Goal: Information Seeking & Learning: Find specific fact

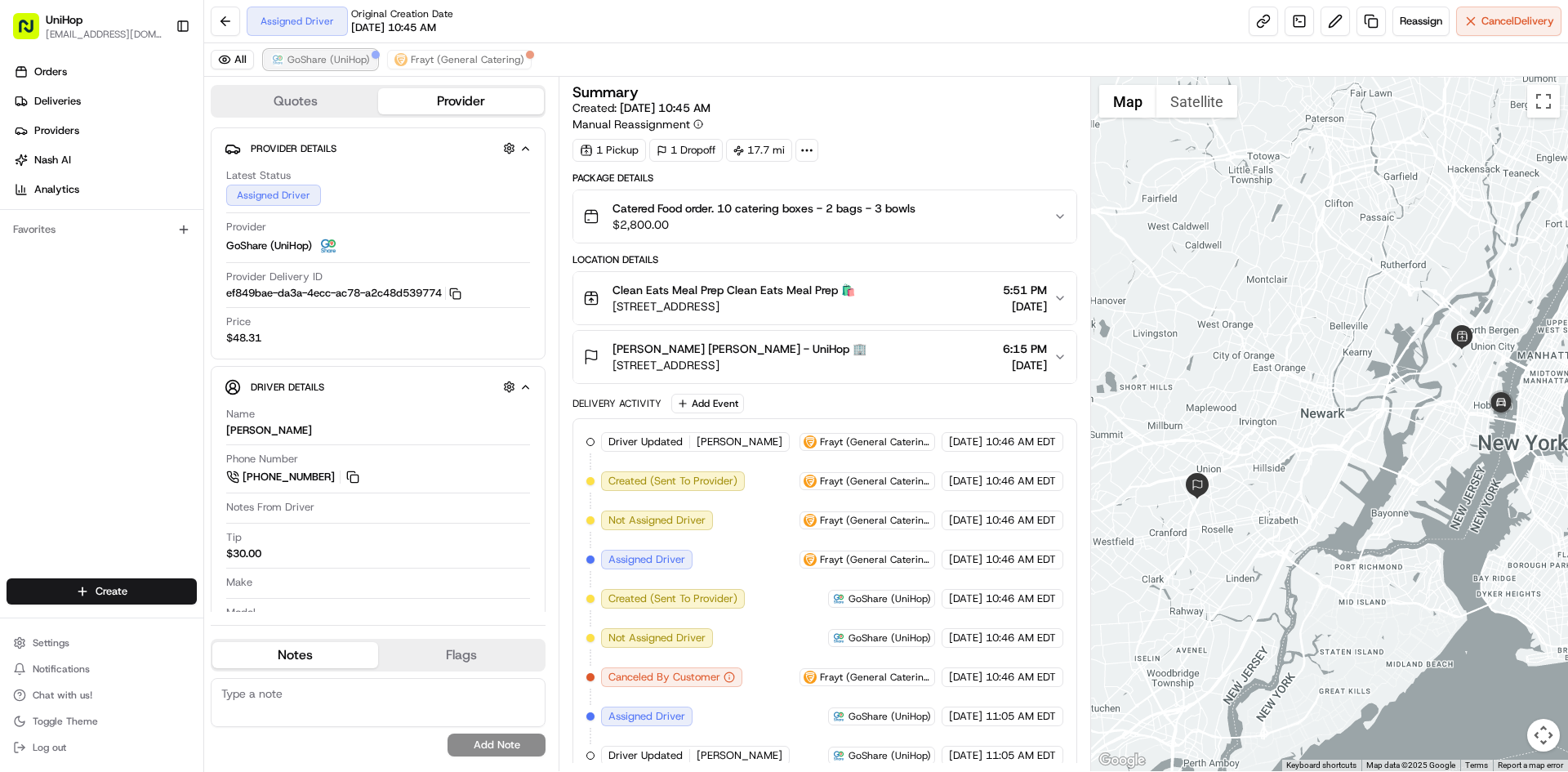
click at [361, 64] on span "GoShare (UniHop)" at bounding box center [328, 59] width 82 height 13
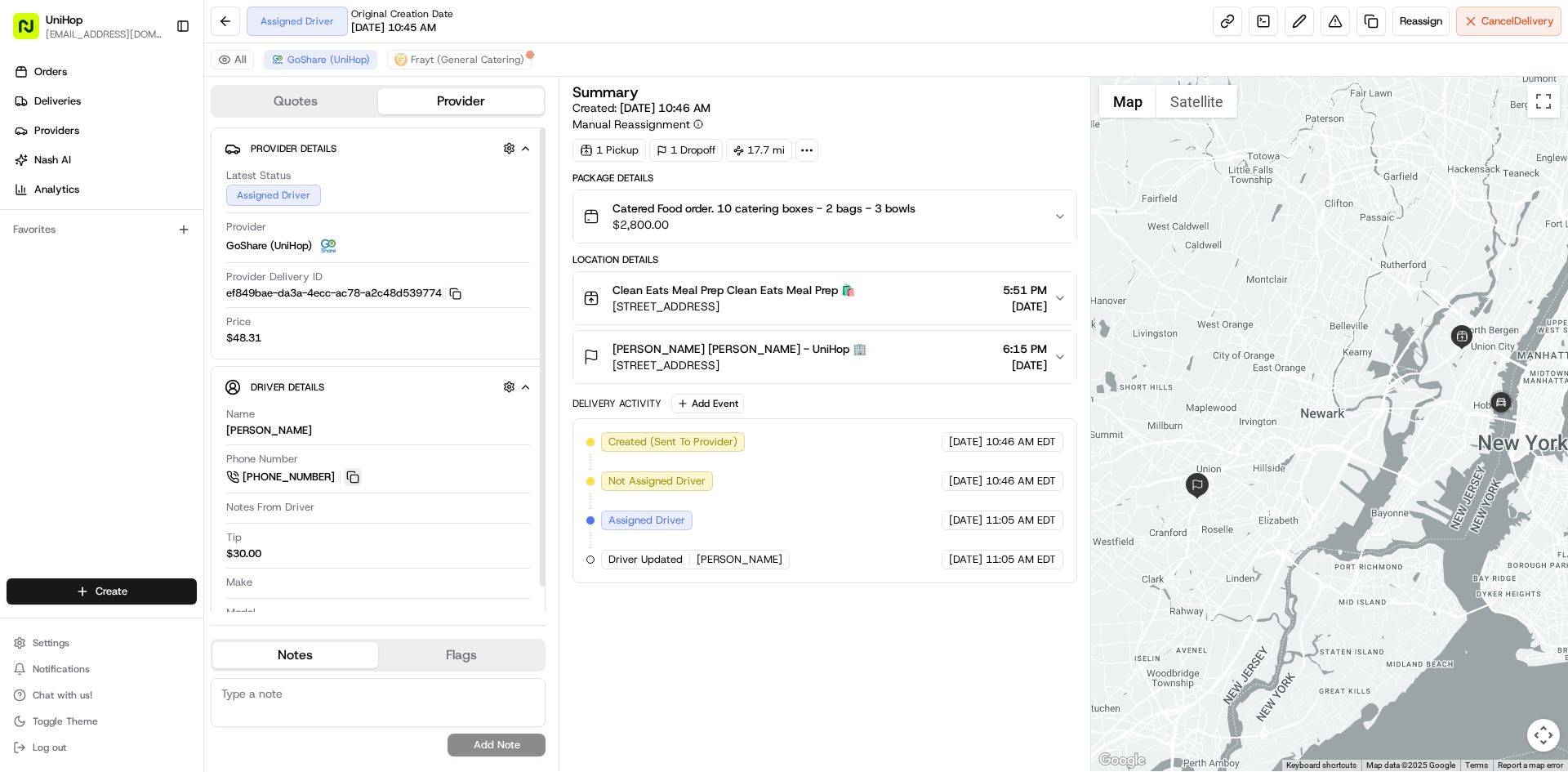
click at [349, 477] on button at bounding box center [352, 477] width 18 height 18
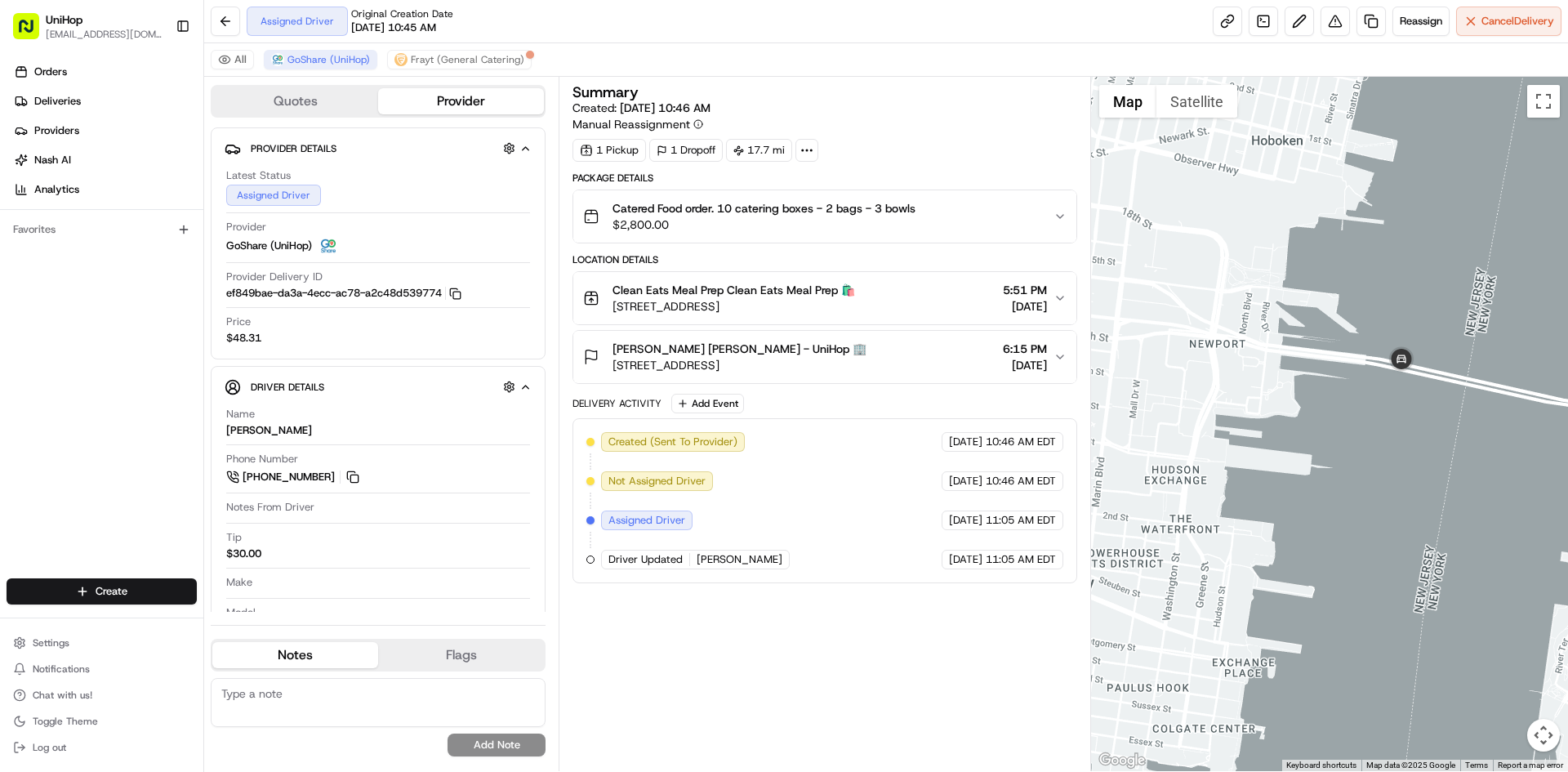
drag, startPoint x: 1336, startPoint y: 367, endPoint x: 1425, endPoint y: 445, distance: 118.3
click at [1424, 445] on div at bounding box center [1330, 424] width 477 height 695
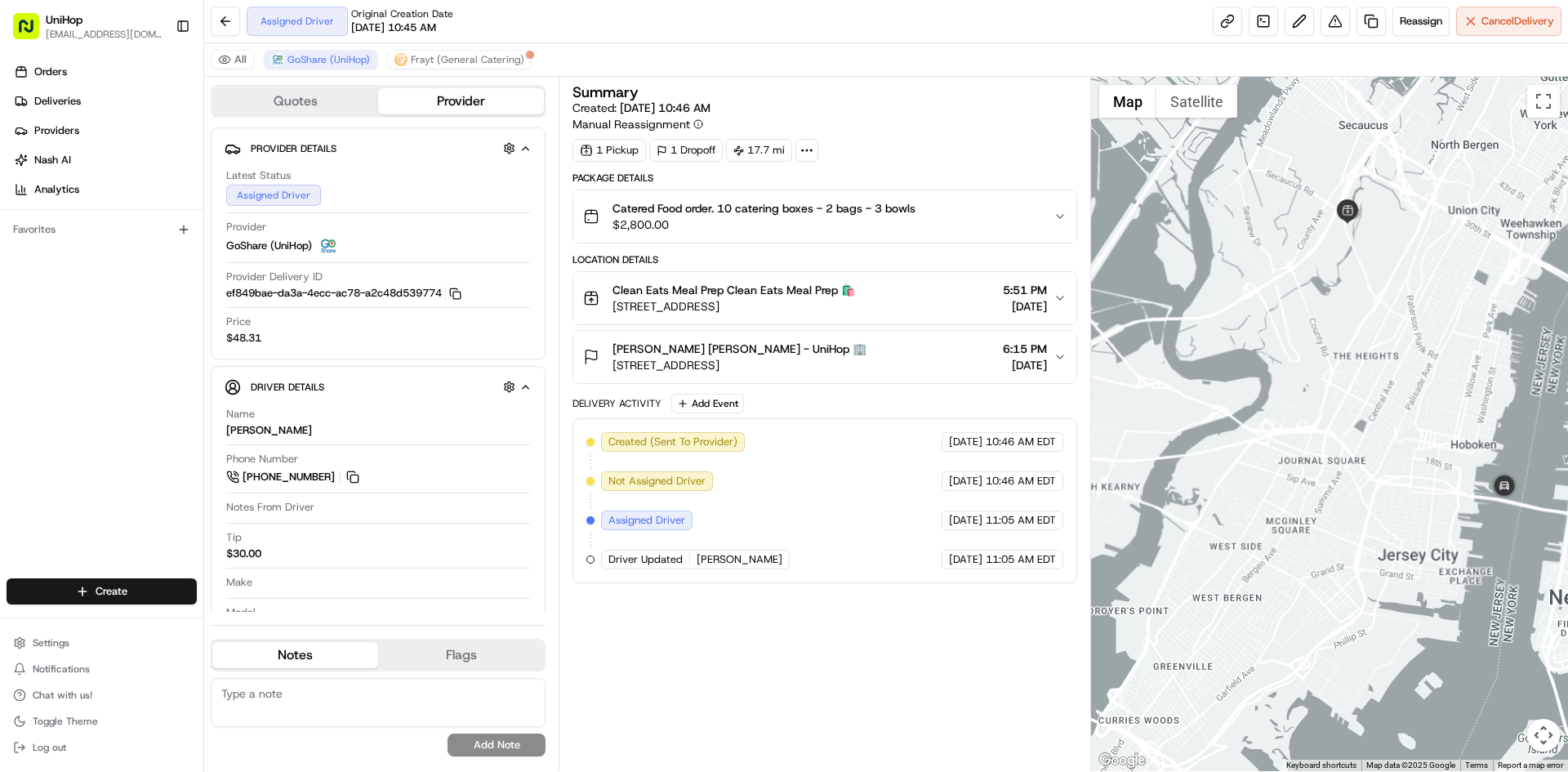
drag, startPoint x: 1392, startPoint y: 458, endPoint x: 1447, endPoint y: 504, distance: 71.7
click at [1438, 503] on div at bounding box center [1330, 424] width 477 height 695
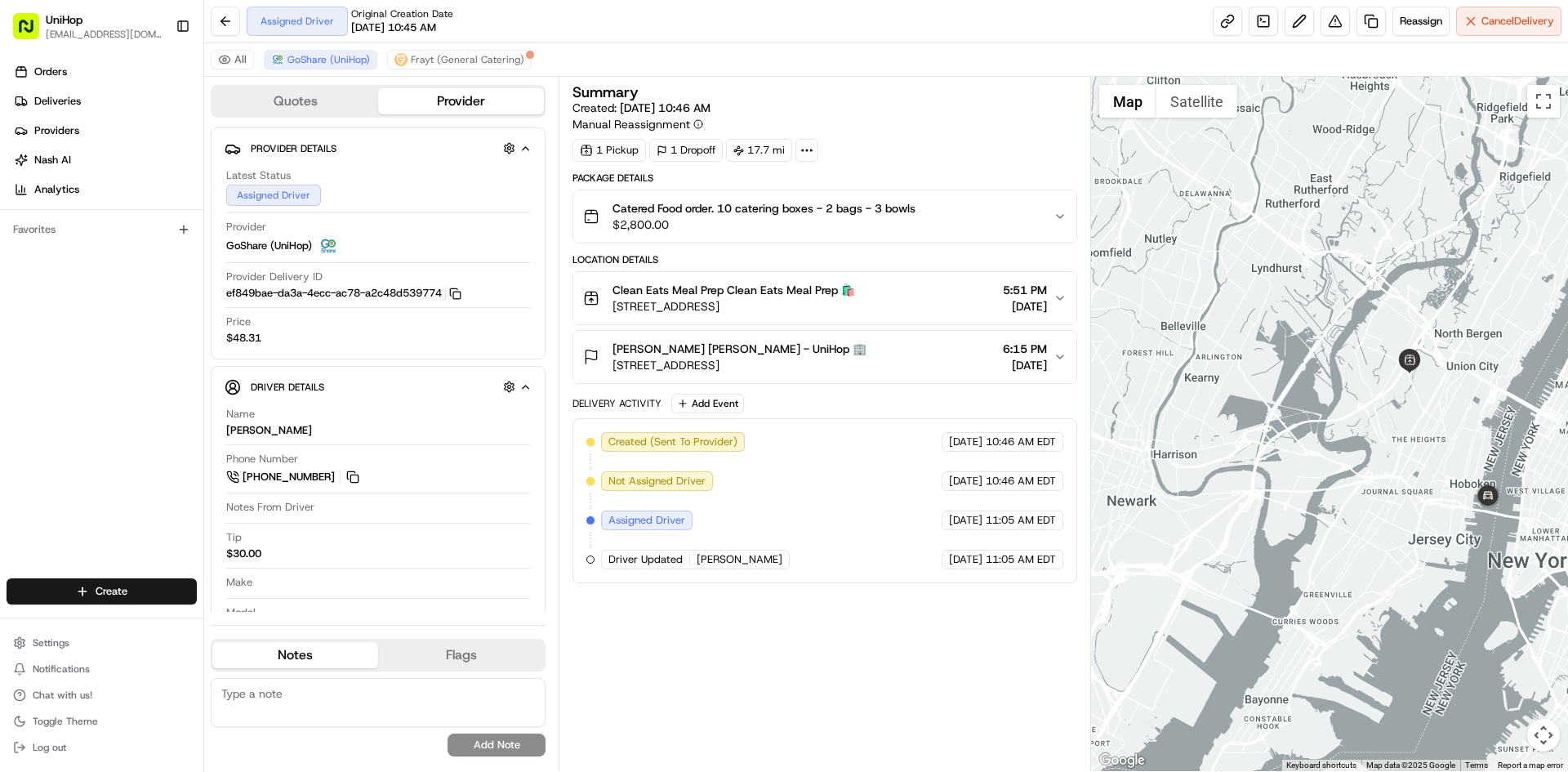
drag, startPoint x: 1409, startPoint y: 484, endPoint x: 1416, endPoint y: 445, distance: 39.6
click at [1417, 450] on div at bounding box center [1330, 424] width 477 height 695
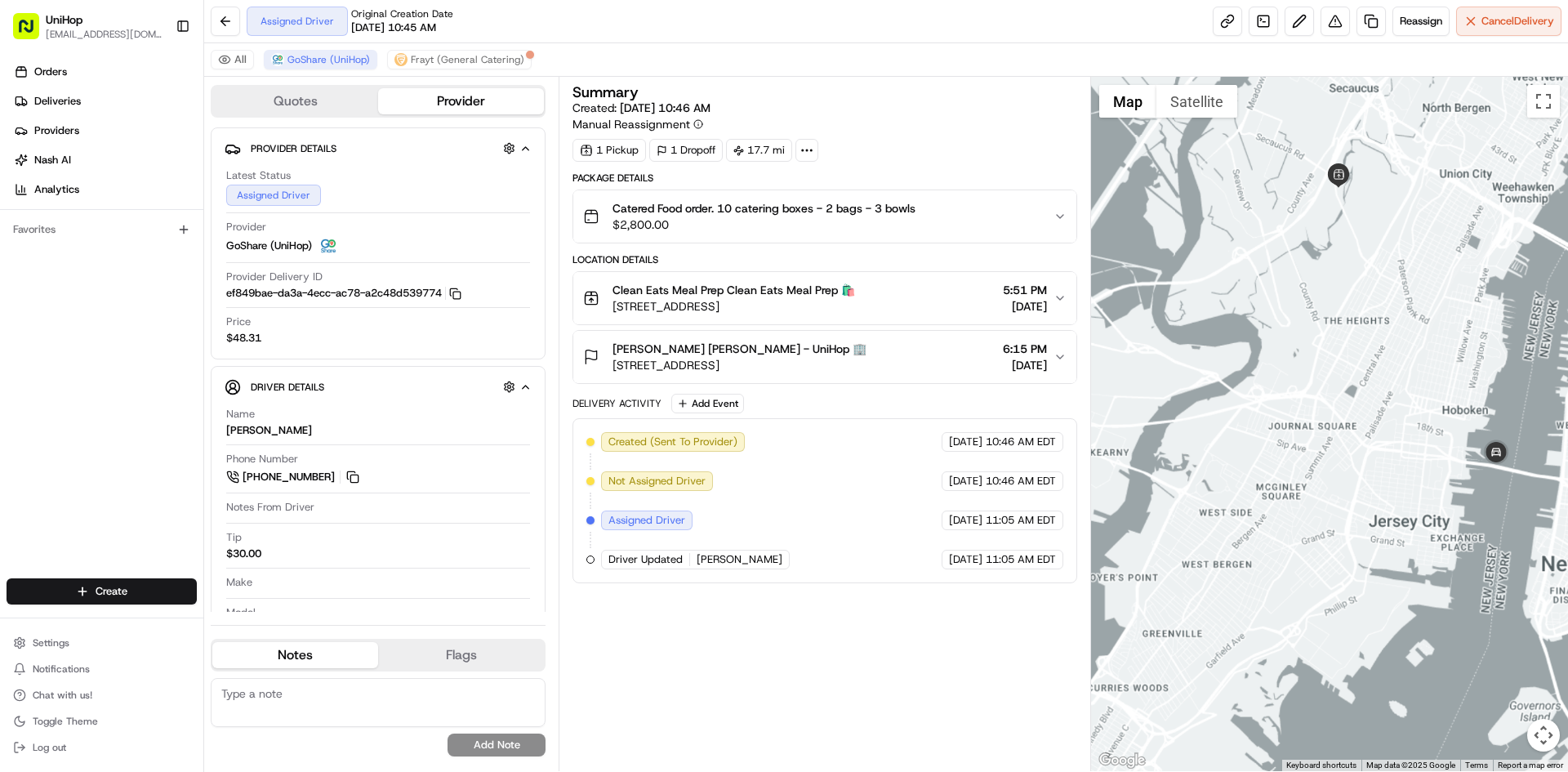
drag, startPoint x: 1333, startPoint y: 444, endPoint x: 1364, endPoint y: 439, distance: 31.4
click at [1362, 445] on div at bounding box center [1330, 424] width 477 height 695
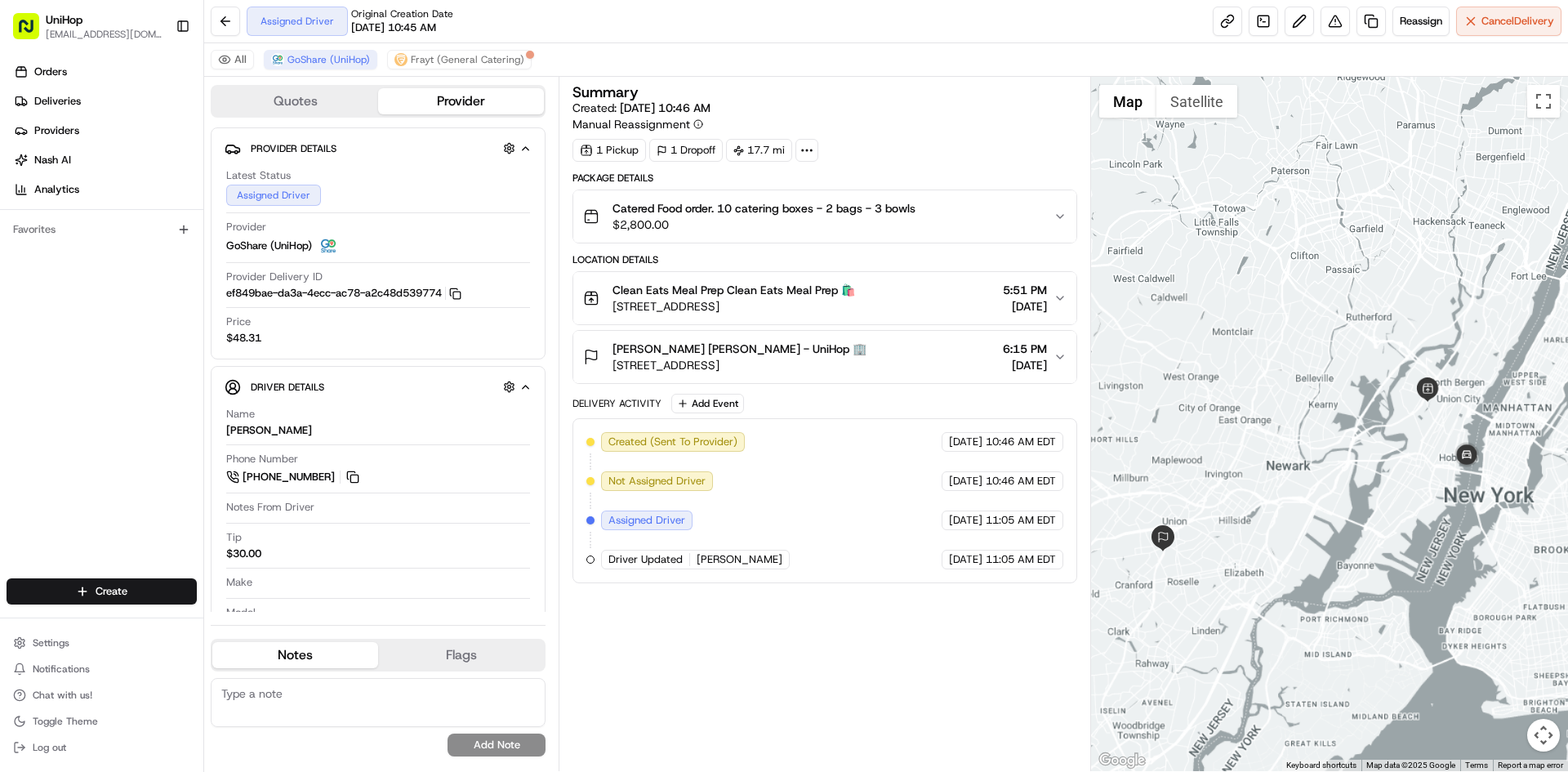
drag, startPoint x: 1284, startPoint y: 420, endPoint x: 1333, endPoint y: 449, distance: 56.9
click at [1333, 449] on div at bounding box center [1330, 424] width 477 height 695
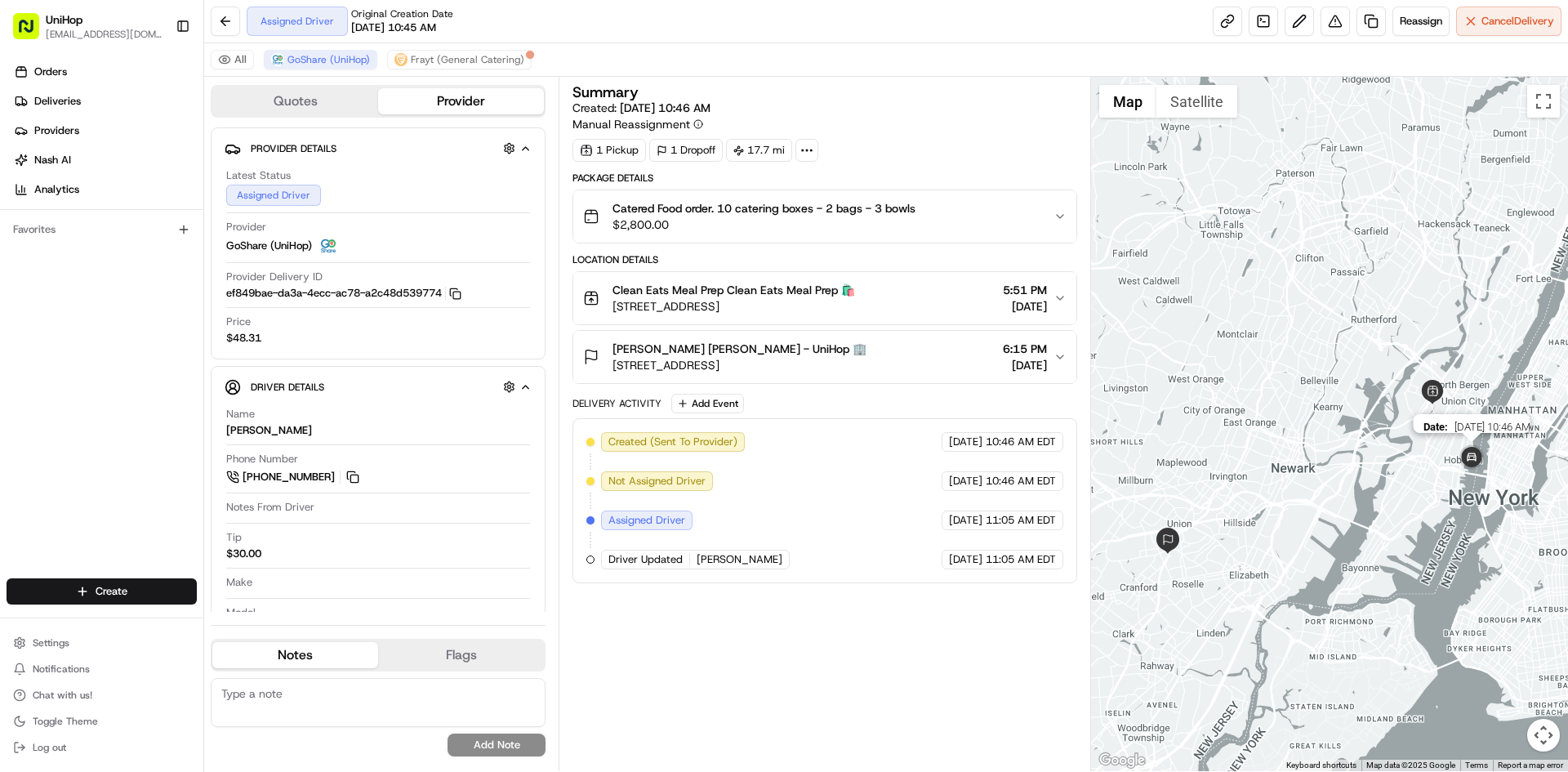
click at [1475, 460] on img at bounding box center [1471, 458] width 33 height 33
click at [1478, 456] on img at bounding box center [1471, 458] width 33 height 33
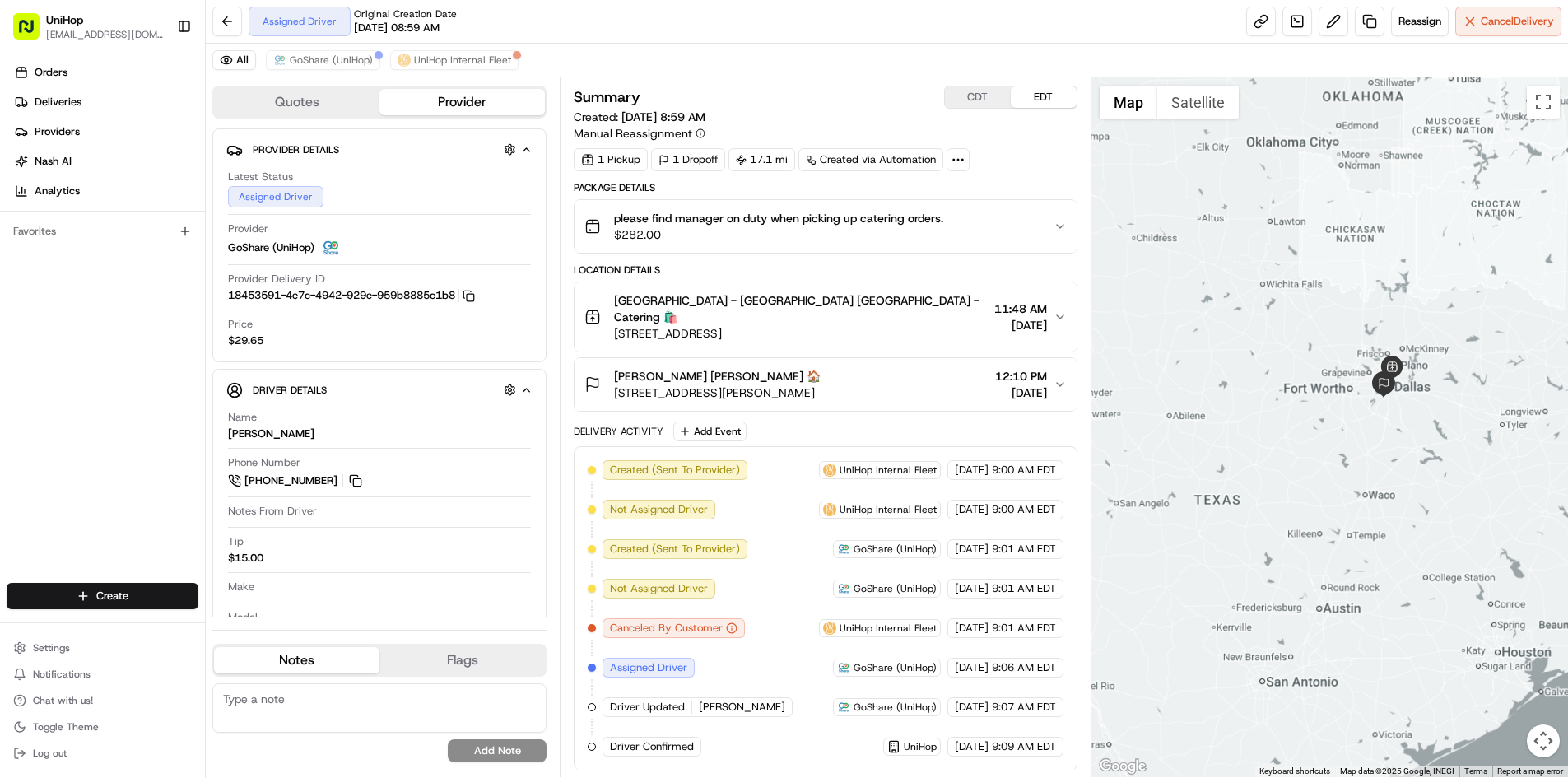
drag, startPoint x: 1366, startPoint y: 286, endPoint x: 1348, endPoint y: 304, distance: 25.5
click at [1371, 318] on div at bounding box center [1330, 427] width 477 height 700
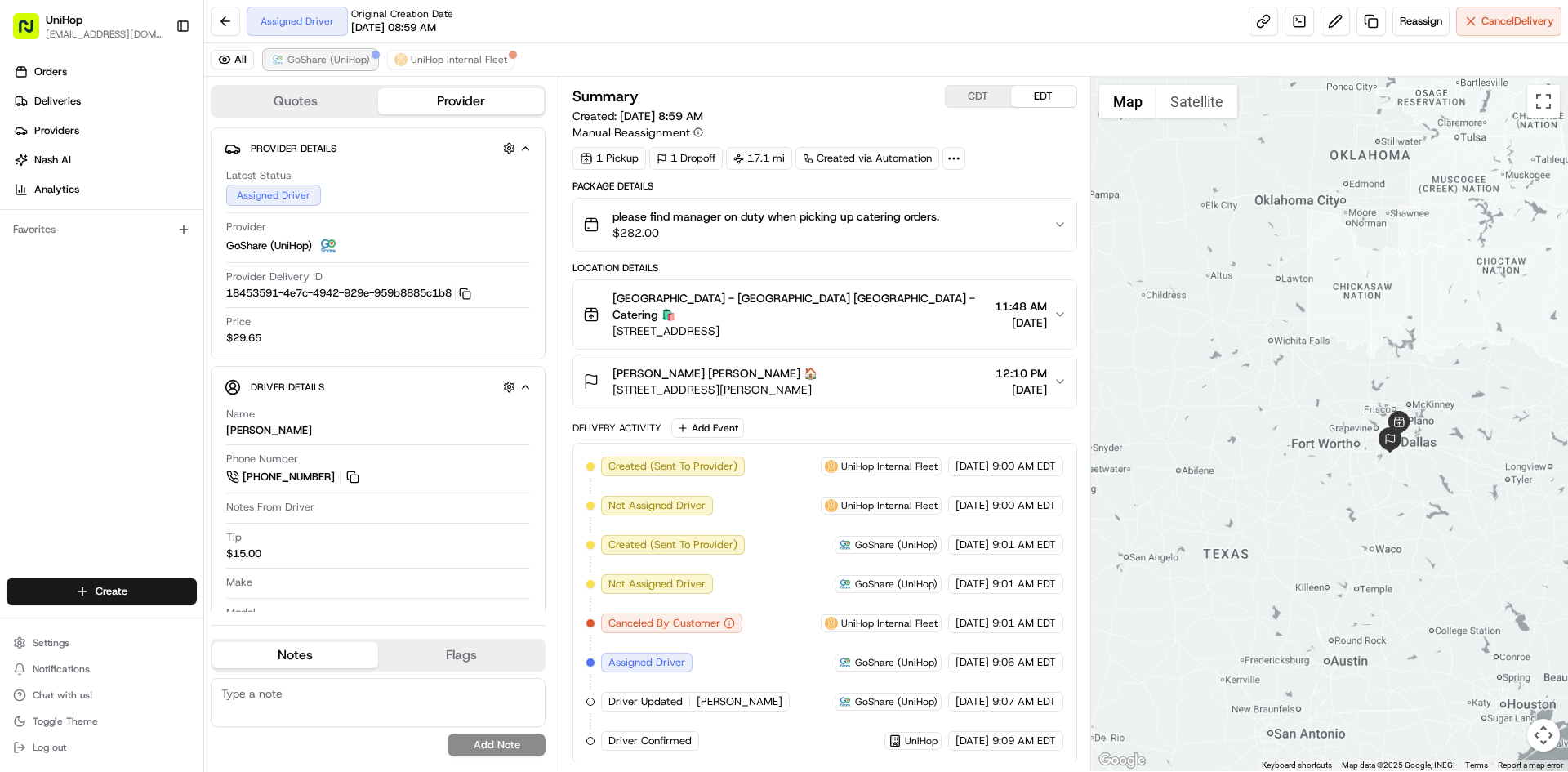
click at [354, 62] on span "GoShare (UniHop)" at bounding box center [328, 59] width 82 height 13
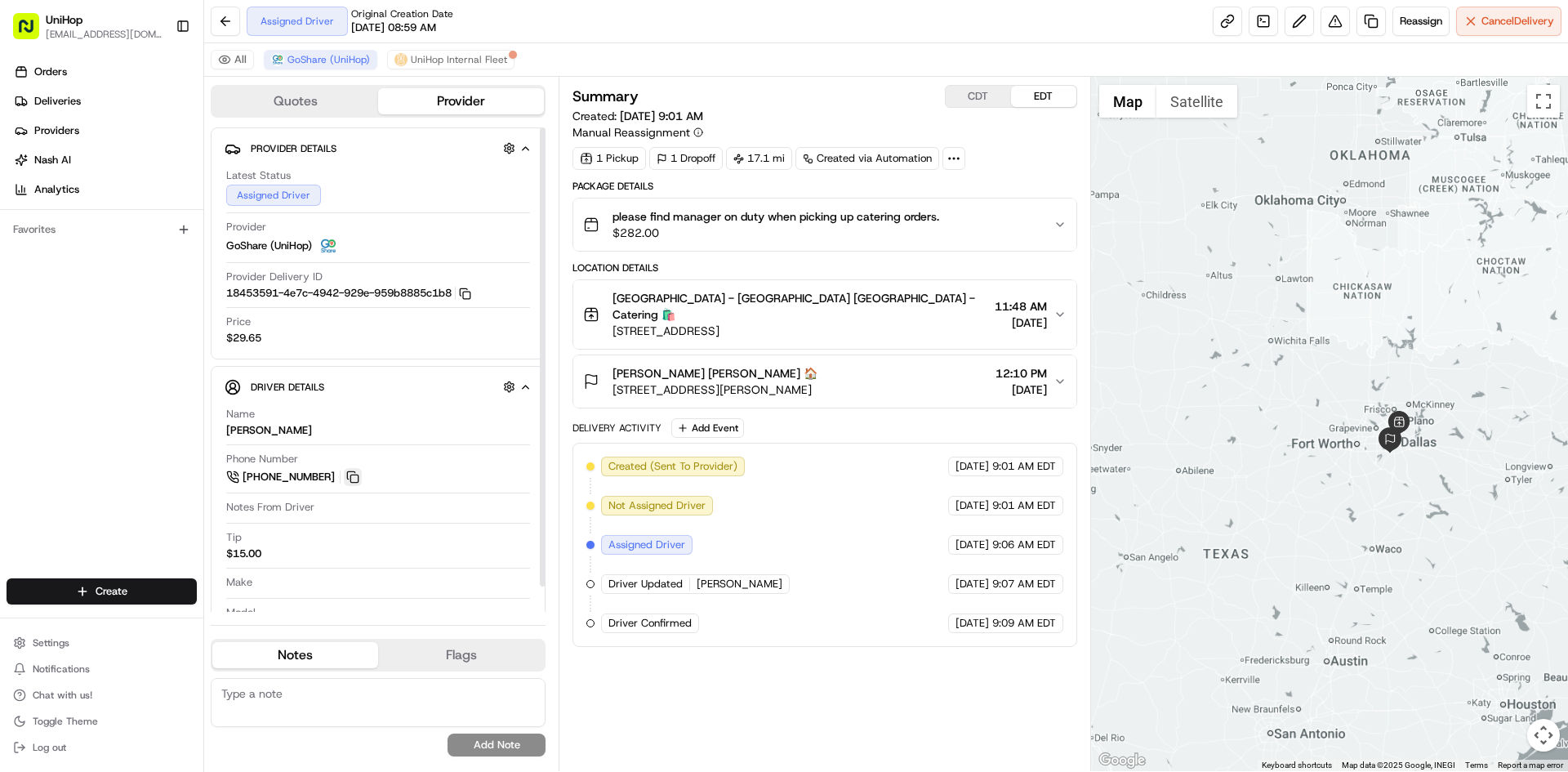
click at [349, 477] on button at bounding box center [352, 477] width 18 height 18
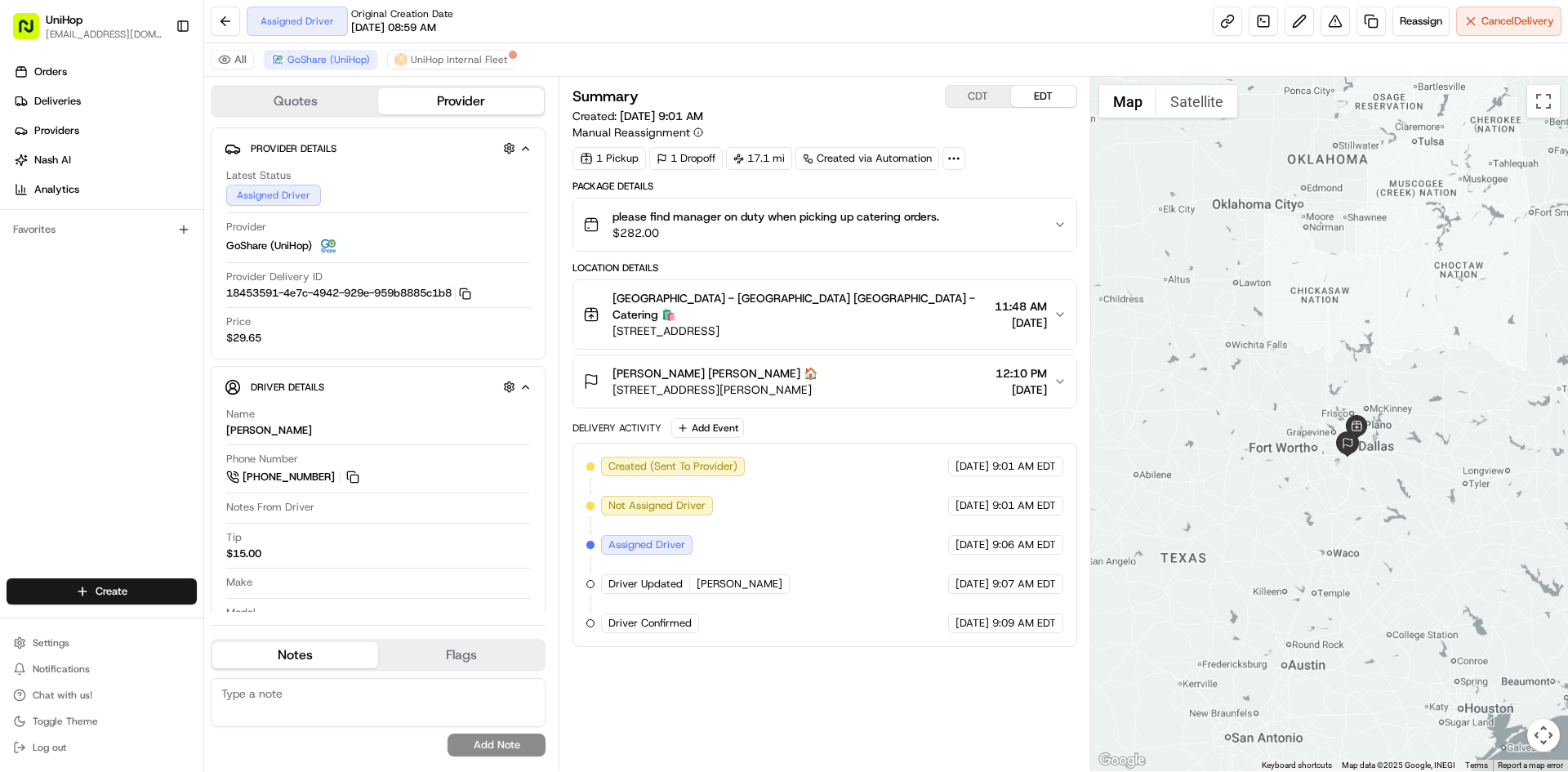
drag, startPoint x: 1245, startPoint y: 282, endPoint x: 1208, endPoint y: 285, distance: 37.1
click at [1208, 285] on div at bounding box center [1330, 424] width 477 height 695
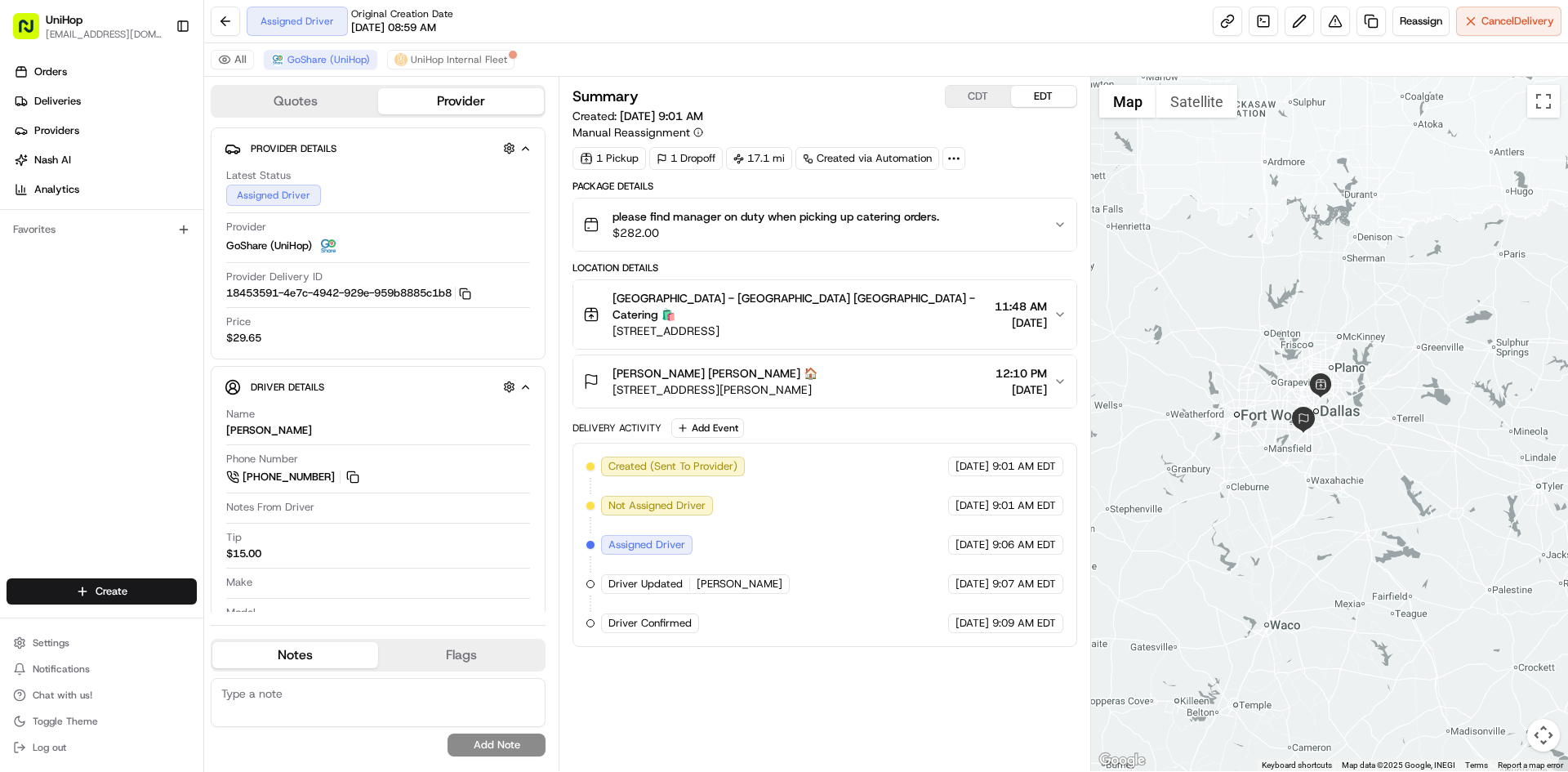
click at [1359, 483] on div at bounding box center [1330, 424] width 477 height 695
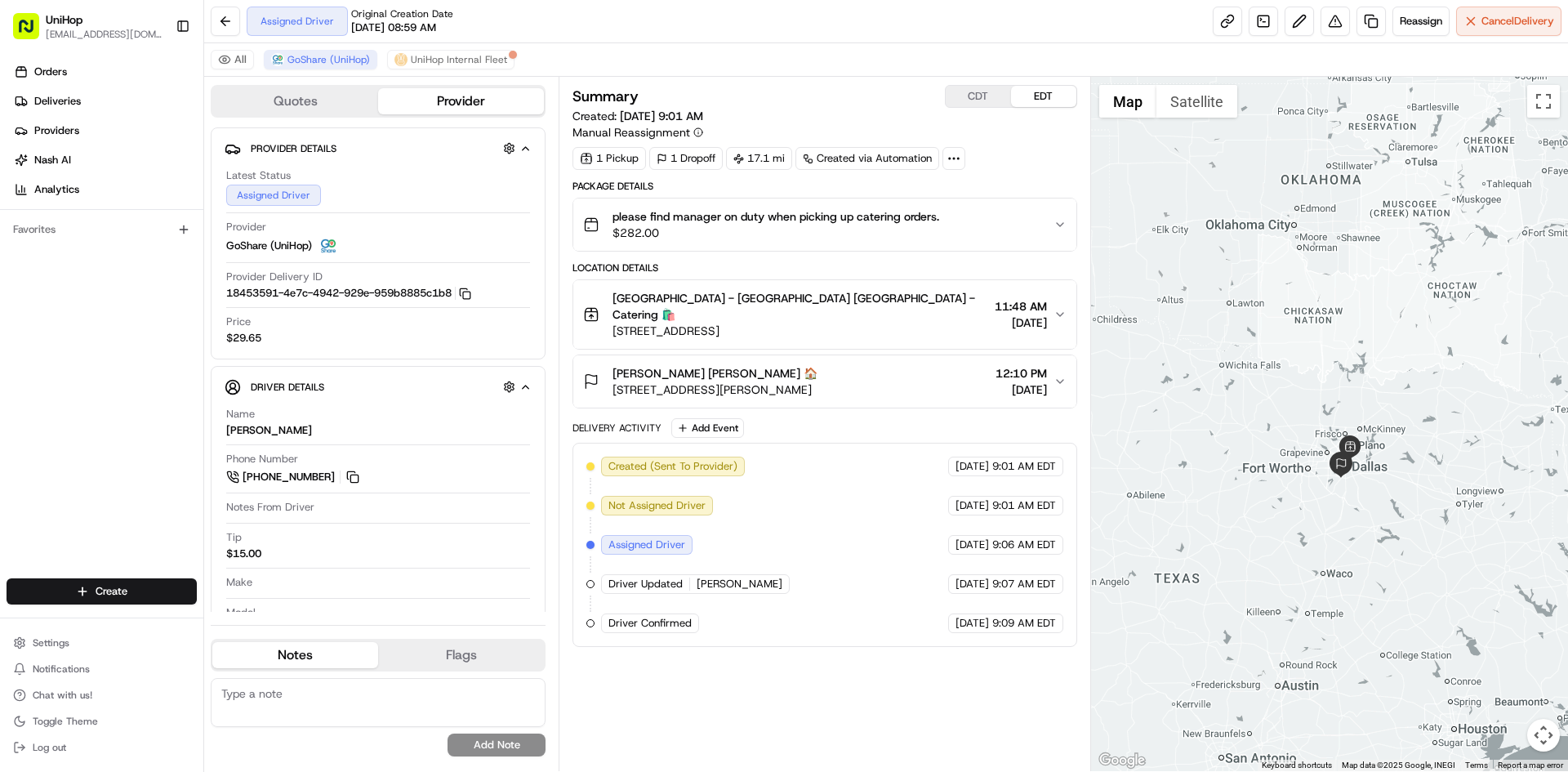
drag, startPoint x: 1344, startPoint y: 492, endPoint x: 1350, endPoint y: 509, distance: 18.0
click at [1350, 509] on div at bounding box center [1330, 424] width 477 height 695
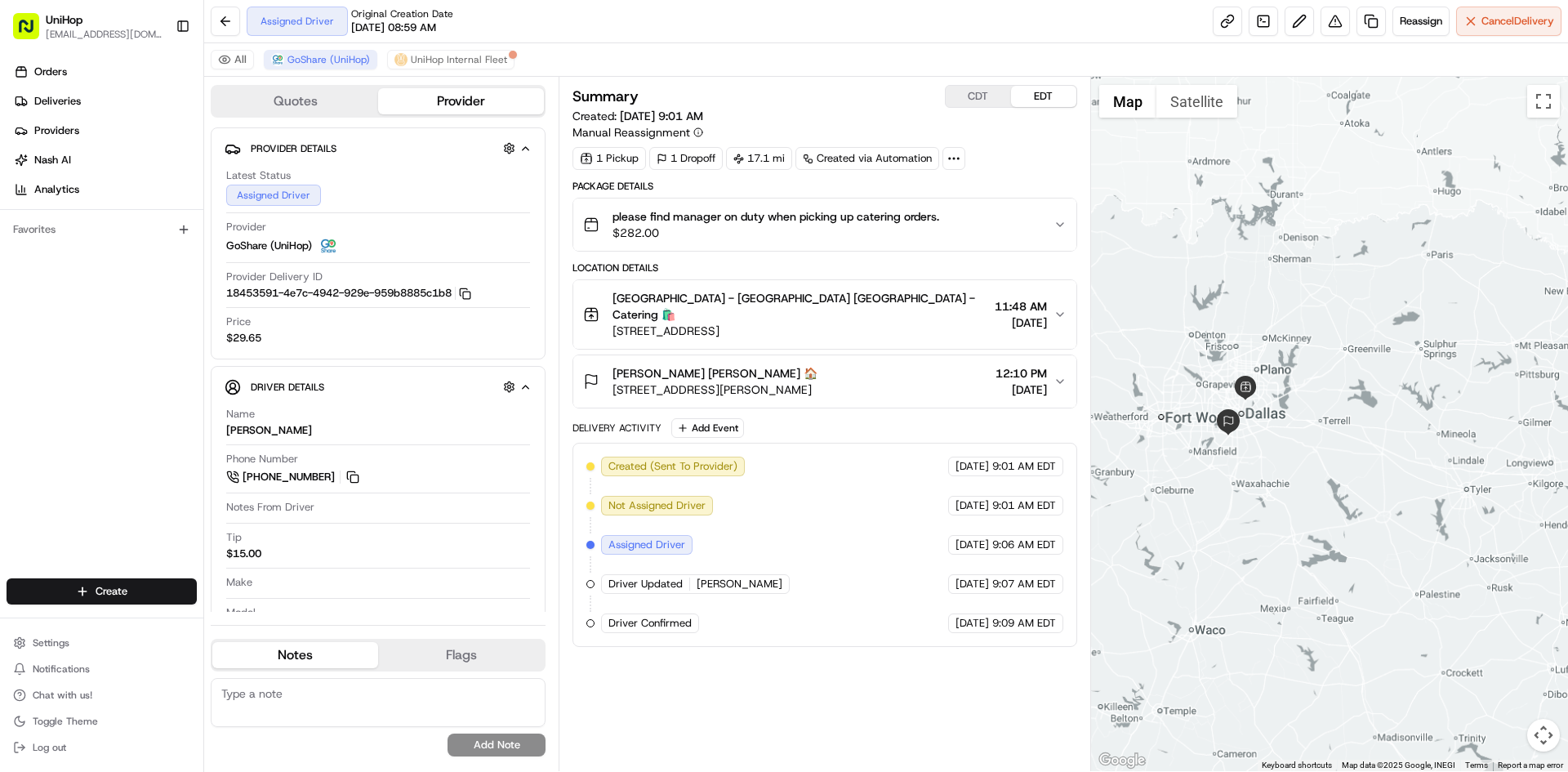
drag, startPoint x: 1286, startPoint y: 484, endPoint x: 1311, endPoint y: 492, distance: 26.2
click at [1304, 492] on div at bounding box center [1330, 424] width 477 height 695
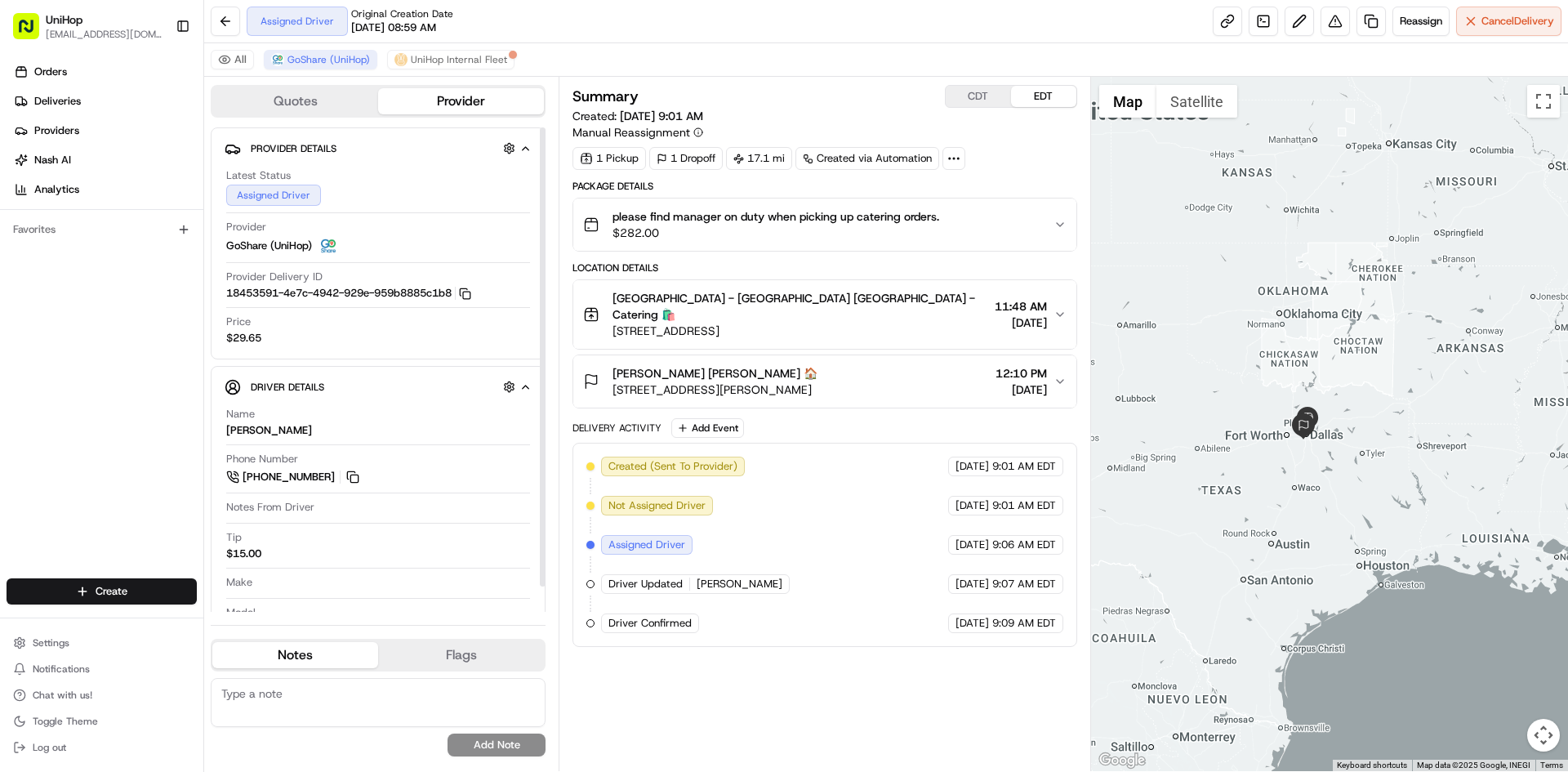
drag, startPoint x: 96, startPoint y: 460, endPoint x: 142, endPoint y: 22, distance: 440.4
click at [94, 453] on div "Orders Deliveries Providers [PERSON_NAME] Analytics Favorites" at bounding box center [102, 321] width 204 height 536
drag, startPoint x: 1301, startPoint y: 297, endPoint x: 1356, endPoint y: 326, distance: 62.2
click at [1352, 321] on div at bounding box center [1330, 424] width 477 height 695
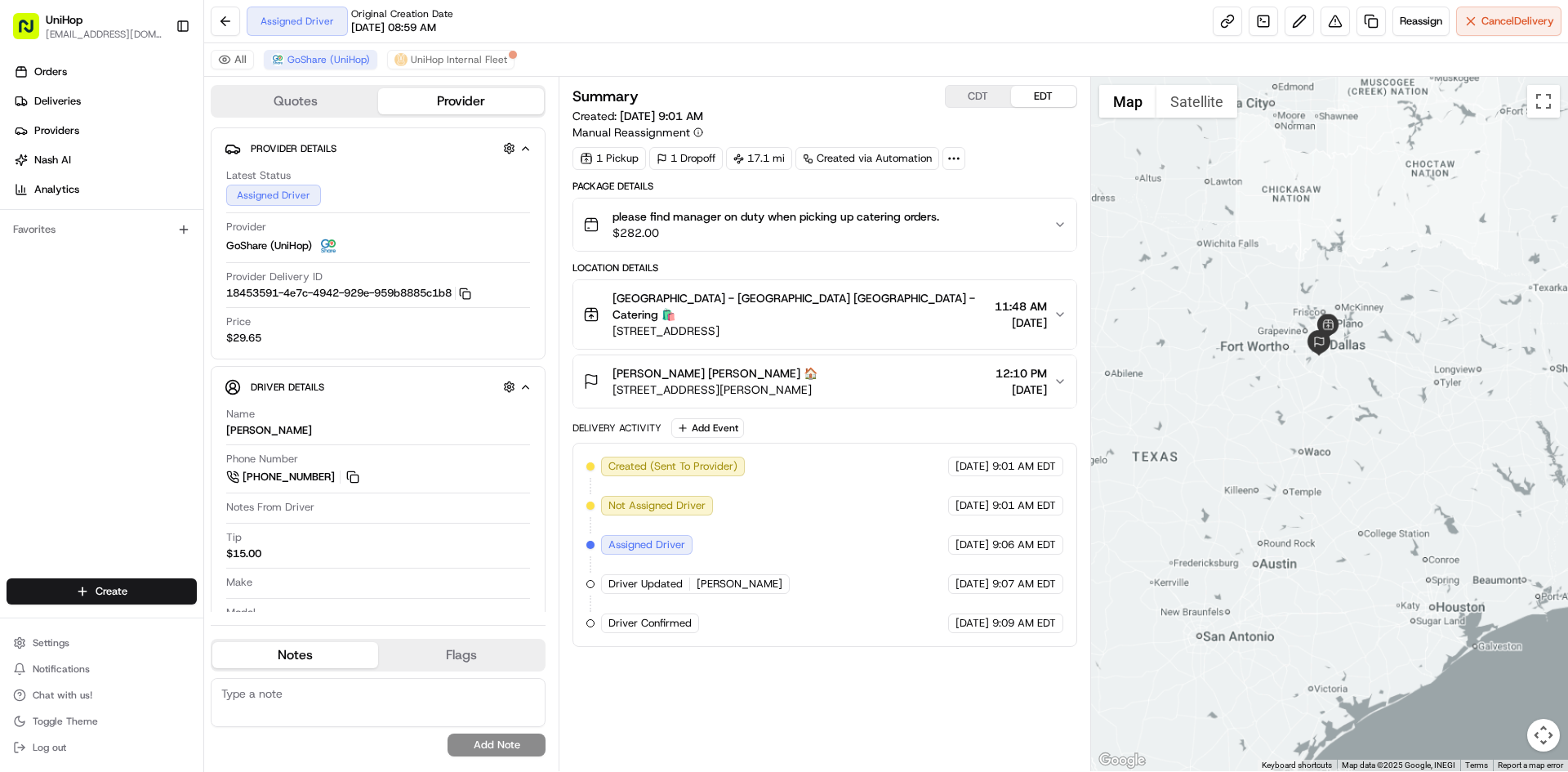
drag, startPoint x: 1338, startPoint y: 388, endPoint x: 1341, endPoint y: 400, distance: 12.4
click at [1341, 400] on div at bounding box center [1330, 424] width 477 height 695
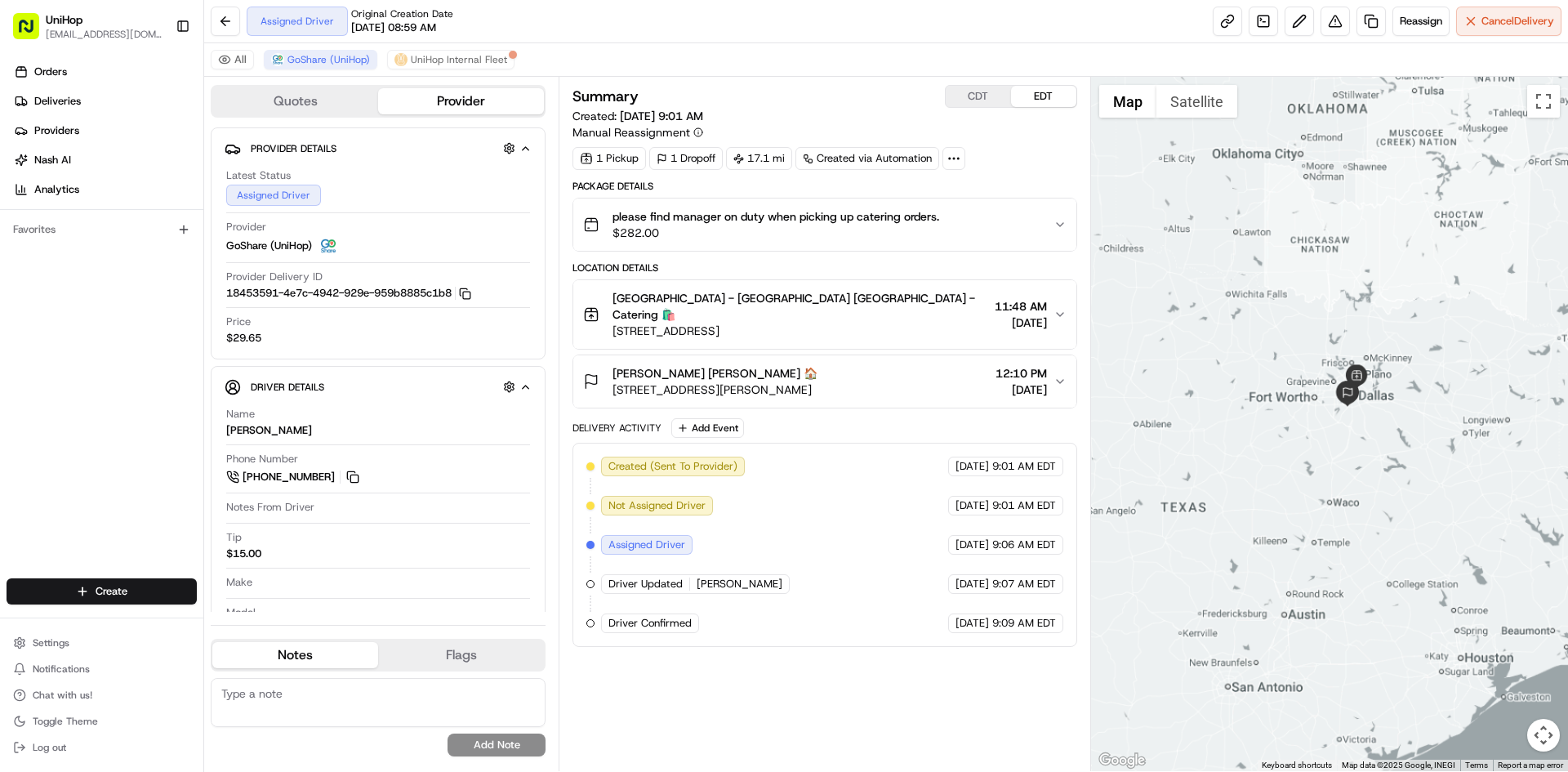
drag, startPoint x: 1385, startPoint y: 400, endPoint x: 1403, endPoint y: 409, distance: 20.1
click at [1401, 409] on div at bounding box center [1330, 424] width 477 height 695
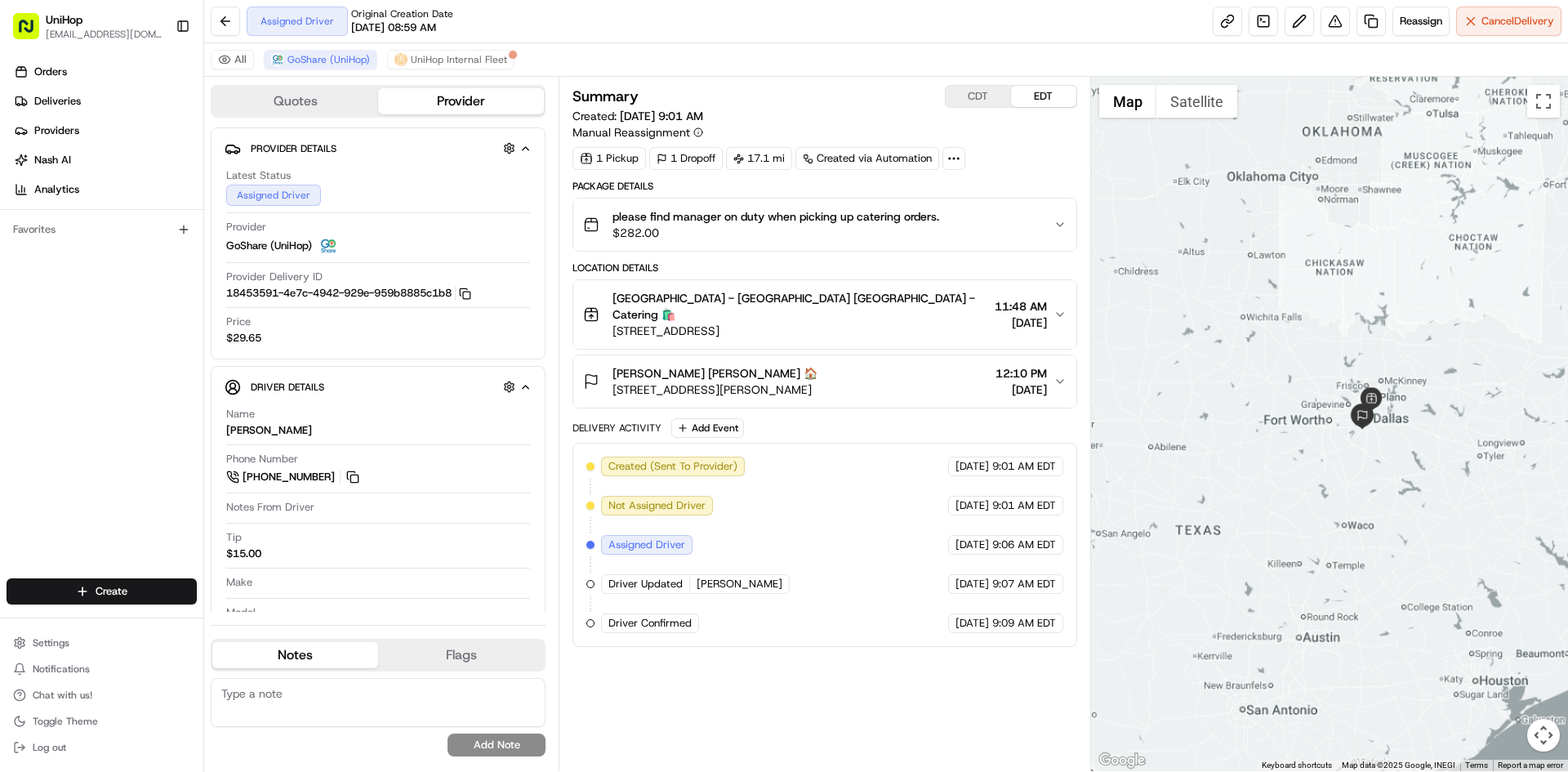
click at [1359, 505] on div at bounding box center [1330, 424] width 477 height 695
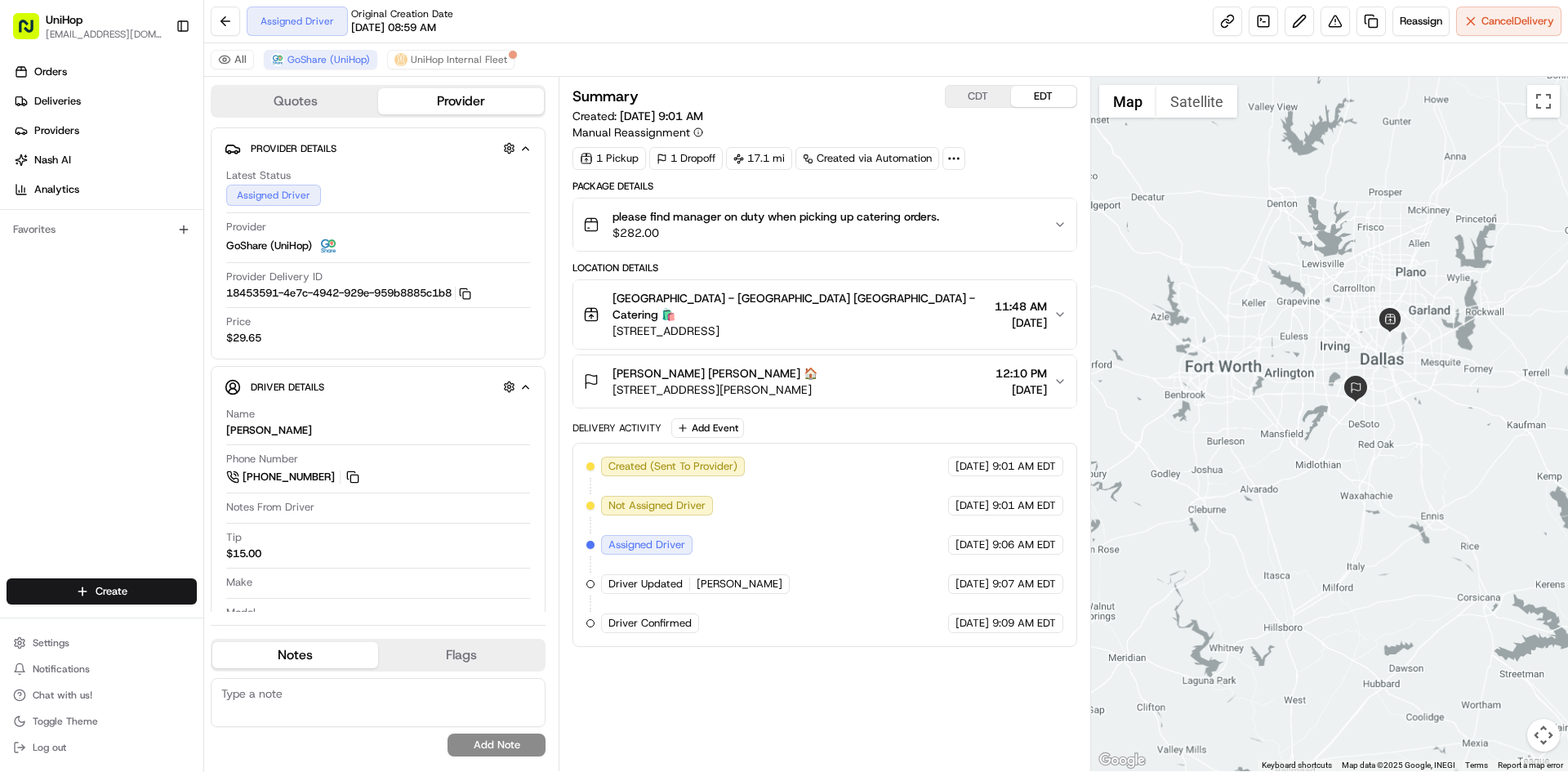
drag, startPoint x: 1381, startPoint y: 532, endPoint x: 1393, endPoint y: 548, distance: 20.0
click at [1393, 560] on div at bounding box center [1330, 424] width 477 height 695
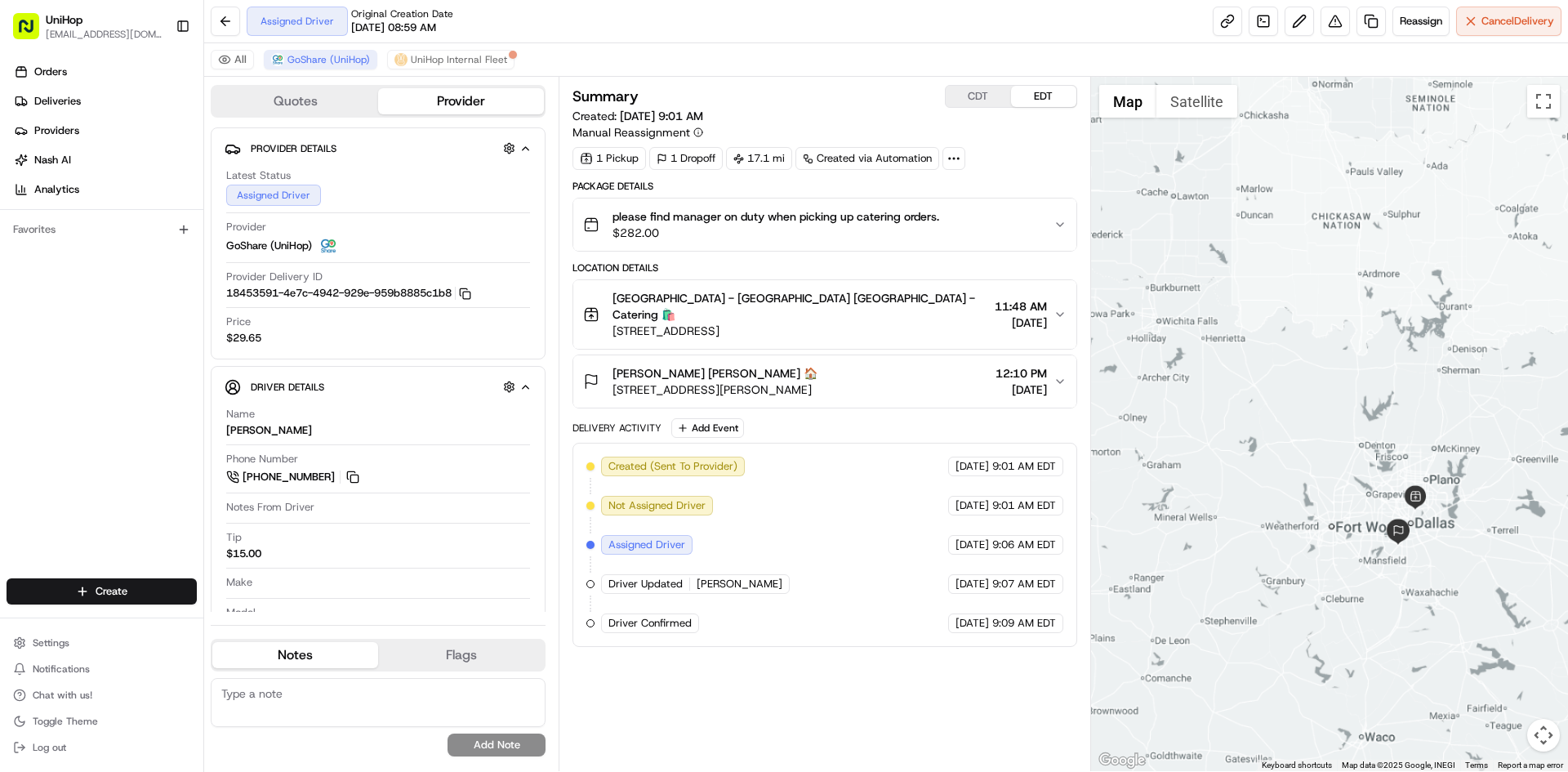
drag, startPoint x: 1460, startPoint y: 543, endPoint x: 1432, endPoint y: 489, distance: 60.8
click at [1437, 497] on div at bounding box center [1330, 424] width 477 height 695
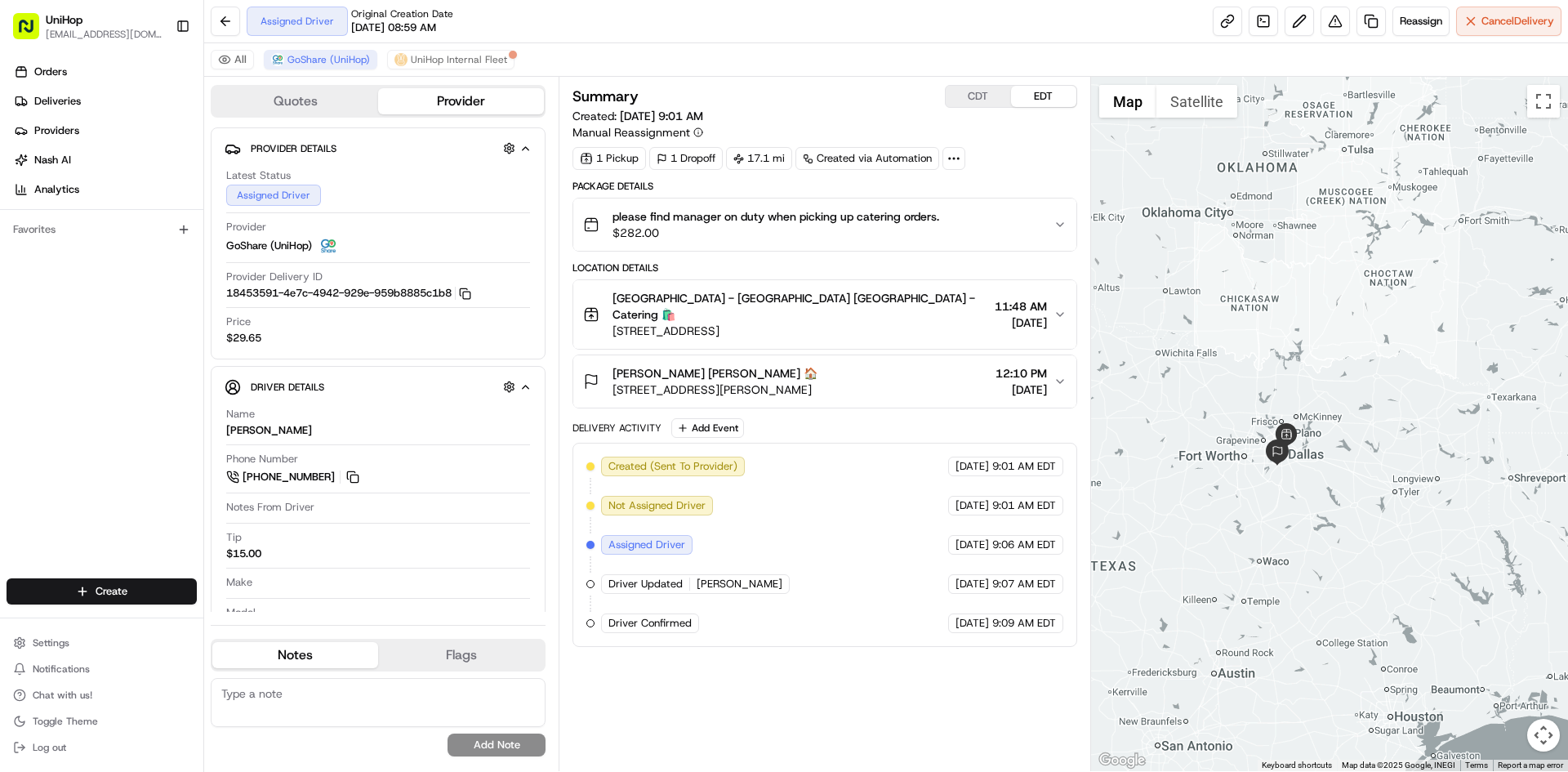
drag, startPoint x: 1325, startPoint y: 462, endPoint x: 1303, endPoint y: 469, distance: 23.1
click at [1331, 462] on div at bounding box center [1330, 424] width 477 height 695
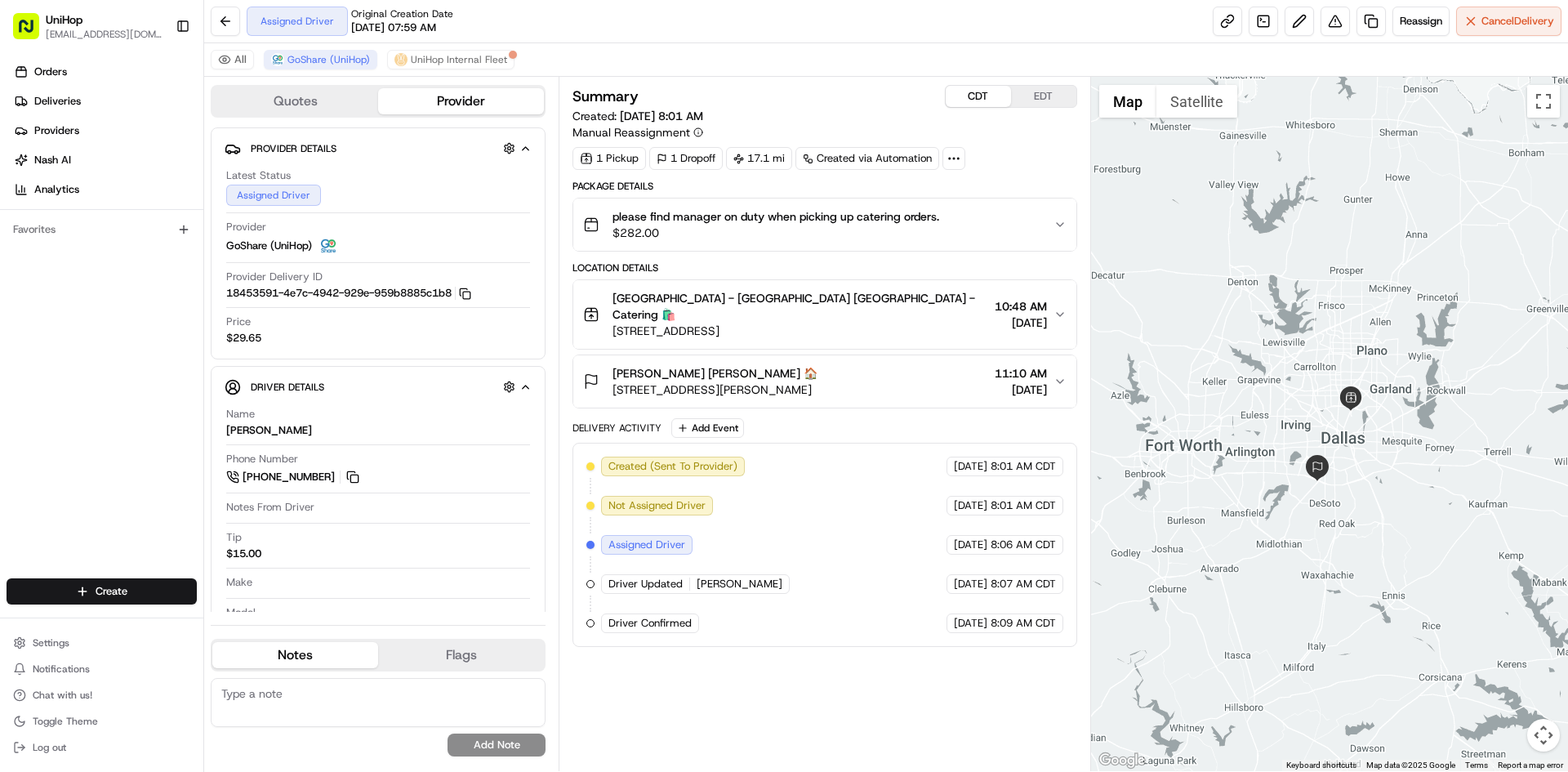
click at [971, 97] on button "CDT" at bounding box center [978, 96] width 65 height 21
click at [1041, 92] on button "EDT" at bounding box center [1043, 96] width 65 height 21
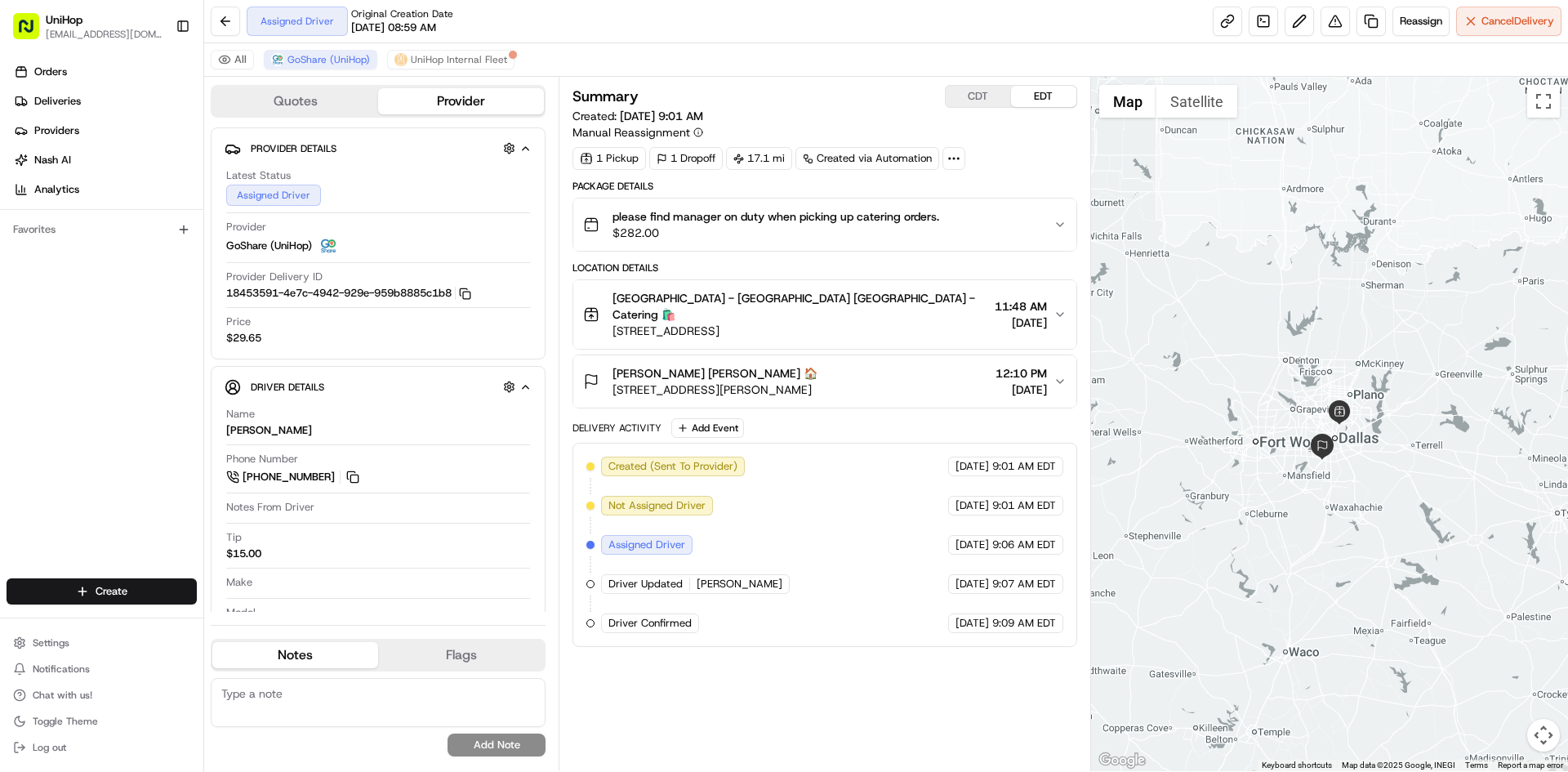
drag, startPoint x: 1238, startPoint y: 309, endPoint x: 1268, endPoint y: 364, distance: 62.6
click at [1268, 364] on div at bounding box center [1330, 424] width 477 height 695
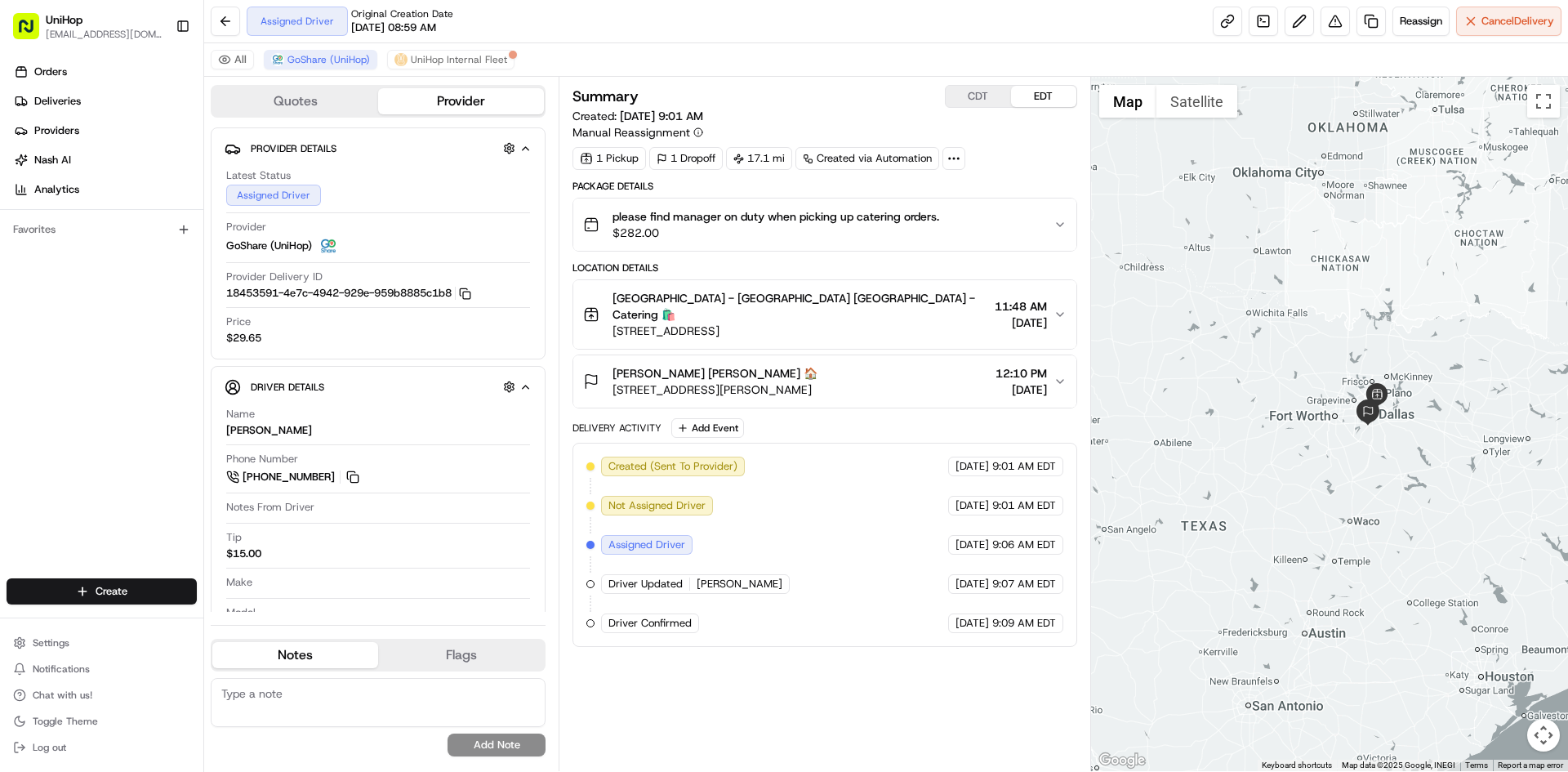
drag, startPoint x: 1329, startPoint y: 312, endPoint x: 1286, endPoint y: 292, distance: 47.4
click at [1330, 316] on div at bounding box center [1330, 424] width 477 height 695
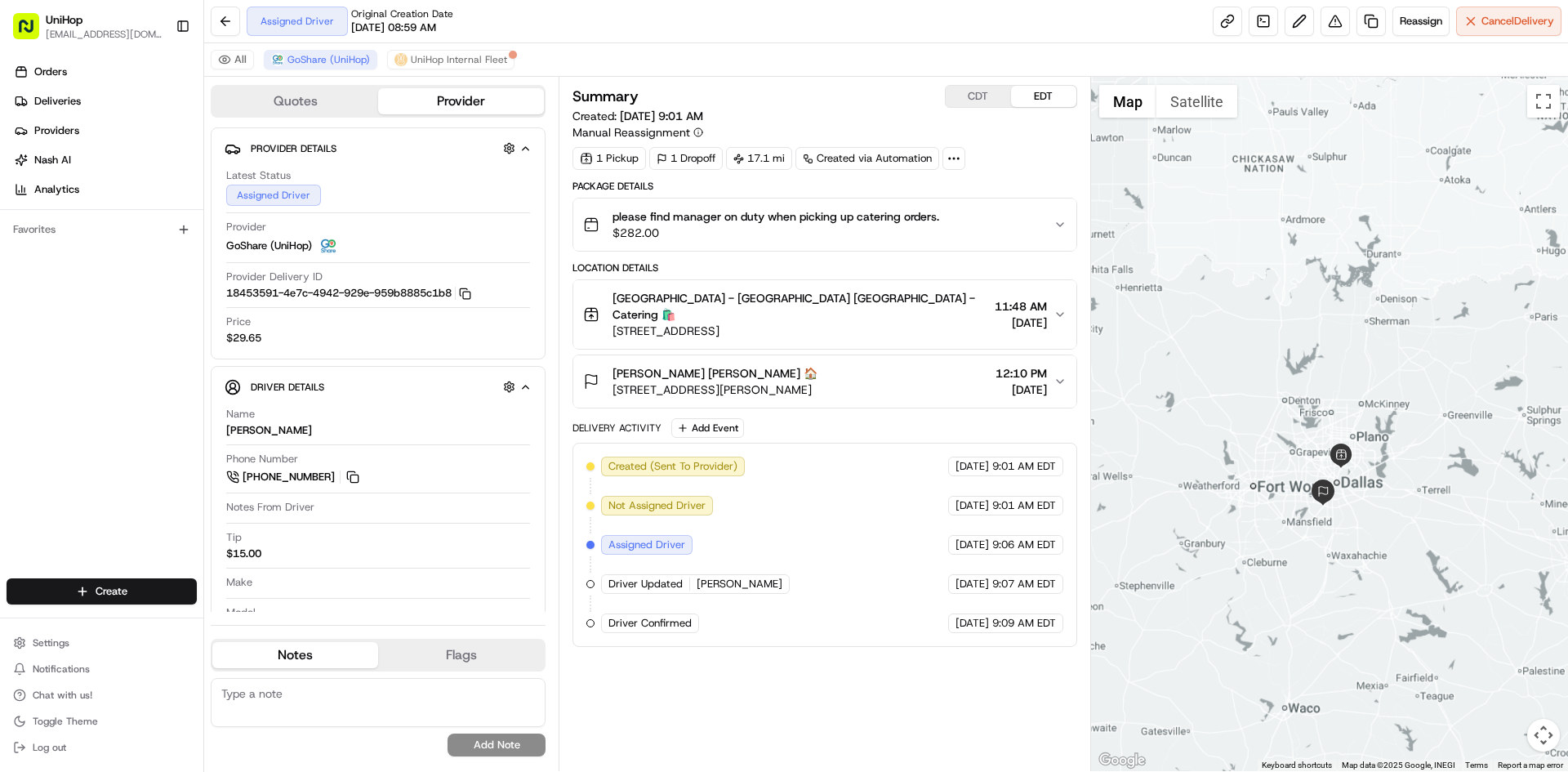
drag, startPoint x: 1429, startPoint y: 389, endPoint x: 1431, endPoint y: 364, distance: 25.1
click at [1431, 364] on div at bounding box center [1330, 424] width 477 height 695
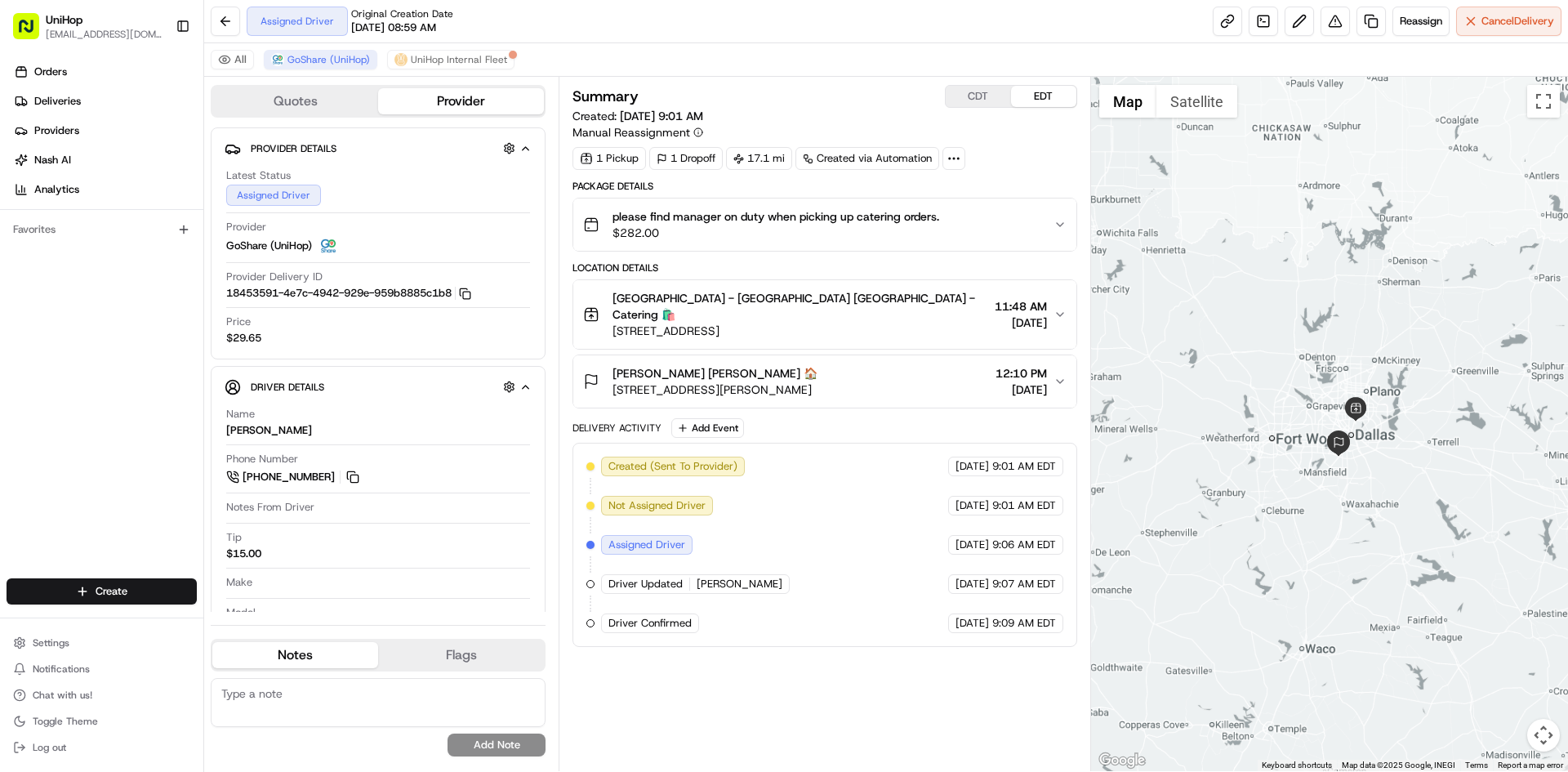
drag, startPoint x: 1431, startPoint y: 359, endPoint x: 1444, endPoint y: 351, distance: 15.3
click at [1444, 351] on div at bounding box center [1330, 424] width 477 height 695
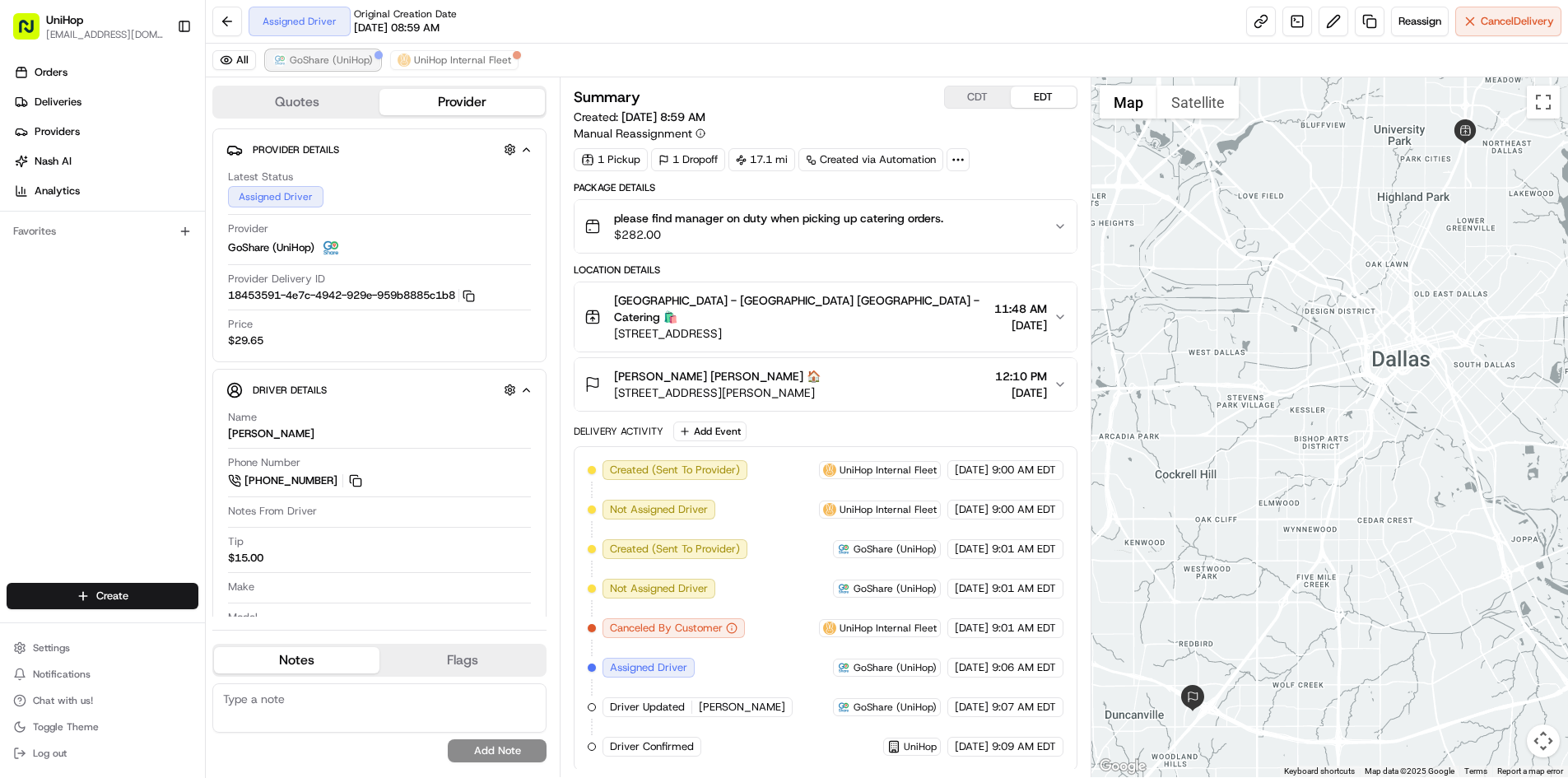
click at [327, 56] on span "GoShare (UniHop)" at bounding box center [331, 60] width 83 height 13
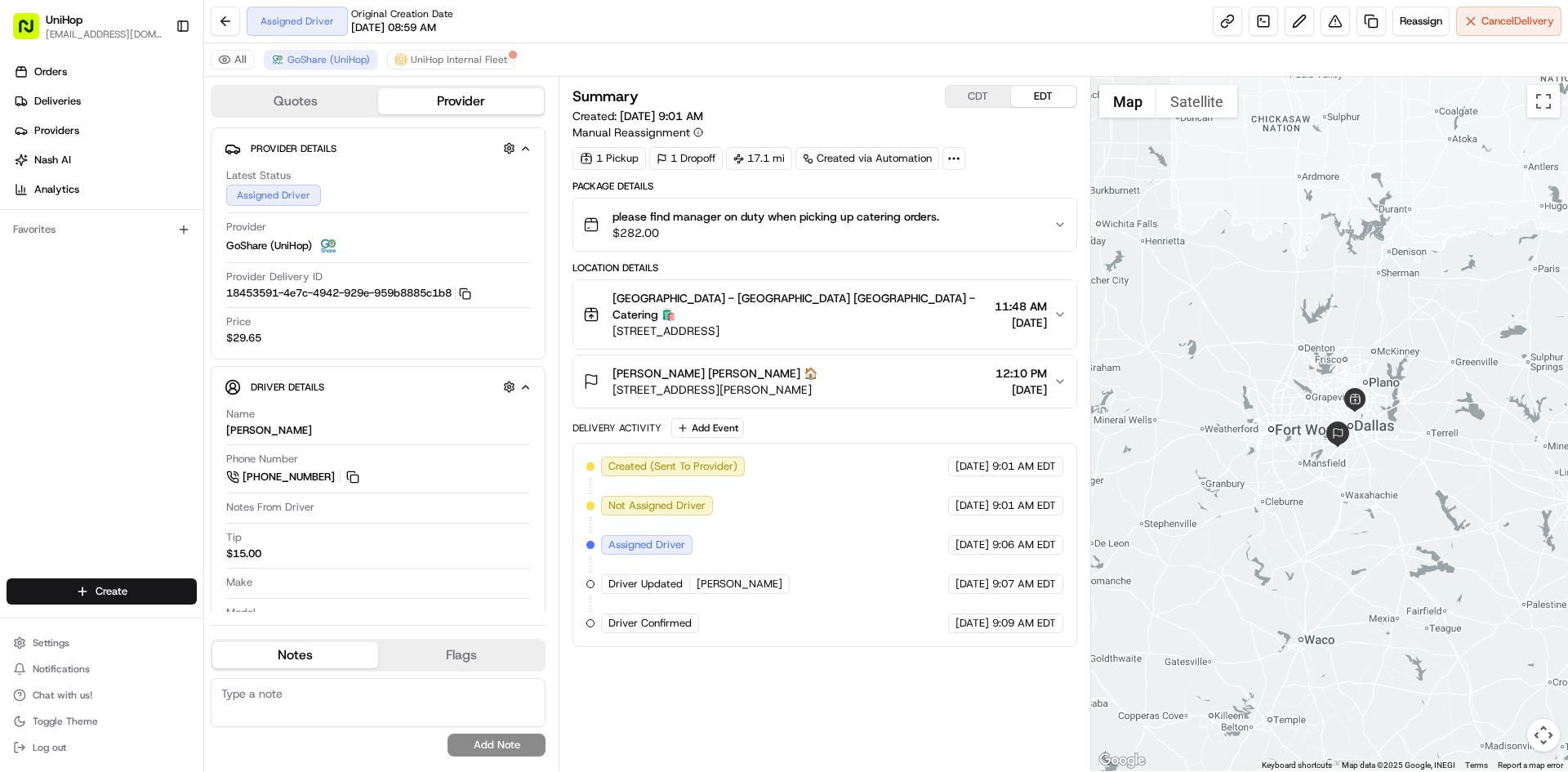
drag, startPoint x: 1269, startPoint y: 299, endPoint x: 1300, endPoint y: 310, distance: 32.9
click at [1300, 310] on div at bounding box center [1330, 424] width 477 height 695
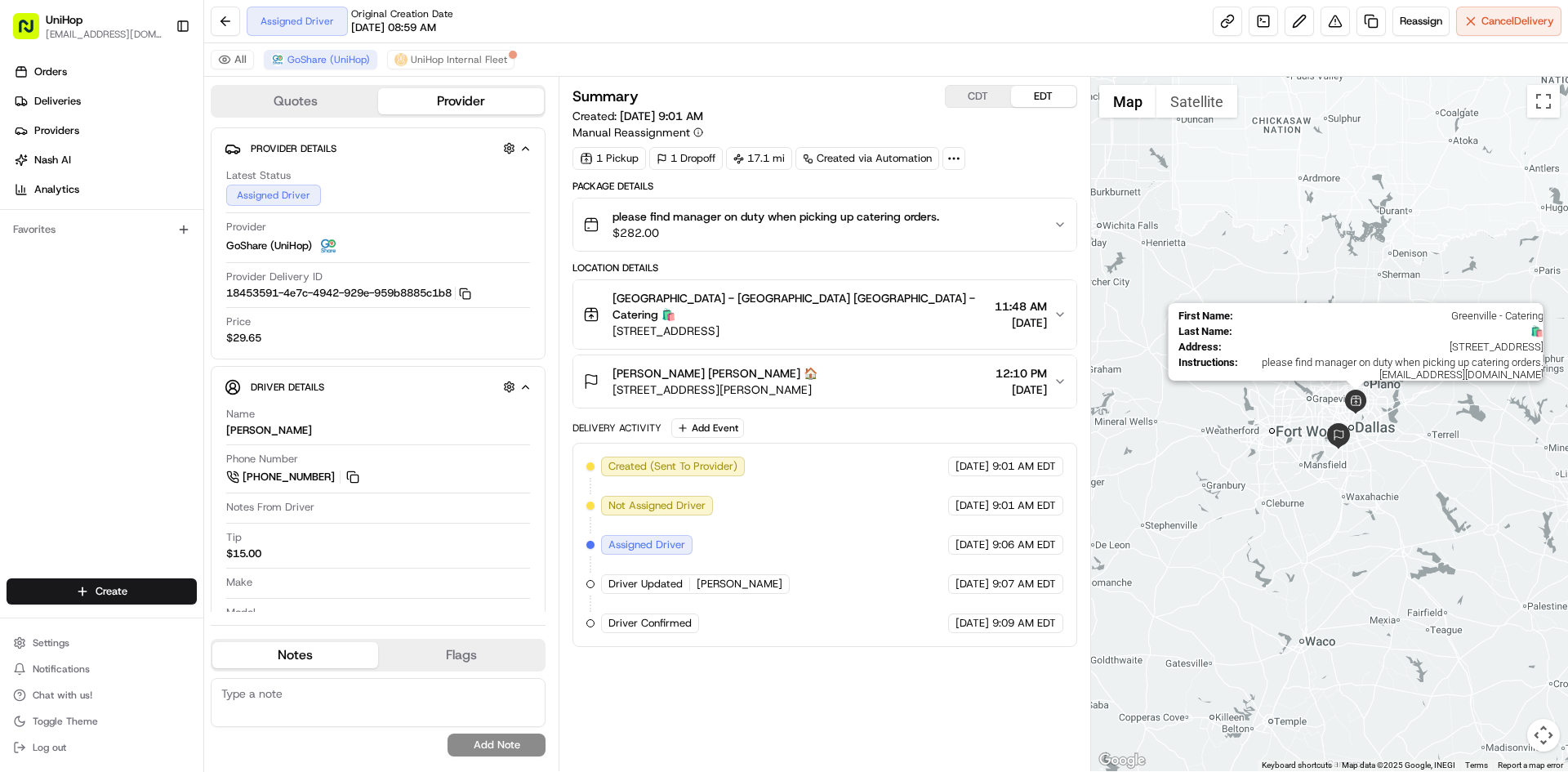
click at [1360, 398] on img at bounding box center [1355, 401] width 25 height 25
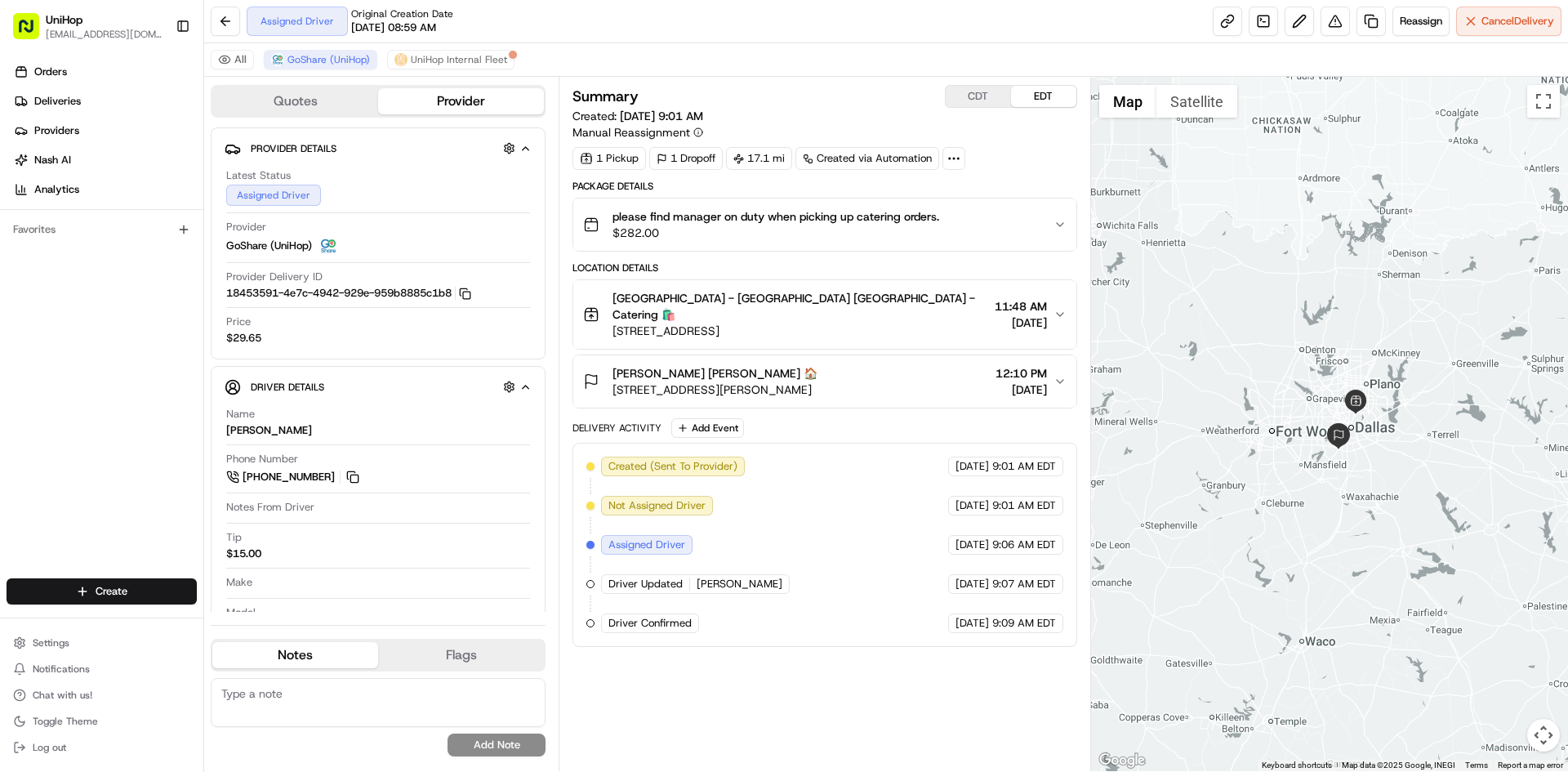
click at [1431, 466] on div "To navigate, press the arrow keys." at bounding box center [1330, 424] width 477 height 695
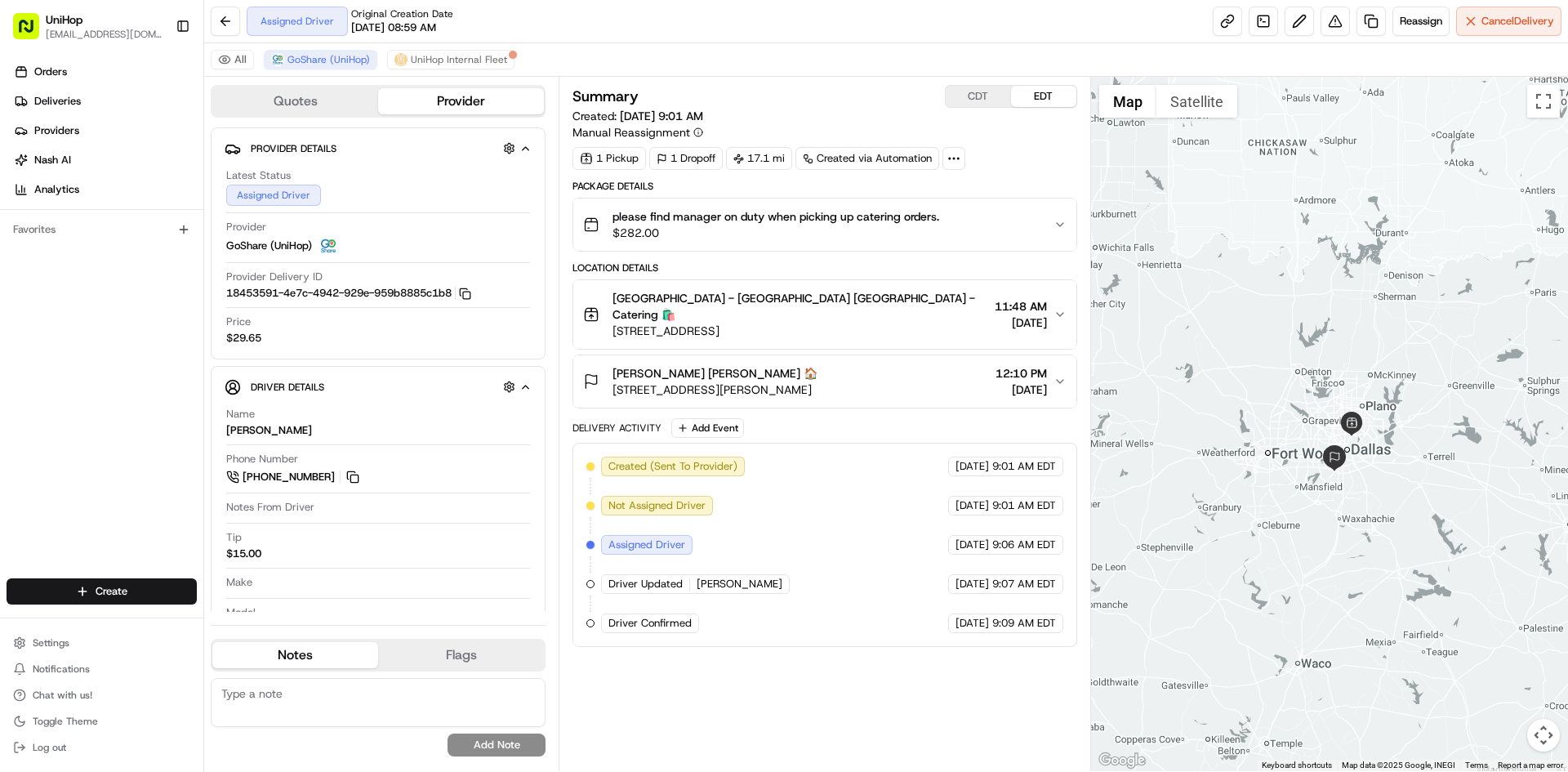
drag, startPoint x: 1258, startPoint y: 210, endPoint x: 1253, endPoint y: 237, distance: 27.5
click at [1253, 237] on div at bounding box center [1330, 424] width 477 height 695
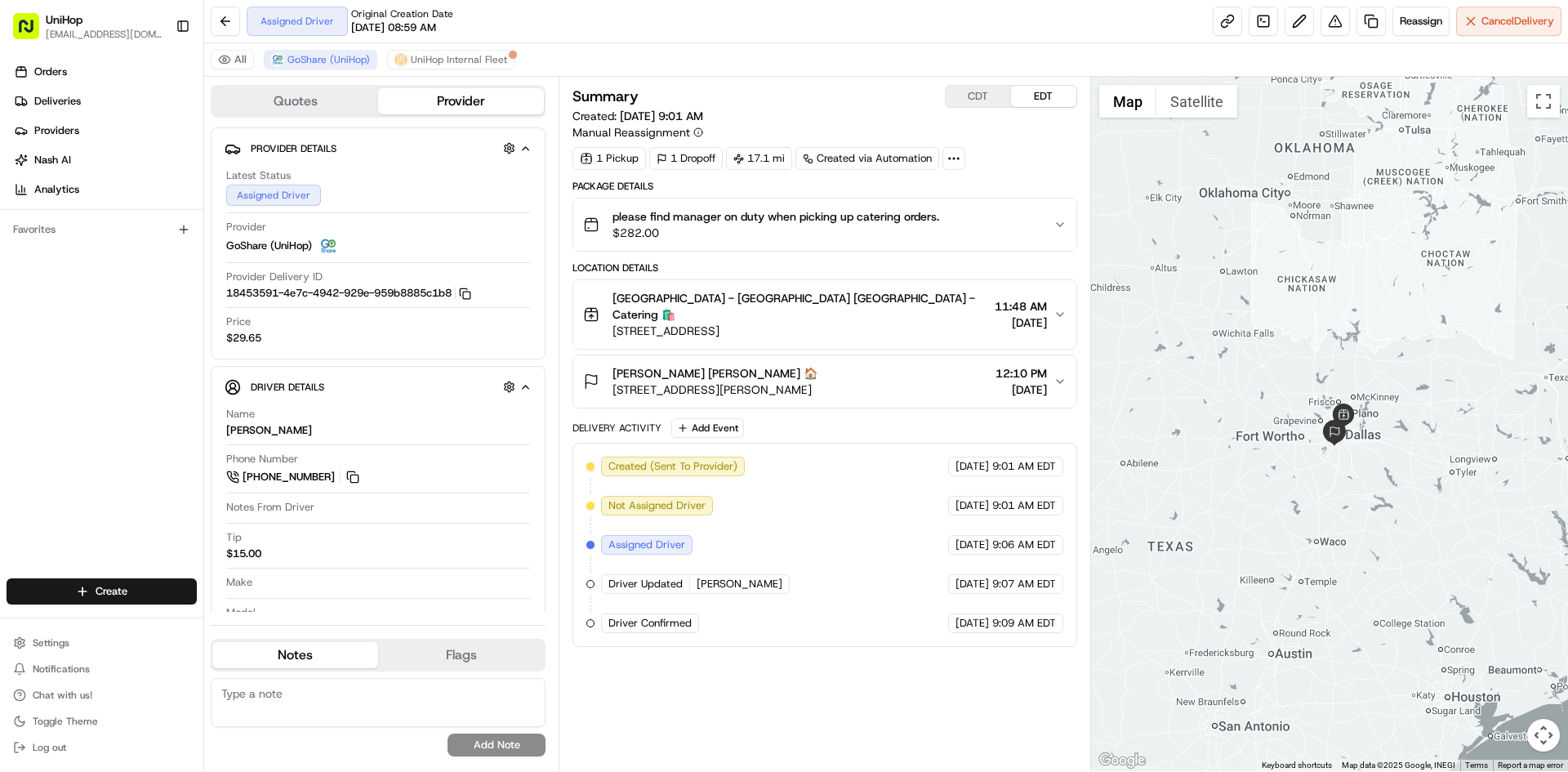
drag, startPoint x: 1221, startPoint y: 229, endPoint x: 1264, endPoint y: 321, distance: 101.6
click at [1264, 321] on div at bounding box center [1330, 424] width 477 height 695
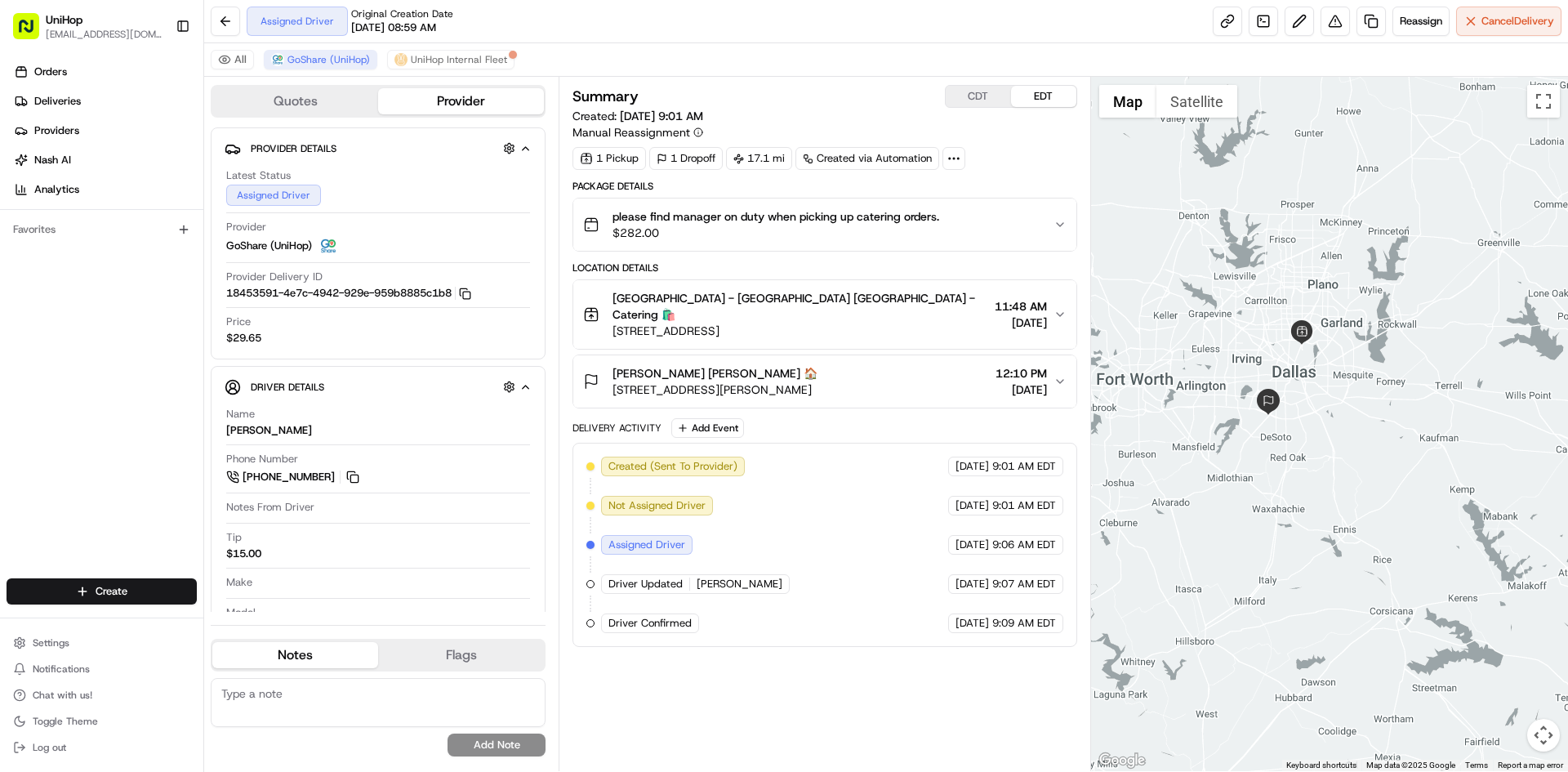
drag, startPoint x: 1249, startPoint y: 327, endPoint x: 1253, endPoint y: 335, distance: 8.9
click at [1252, 330] on div at bounding box center [1330, 424] width 477 height 695
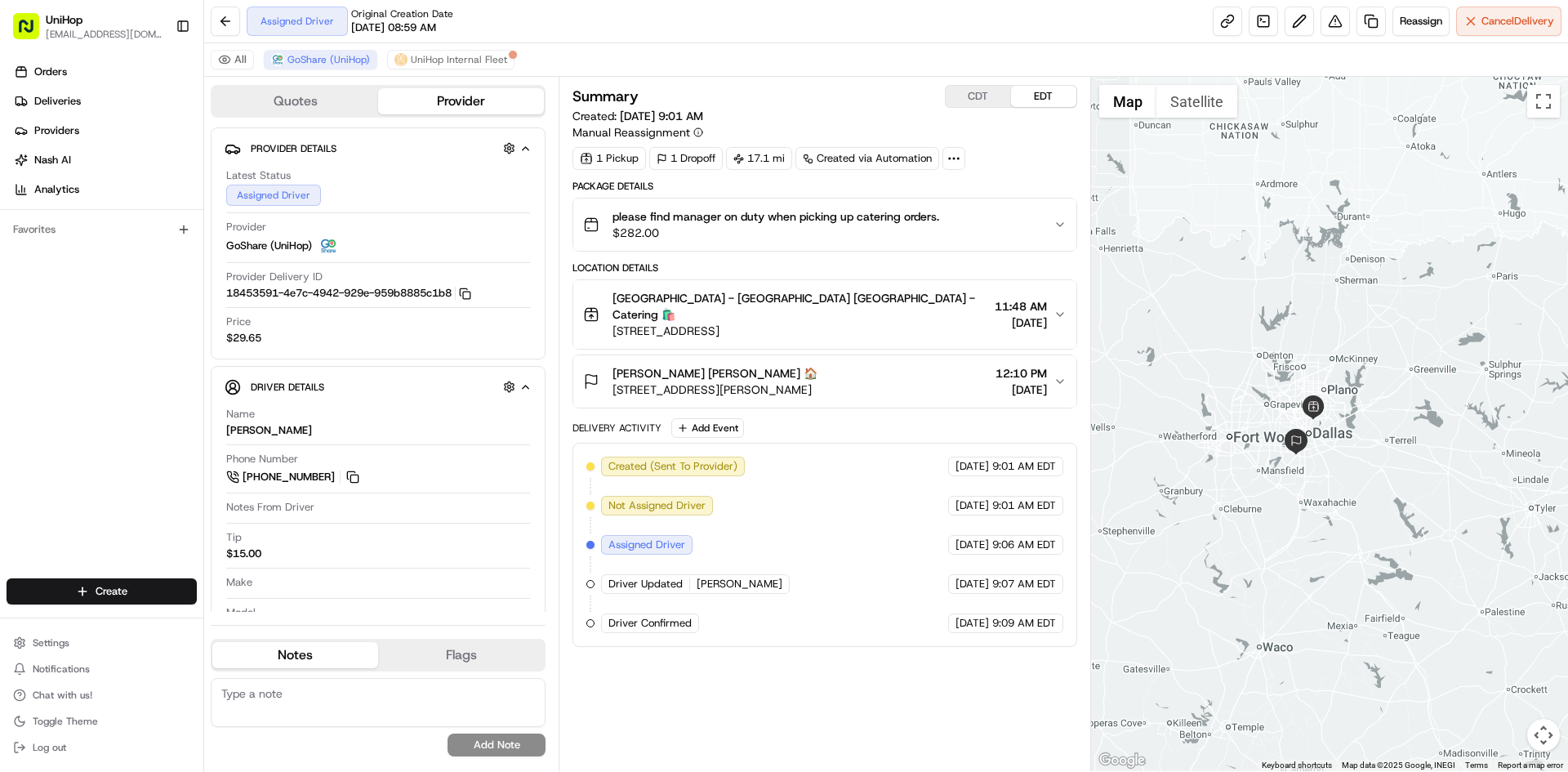
drag, startPoint x: 1258, startPoint y: 287, endPoint x: 1293, endPoint y: 364, distance: 84.6
click at [1291, 364] on div at bounding box center [1330, 424] width 477 height 695
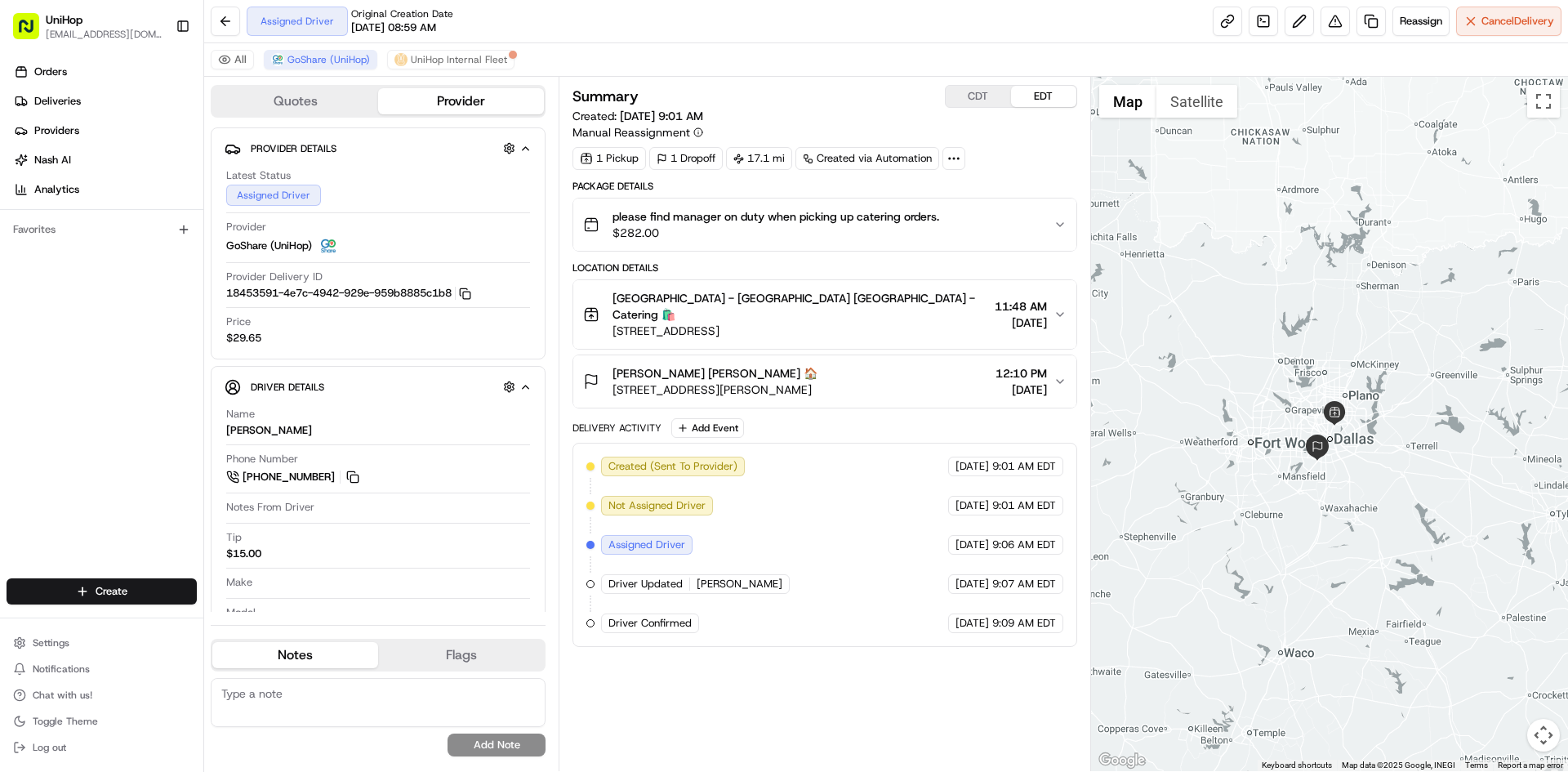
drag, startPoint x: 1190, startPoint y: 242, endPoint x: 1214, endPoint y: 244, distance: 24.1
click at [1214, 244] on div at bounding box center [1330, 424] width 477 height 695
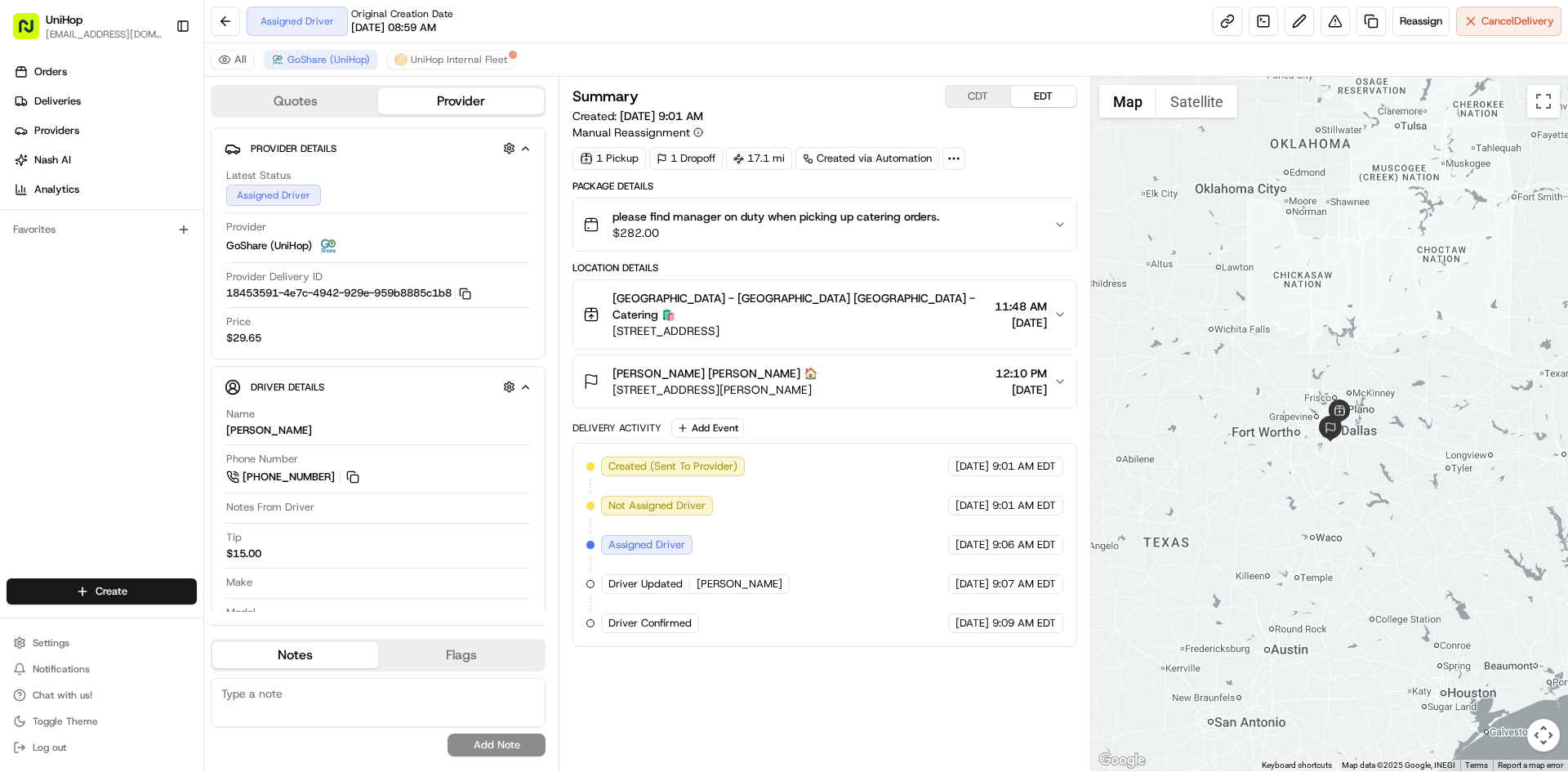
drag, startPoint x: 1229, startPoint y: 235, endPoint x: 1290, endPoint y: 322, distance: 106.3
click at [1290, 322] on div at bounding box center [1330, 424] width 477 height 695
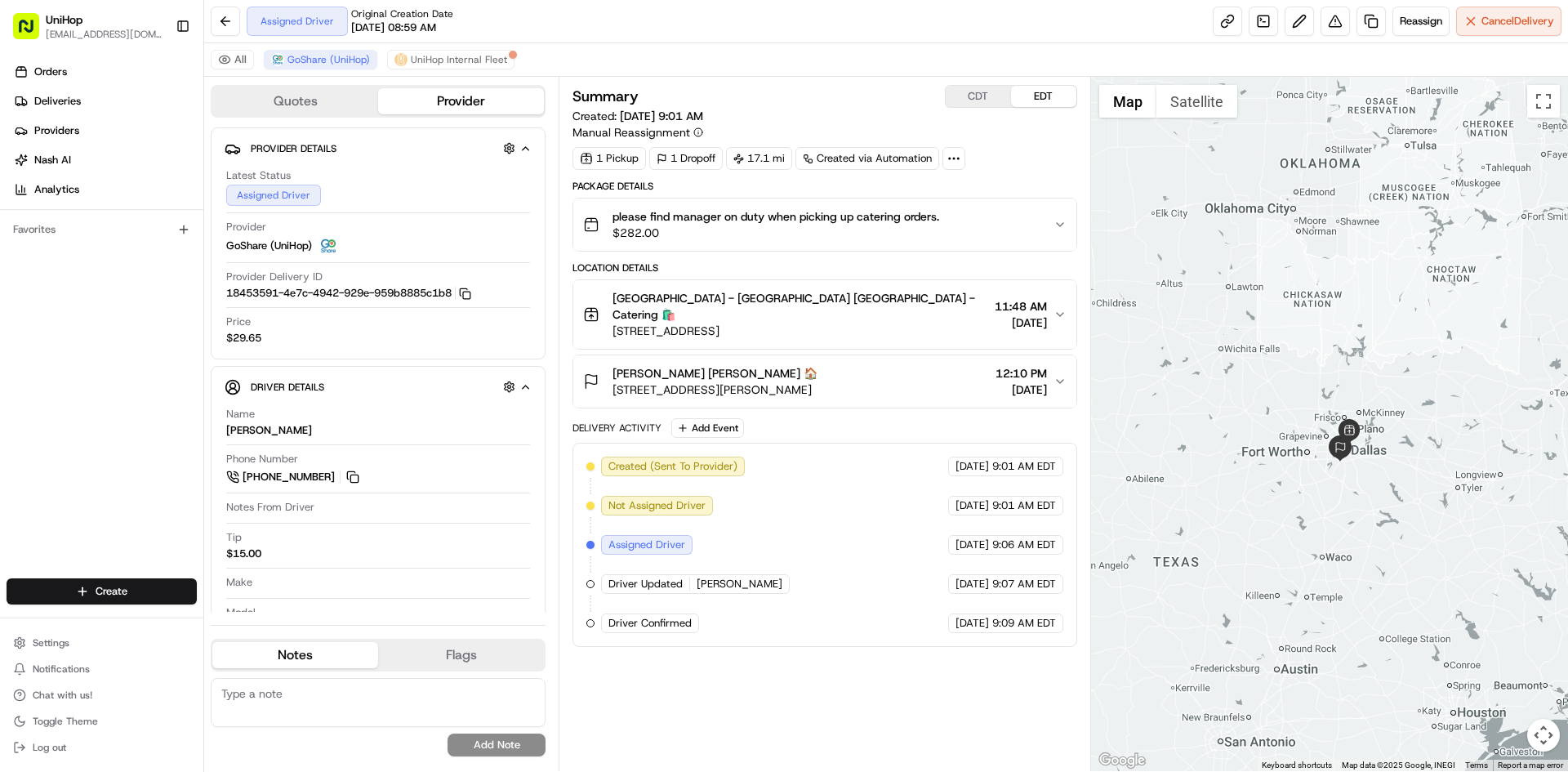
drag, startPoint x: 1313, startPoint y: 433, endPoint x: 1323, endPoint y: 454, distance: 23.3
click at [1323, 454] on div at bounding box center [1330, 424] width 477 height 695
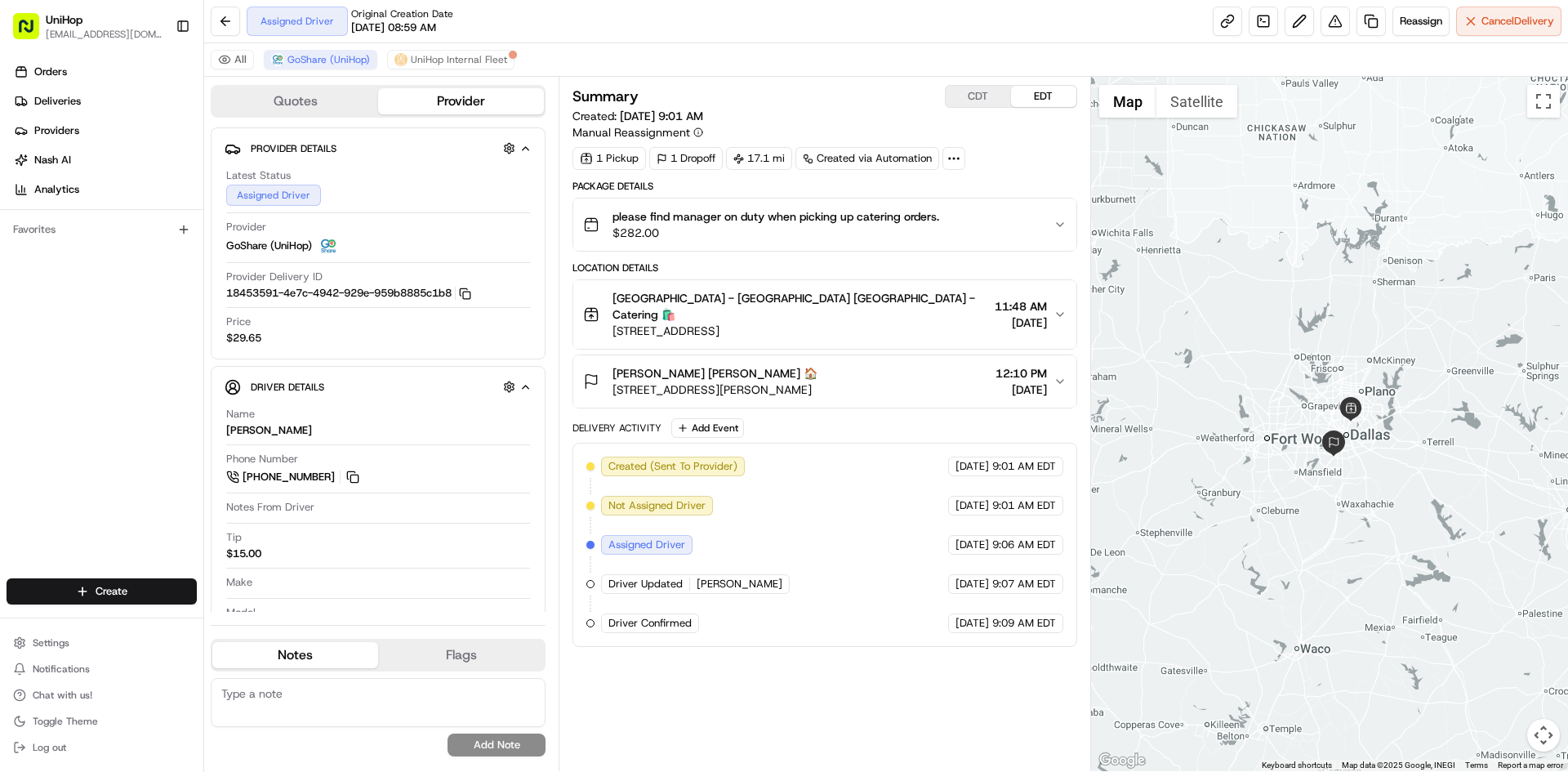
click at [1363, 447] on div at bounding box center [1330, 424] width 477 height 695
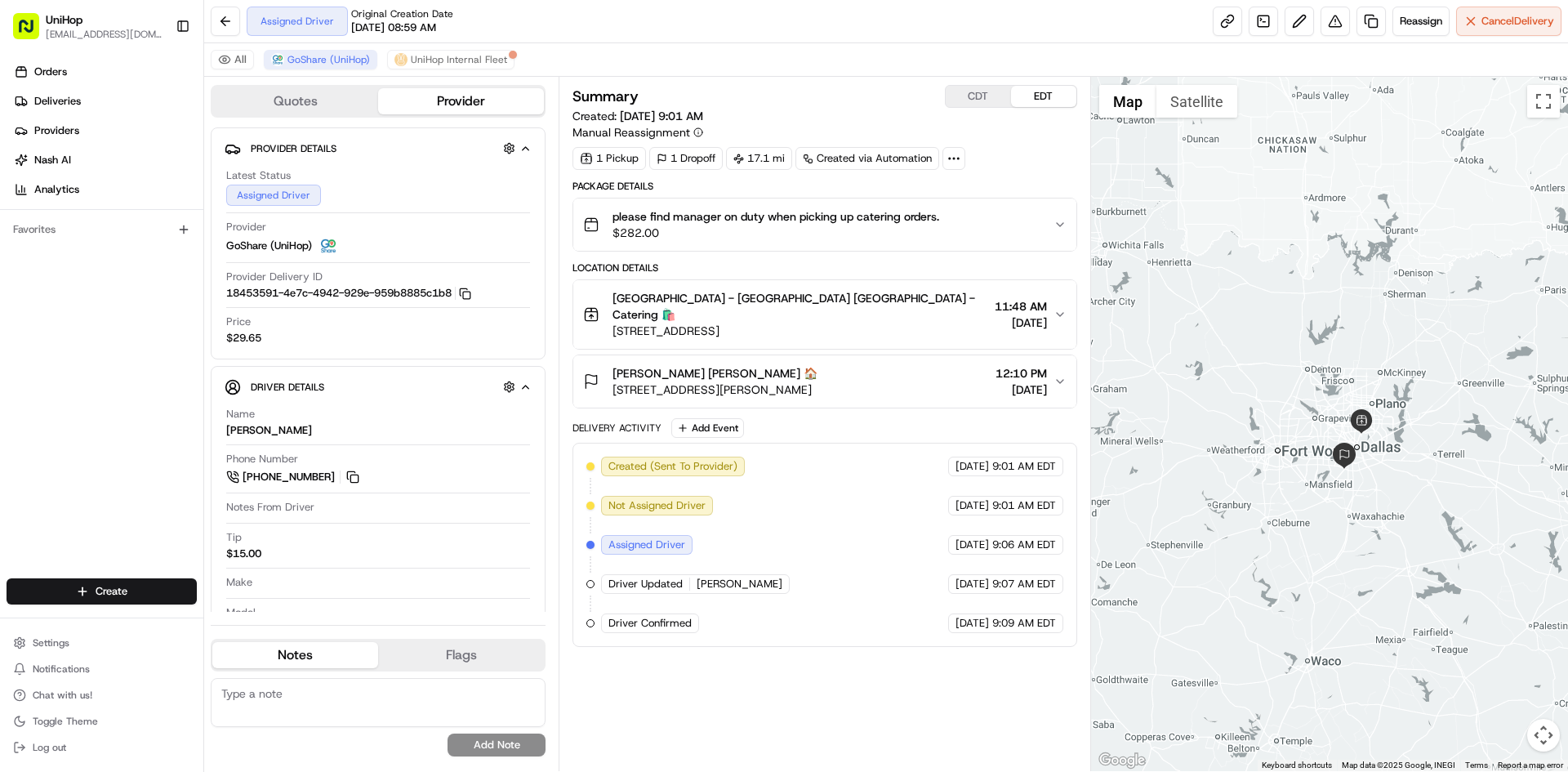
drag, startPoint x: 1358, startPoint y: 444, endPoint x: 1371, endPoint y: 460, distance: 20.6
click at [1371, 460] on div at bounding box center [1330, 424] width 477 height 695
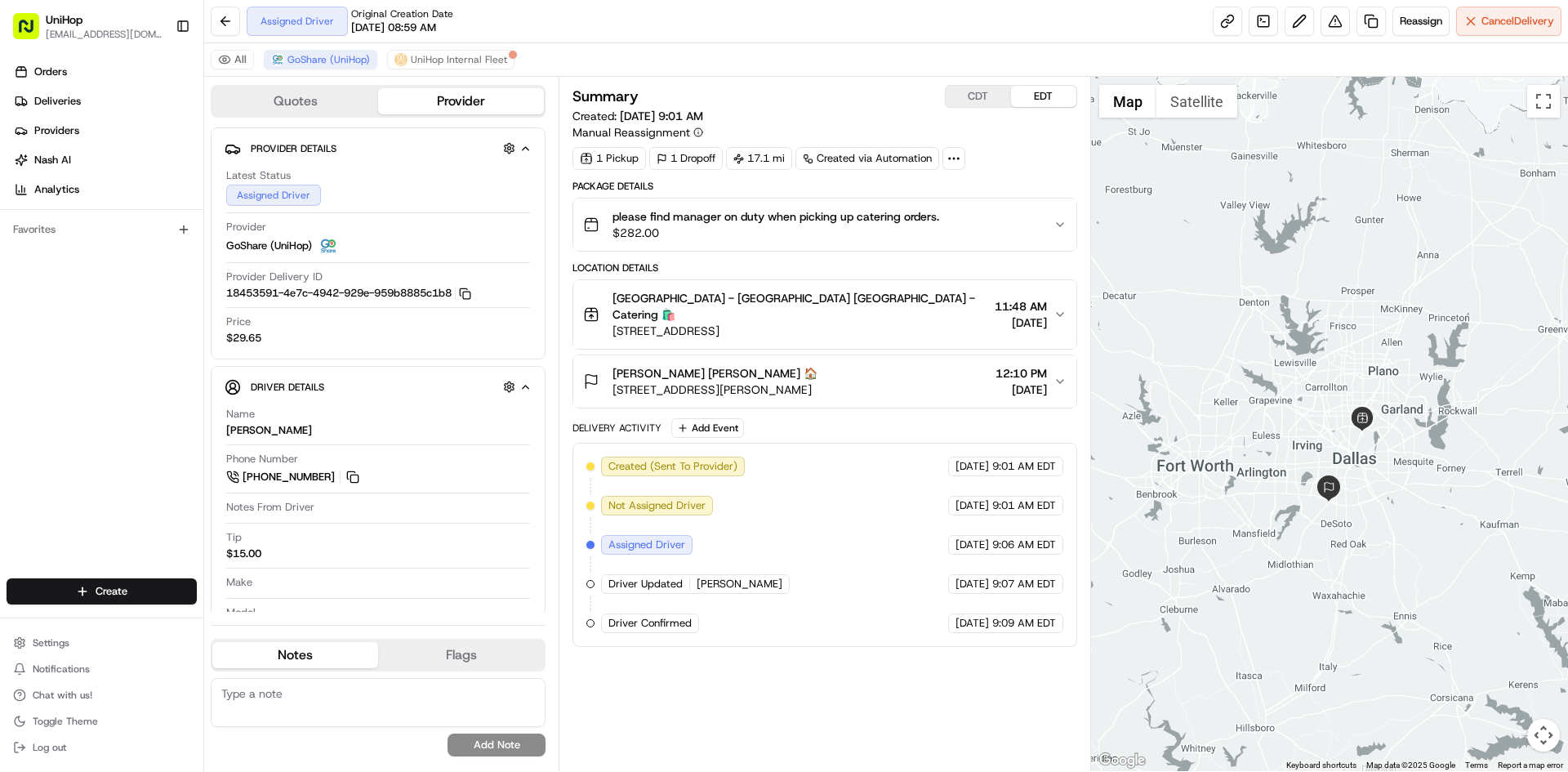
click at [1366, 467] on div at bounding box center [1330, 424] width 477 height 695
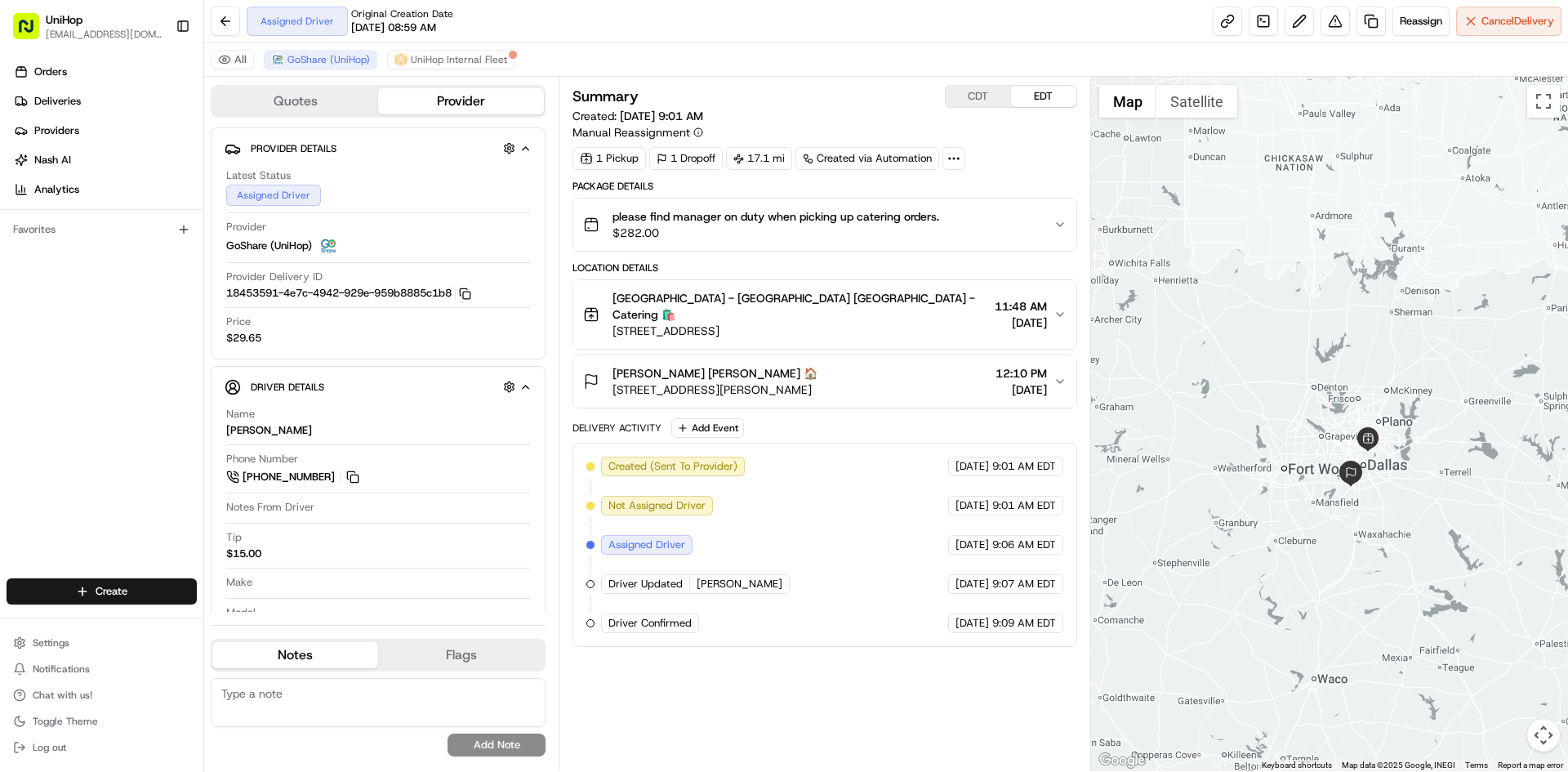
drag, startPoint x: 1297, startPoint y: 394, endPoint x: 1309, endPoint y: 404, distance: 15.6
click at [1309, 404] on div at bounding box center [1330, 424] width 477 height 695
click at [1317, 406] on div at bounding box center [1330, 424] width 477 height 695
click at [1300, 389] on div at bounding box center [1330, 424] width 477 height 695
click at [1296, 366] on div at bounding box center [1330, 424] width 477 height 695
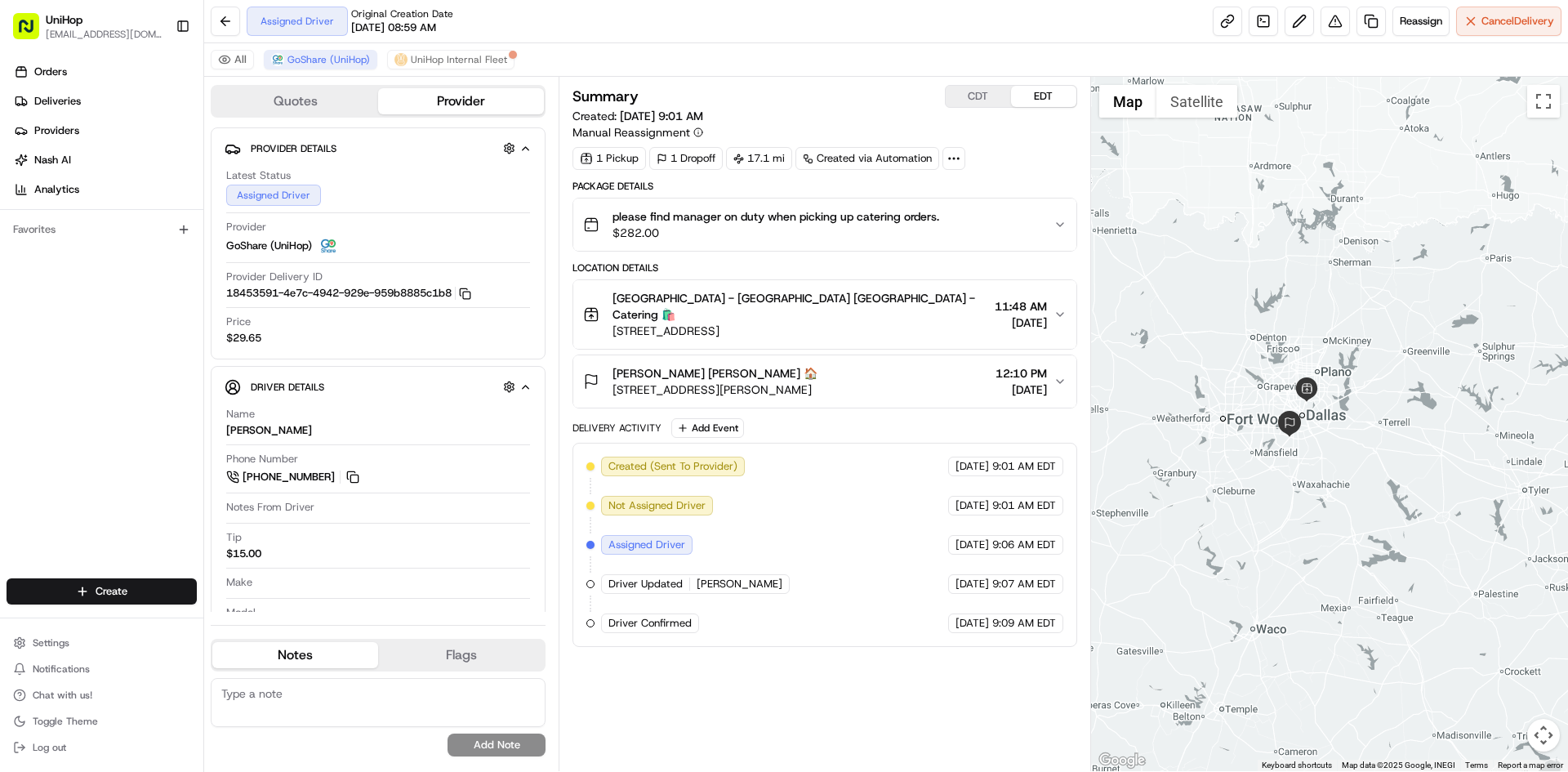
click at [1282, 310] on div at bounding box center [1330, 424] width 477 height 695
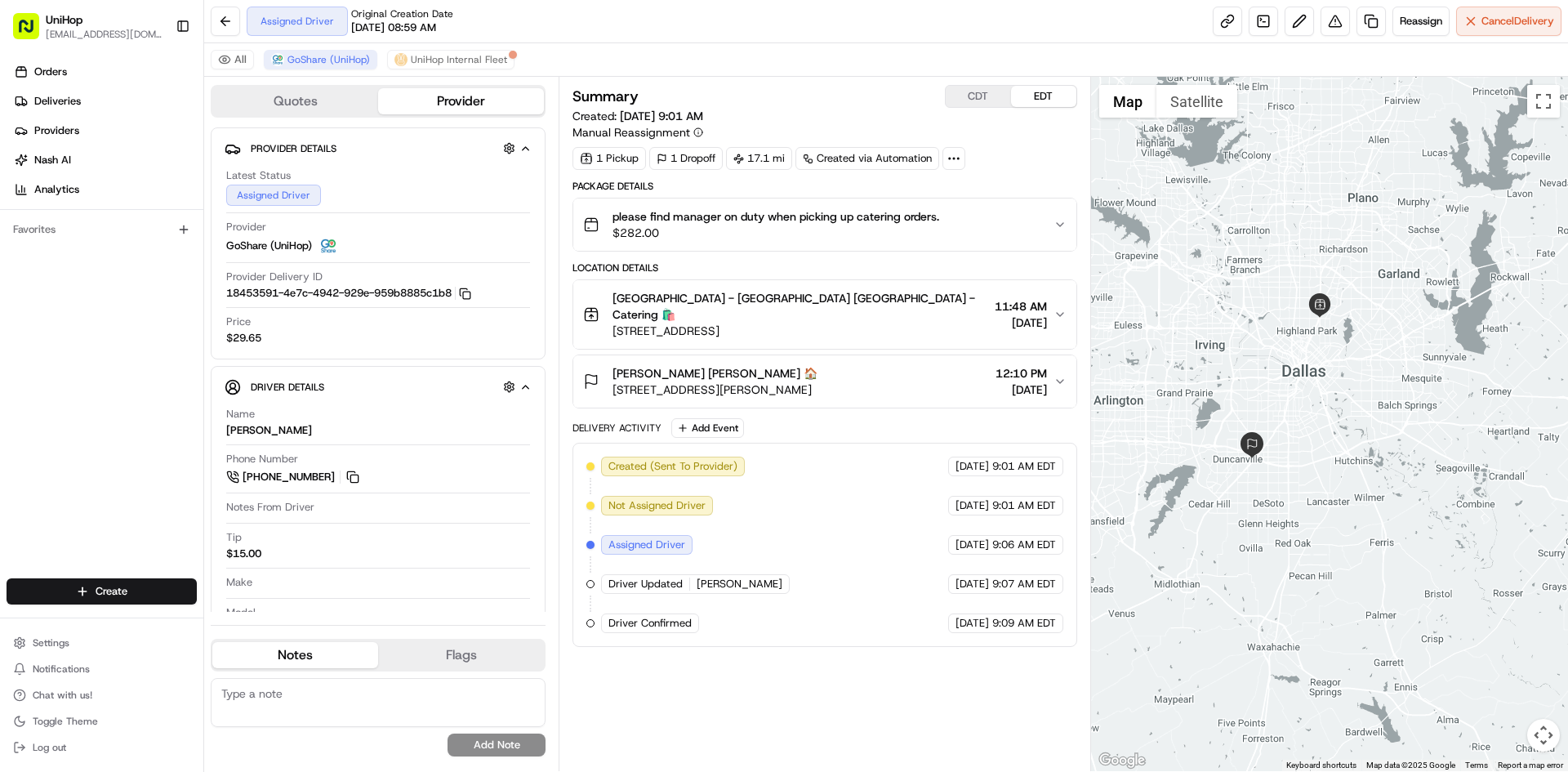
drag, startPoint x: 1269, startPoint y: 343, endPoint x: 1303, endPoint y: 394, distance: 61.3
click at [1303, 394] on div at bounding box center [1330, 424] width 477 height 695
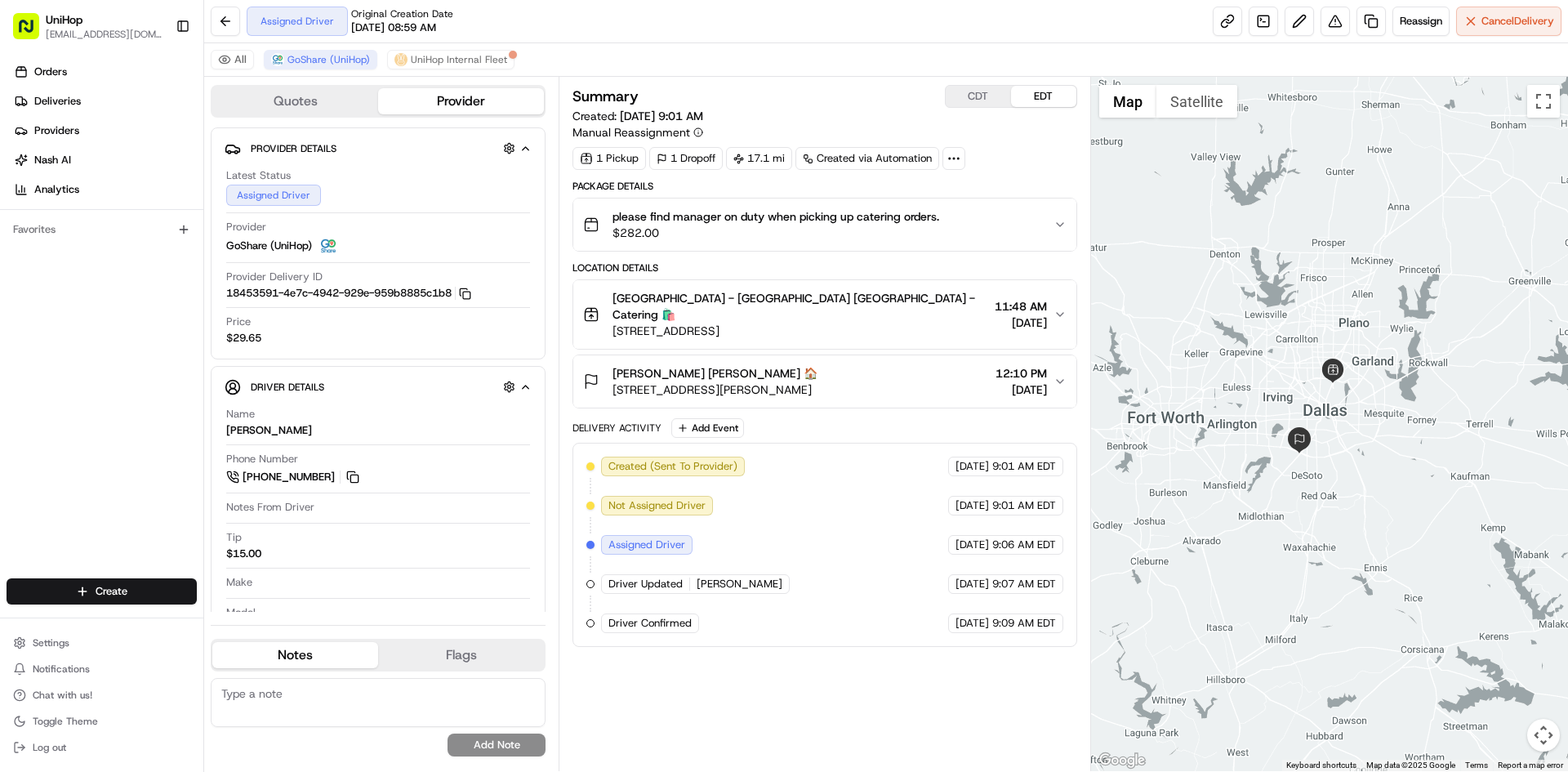
drag, startPoint x: 1254, startPoint y: 344, endPoint x: 1269, endPoint y: 361, distance: 22.7
click at [1269, 361] on div at bounding box center [1330, 424] width 477 height 695
click at [1274, 353] on div at bounding box center [1330, 424] width 477 height 695
click at [964, 83] on div "Summary CDT EDT Created: Aug 23 2025 9:01 AM Manual Reassignment 1 Pickup 1 Dro…" at bounding box center [824, 424] width 532 height 695
click at [968, 97] on button "CDT" at bounding box center [978, 96] width 65 height 21
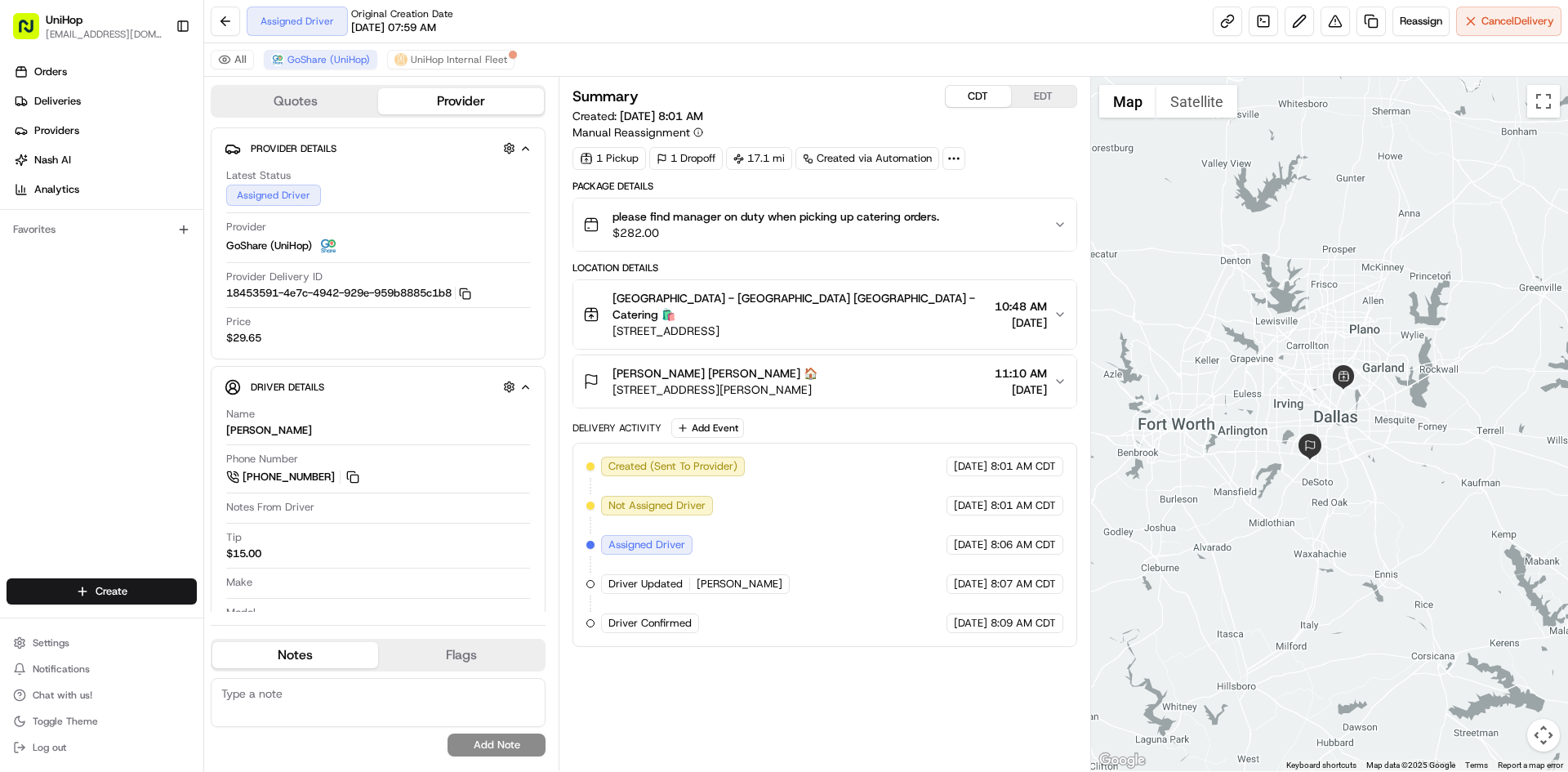
drag, startPoint x: 1294, startPoint y: 272, endPoint x: 1302, endPoint y: 273, distance: 8.1
click at [1302, 273] on div at bounding box center [1330, 424] width 477 height 695
click at [1028, 100] on button "EDT" at bounding box center [1043, 96] width 65 height 21
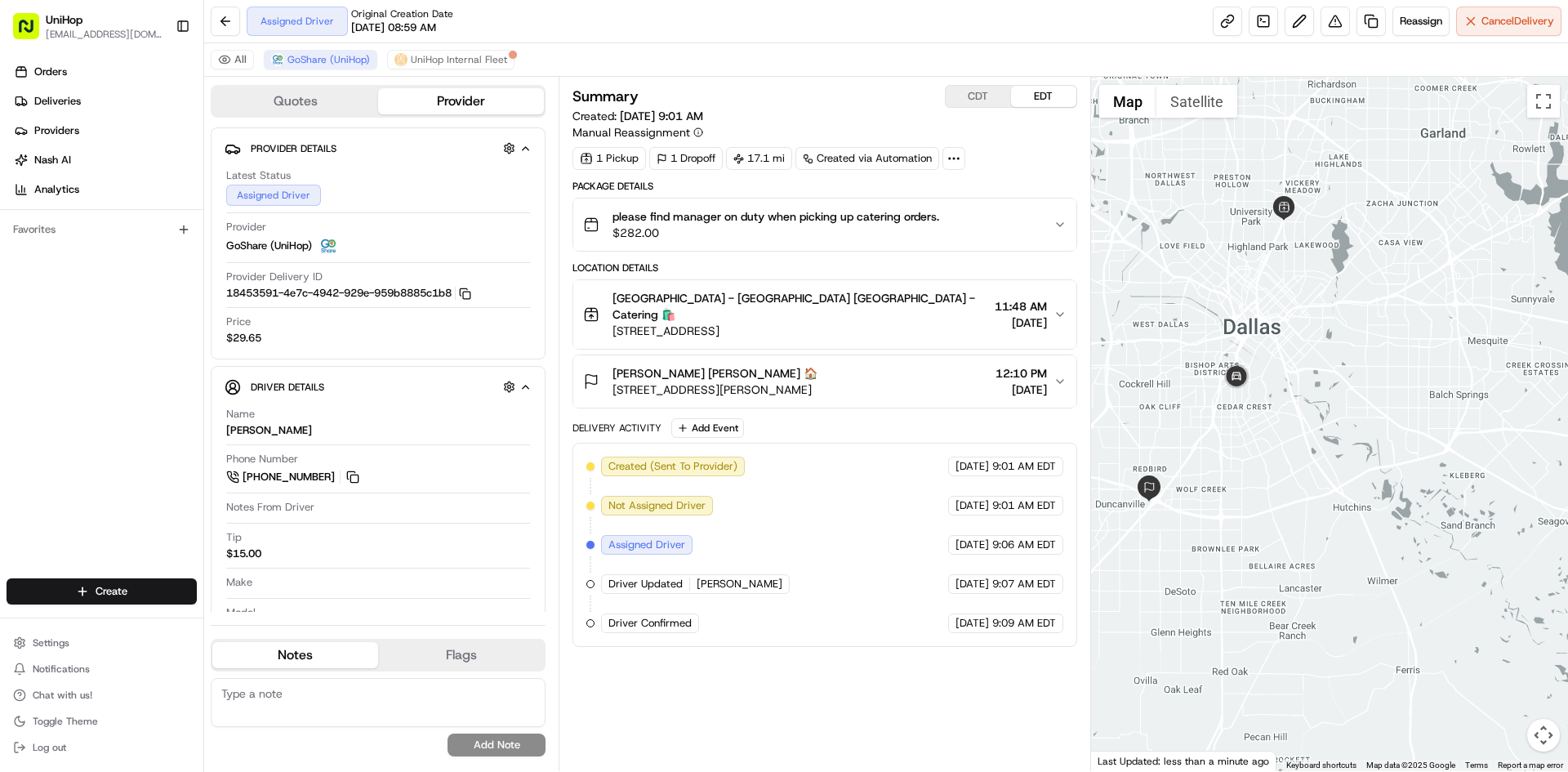
drag, startPoint x: 1268, startPoint y: 379, endPoint x: 1319, endPoint y: 403, distance: 56.4
click at [1319, 403] on div at bounding box center [1330, 424] width 477 height 695
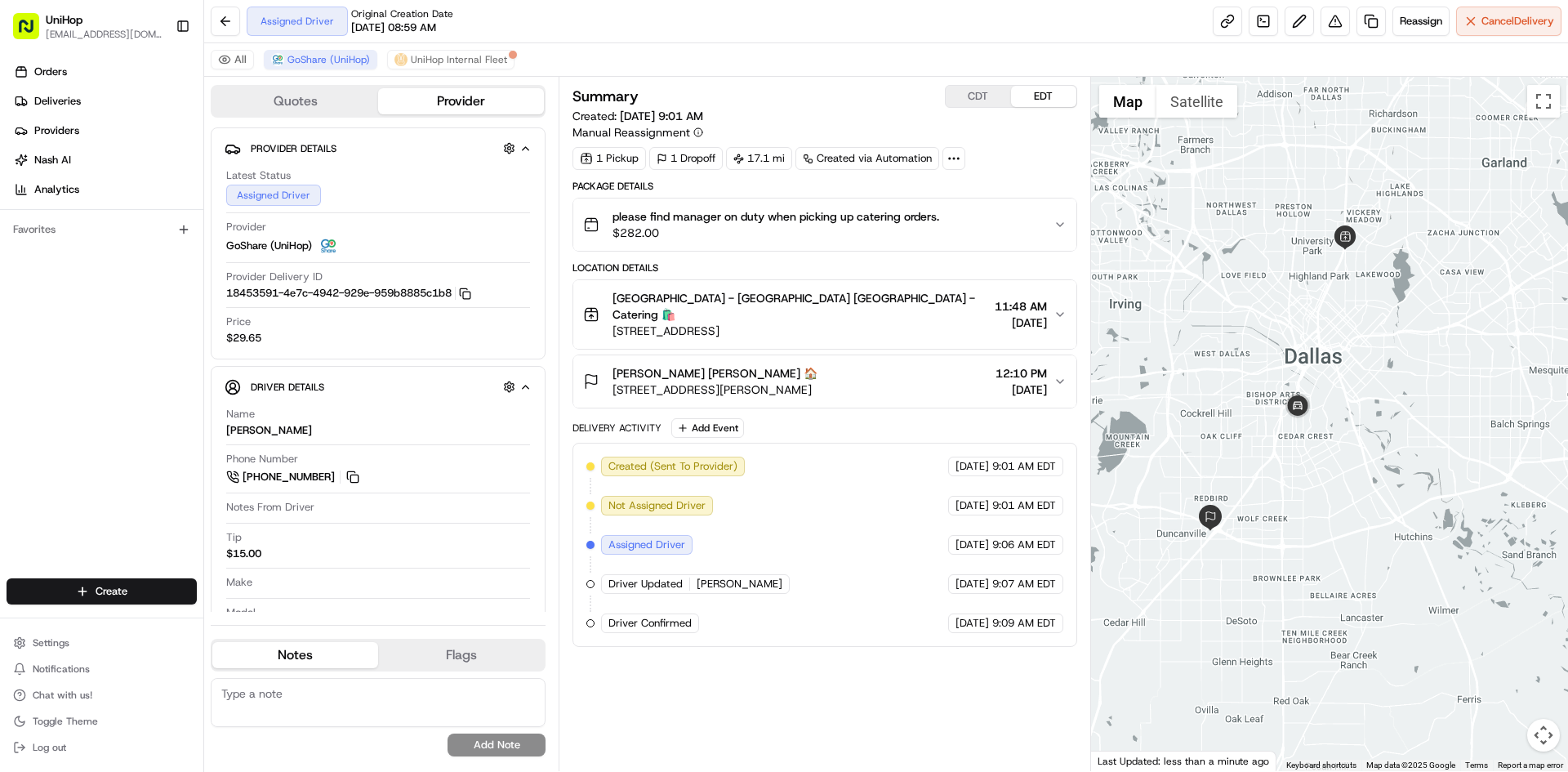
click at [882, 665] on div "Summary CDT EDT Created: Aug 23 2025 9:01 AM Manual Reassignment 1 Pickup 1 Dro…" at bounding box center [824, 423] width 504 height 678
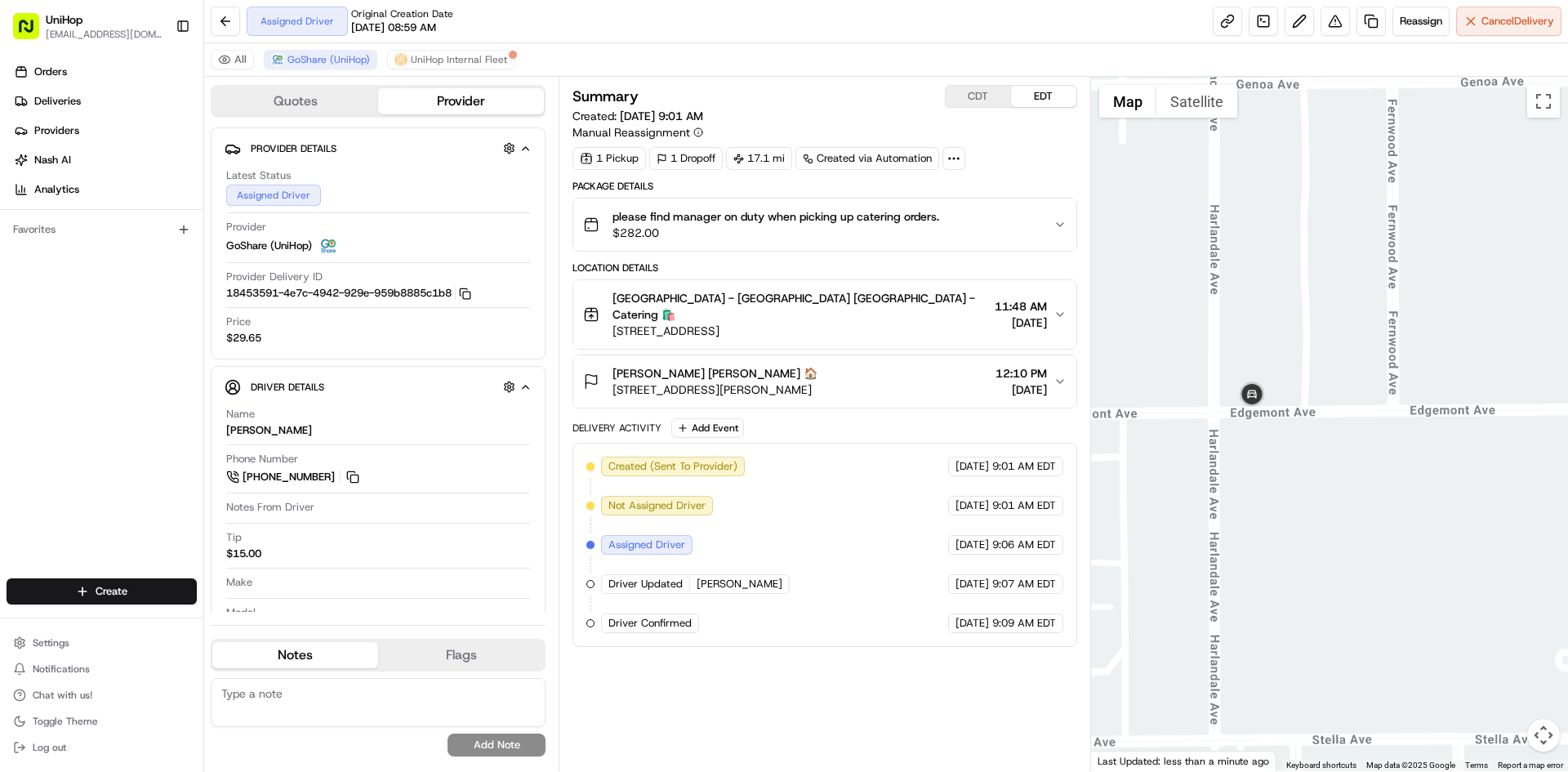
drag, startPoint x: 1354, startPoint y: 289, endPoint x: 1338, endPoint y: 323, distance: 37.6
click at [1340, 317] on div at bounding box center [1330, 424] width 477 height 695
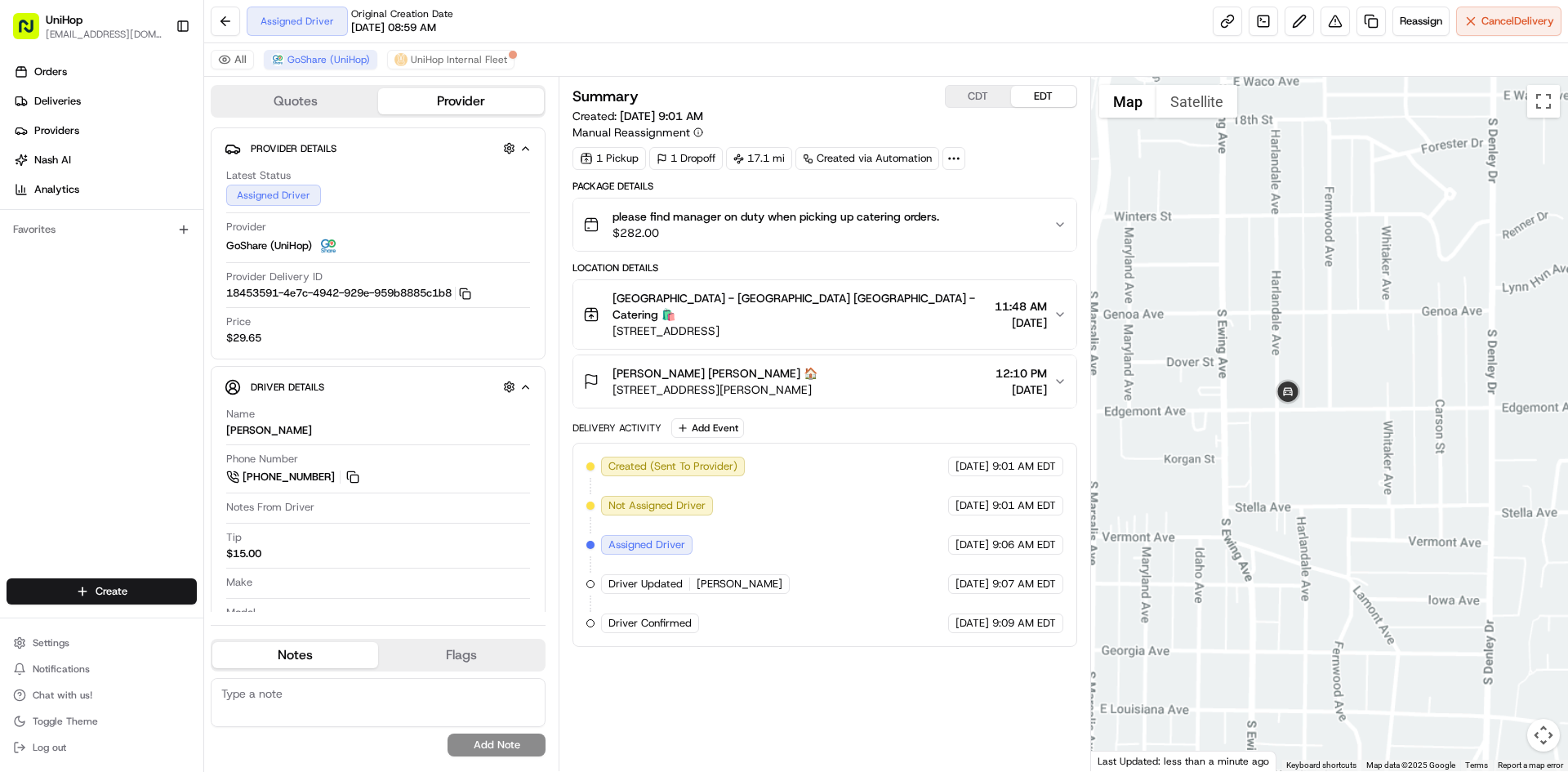
drag, startPoint x: 1417, startPoint y: 272, endPoint x: 1403, endPoint y: 331, distance: 60.6
click at [1412, 293] on div at bounding box center [1330, 424] width 477 height 695
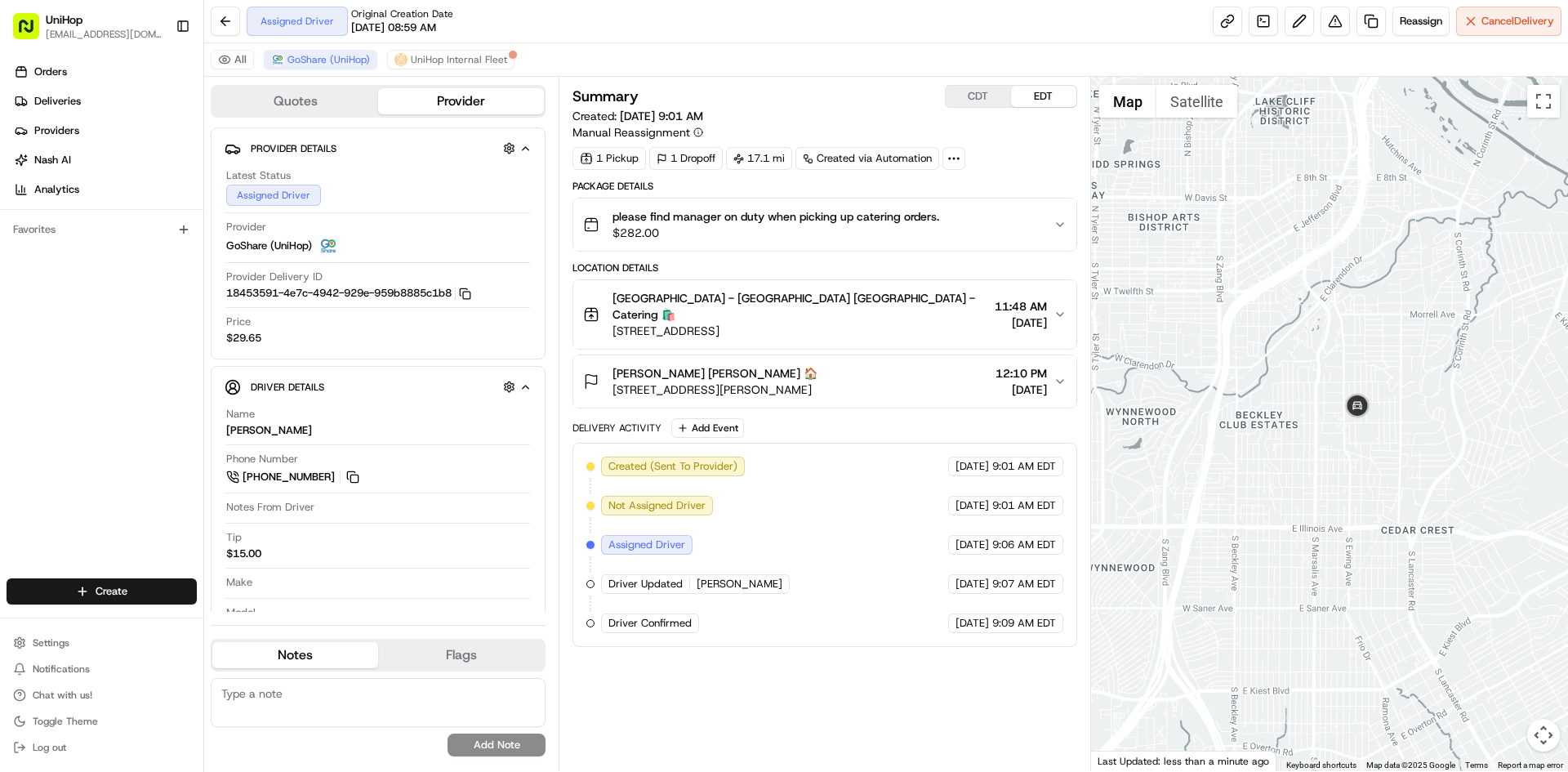
click at [1402, 327] on div at bounding box center [1330, 424] width 477 height 695
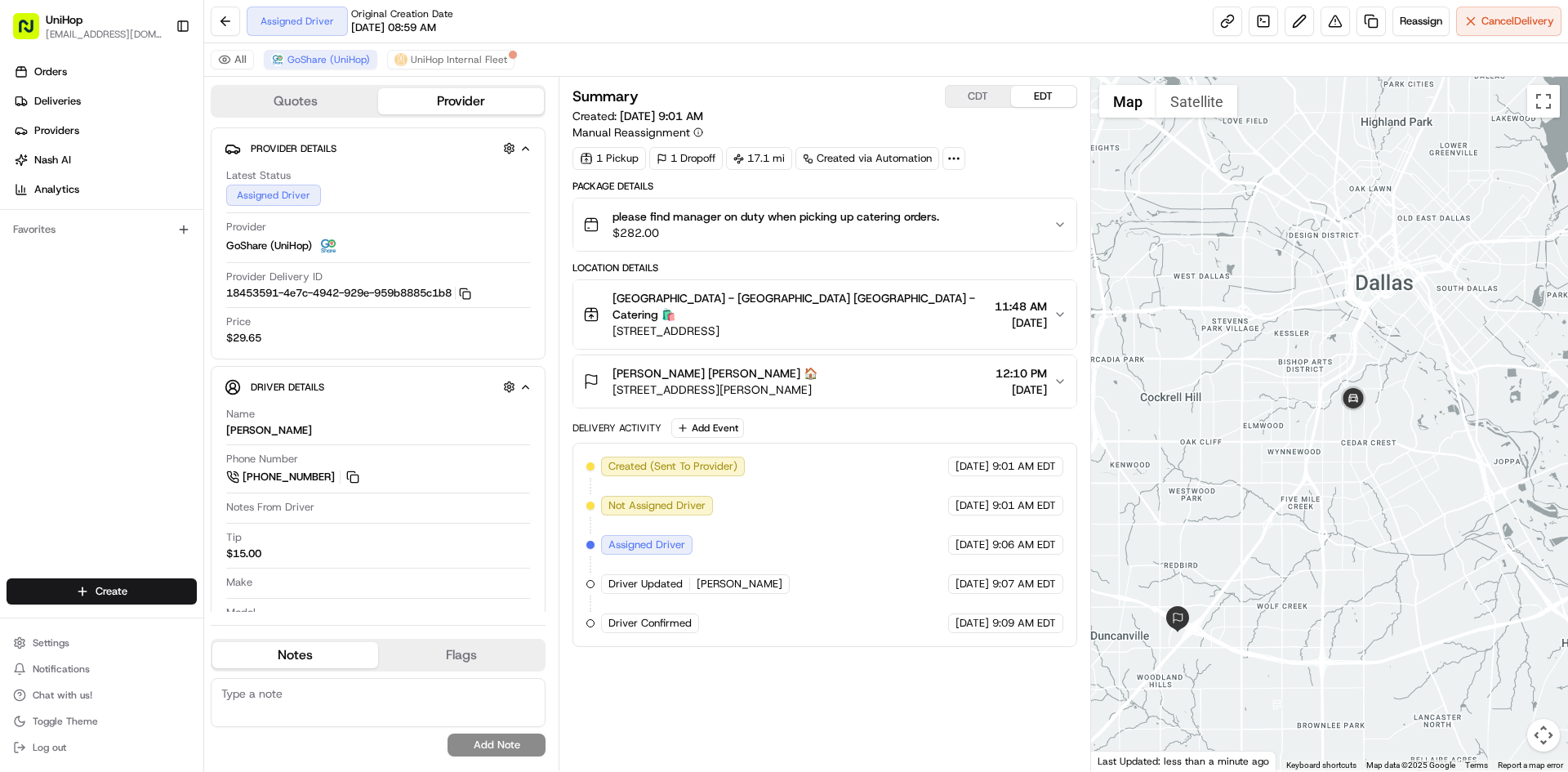
drag, startPoint x: 1407, startPoint y: 295, endPoint x: 1367, endPoint y: 355, distance: 72.1
click at [1370, 350] on div at bounding box center [1330, 424] width 477 height 695
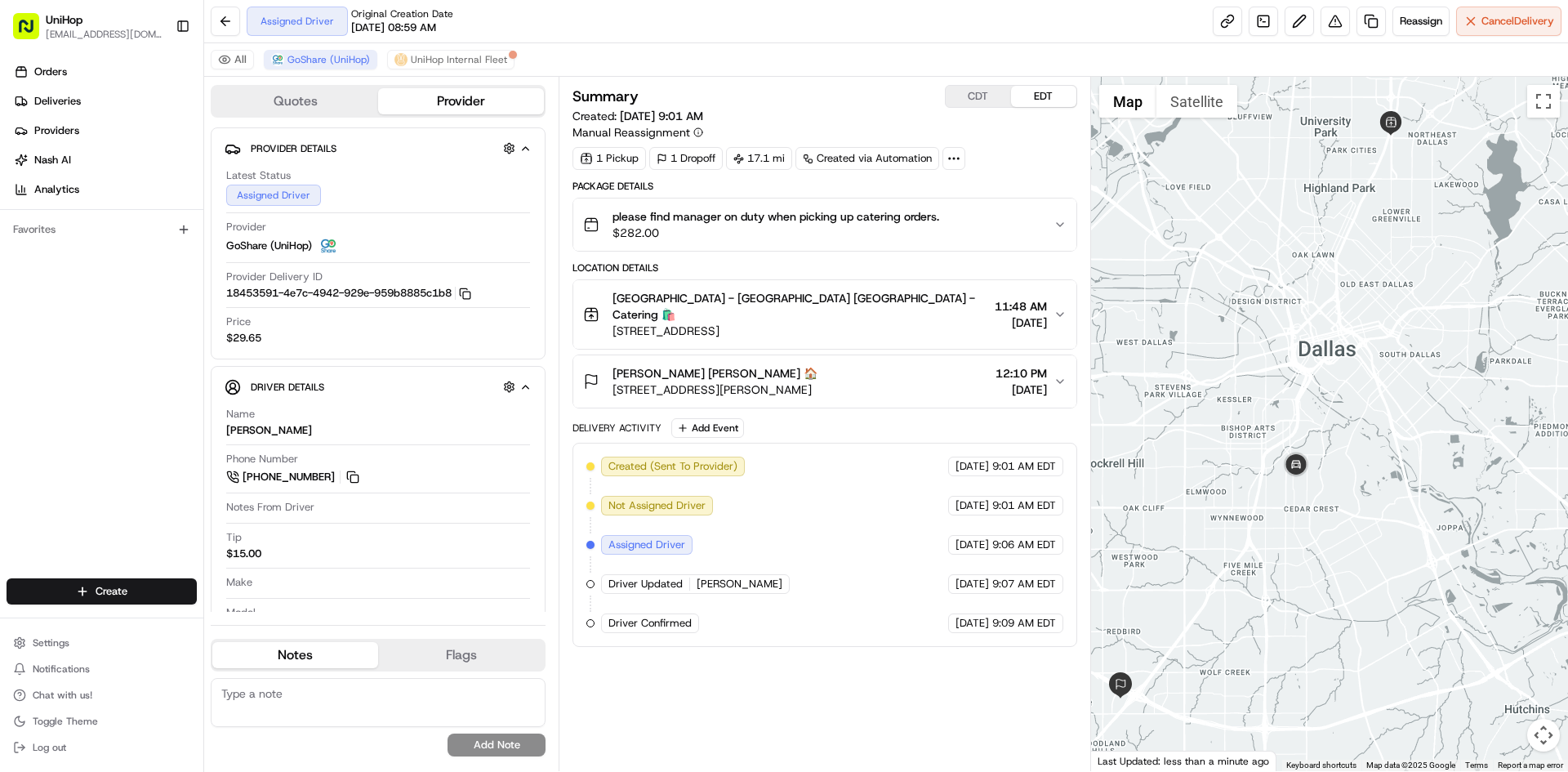
drag, startPoint x: 1363, startPoint y: 368, endPoint x: 1425, endPoint y: 255, distance: 128.9
click at [1425, 255] on div at bounding box center [1330, 424] width 477 height 695
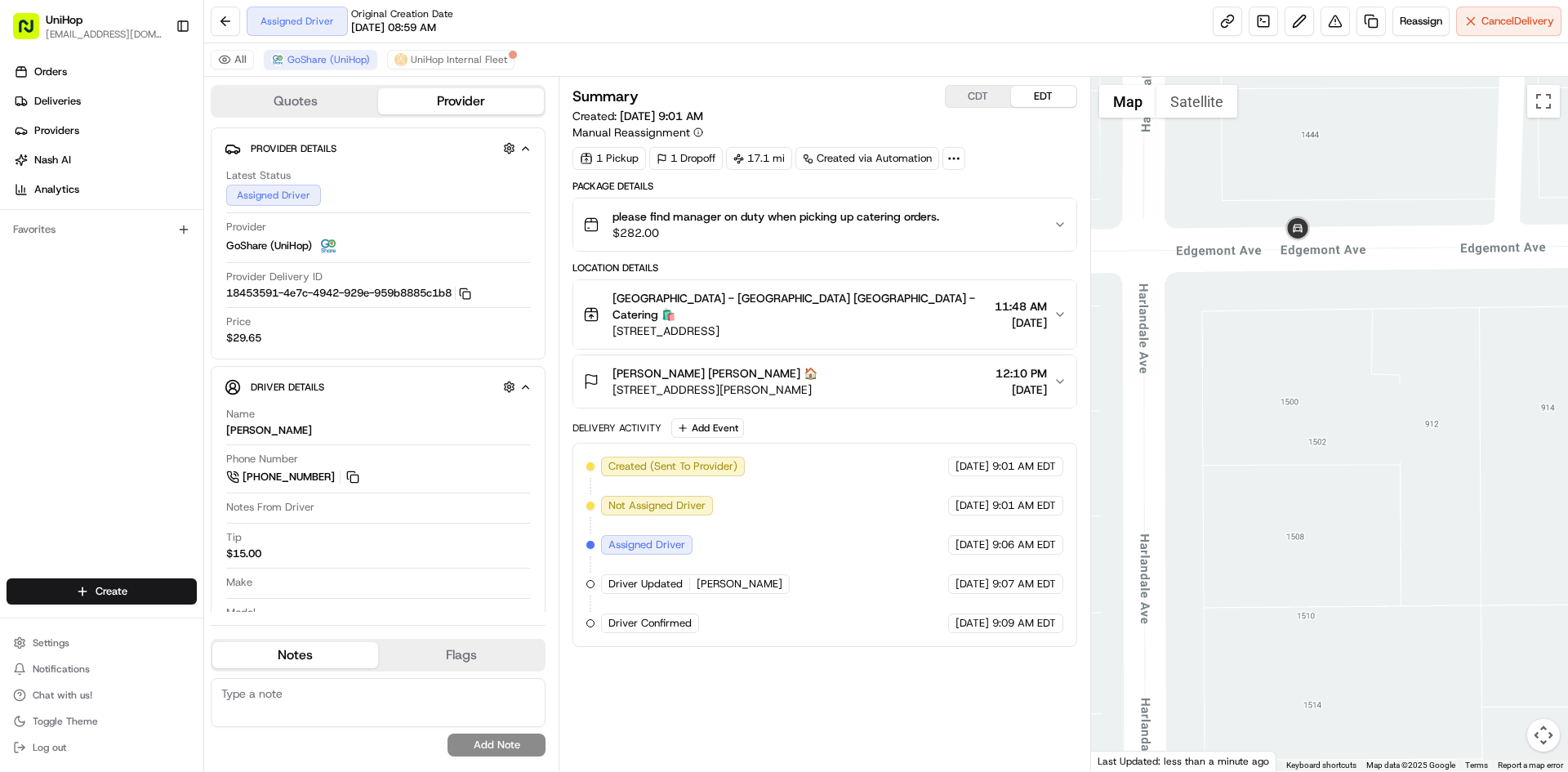
click at [1363, 400] on div at bounding box center [1330, 424] width 477 height 695
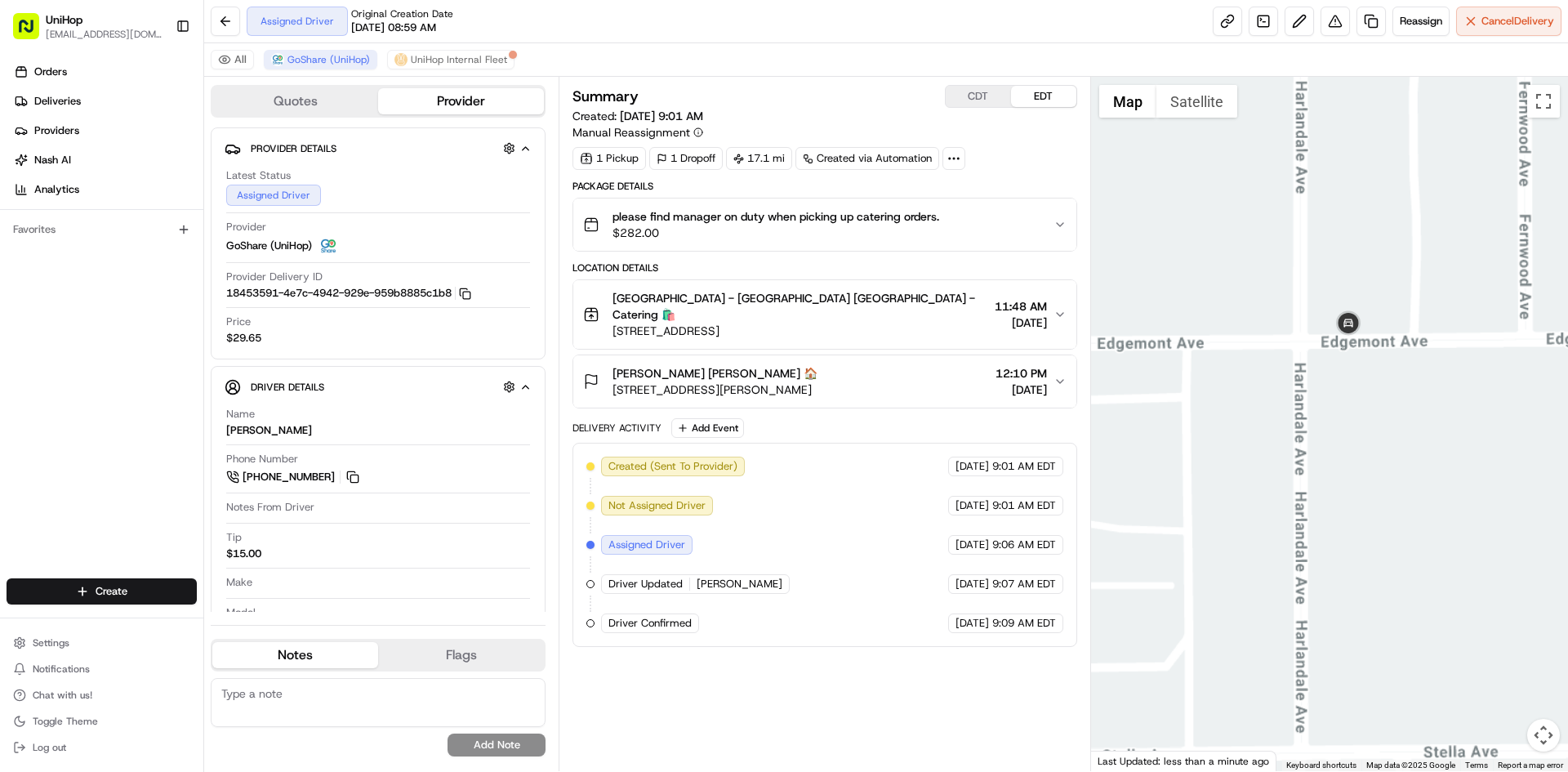
click at [1344, 305] on div at bounding box center [1330, 424] width 477 height 695
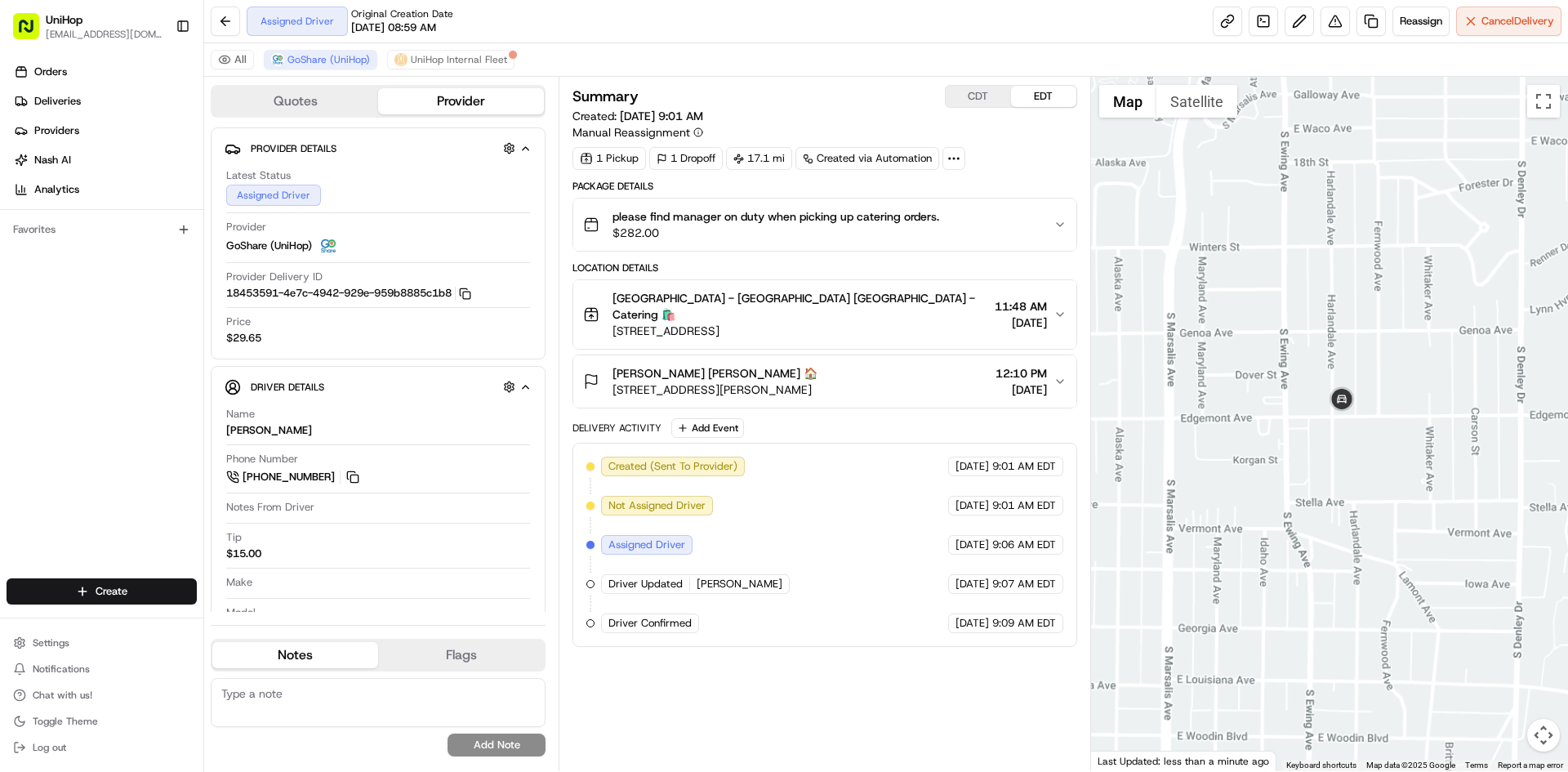
drag, startPoint x: 1370, startPoint y: 287, endPoint x: 1343, endPoint y: 355, distance: 73.2
click at [1348, 352] on div at bounding box center [1330, 424] width 477 height 695
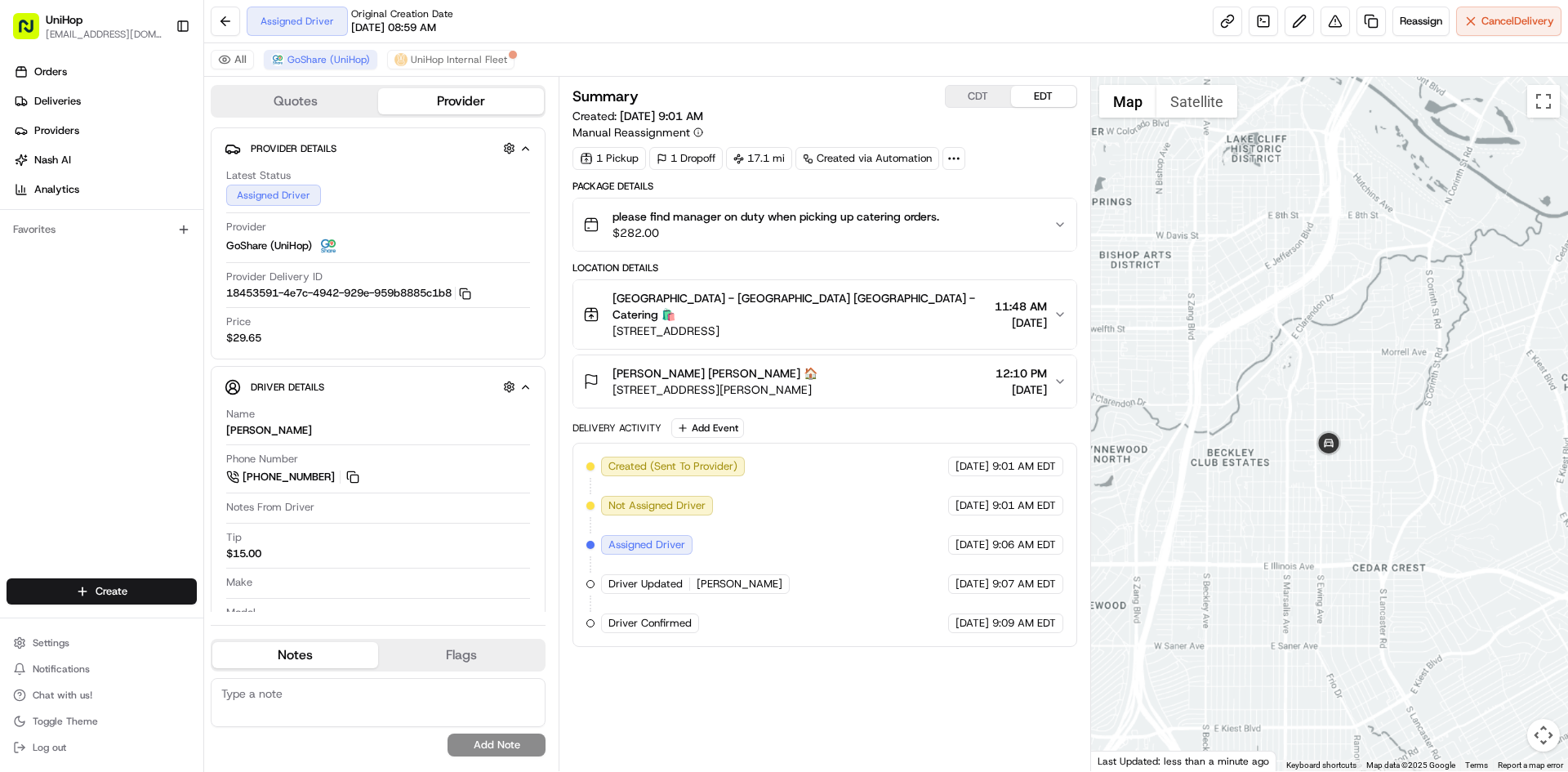
drag, startPoint x: 1365, startPoint y: 270, endPoint x: 1353, endPoint y: 335, distance: 66.1
click at [1353, 335] on div at bounding box center [1330, 424] width 477 height 695
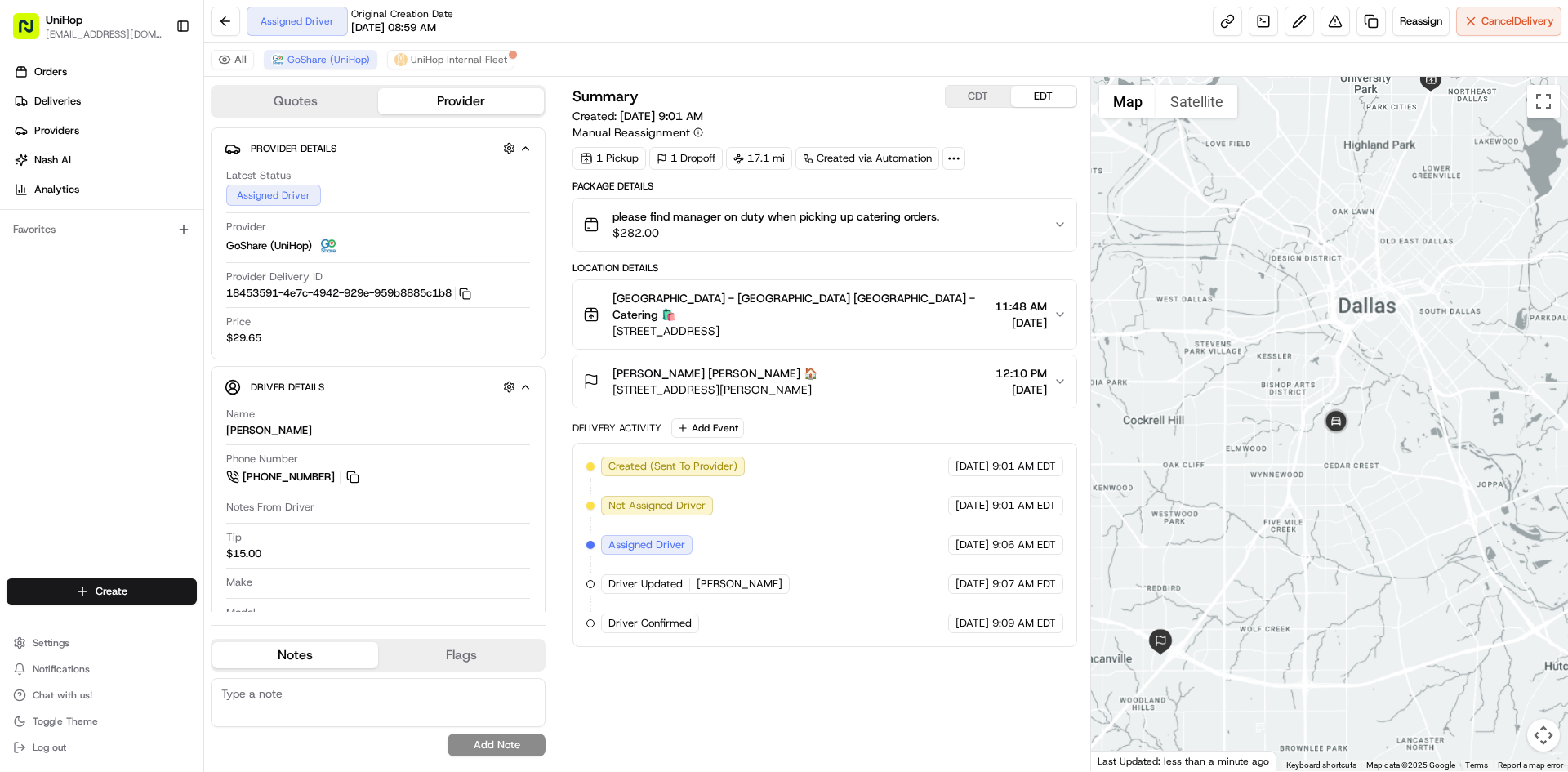
drag, startPoint x: 1361, startPoint y: 311, endPoint x: 1359, endPoint y: 320, distance: 9.2
click at [1359, 320] on div at bounding box center [1330, 424] width 477 height 695
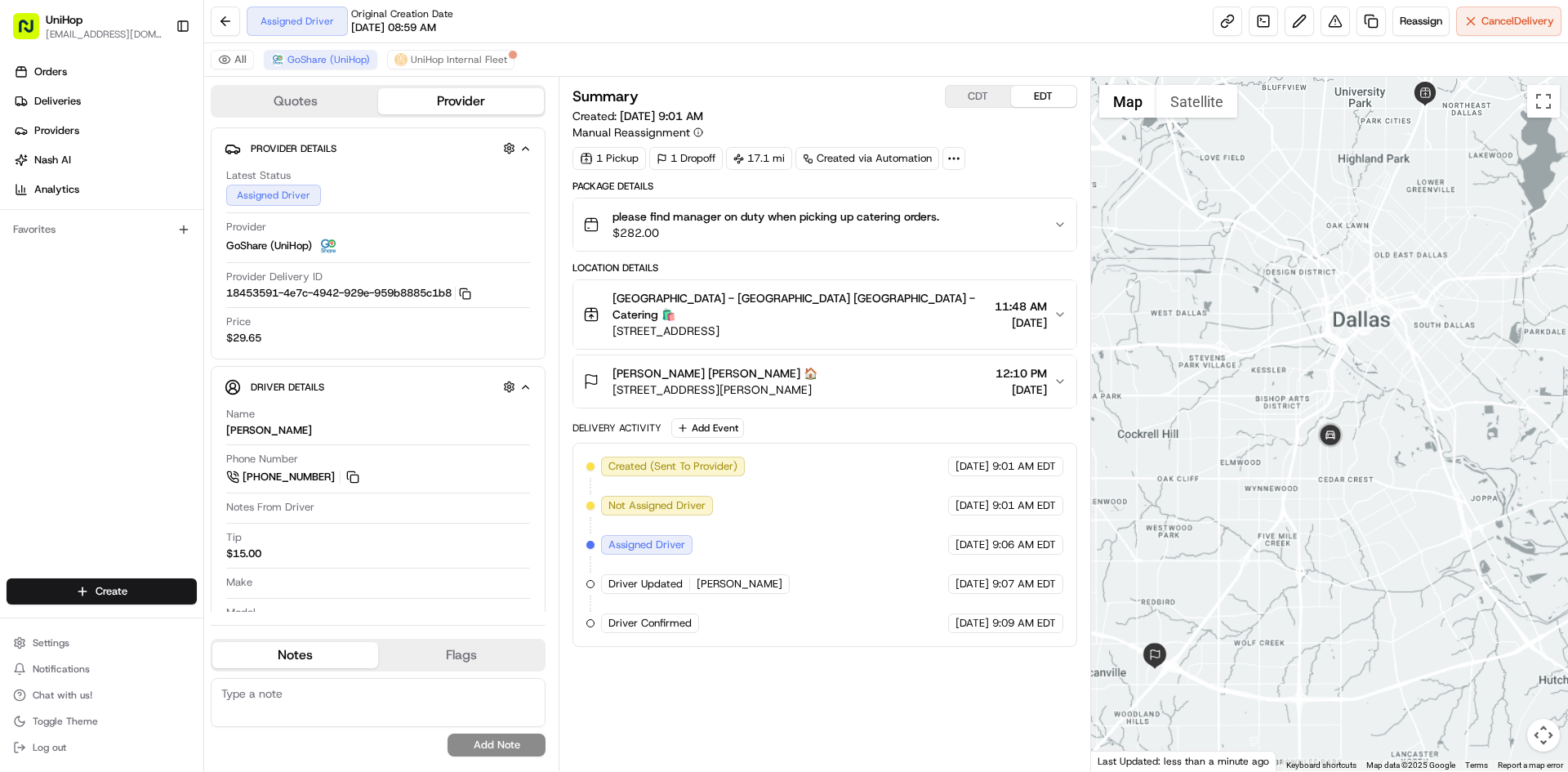
drag, startPoint x: 1358, startPoint y: 320, endPoint x: 1348, endPoint y: 343, distance: 25.1
click at [1348, 344] on div at bounding box center [1330, 424] width 477 height 695
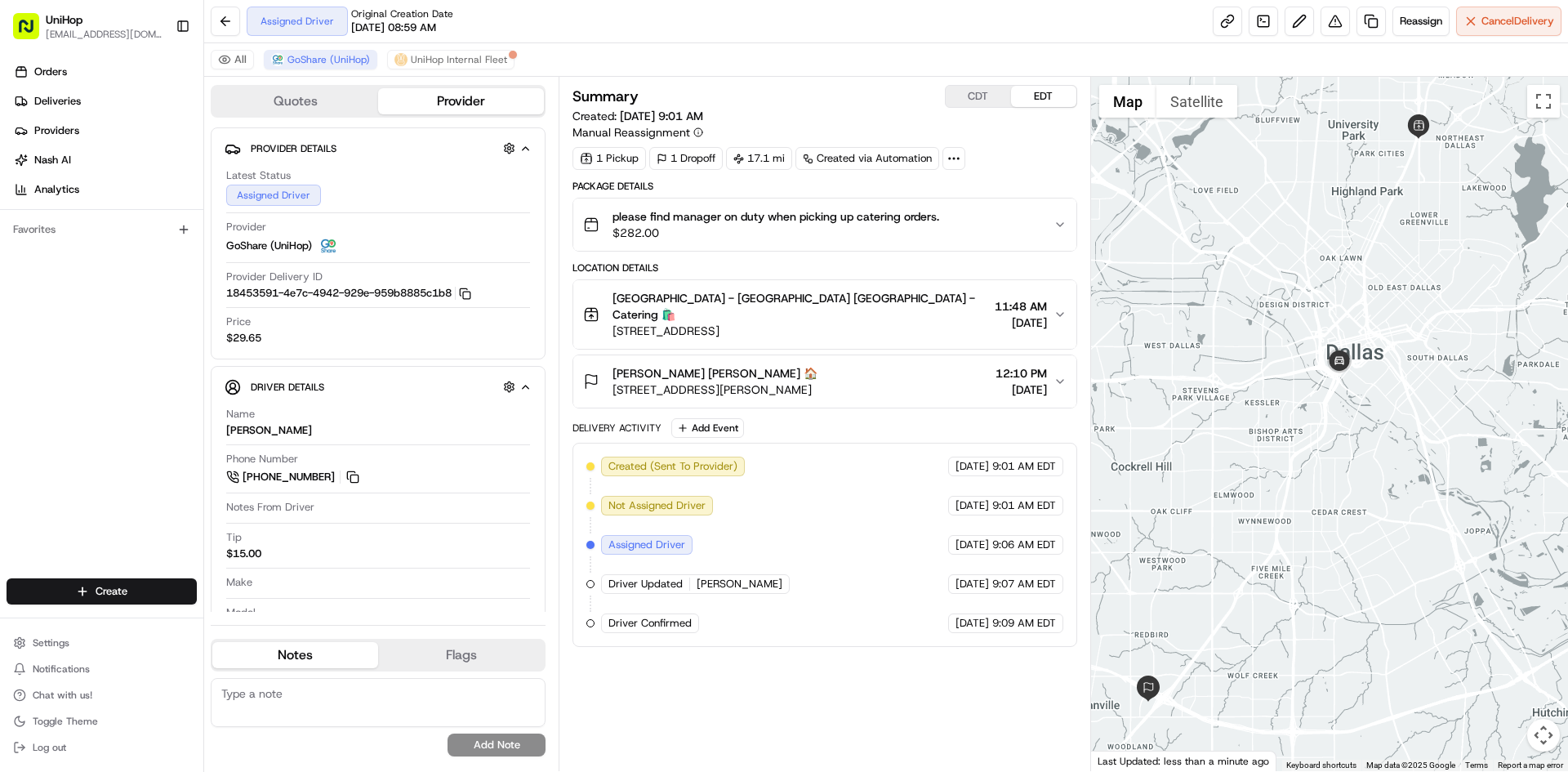
drag, startPoint x: 1386, startPoint y: 281, endPoint x: 1387, endPoint y: 294, distance: 13.0
click at [1387, 294] on div at bounding box center [1330, 424] width 477 height 695
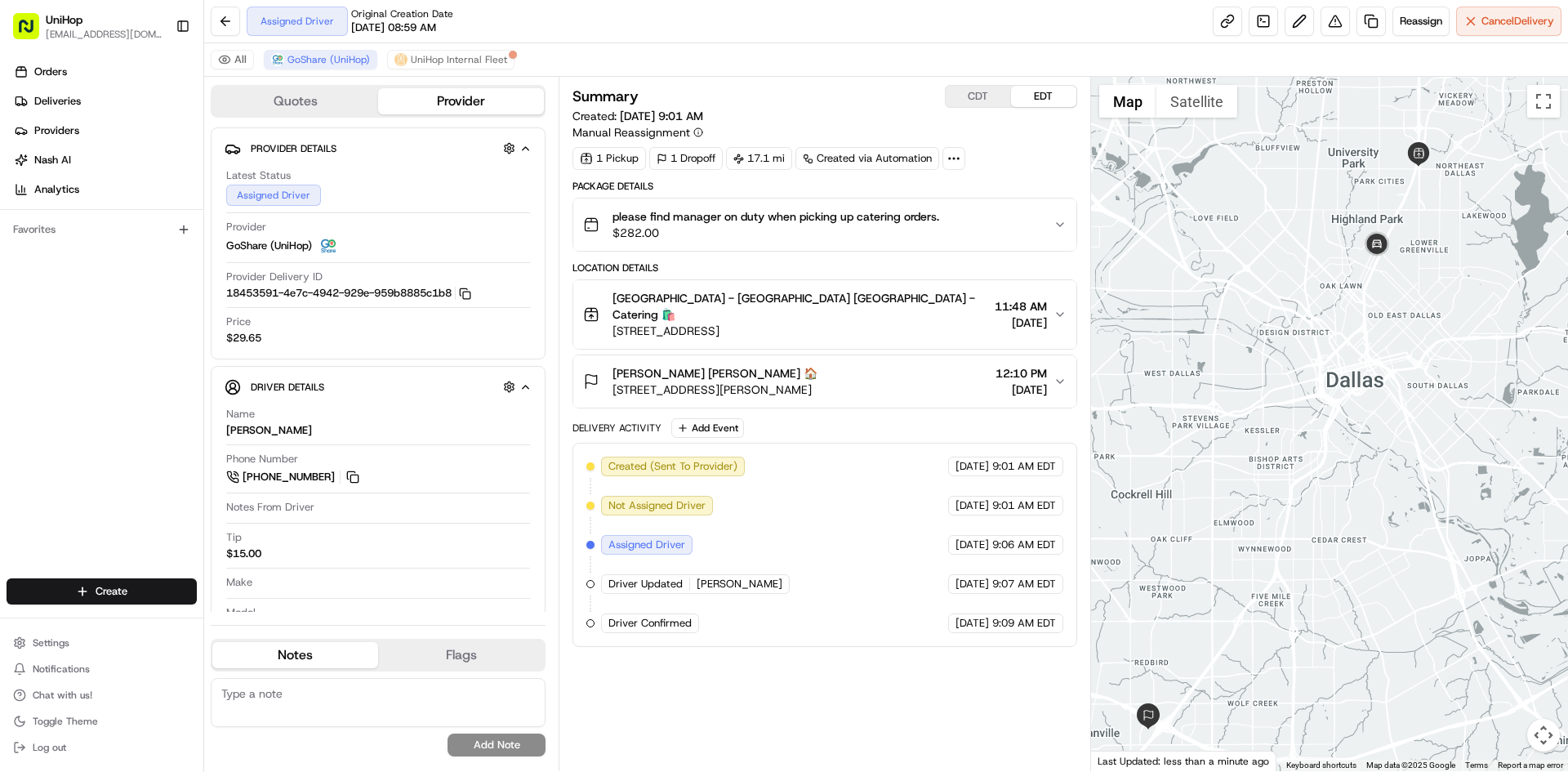
drag, startPoint x: 1353, startPoint y: 244, endPoint x: 1353, endPoint y: 275, distance: 31.0
click at [1353, 275] on div at bounding box center [1330, 424] width 477 height 695
click at [824, 355] on button "Katie Winfrey Katie Winfrey 🏠 3950 Gannon Ln, Dallas, TX 75237, USA 12:10 PM Au…" at bounding box center [824, 382] width 502 height 53
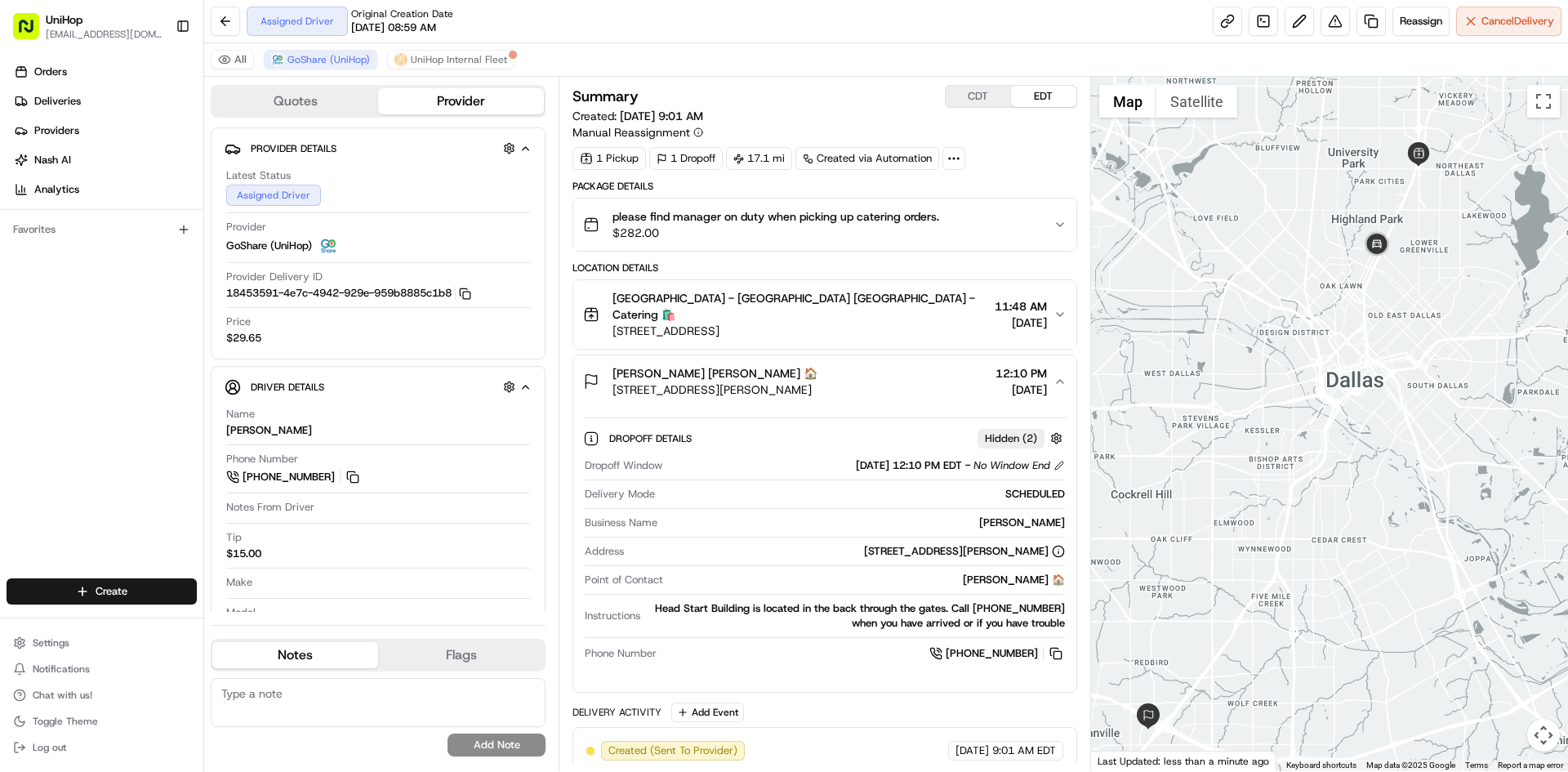
click at [840, 366] on div "Katie Winfrey Katie Winfrey 🏠 3950 Gannon Ln, Dallas, TX 75237, USA 12:10 PM Au…" at bounding box center [818, 382] width 470 height 33
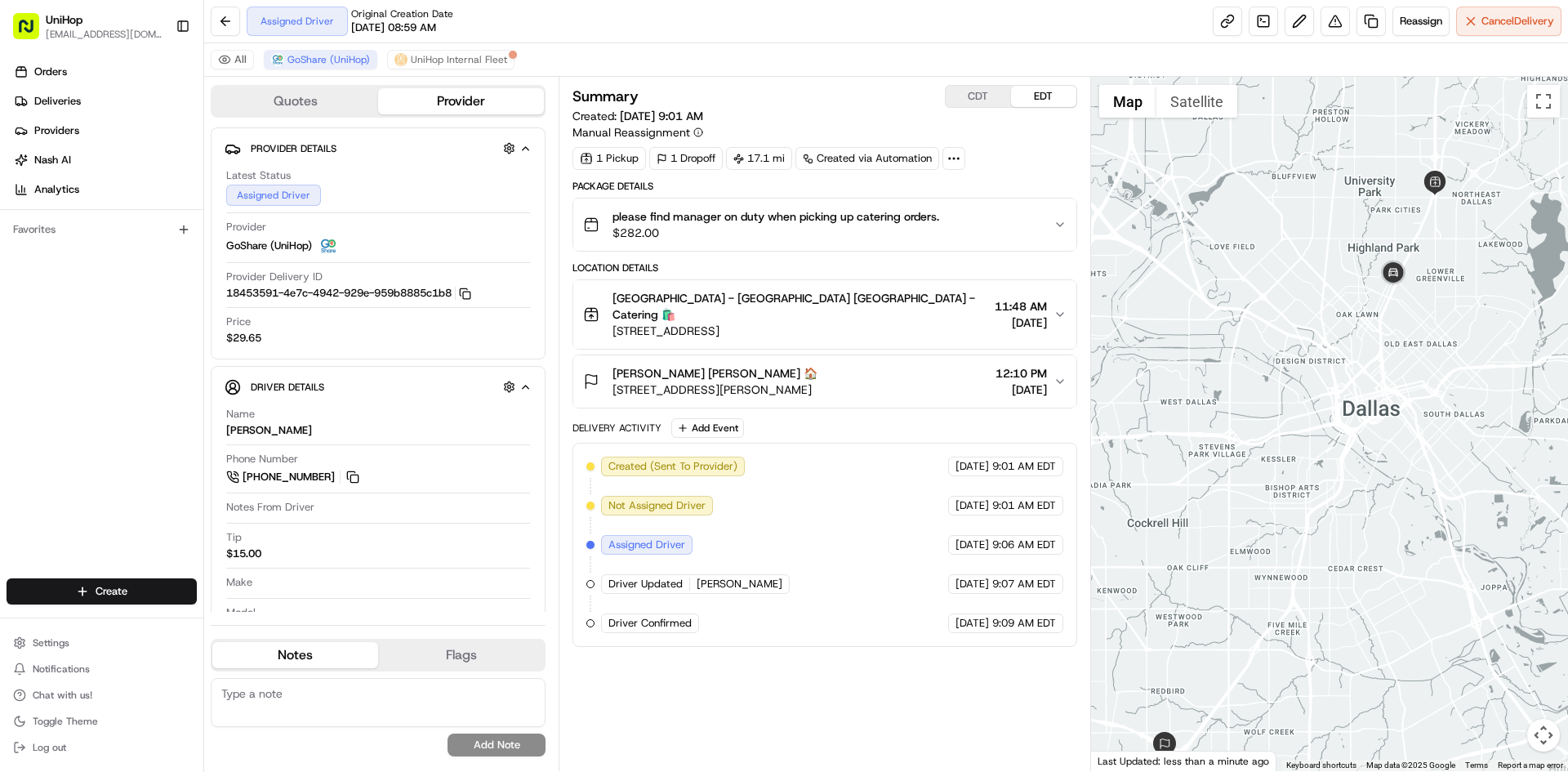
drag, startPoint x: 1286, startPoint y: 199, endPoint x: 1357, endPoint y: 239, distance: 81.5
click at [1306, 231] on div at bounding box center [1330, 424] width 477 height 695
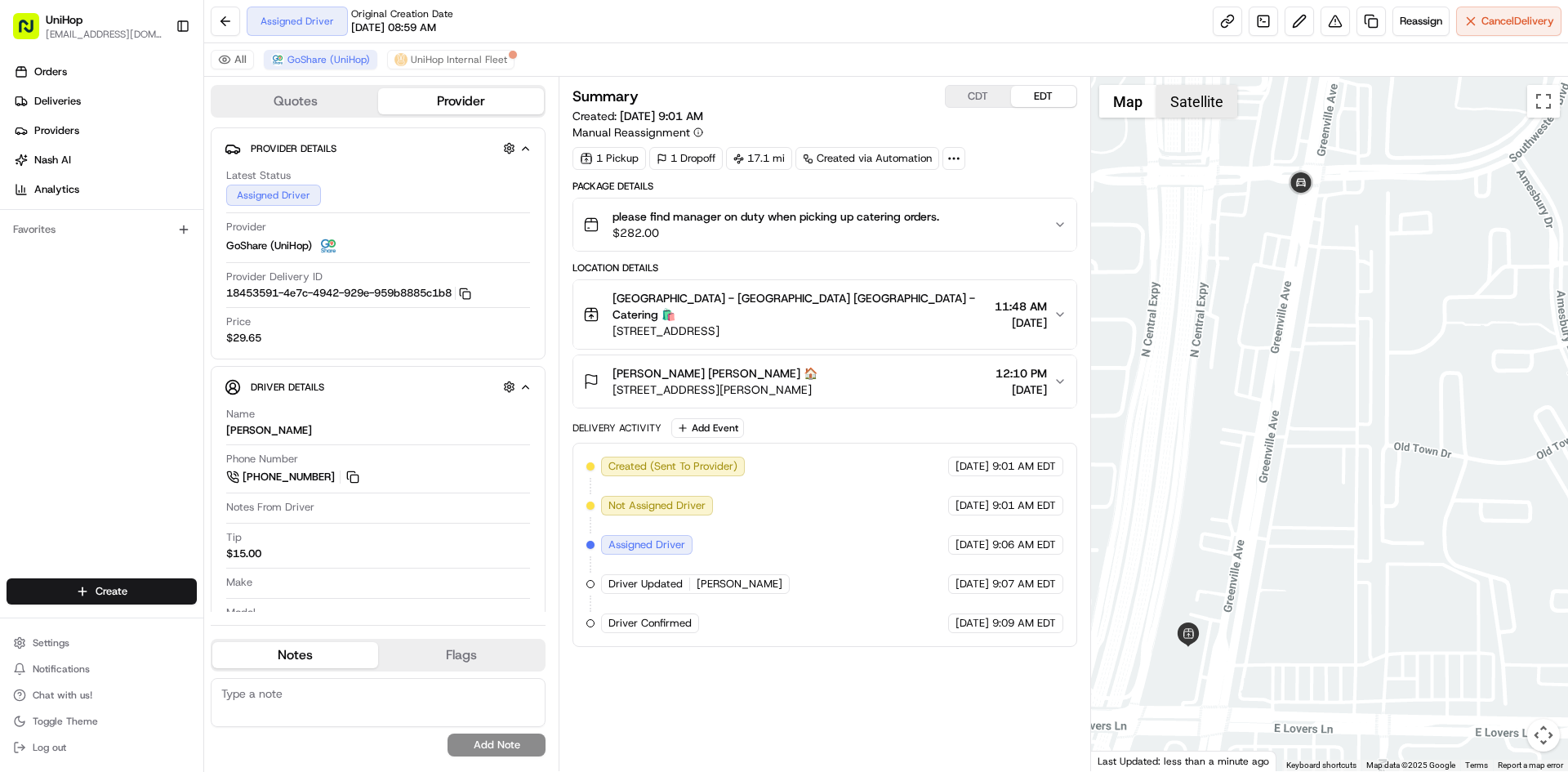
click at [1188, 98] on button "Satellite" at bounding box center [1197, 101] width 81 height 33
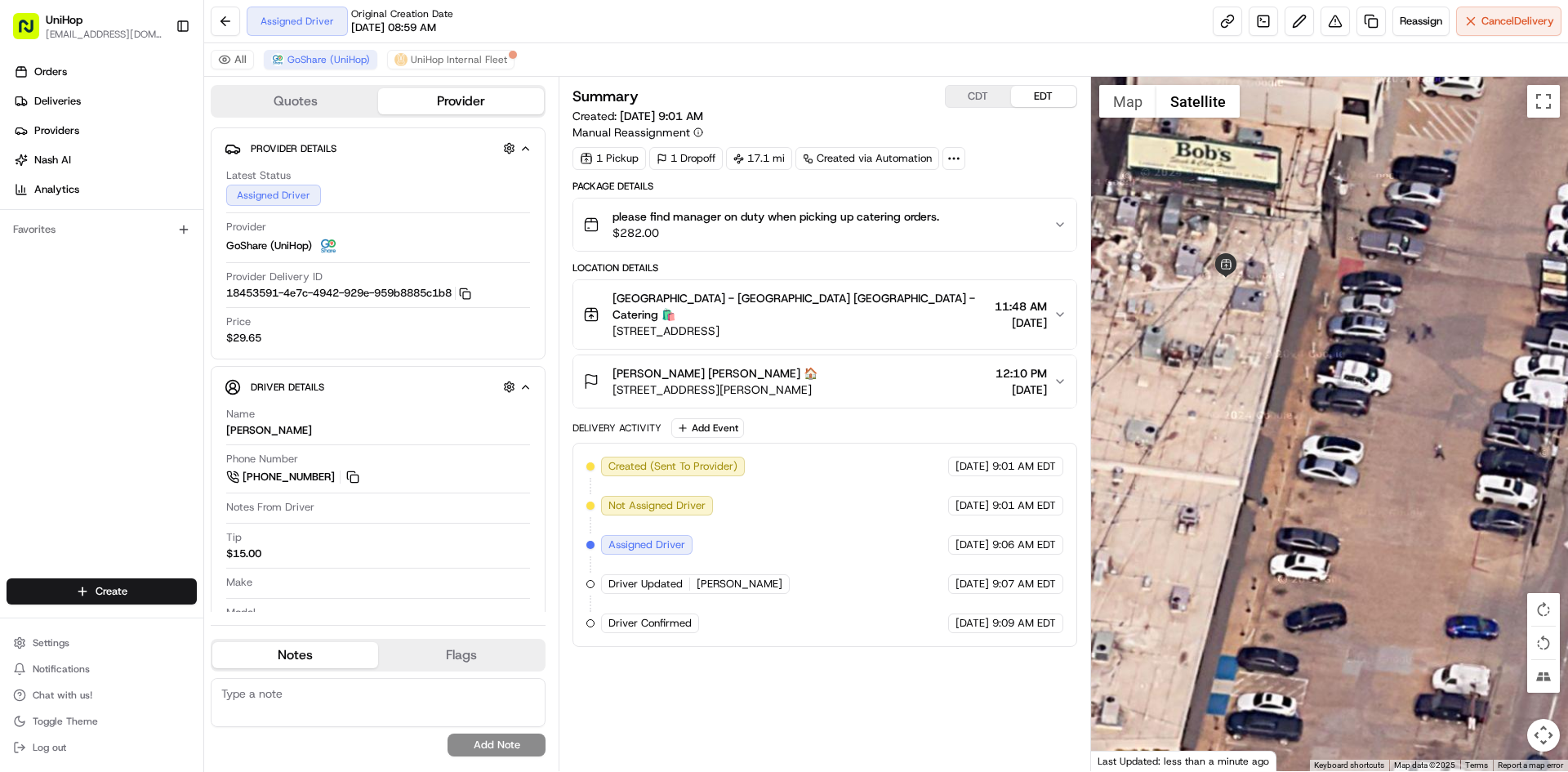
drag, startPoint x: 1197, startPoint y: 531, endPoint x: 1322, endPoint y: 391, distance: 187.7
click at [1322, 395] on div at bounding box center [1330, 424] width 477 height 695
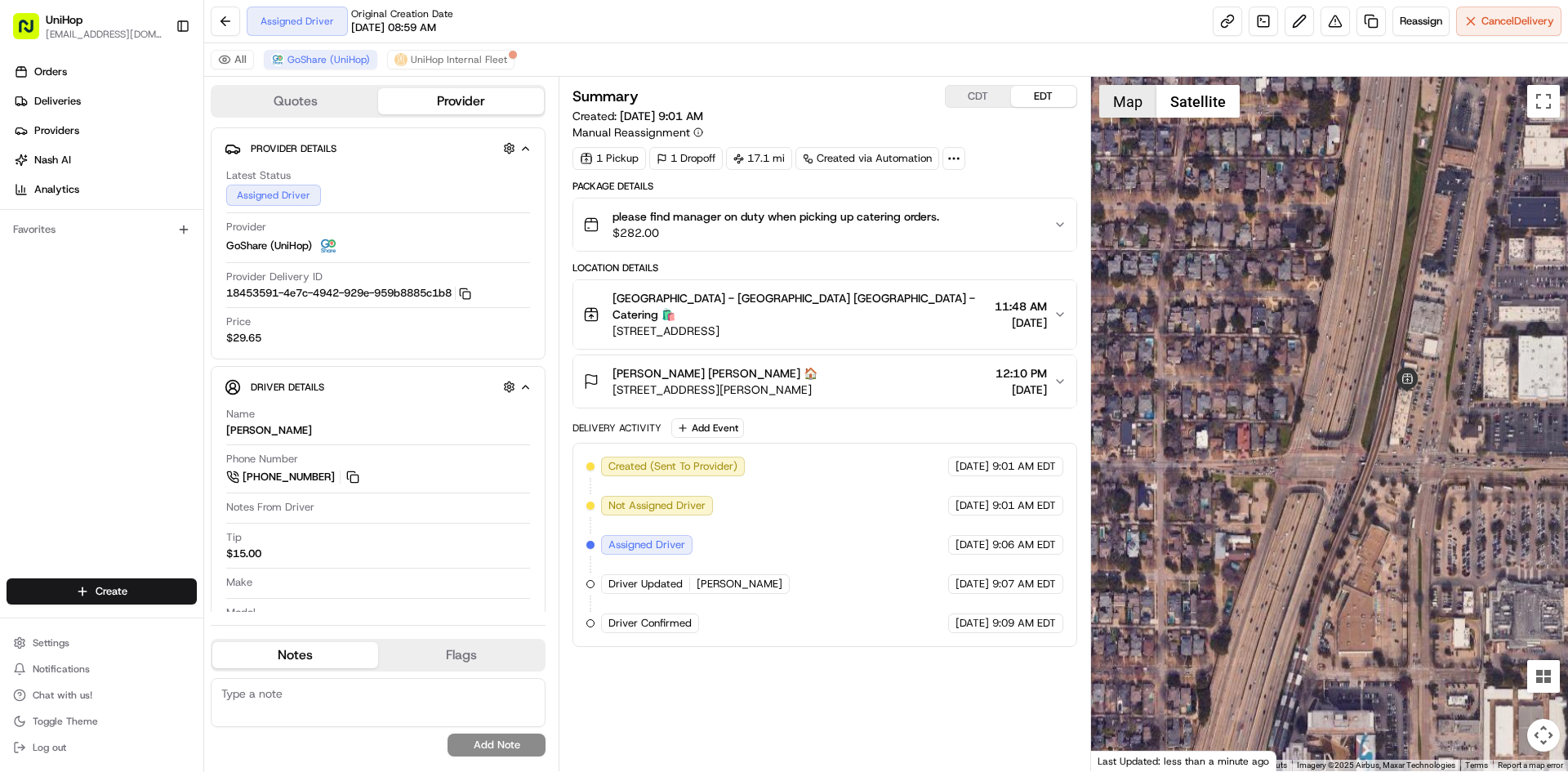
click at [1108, 104] on button "Map" at bounding box center [1127, 101] width 57 height 33
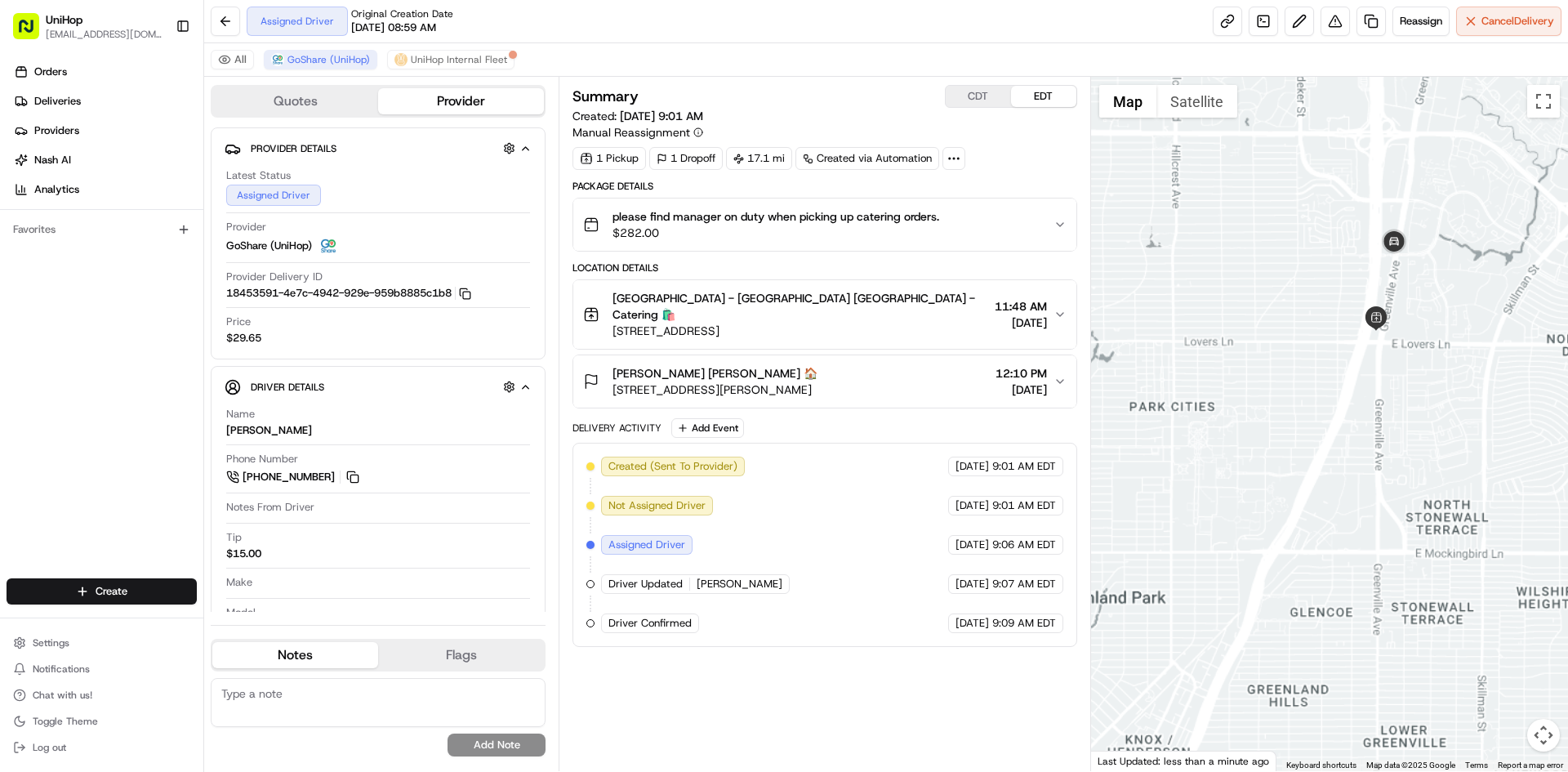
drag, startPoint x: 1357, startPoint y: 445, endPoint x: 1374, endPoint y: 375, distance: 72.0
click at [1374, 397] on div at bounding box center [1330, 424] width 477 height 695
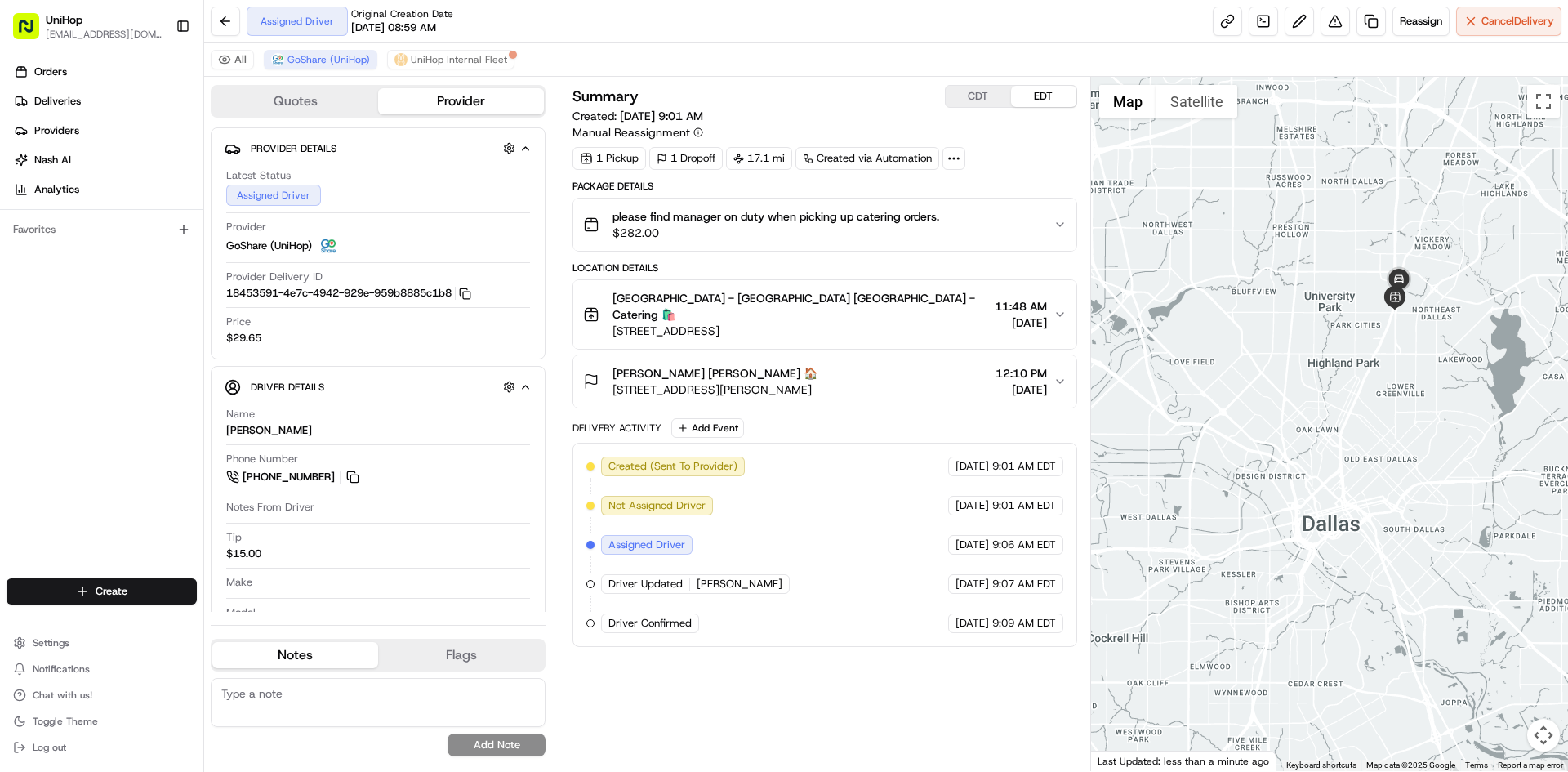
drag, startPoint x: 1388, startPoint y: 428, endPoint x: 1397, endPoint y: 396, distance: 33.2
click at [1397, 400] on div at bounding box center [1330, 424] width 477 height 695
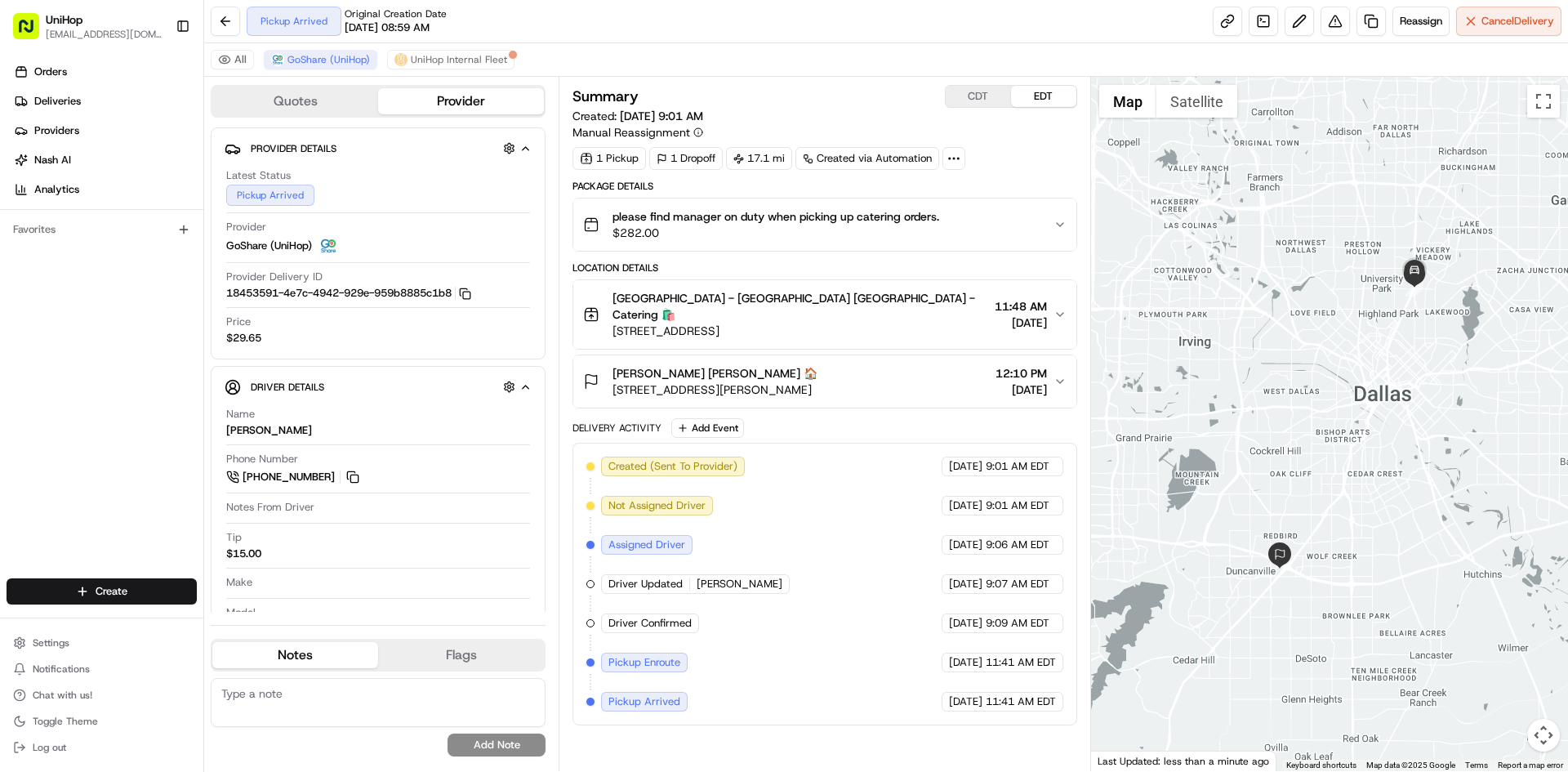
drag, startPoint x: 1297, startPoint y: 362, endPoint x: 1305, endPoint y: 344, distance: 19.7
click at [1305, 344] on div at bounding box center [1330, 424] width 477 height 695
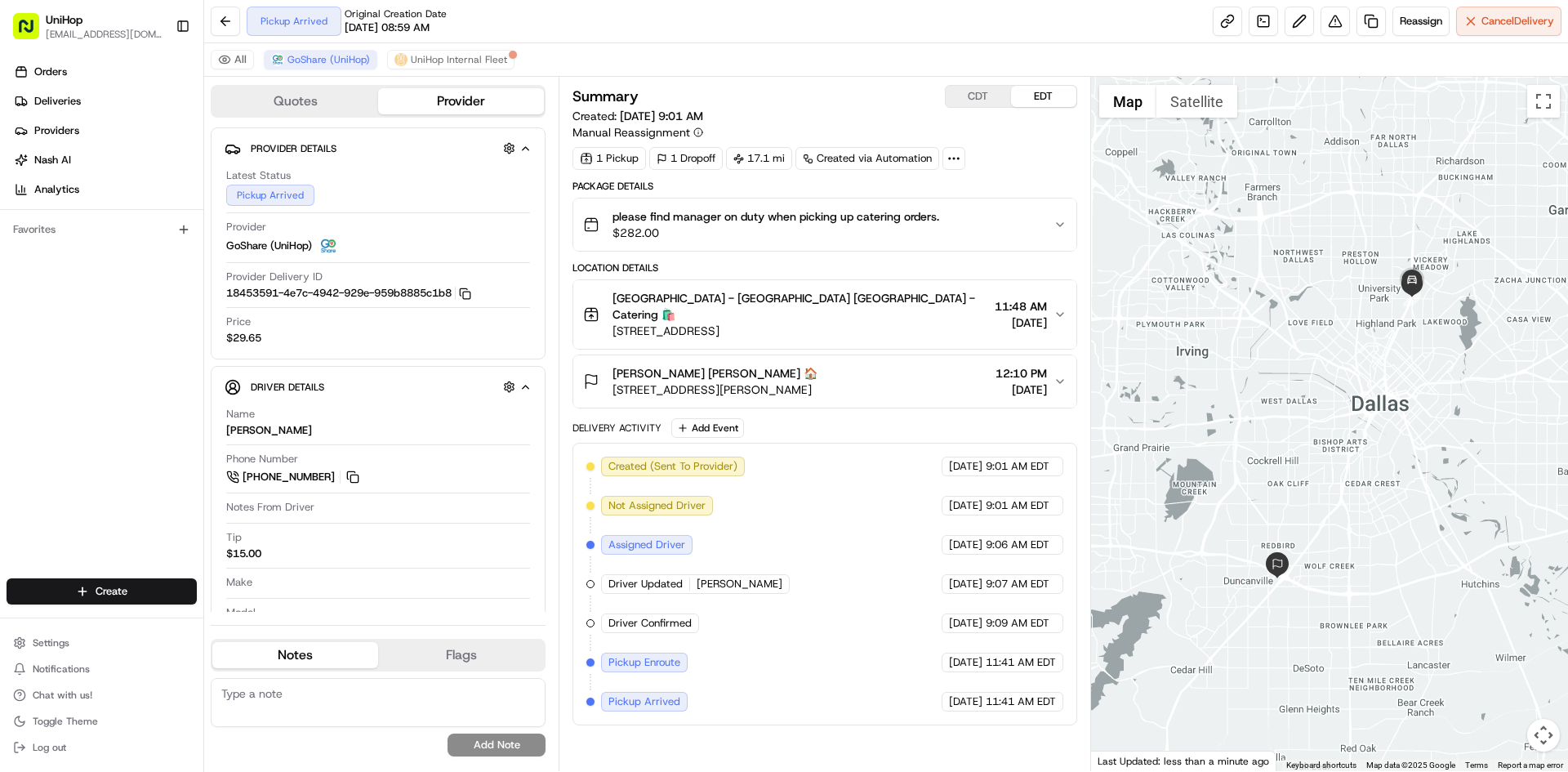
drag, startPoint x: 1297, startPoint y: 289, endPoint x: 1295, endPoint y: 304, distance: 15.1
click at [1295, 304] on div at bounding box center [1330, 424] width 477 height 695
click at [45, 451] on div "Orders Deliveries Providers [PERSON_NAME] Analytics Favorites" at bounding box center [102, 321] width 204 height 536
click at [41, 363] on div "Orders Deliveries Providers [PERSON_NAME] Analytics Favorites" at bounding box center [102, 321] width 204 height 536
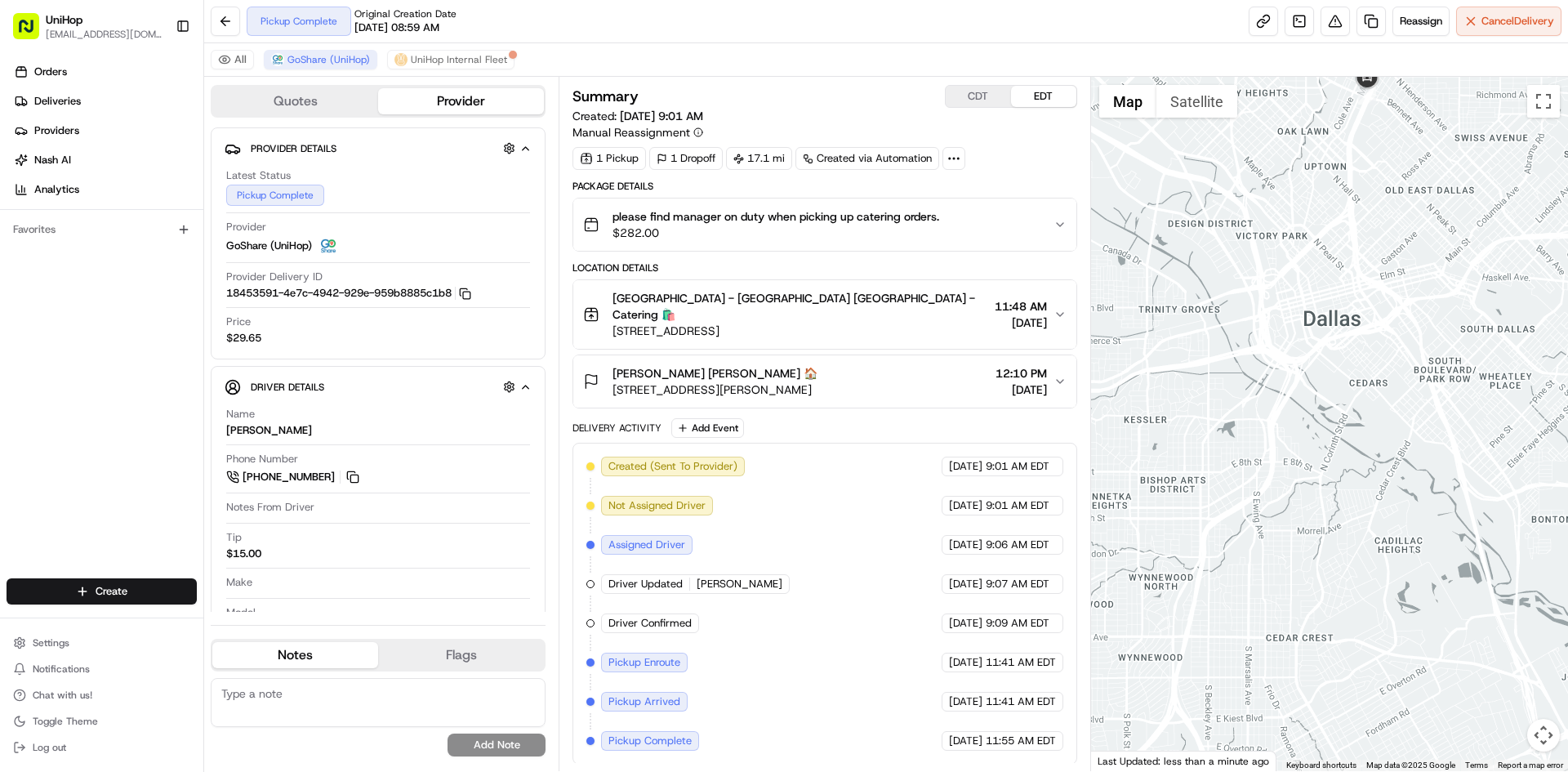
click at [1366, 372] on div at bounding box center [1330, 424] width 477 height 695
drag, startPoint x: 1409, startPoint y: 232, endPoint x: 1384, endPoint y: 405, distance: 174.8
click at [1384, 405] on div at bounding box center [1330, 424] width 477 height 695
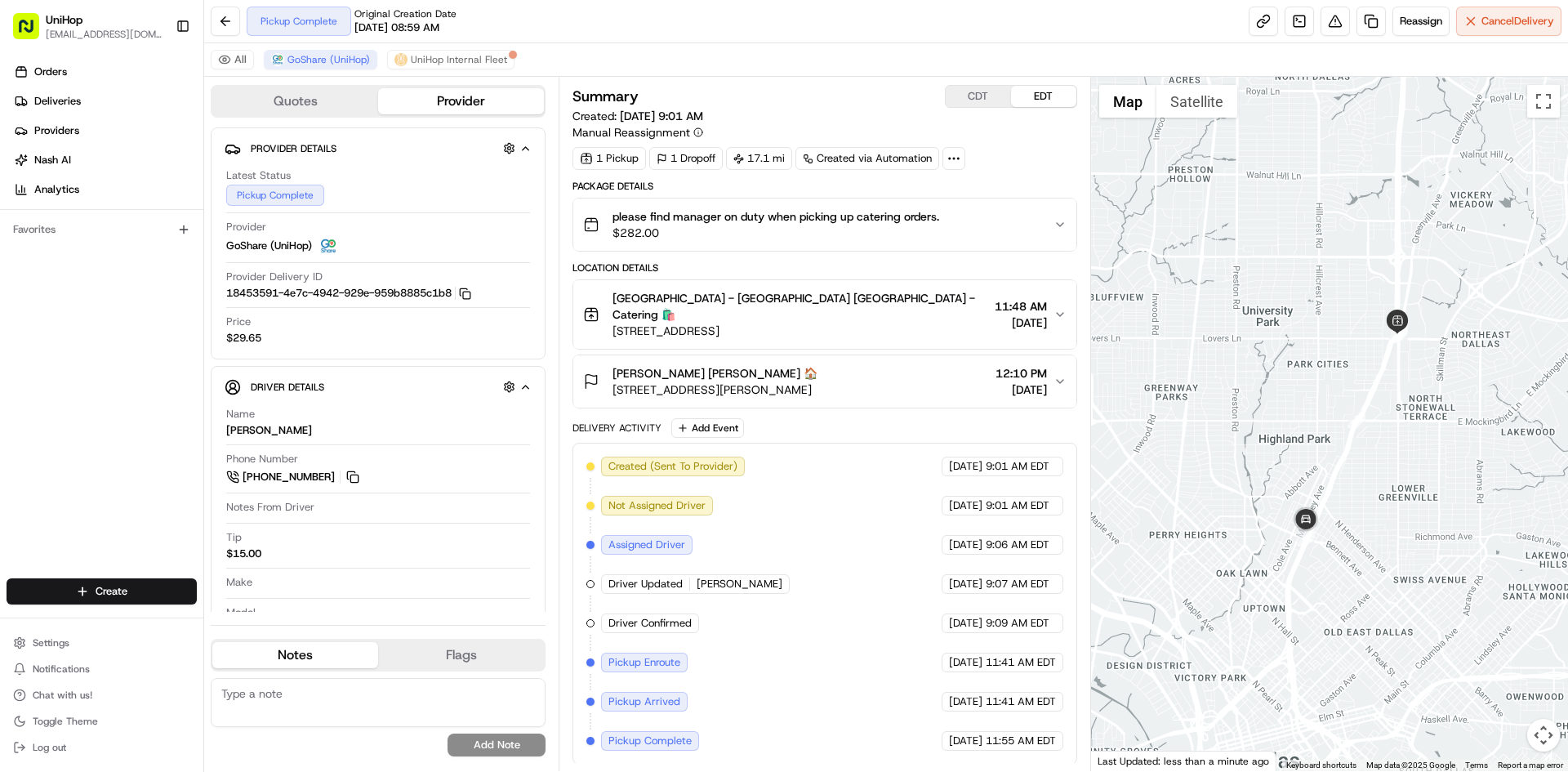
drag, startPoint x: 1393, startPoint y: 476, endPoint x: 1404, endPoint y: 398, distance: 78.8
click at [1405, 401] on div at bounding box center [1330, 424] width 477 height 695
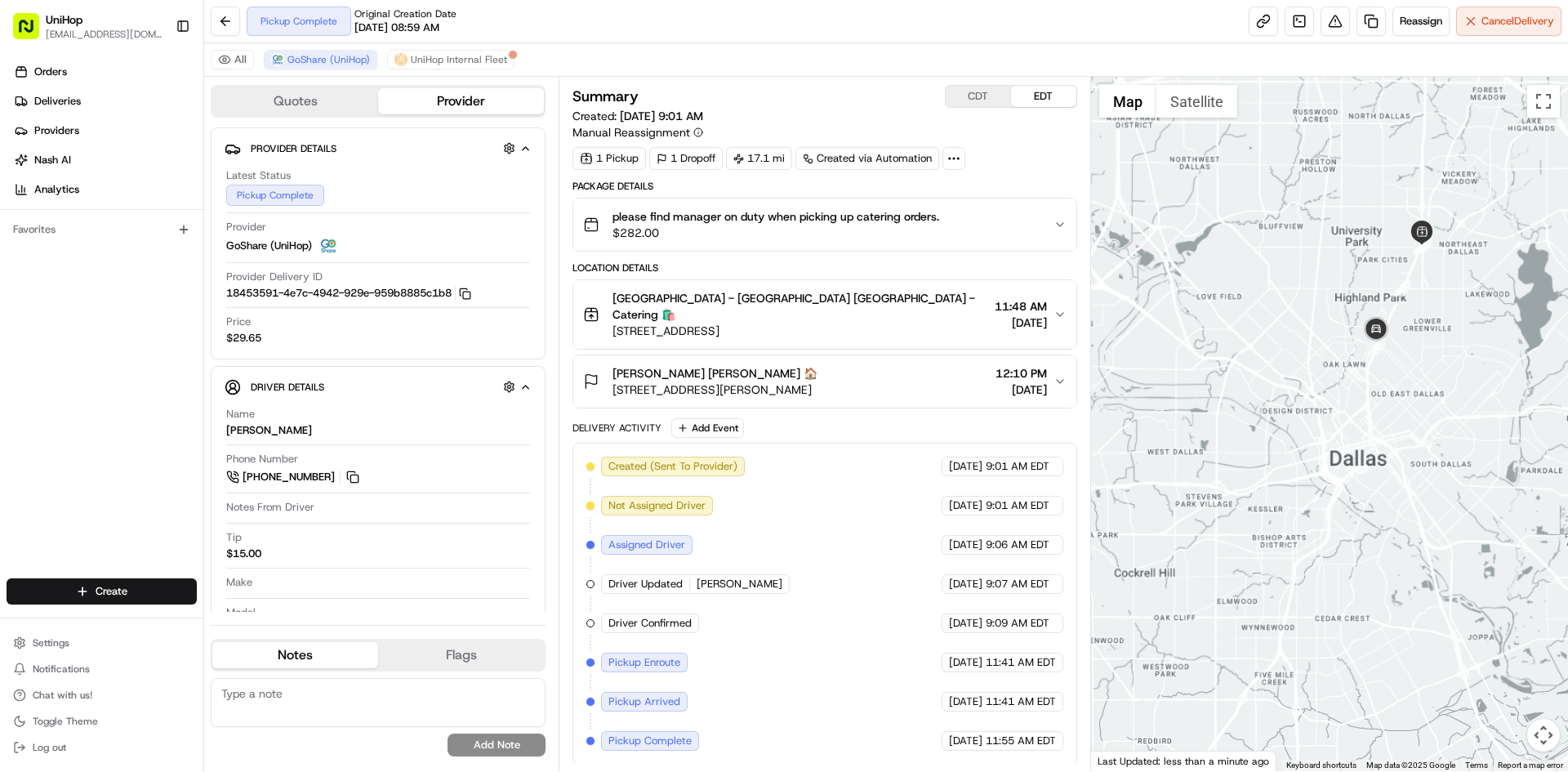
drag, startPoint x: 1352, startPoint y: 529, endPoint x: 1392, endPoint y: 400, distance: 135.1
click at [1392, 406] on div at bounding box center [1330, 424] width 477 height 695
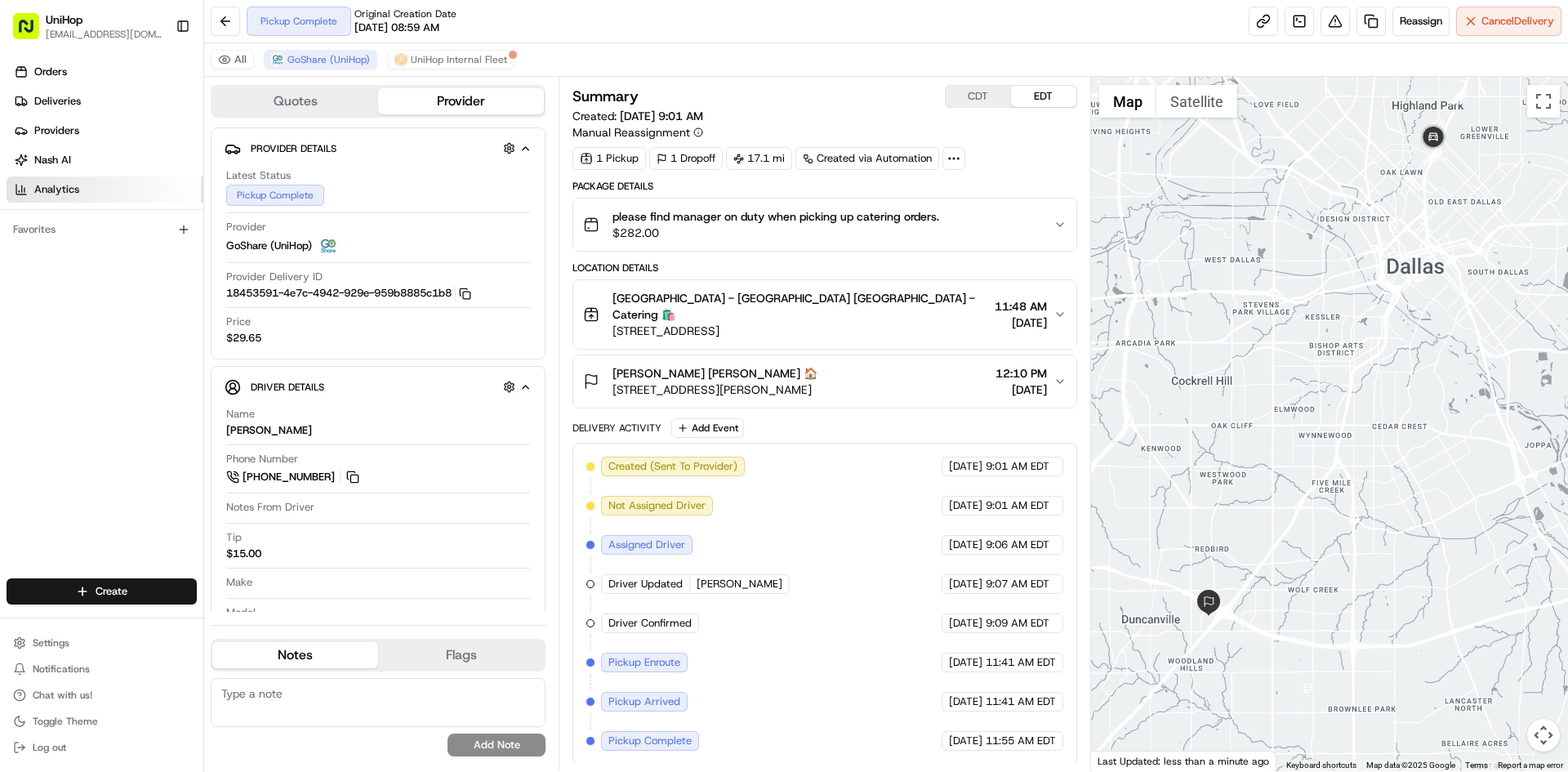
drag, startPoint x: 0, startPoint y: 456, endPoint x: 9, endPoint y: 184, distance: 272.1
click at [0, 456] on div "Orders Deliveries Providers [PERSON_NAME] Analytics Favorites" at bounding box center [102, 321] width 204 height 536
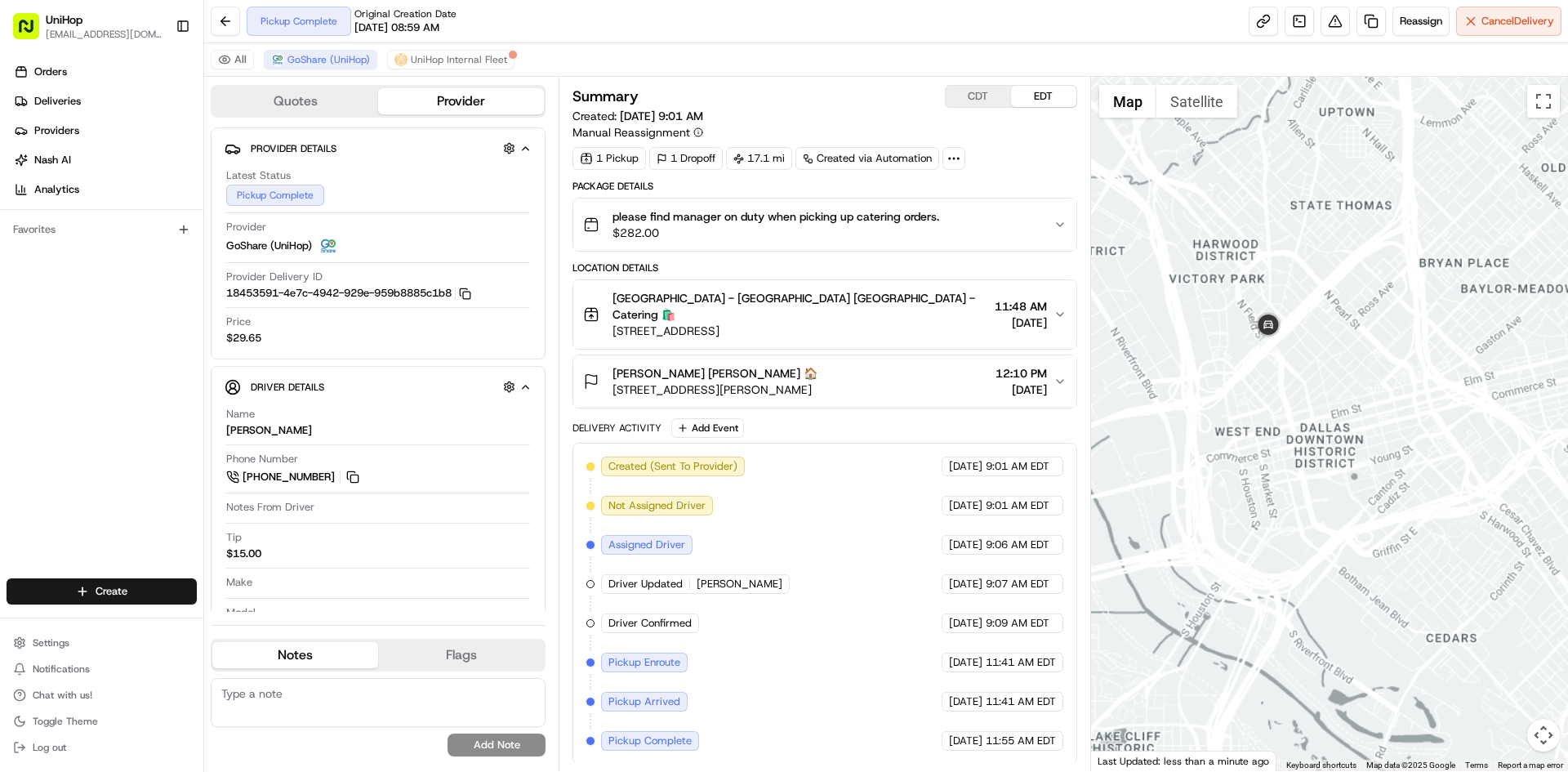
drag, startPoint x: 1259, startPoint y: 409, endPoint x: 1303, endPoint y: 352, distance: 72.0
click at [1288, 379] on div at bounding box center [1330, 424] width 477 height 695
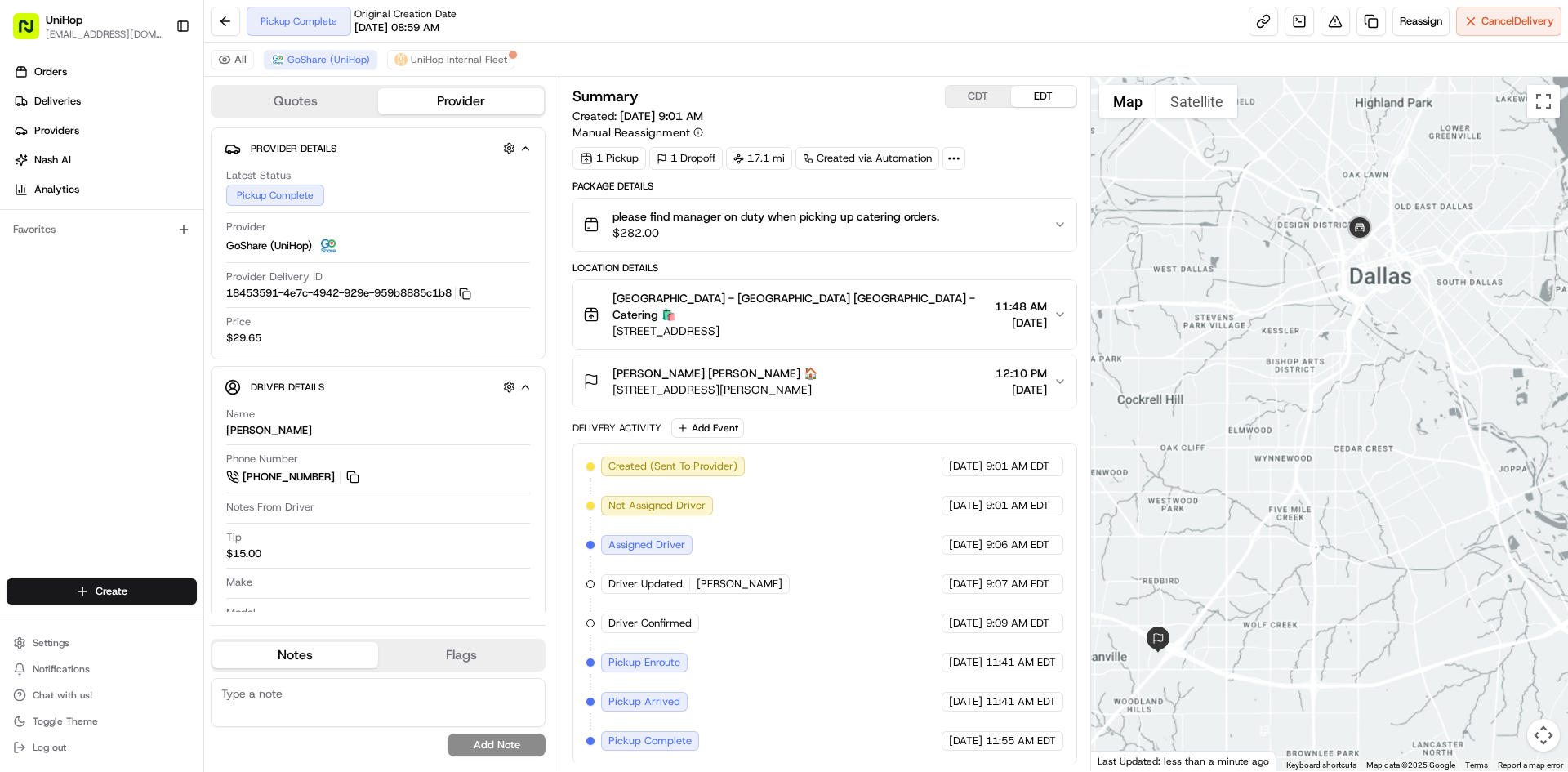
drag, startPoint x: 1295, startPoint y: 359, endPoint x: 1307, endPoint y: 336, distance: 25.9
click at [1304, 343] on div at bounding box center [1330, 424] width 477 height 695
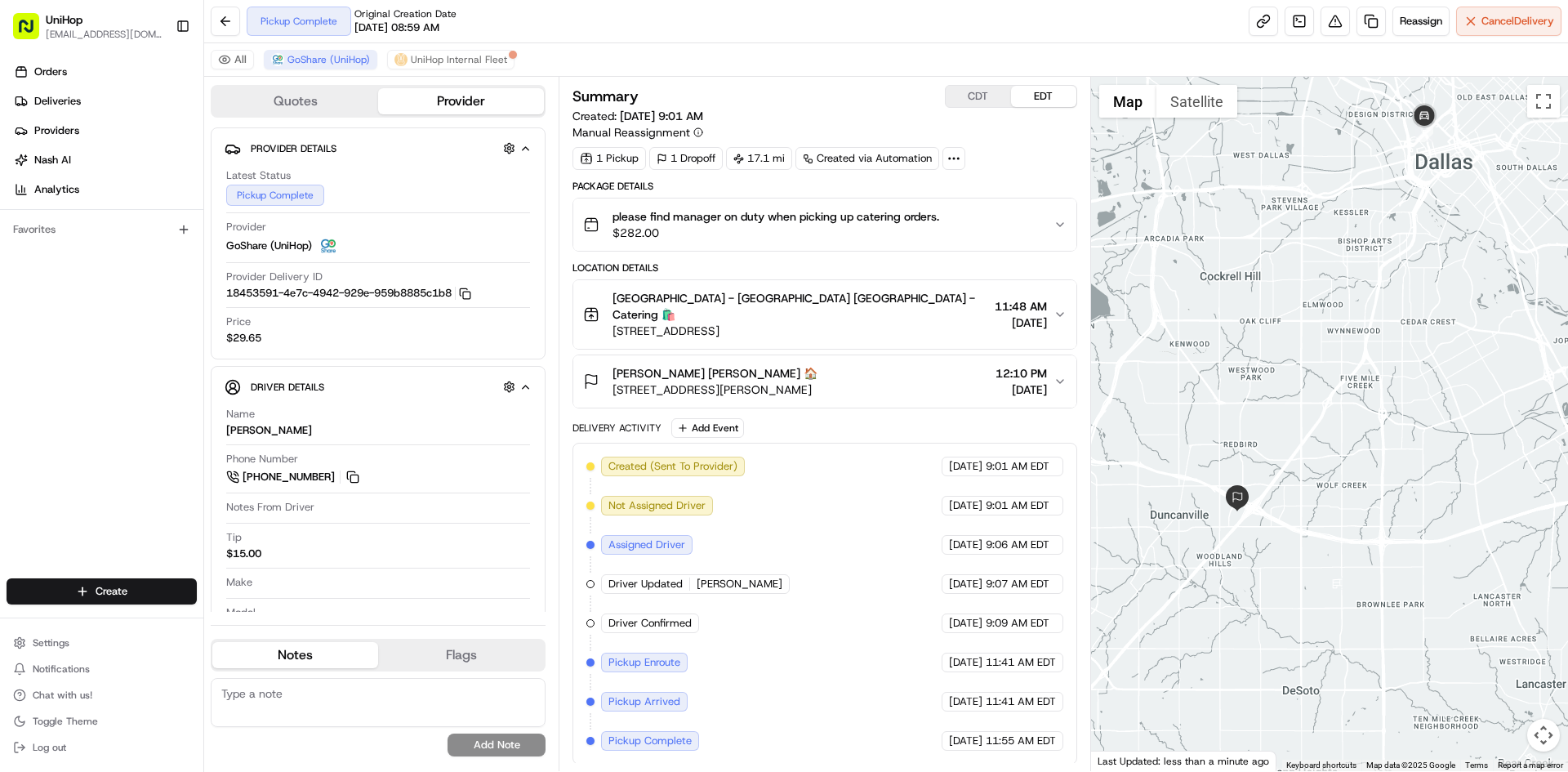
drag, startPoint x: 1344, startPoint y: 317, endPoint x: 1333, endPoint y: 328, distance: 15.6
click at [1333, 328] on div at bounding box center [1330, 424] width 477 height 695
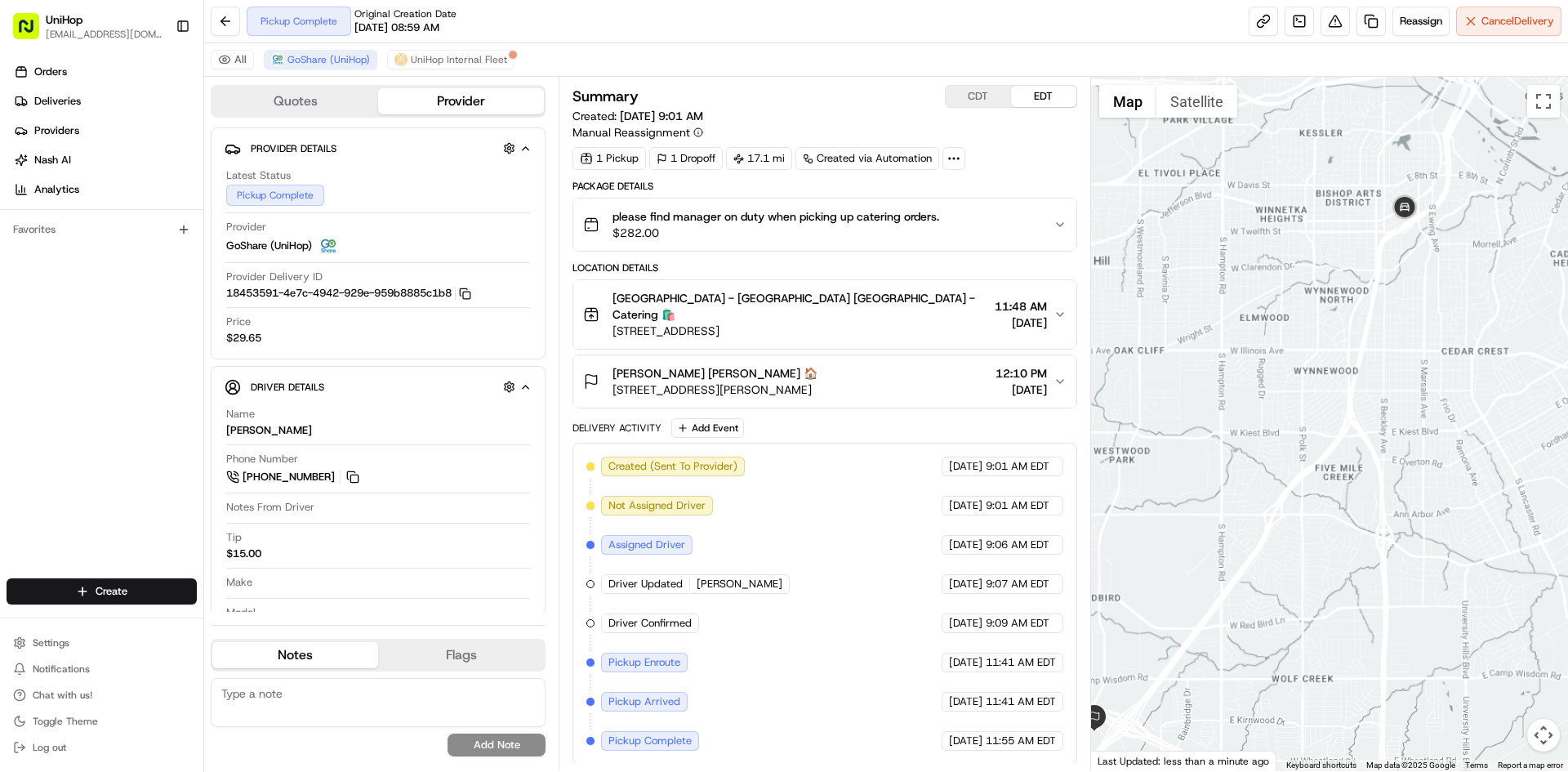
drag, startPoint x: 1335, startPoint y: 495, endPoint x: 1351, endPoint y: 292, distance: 203.6
click at [1359, 283] on div at bounding box center [1330, 424] width 477 height 695
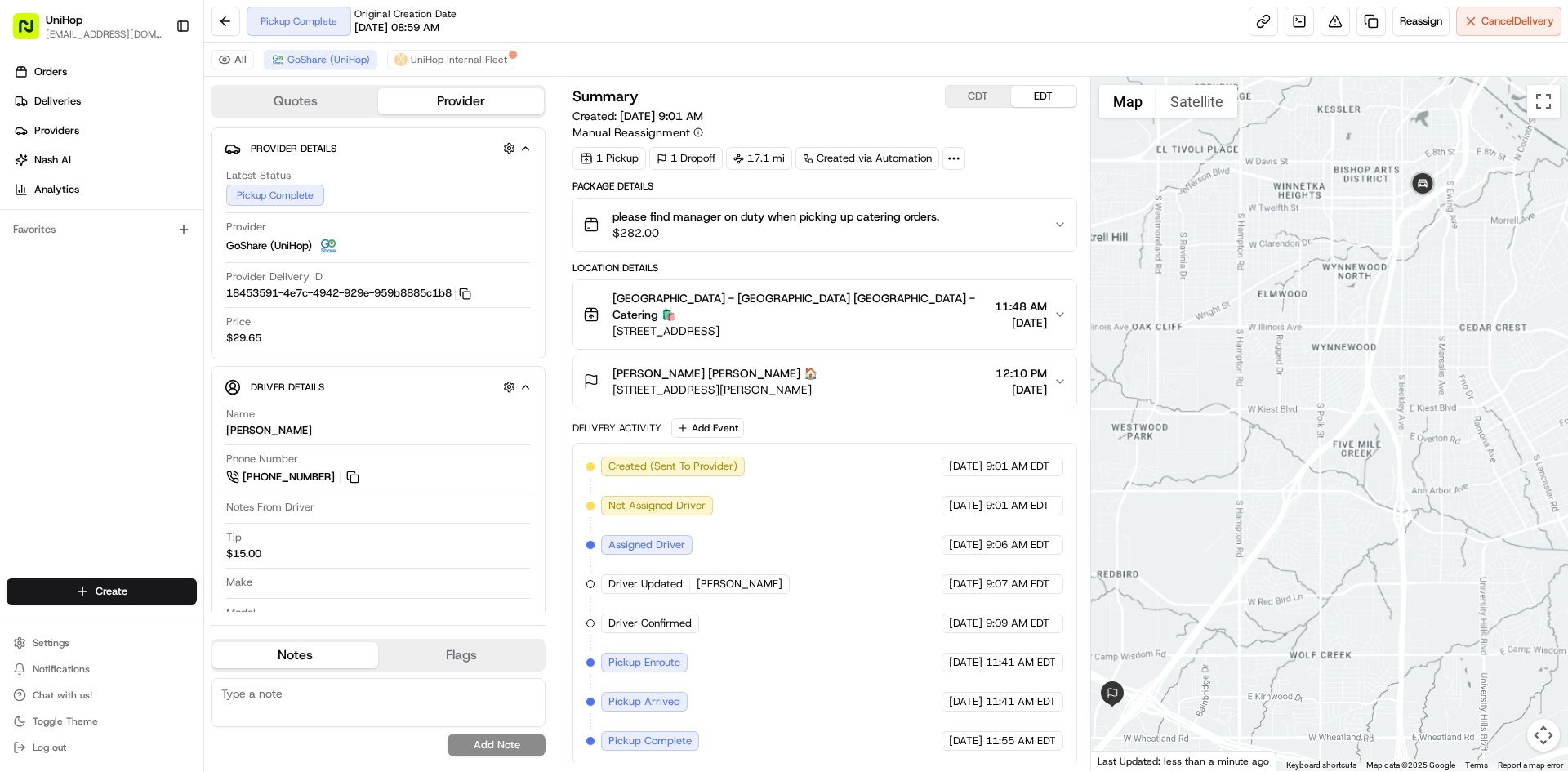
drag, startPoint x: 1223, startPoint y: 249, endPoint x: 1236, endPoint y: 247, distance: 13.2
click at [1236, 247] on div at bounding box center [1330, 424] width 477 height 695
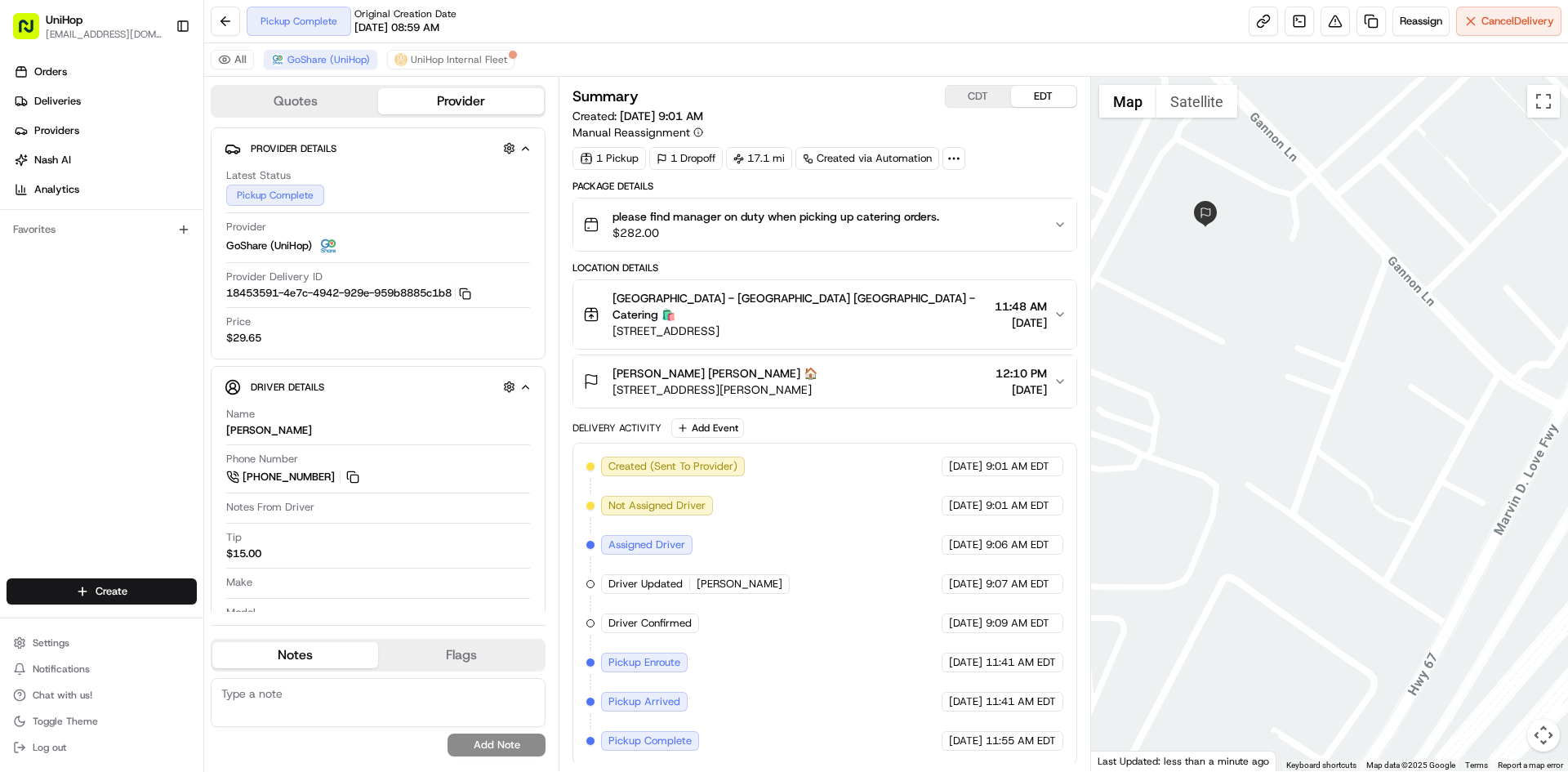
click at [914, 366] on div "Katie Winfrey Katie Winfrey 🏠 3950 Gannon Ln, Dallas, TX 75237, USA 12:10 PM Au…" at bounding box center [818, 382] width 470 height 33
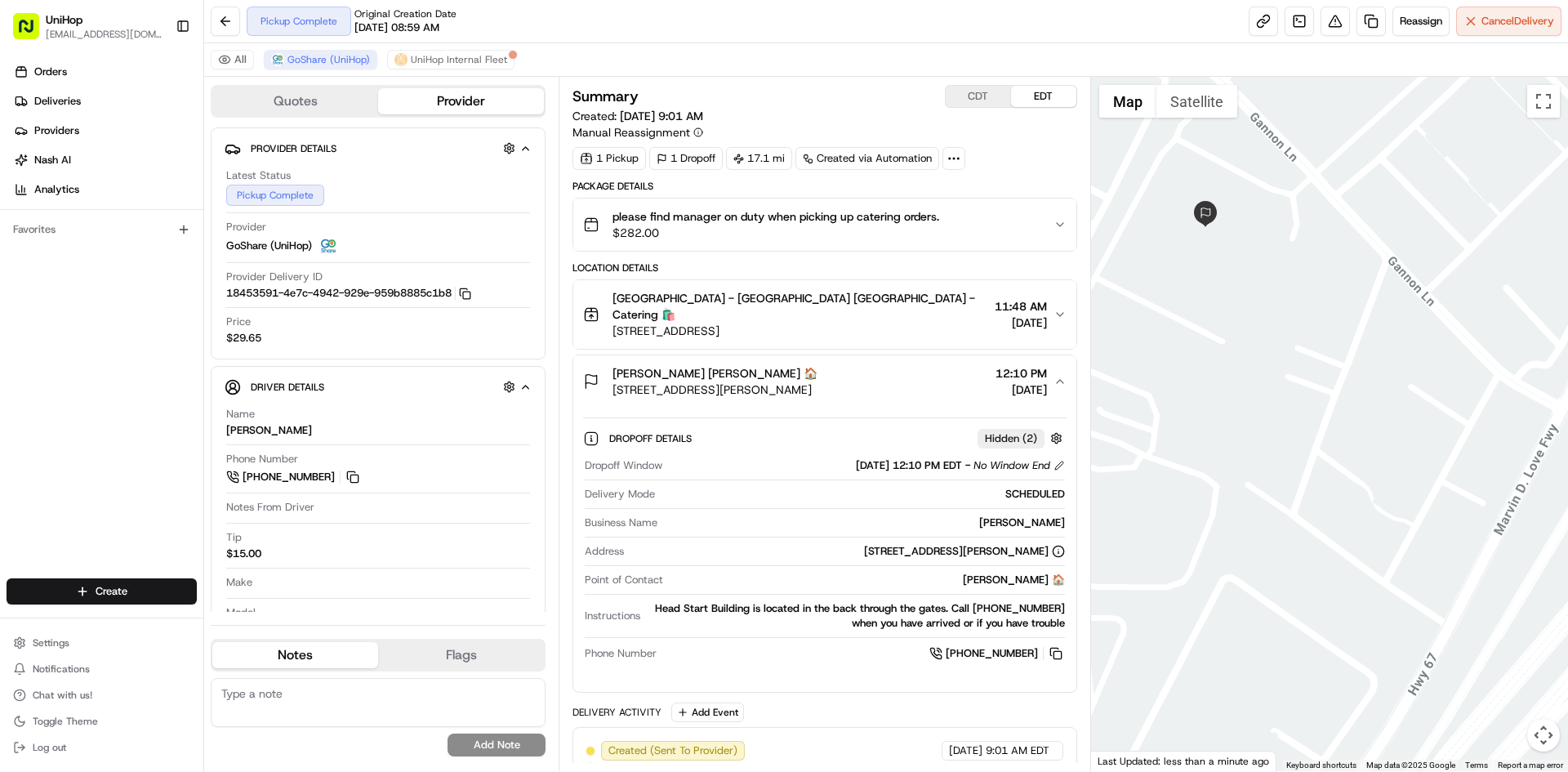
click at [916, 366] on div "Katie Winfrey Katie Winfrey 🏠 3950 Gannon Ln, Dallas, TX 75237, USA 12:10 PM Au…" at bounding box center [818, 382] width 470 height 33
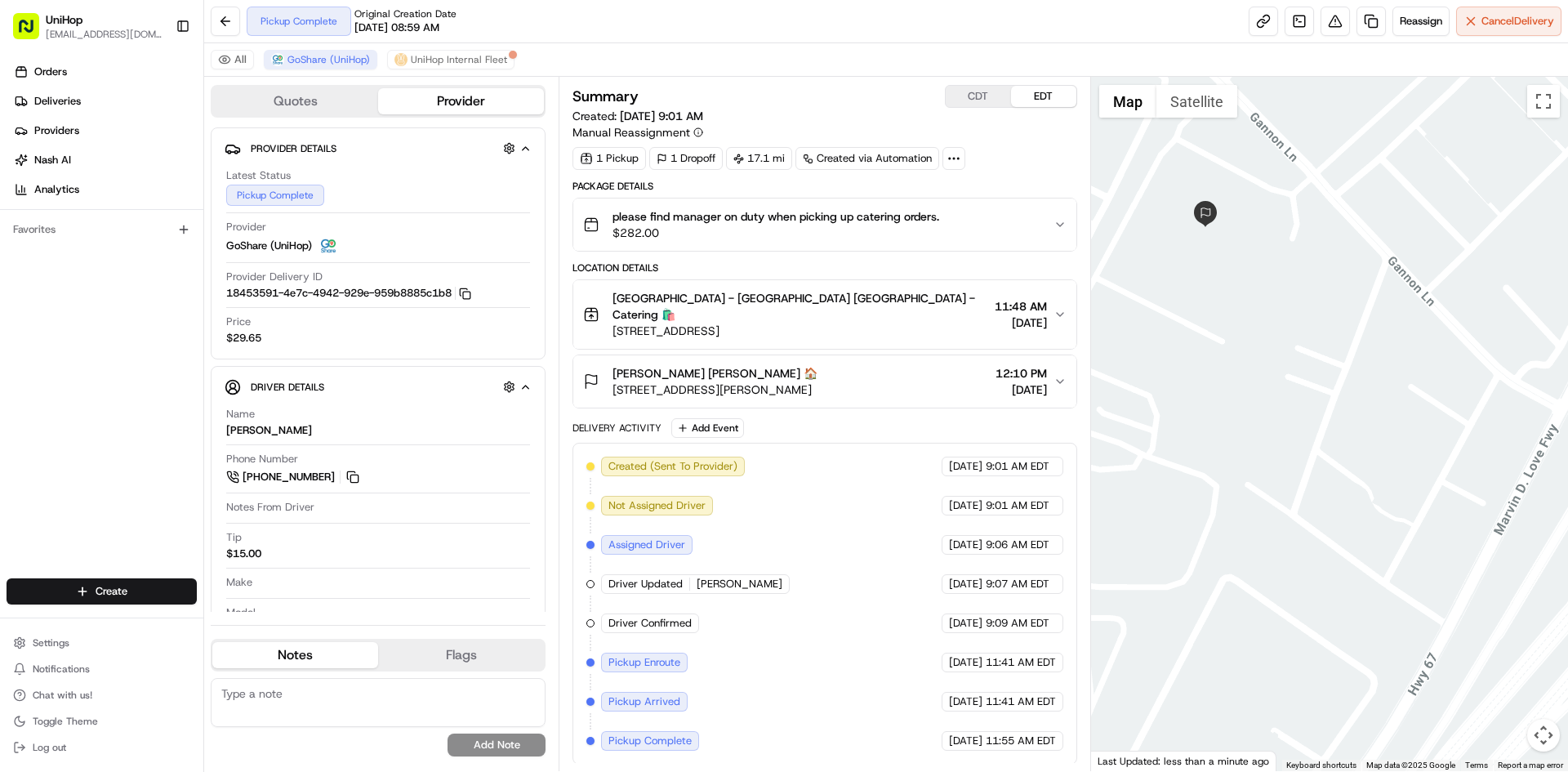
drag, startPoint x: 730, startPoint y: 314, endPoint x: 610, endPoint y: 317, distance: 120.0
click at [610, 317] on div "Greenville - Catering Greenville - Catering 🛍️ 5315 Greenville Ave, Dallas, TX …" at bounding box center [818, 315] width 470 height 49
drag, startPoint x: 829, startPoint y: 368, endPoint x: 613, endPoint y: 370, distance: 216.0
click at [613, 370] on div "Katie Winfrey Katie Winfrey 🏠 3950 Gannon Ln, Dallas, TX 75237, USA 12:10 PM Au…" at bounding box center [818, 382] width 470 height 33
copy span "3950 Gannon Ln, Dallas, TX 75237, USA"
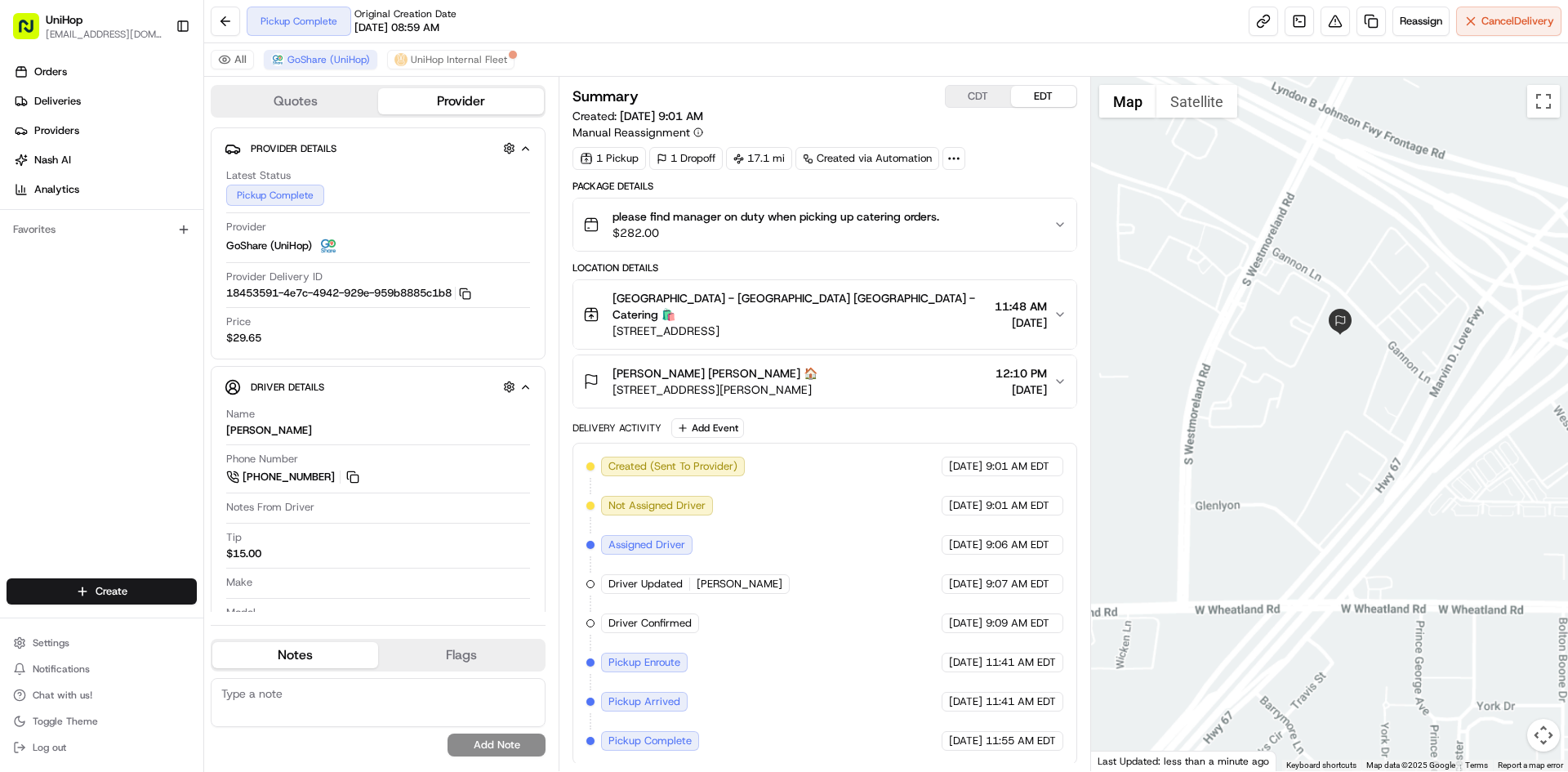
drag, startPoint x: 1459, startPoint y: 249, endPoint x: 1390, endPoint y: 350, distance: 122.3
click at [1390, 350] on div at bounding box center [1330, 424] width 477 height 695
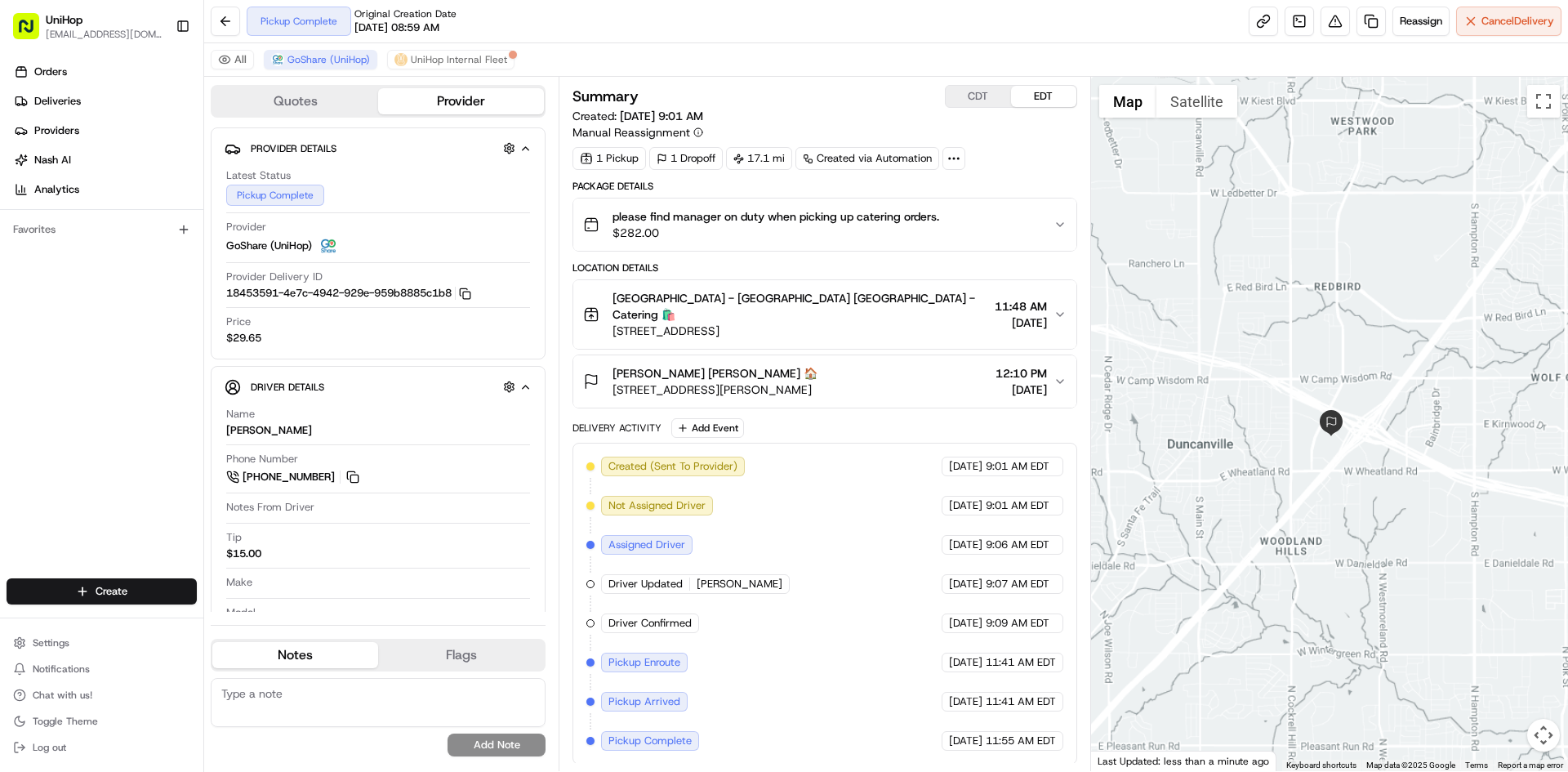
drag, startPoint x: 1392, startPoint y: 351, endPoint x: 1344, endPoint y: 392, distance: 63.1
click at [1348, 392] on div at bounding box center [1330, 424] width 477 height 695
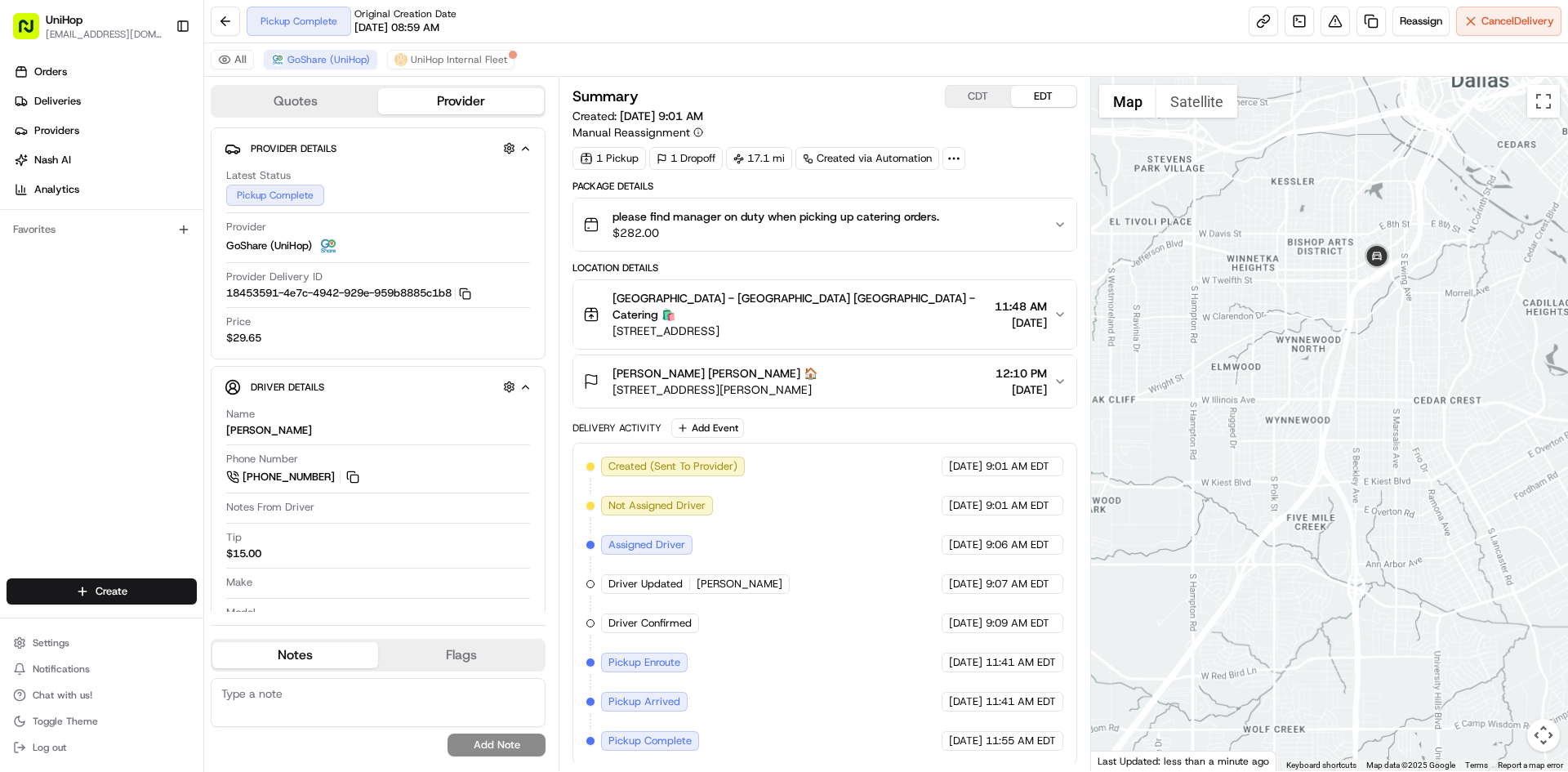
drag, startPoint x: 1381, startPoint y: 366, endPoint x: 1403, endPoint y: 347, distance: 29.1
click at [1387, 362] on div at bounding box center [1330, 424] width 477 height 695
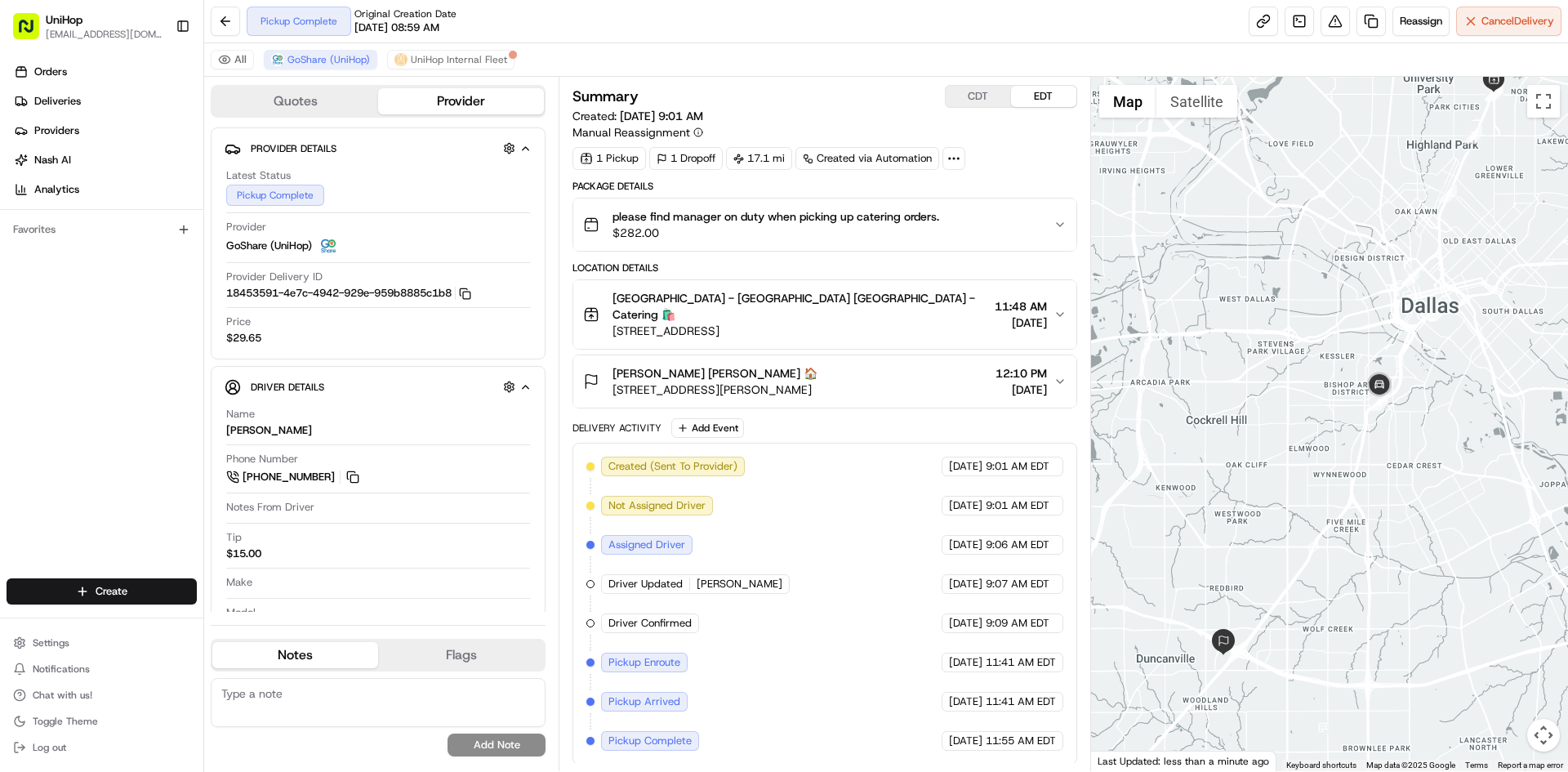
drag, startPoint x: 1285, startPoint y: 209, endPoint x: 1274, endPoint y: 300, distance: 91.7
click at [1274, 300] on div at bounding box center [1330, 424] width 477 height 695
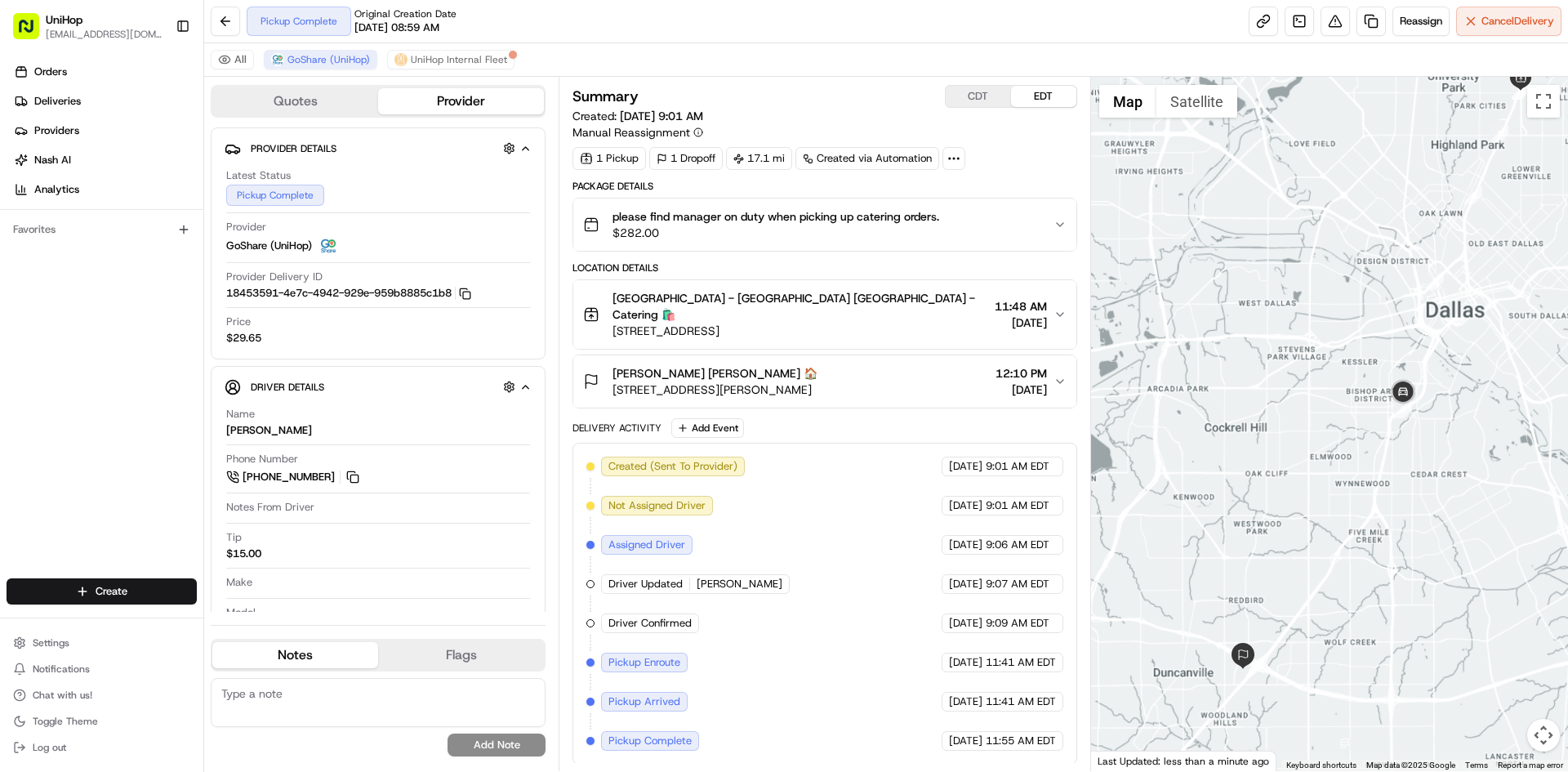
drag, startPoint x: 1396, startPoint y: 508, endPoint x: 1398, endPoint y: 489, distance: 19.1
click at [1401, 495] on div at bounding box center [1330, 424] width 477 height 695
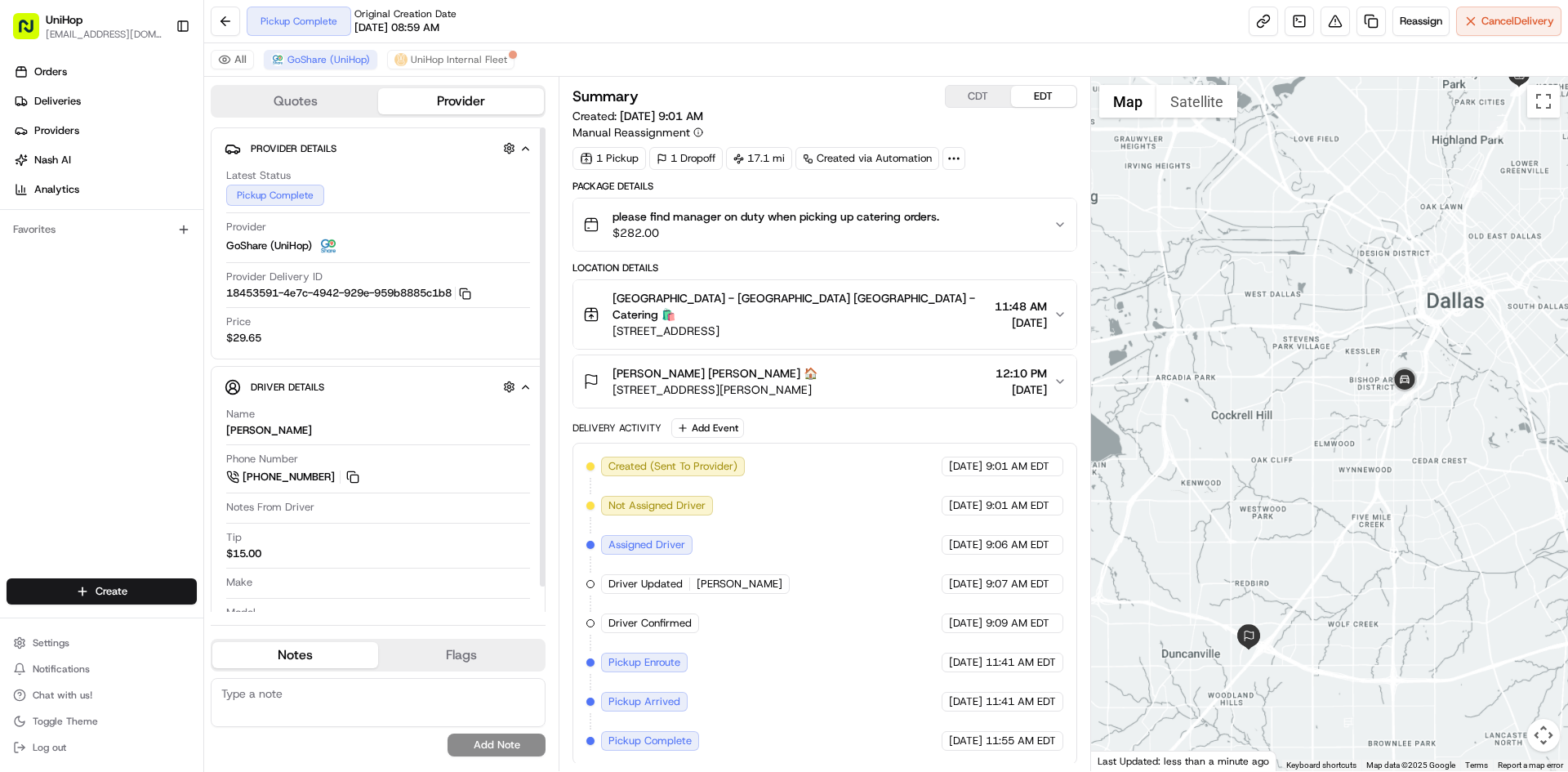
click at [34, 401] on div "Orders Deliveries Providers [PERSON_NAME] Analytics Favorites" at bounding box center [102, 321] width 204 height 536
click at [751, 382] on span "3950 Gannon Ln, Dallas, TX 75237, USA" at bounding box center [715, 389] width 205 height 16
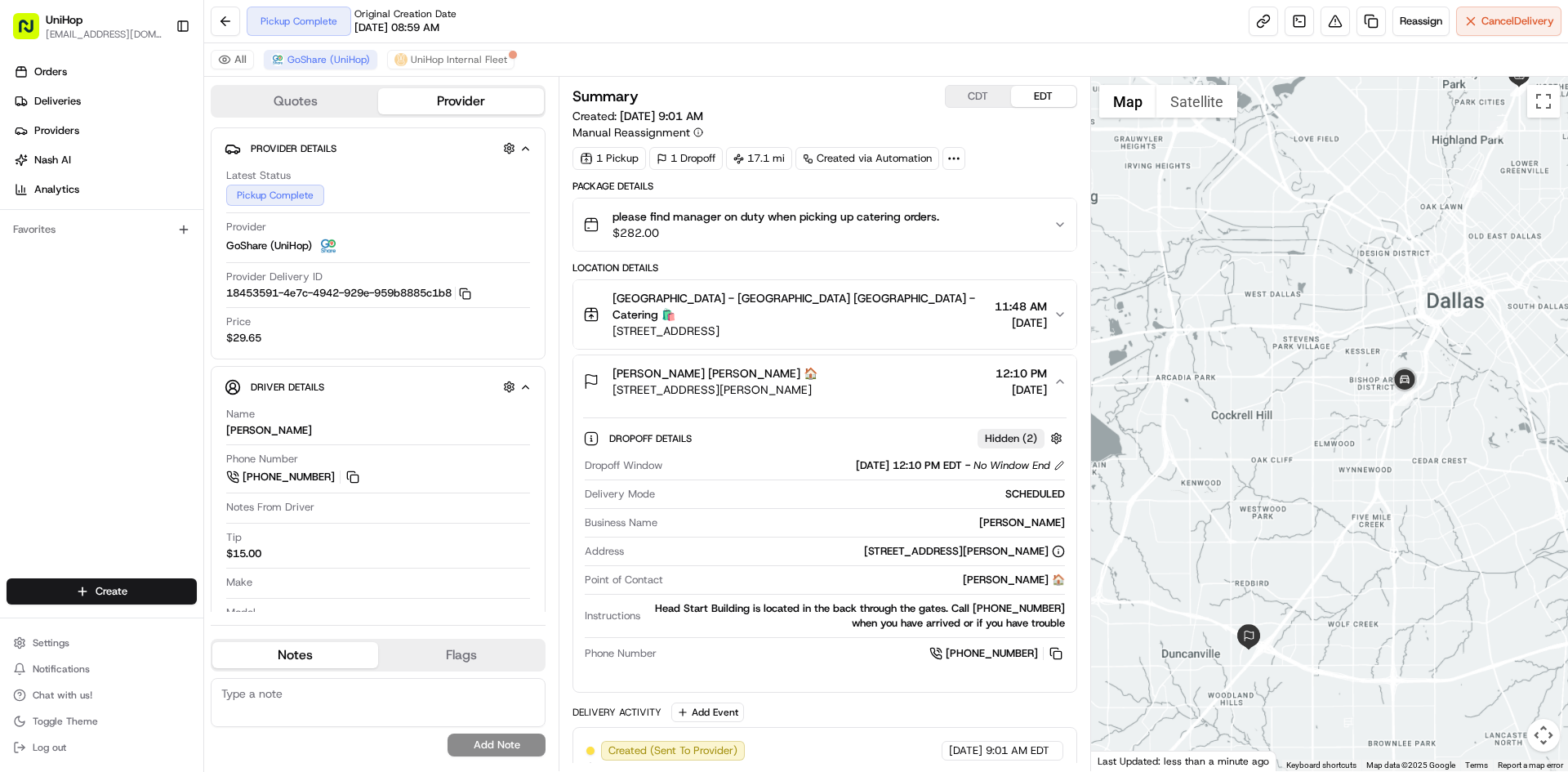
click at [751, 382] on span "3950 Gannon Ln, Dallas, TX 75237, USA" at bounding box center [715, 389] width 205 height 16
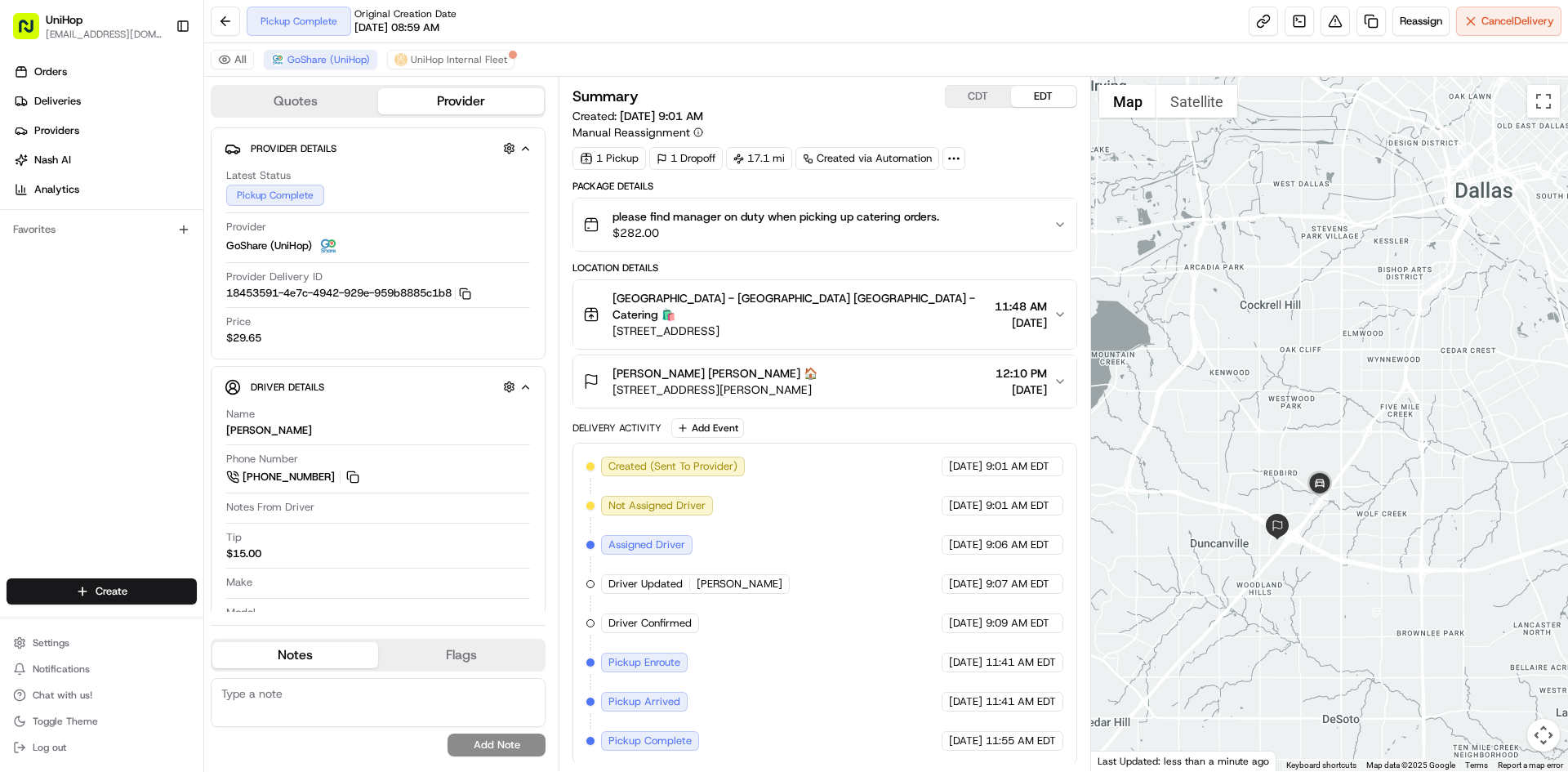
drag, startPoint x: 1325, startPoint y: 579, endPoint x: 1348, endPoint y: 465, distance: 116.3
click at [1353, 469] on div at bounding box center [1330, 424] width 477 height 695
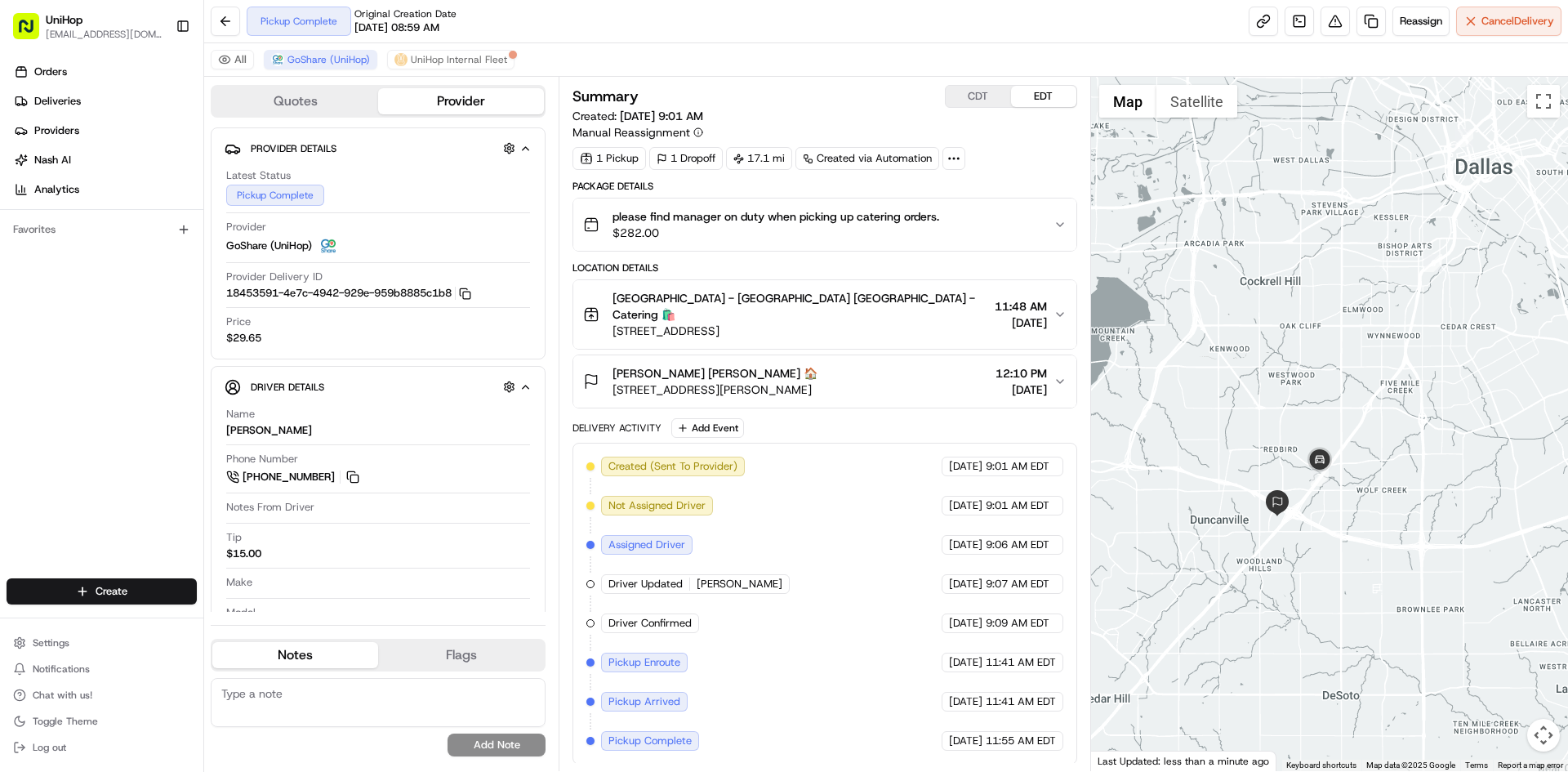
drag, startPoint x: 1363, startPoint y: 498, endPoint x: 1359, endPoint y: 475, distance: 23.3
click at [1362, 477] on div at bounding box center [1330, 424] width 477 height 695
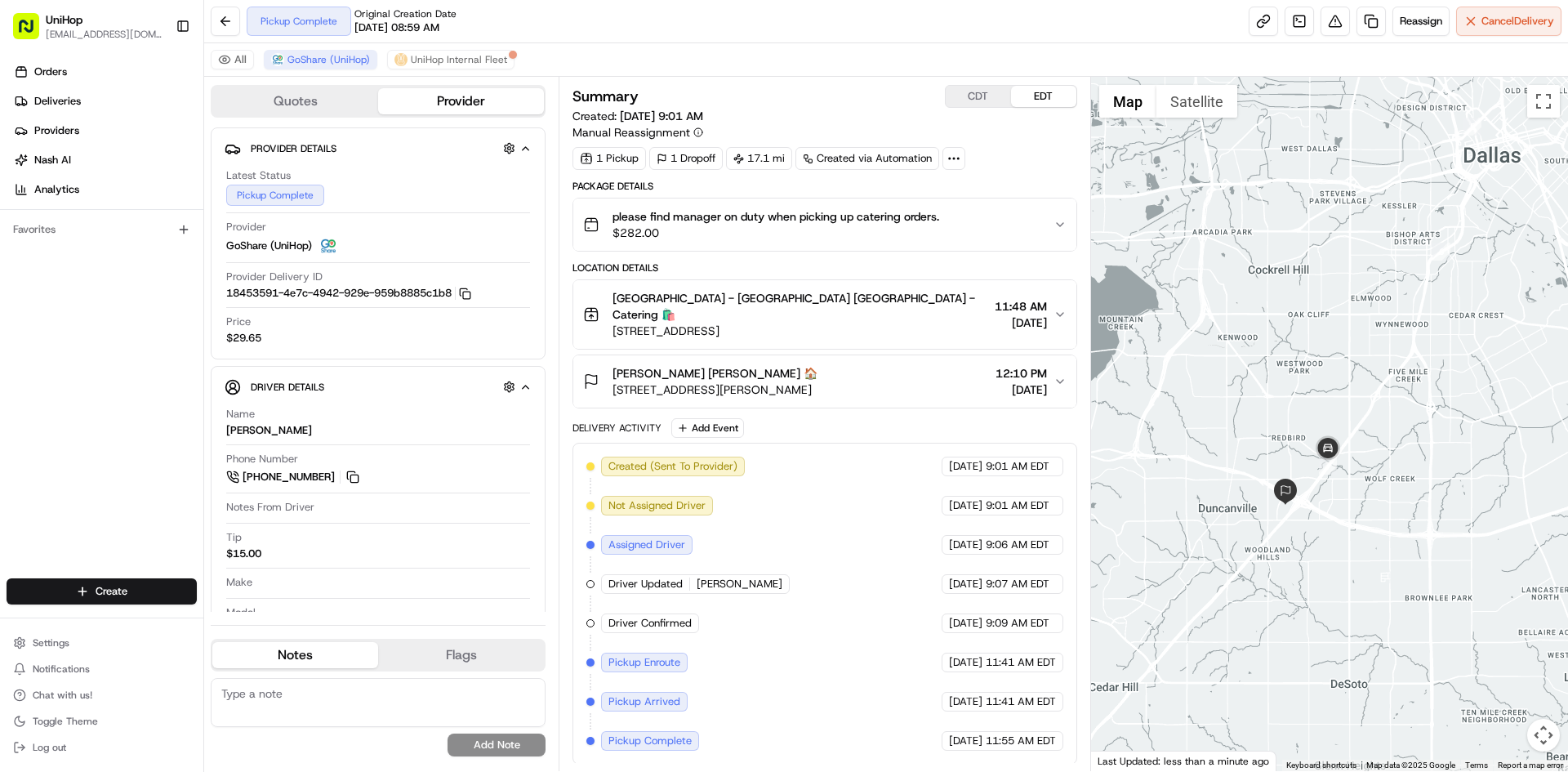
drag, startPoint x: 1276, startPoint y: 545, endPoint x: 1287, endPoint y: 533, distance: 16.3
click at [1287, 534] on div at bounding box center [1330, 424] width 477 height 695
click at [864, 338] on div "Location Details Greenville - Catering Greenville - Catering 🛍️ 5315 Greenville…" at bounding box center [824, 334] width 504 height 147
click at [862, 366] on div "Katie Winfrey Katie Winfrey 🏠 3950 Gannon Ln, Dallas, TX 75237, USA 12:10 PM Au…" at bounding box center [818, 382] width 470 height 33
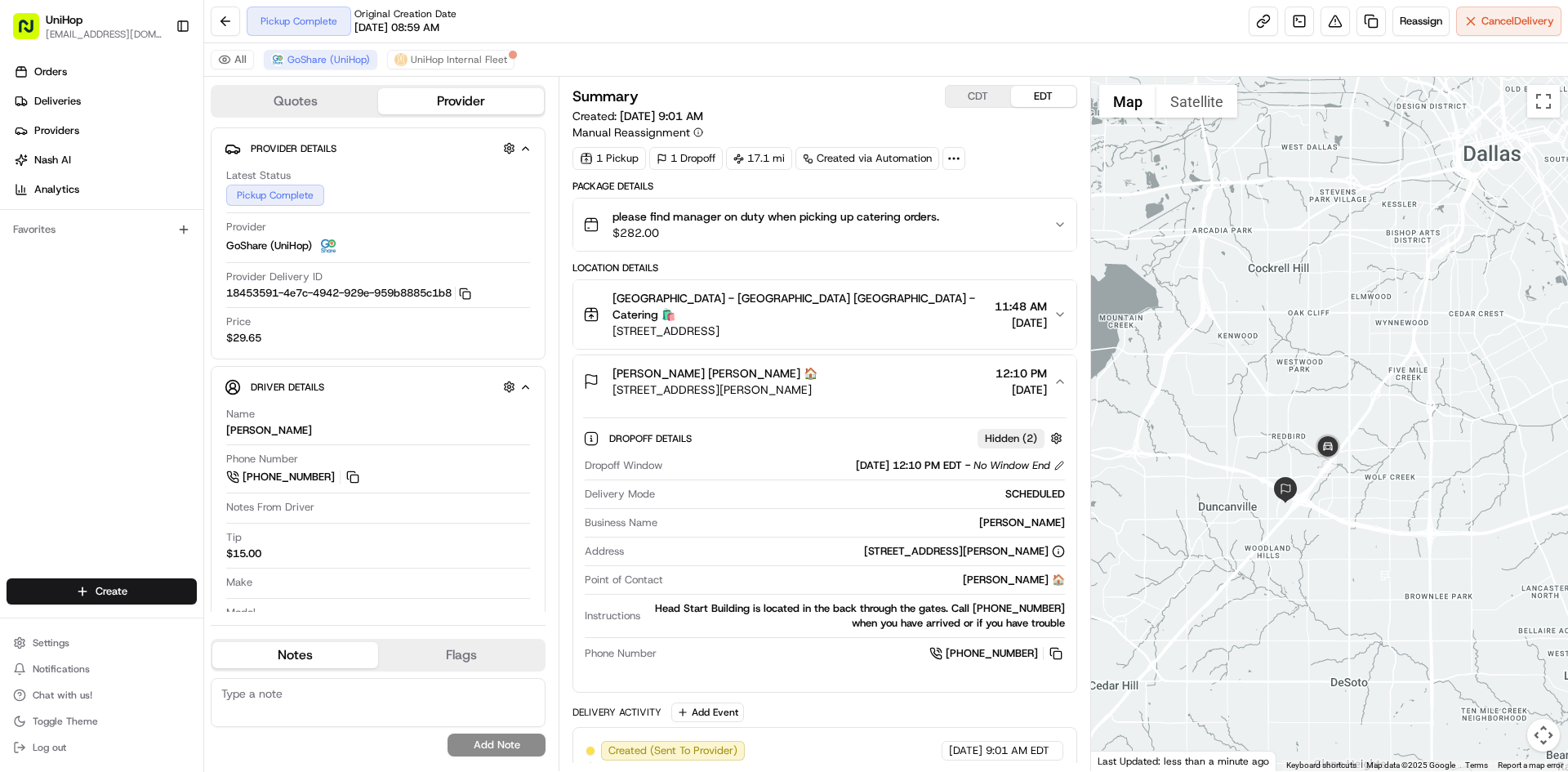
click at [863, 366] on div "Katie Winfrey Katie Winfrey 🏠 3950 Gannon Ln, Dallas, TX 75237, USA 12:10 PM Au…" at bounding box center [818, 382] width 470 height 33
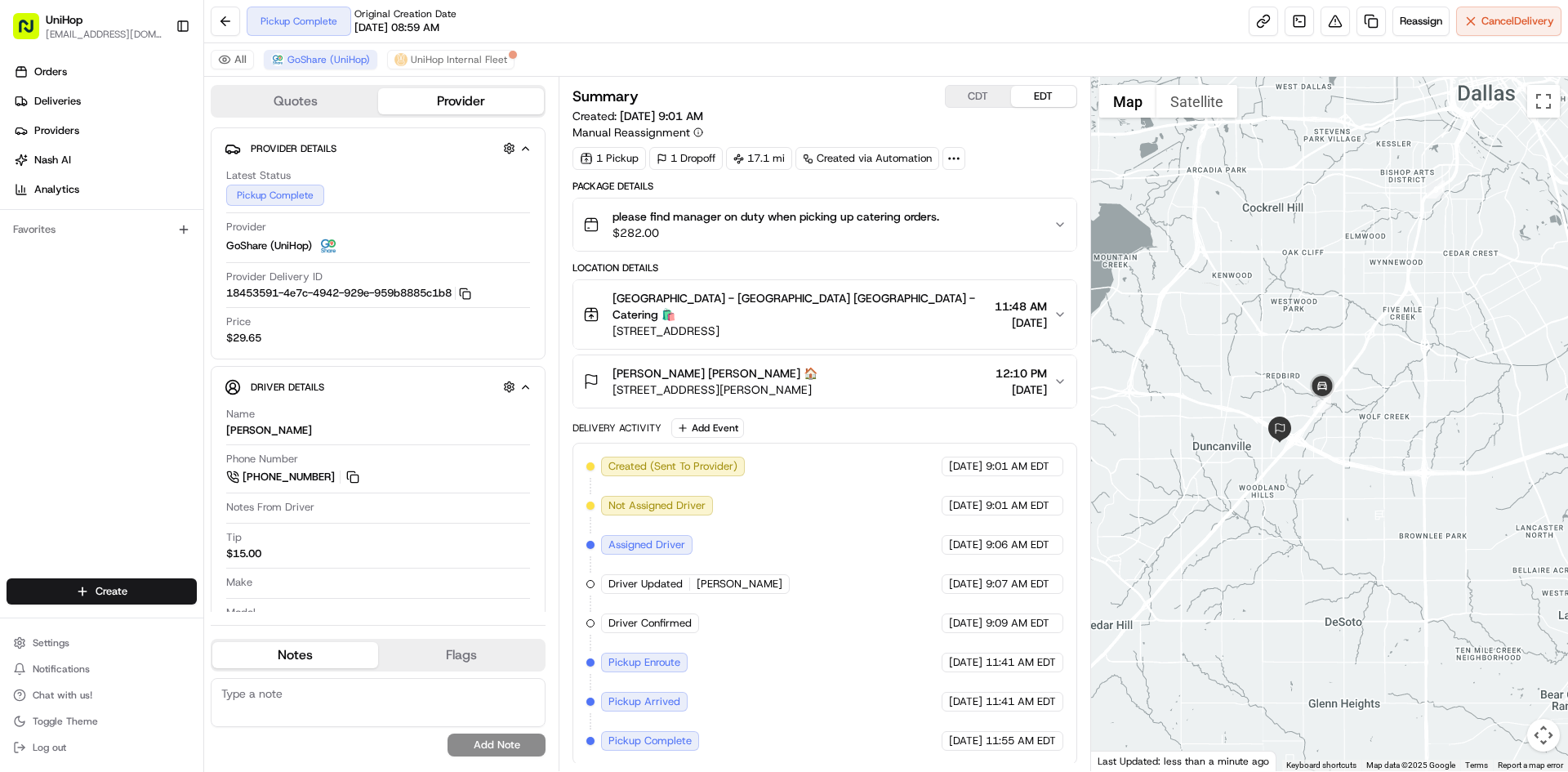
drag, startPoint x: 1312, startPoint y: 550, endPoint x: 1286, endPoint y: 446, distance: 107.2
click at [1305, 484] on div at bounding box center [1330, 424] width 477 height 695
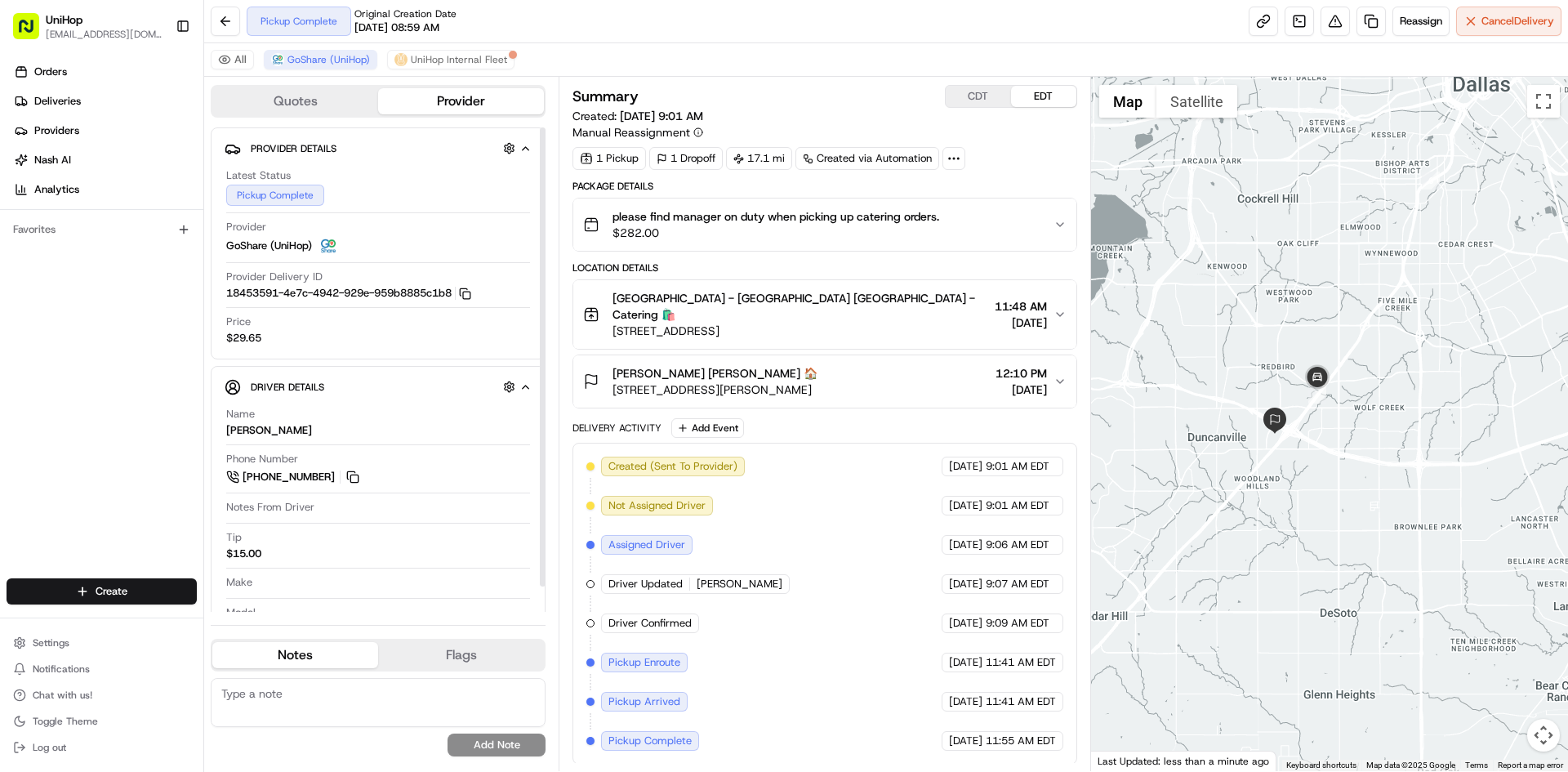
click at [100, 347] on div "Orders Deliveries Providers [PERSON_NAME] Analytics Favorites" at bounding box center [102, 321] width 204 height 536
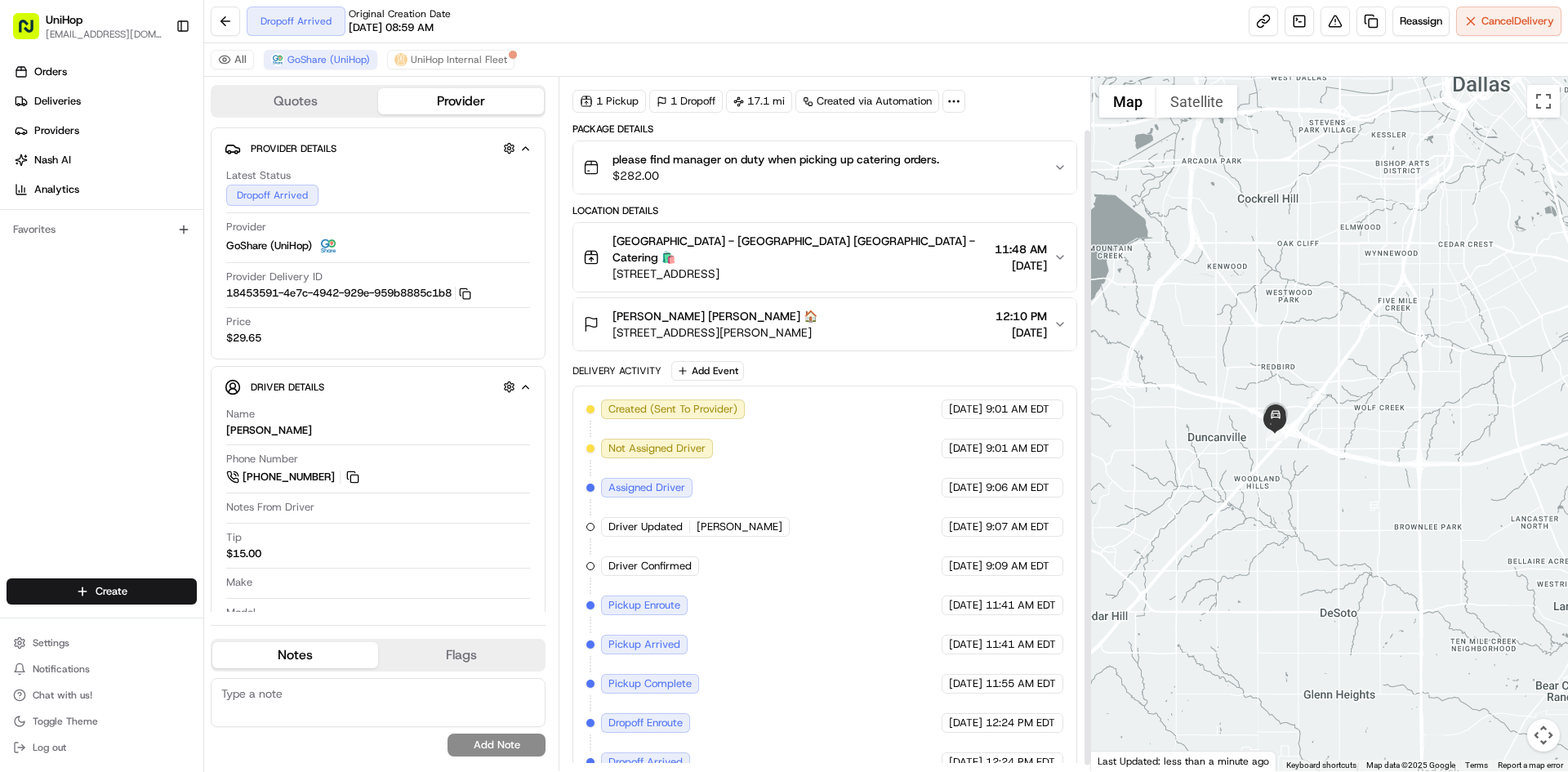
scroll to position [64, 0]
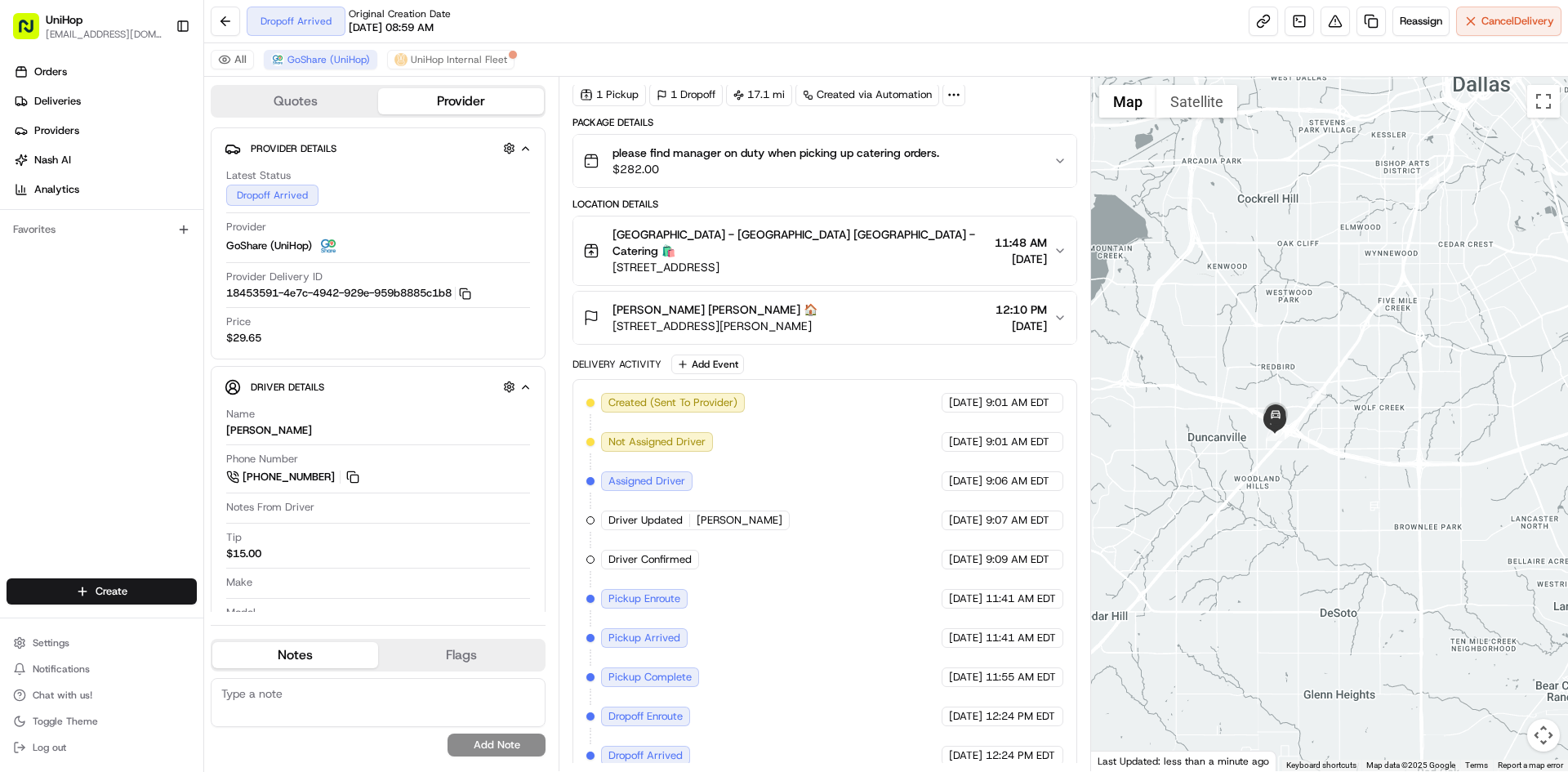
click at [894, 316] on div "Katie Winfrey Katie Winfrey 🏠 3950 Gannon Ln, Dallas, TX 75237, USA 12:10 PM Au…" at bounding box center [818, 317] width 470 height 33
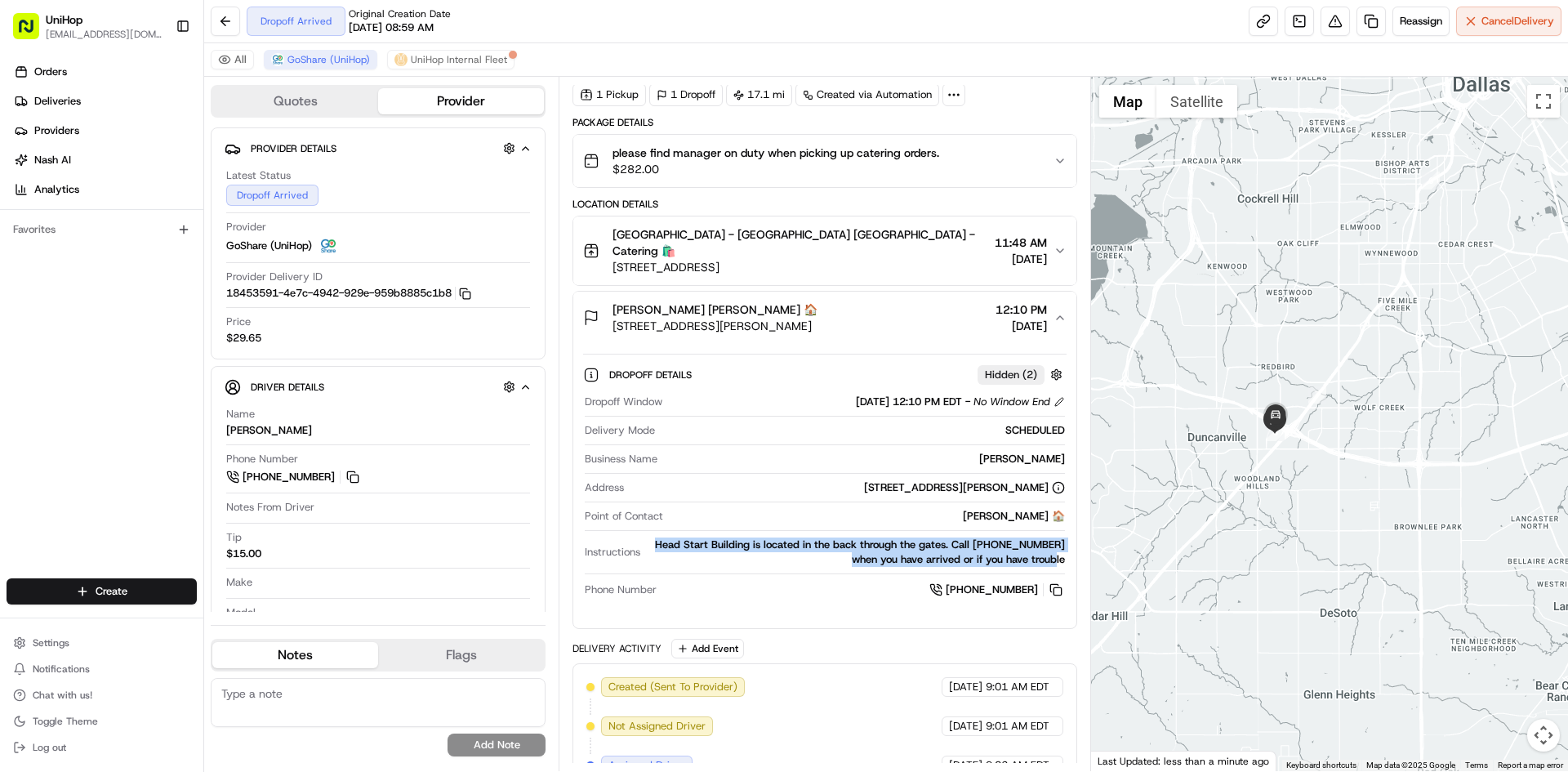
drag, startPoint x: 667, startPoint y: 525, endPoint x: 1063, endPoint y: 544, distance: 396.5
click at [1063, 544] on div "Head Start Building is located in the back through the gates. Call 337-304-3292…" at bounding box center [856, 552] width 417 height 30
copy div "Head Start Building is located in the back through the gates. Call 337-304-3292…"
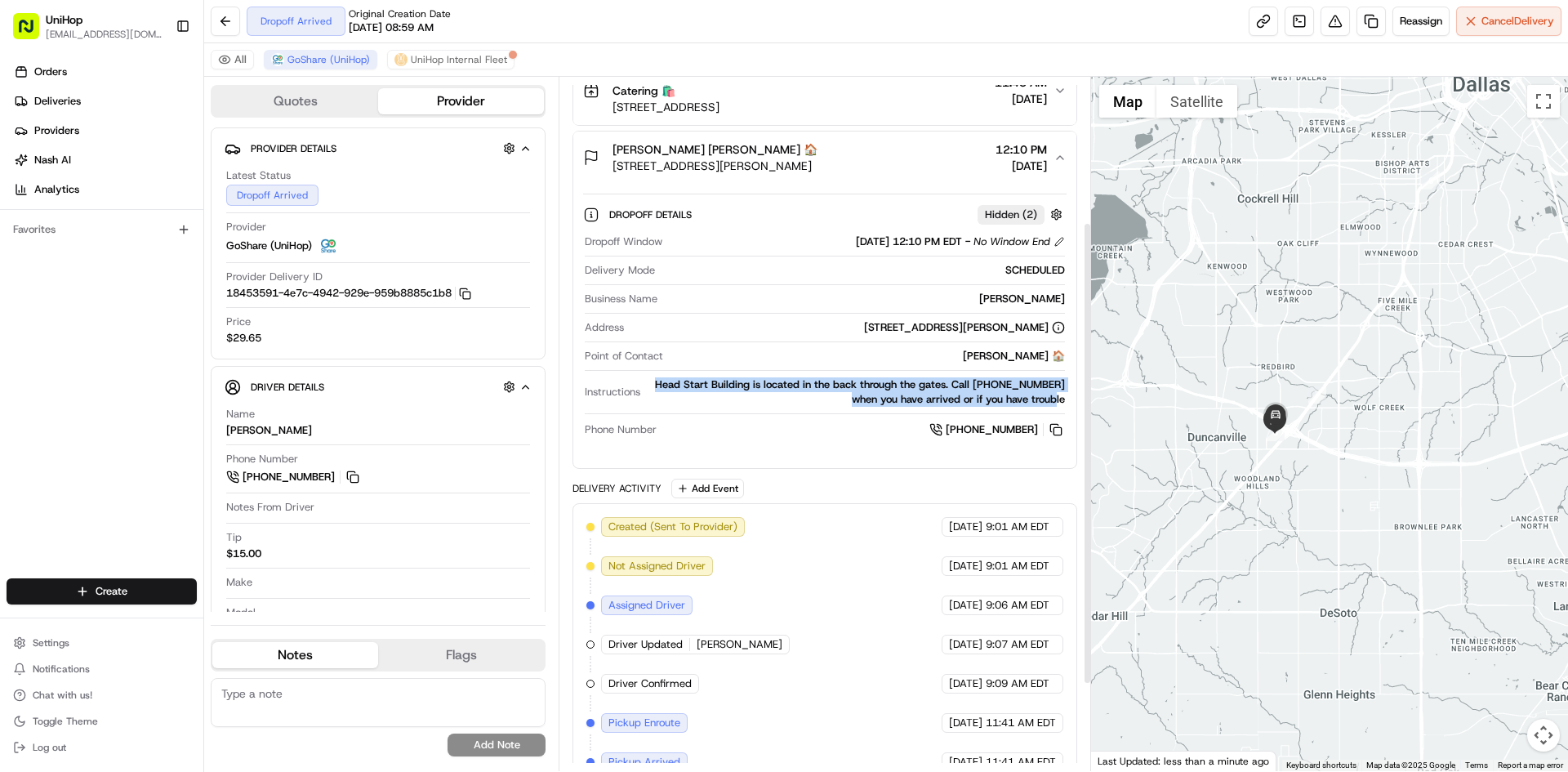
scroll to position [0, 0]
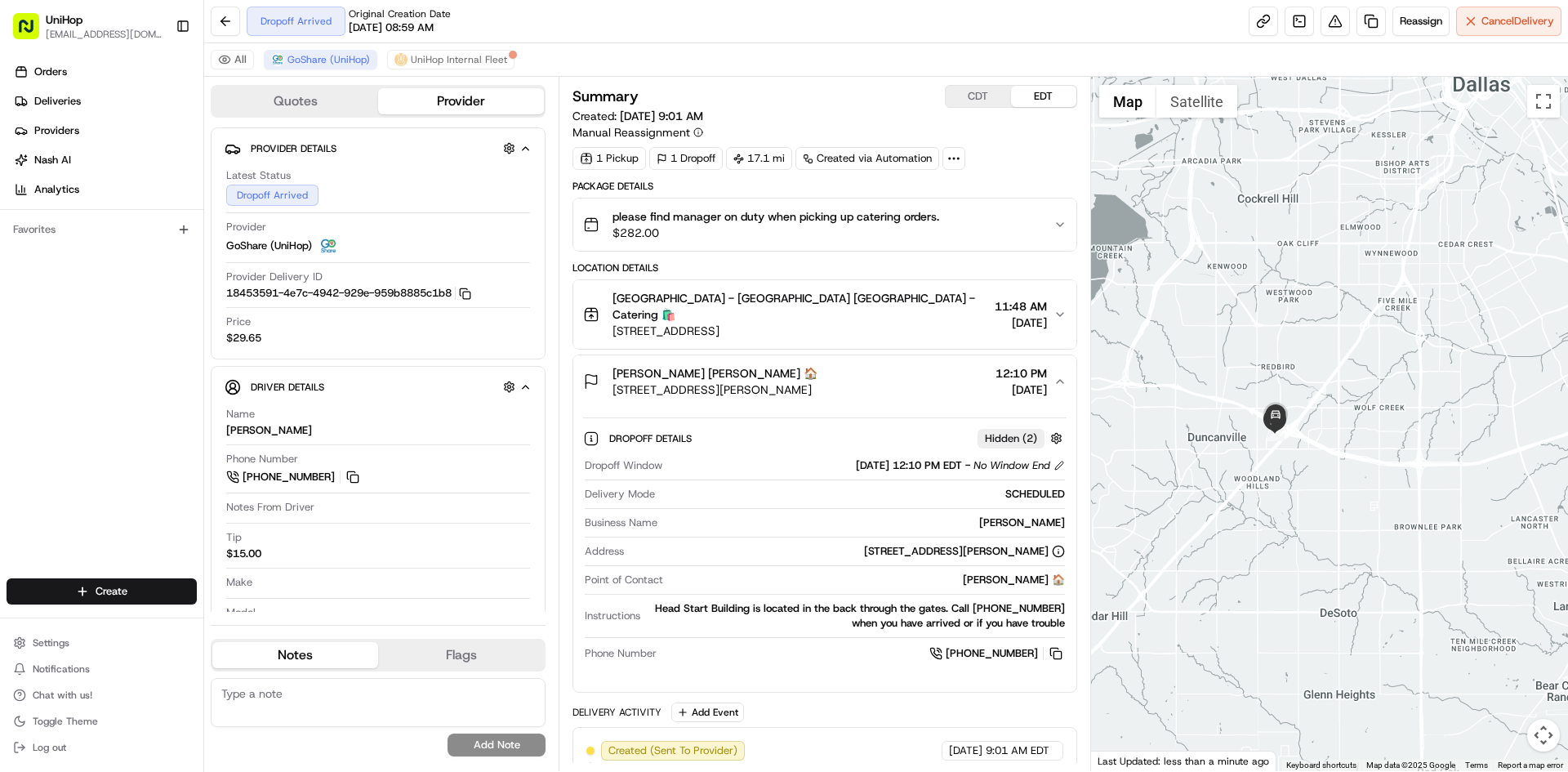
click at [914, 366] on div "Katie Winfrey Katie Winfrey 🏠 3950 Gannon Ln, Dallas, TX 75237, USA 12:10 PM Au…" at bounding box center [818, 382] width 470 height 33
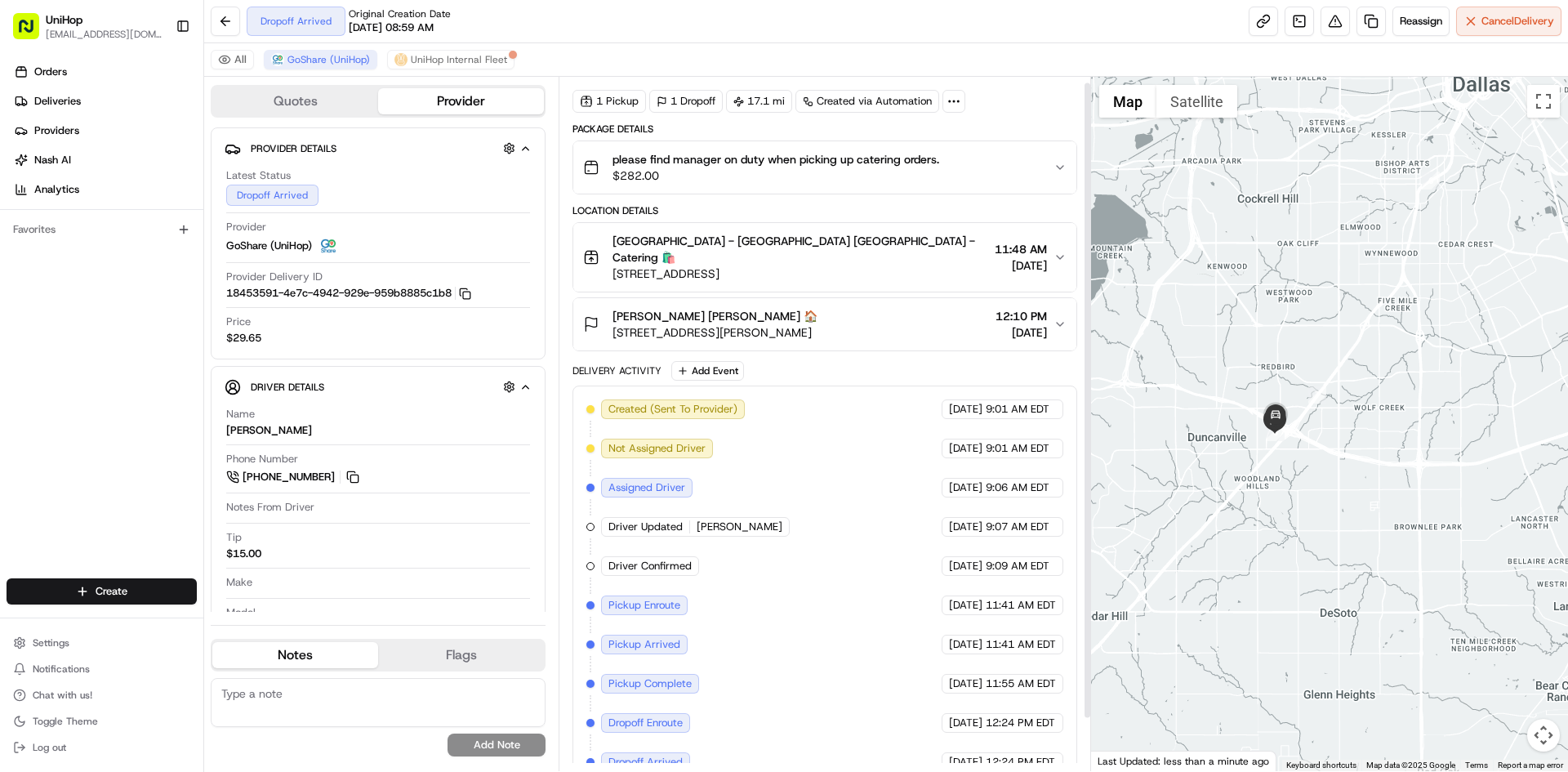
scroll to position [64, 0]
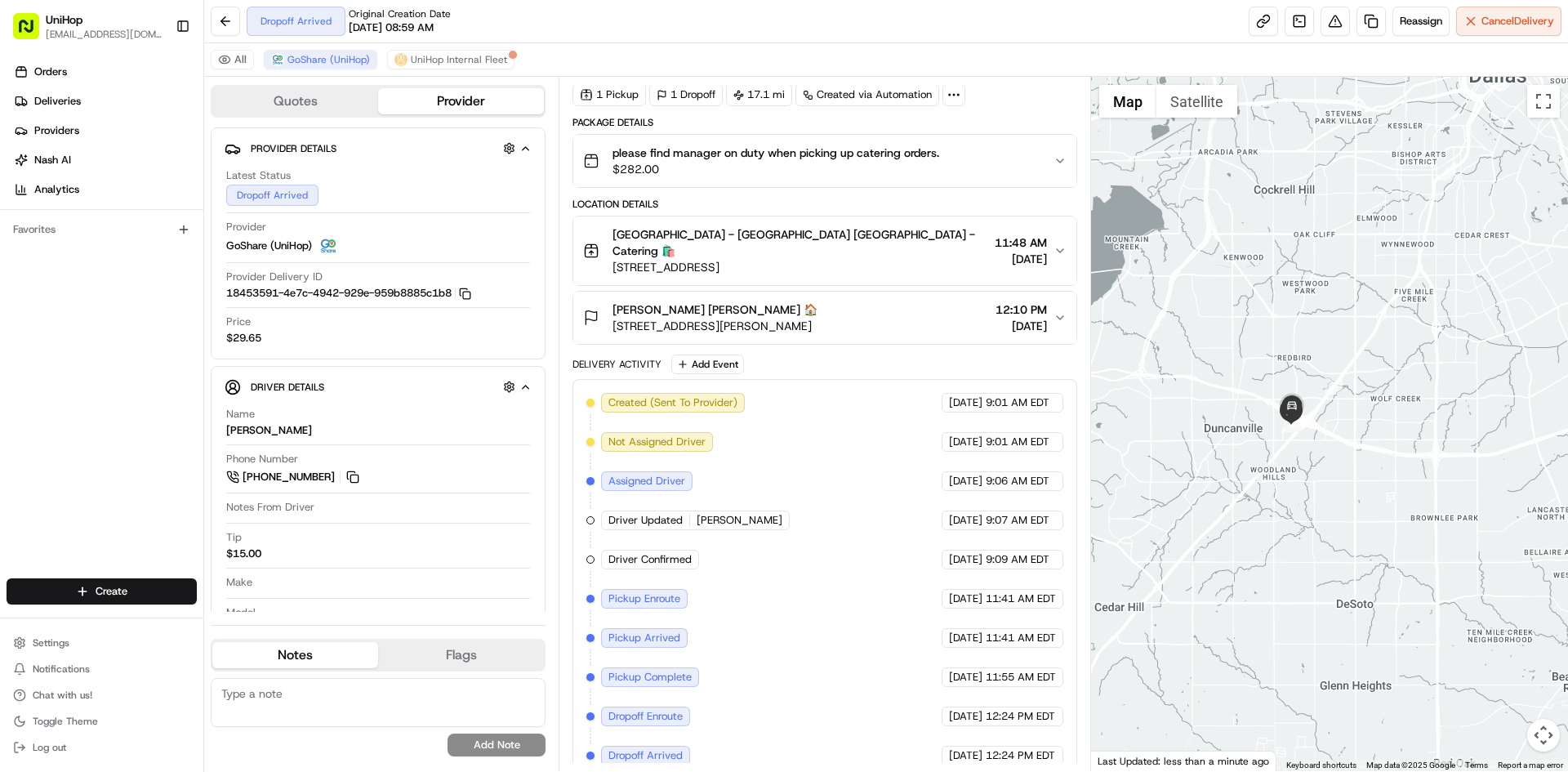
drag, startPoint x: 1199, startPoint y: 441, endPoint x: 1219, endPoint y: 432, distance: 21.9
click at [1219, 432] on div at bounding box center [1330, 424] width 477 height 695
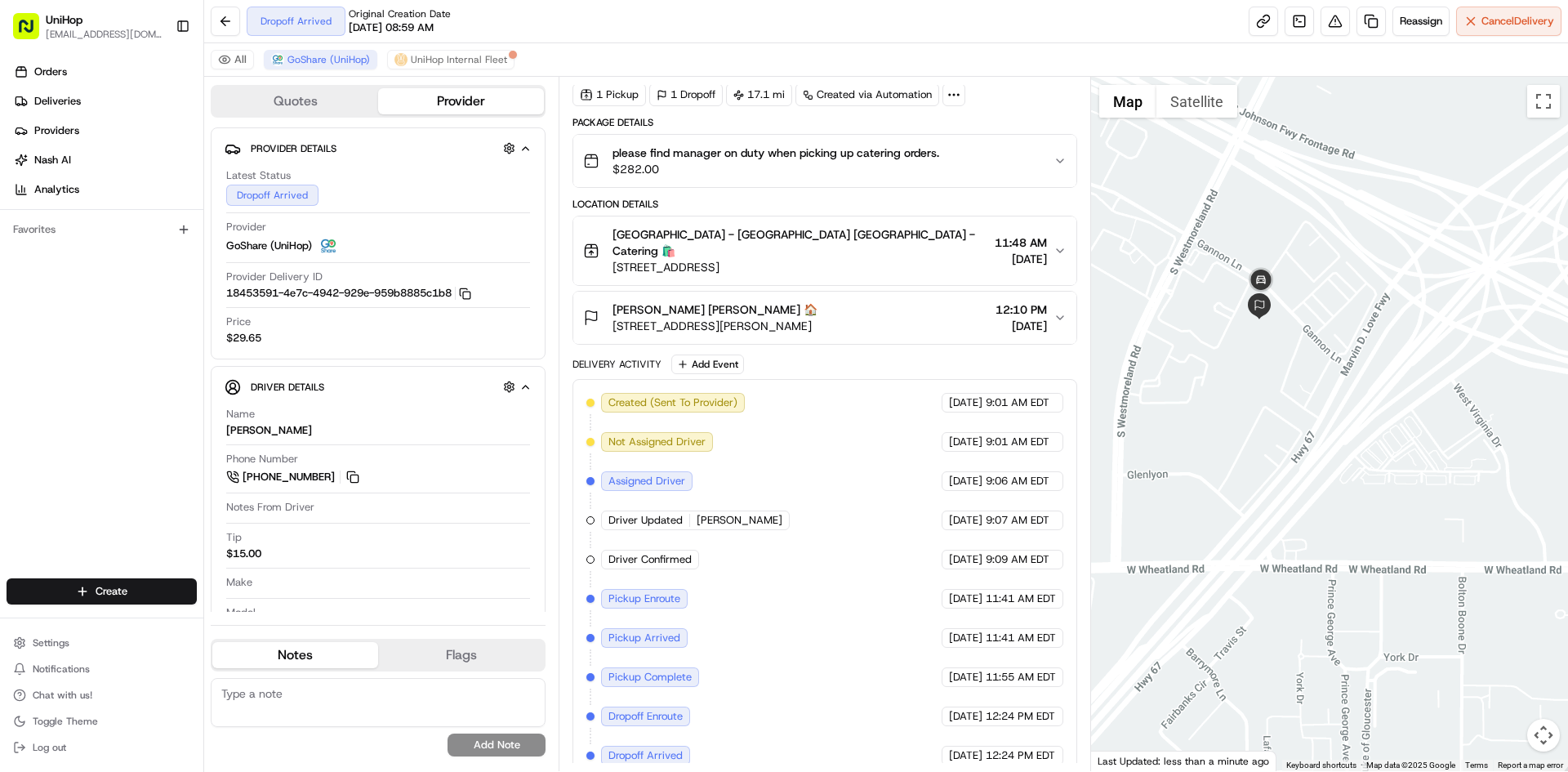
click at [1197, 93] on button "Satellite" at bounding box center [1197, 101] width 81 height 33
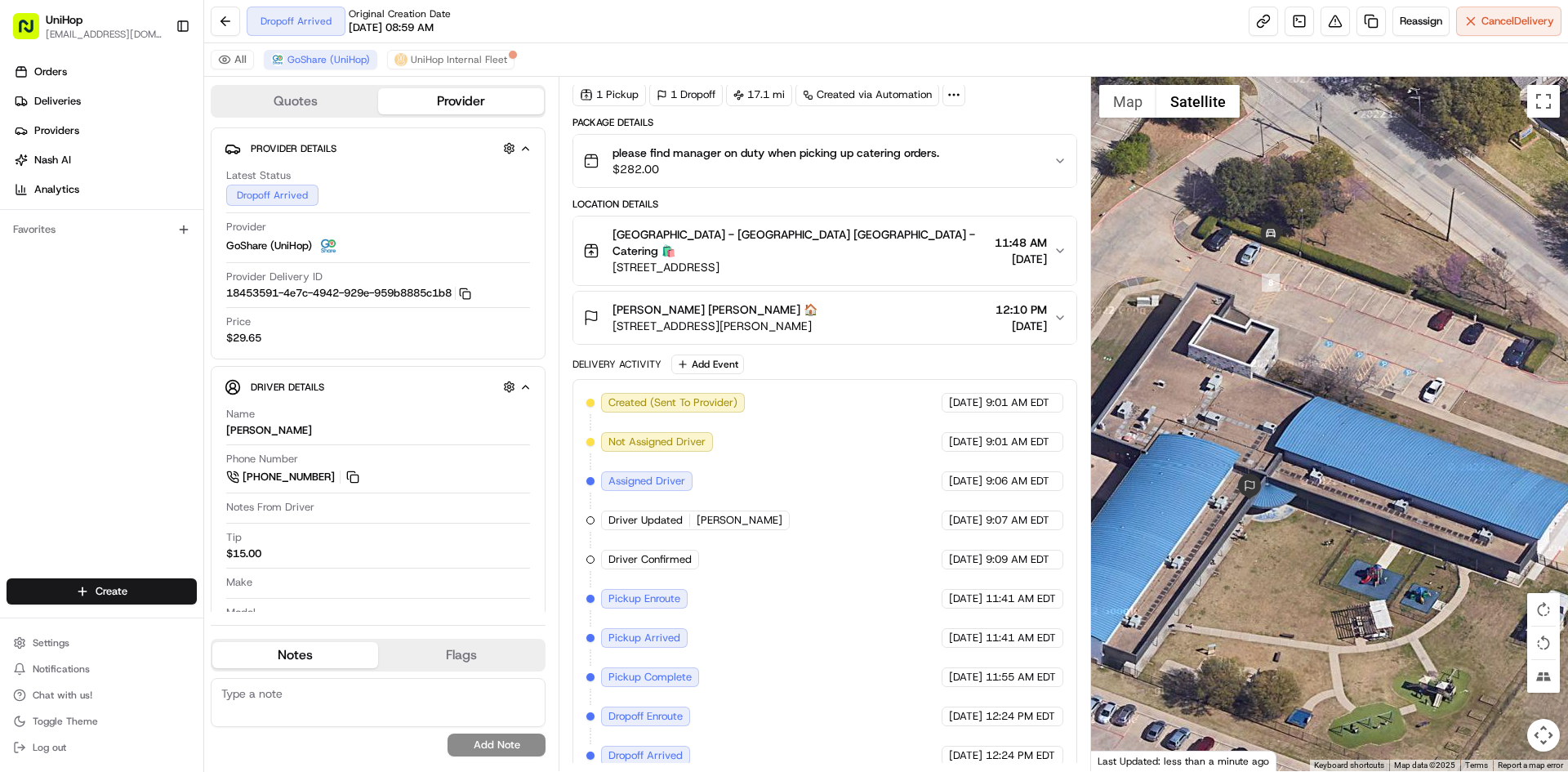
drag, startPoint x: 811, startPoint y: 309, endPoint x: 613, endPoint y: 310, distance: 198.0
click at [613, 310] on div "Katie Winfrey Katie Winfrey 🏠 3950 Gannon Ln, Dallas, TX 75237, USA 12:10 PM Au…" at bounding box center [818, 317] width 470 height 33
click at [1106, 101] on button "Map" at bounding box center [1127, 101] width 57 height 33
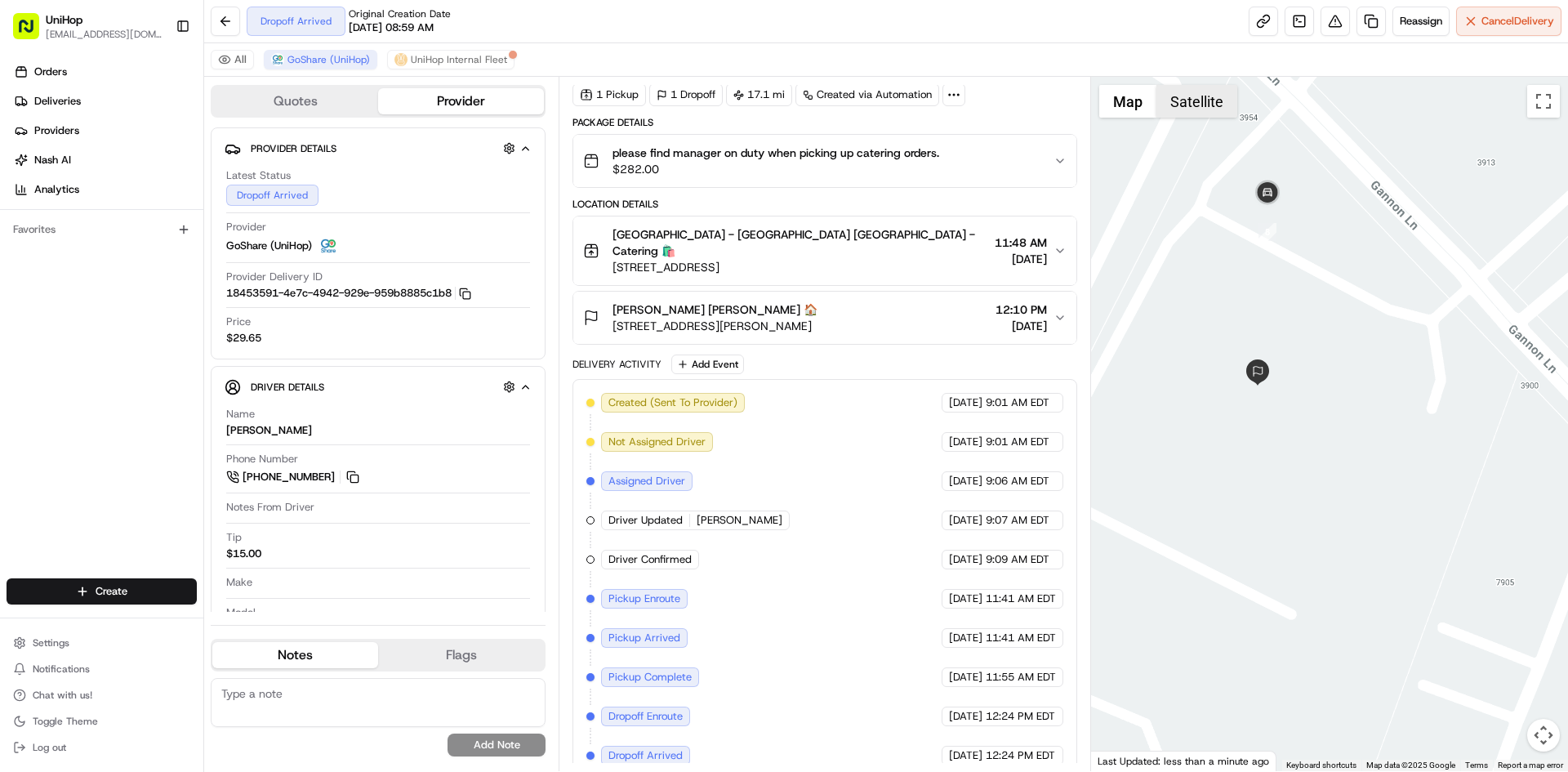
click at [1203, 89] on button "Satellite" at bounding box center [1197, 101] width 81 height 33
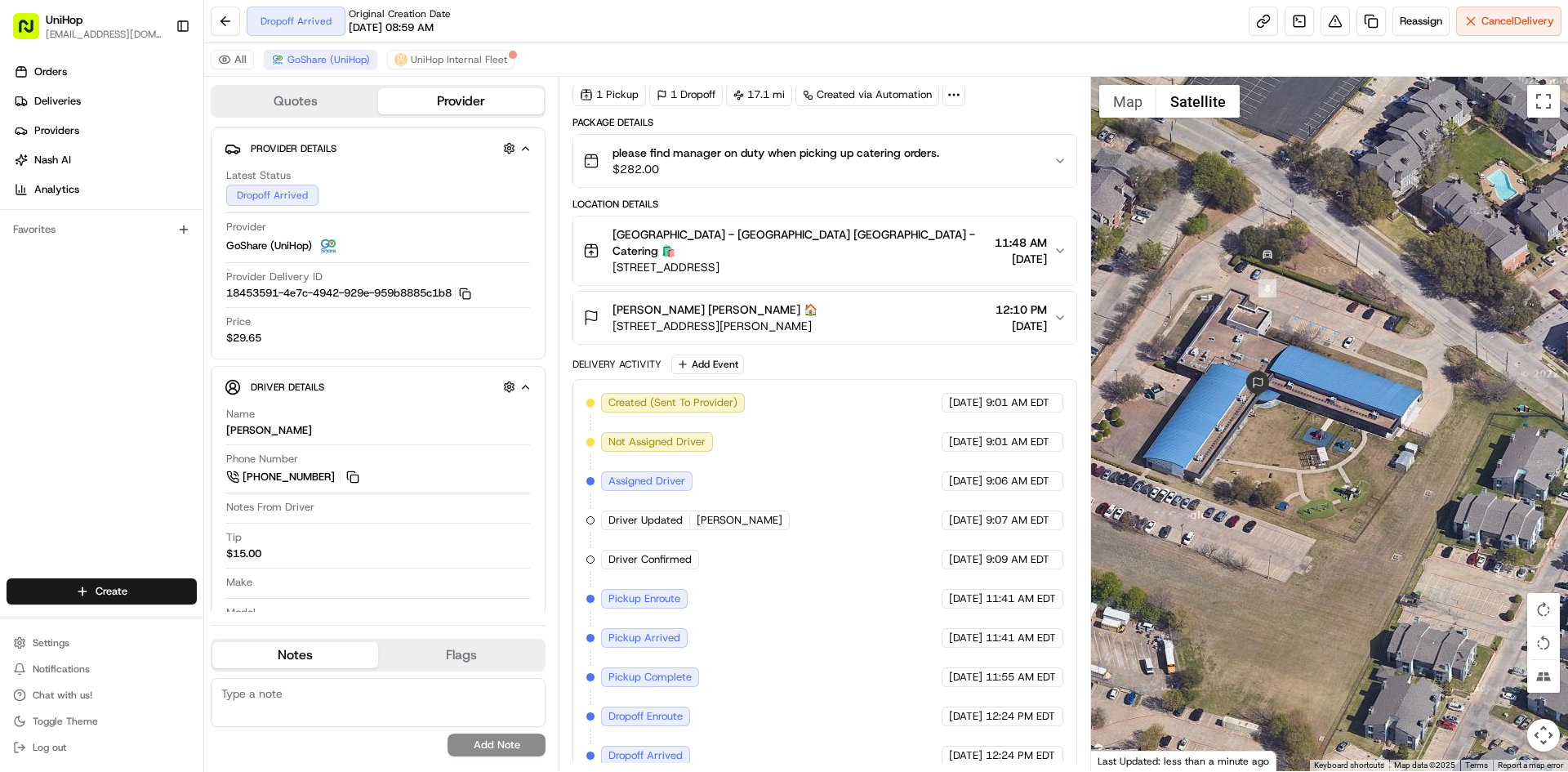
click at [937, 271] on div "Location Details Greenville - Catering Greenville - Catering 🛍️ 5315 Greenville…" at bounding box center [824, 271] width 504 height 147
click at [927, 306] on div "Katie Winfrey Katie Winfrey 🏠 3950 Gannon Ln, Dallas, TX 75237, USA 12:10 PM Au…" at bounding box center [818, 317] width 470 height 33
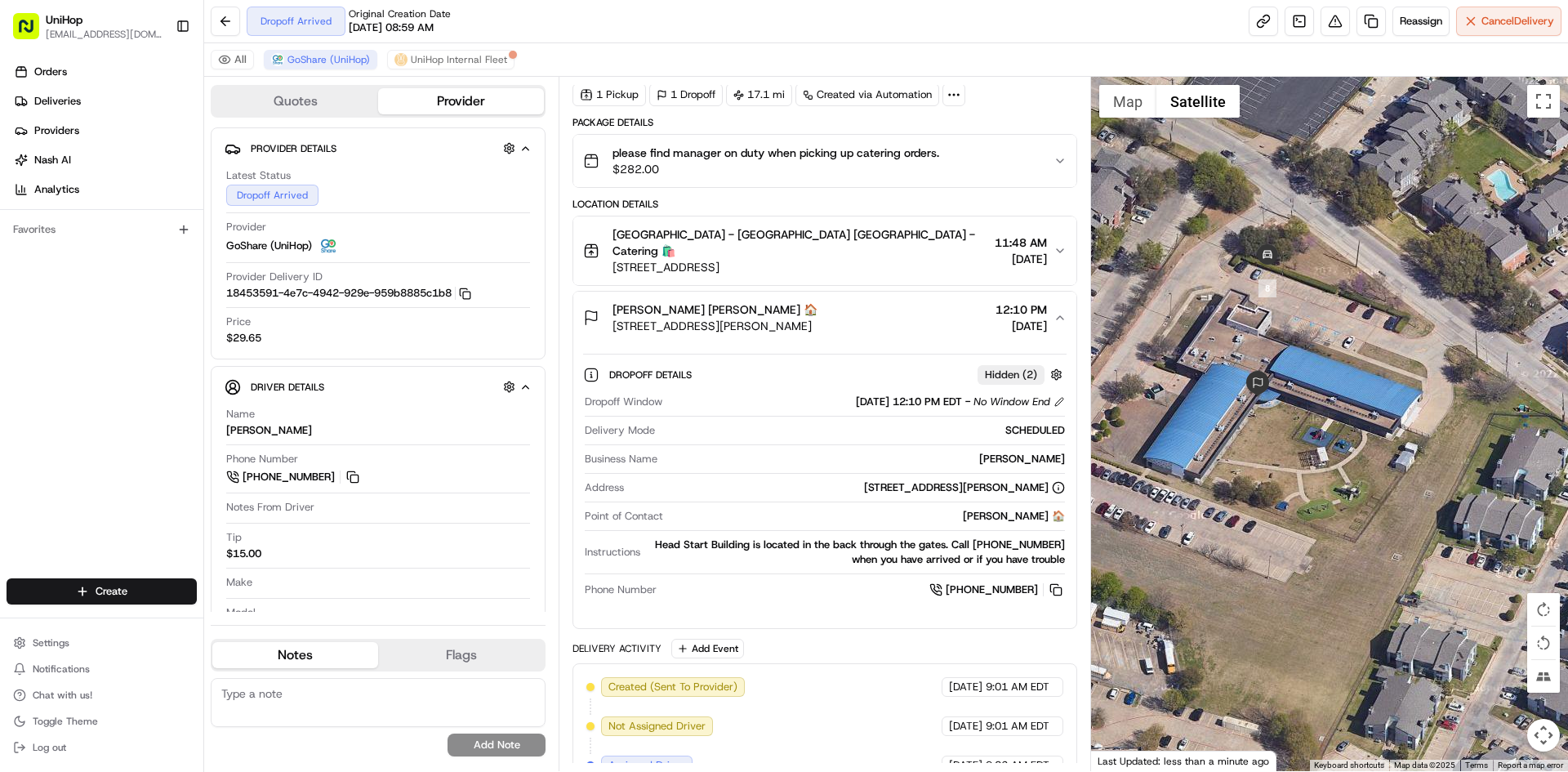
click at [927, 306] on div "Katie Winfrey Katie Winfrey 🏠 3950 Gannon Ln, Dallas, TX 75237, USA 12:10 PM Au…" at bounding box center [818, 317] width 470 height 33
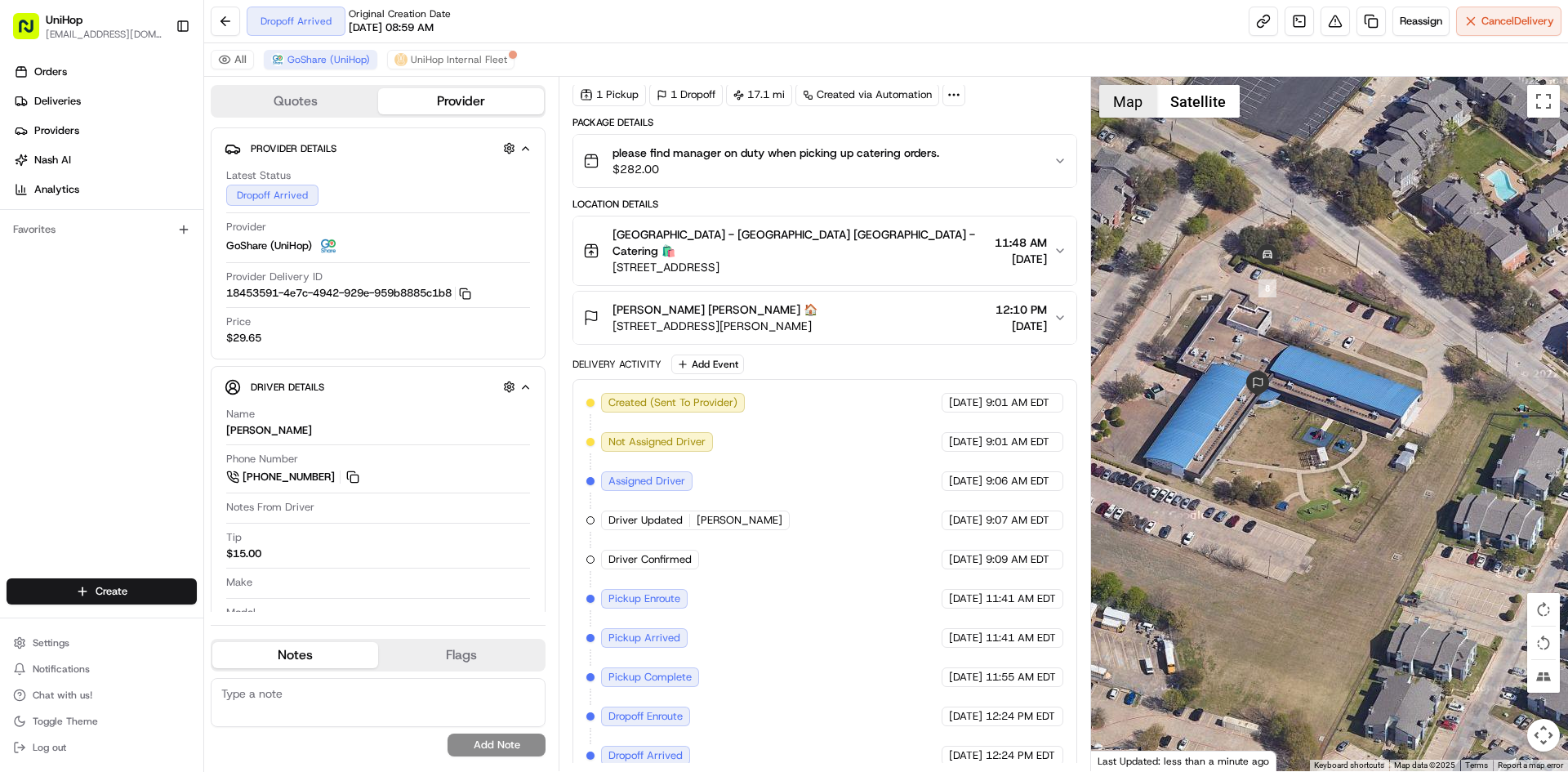
drag, startPoint x: 1141, startPoint y: 99, endPoint x: 1180, endPoint y: 156, distance: 69.1
click at [1141, 99] on button "Map" at bounding box center [1127, 101] width 57 height 33
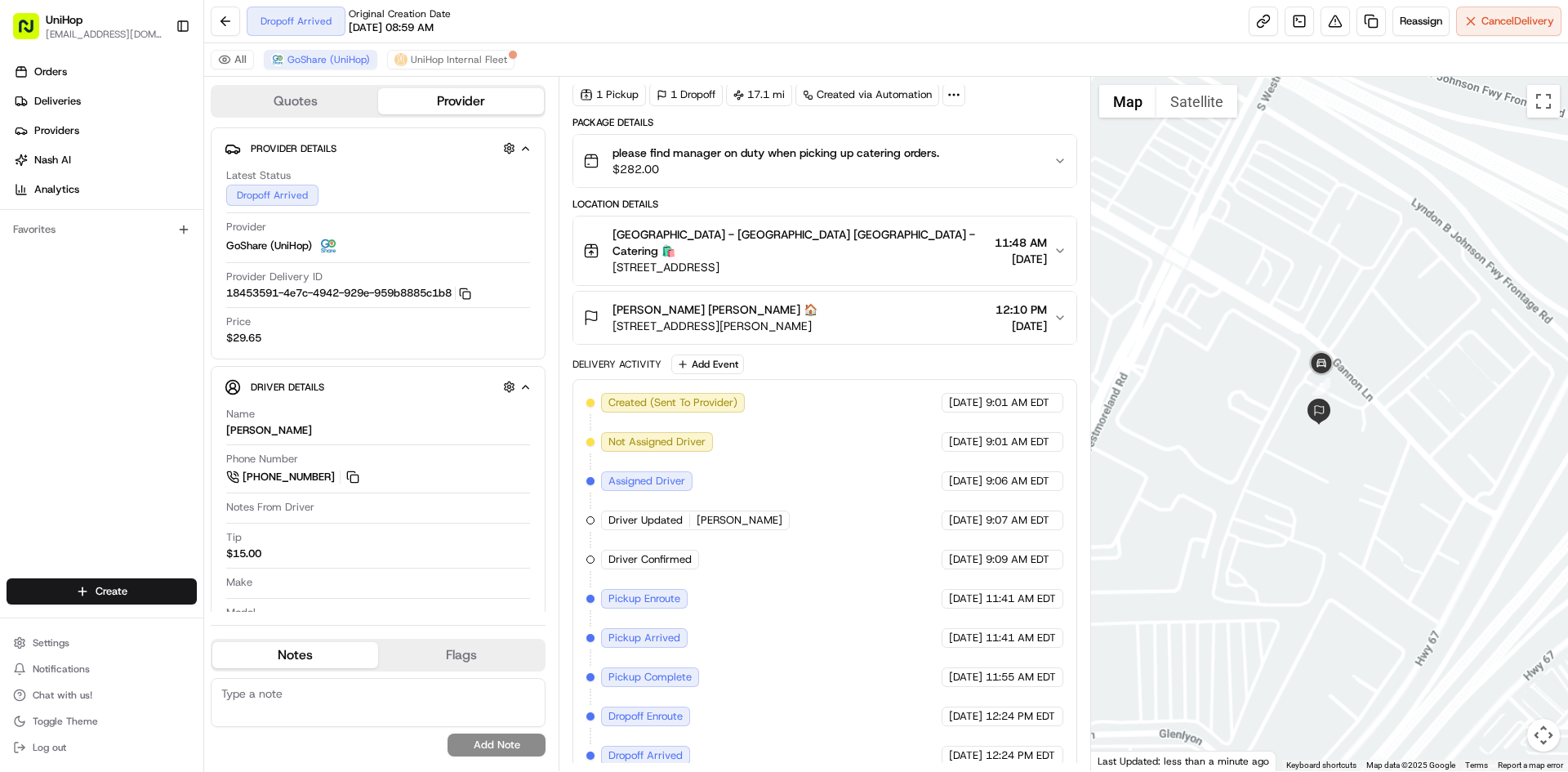
drag, startPoint x: 1377, startPoint y: 195, endPoint x: 1410, endPoint y: 310, distance: 119.6
click at [1410, 310] on div at bounding box center [1330, 424] width 477 height 695
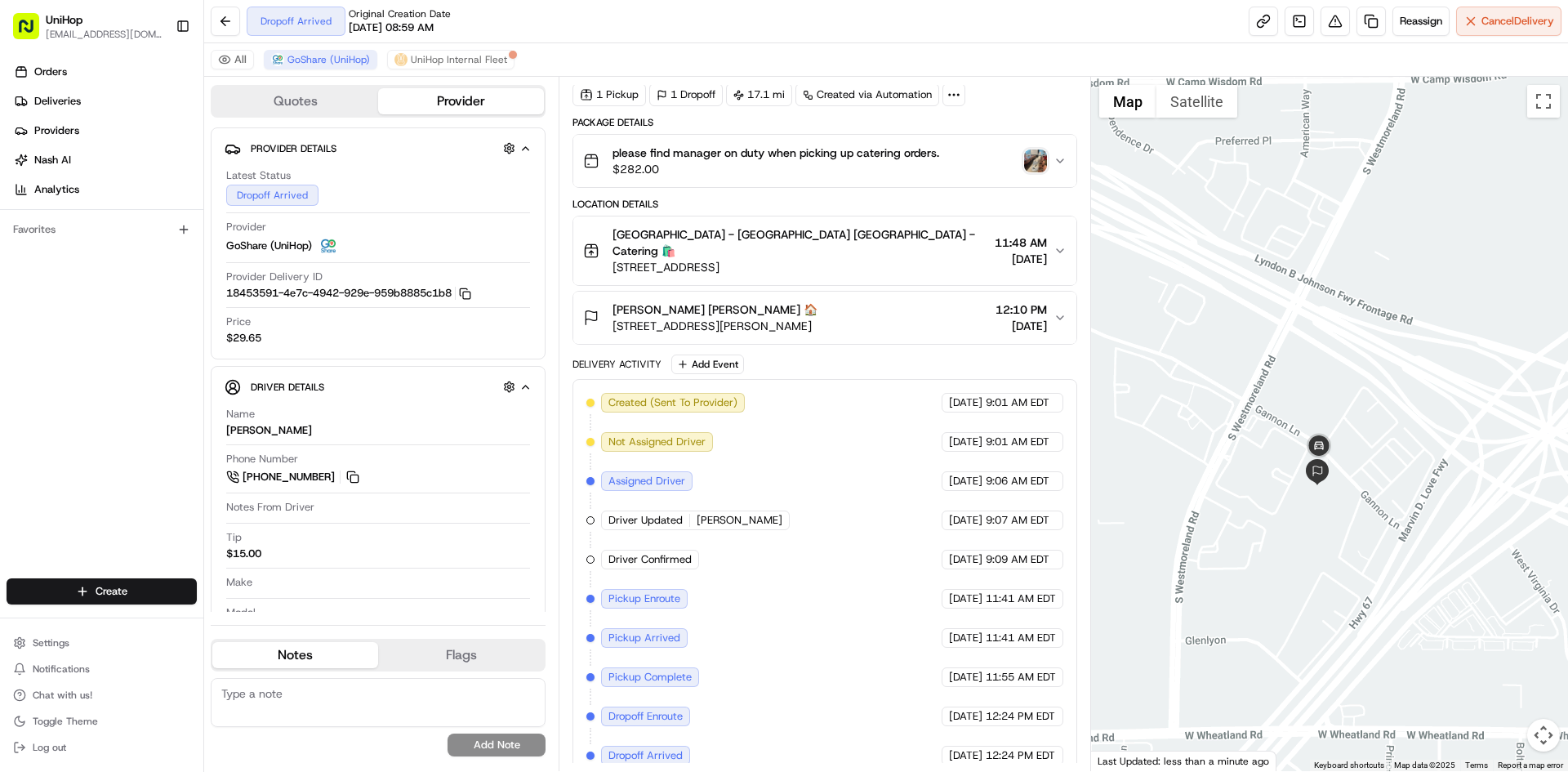
click at [1027, 164] on img "button" at bounding box center [1035, 160] width 23 height 23
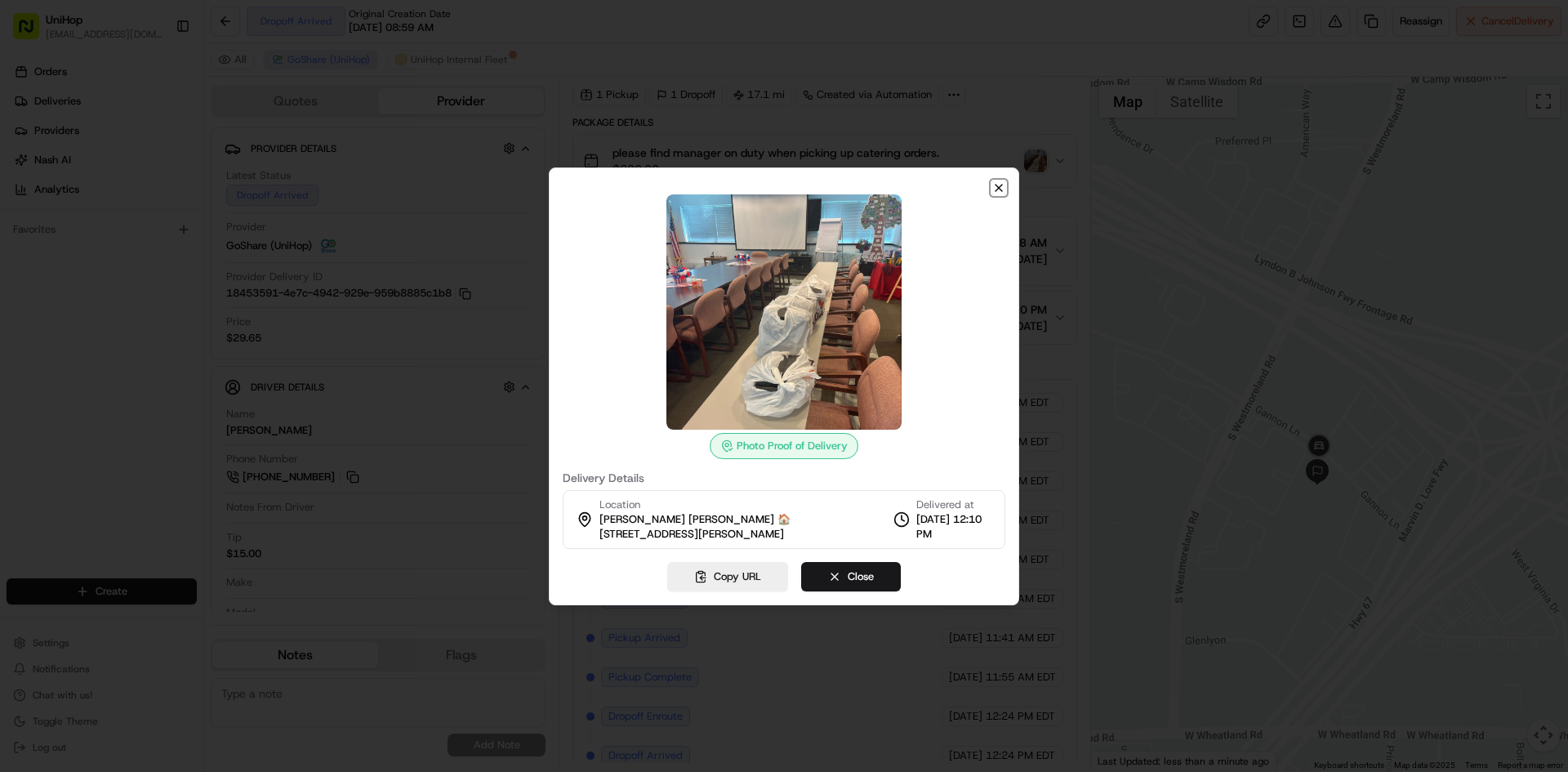
click at [996, 188] on icon "button" at bounding box center [998, 187] width 13 height 13
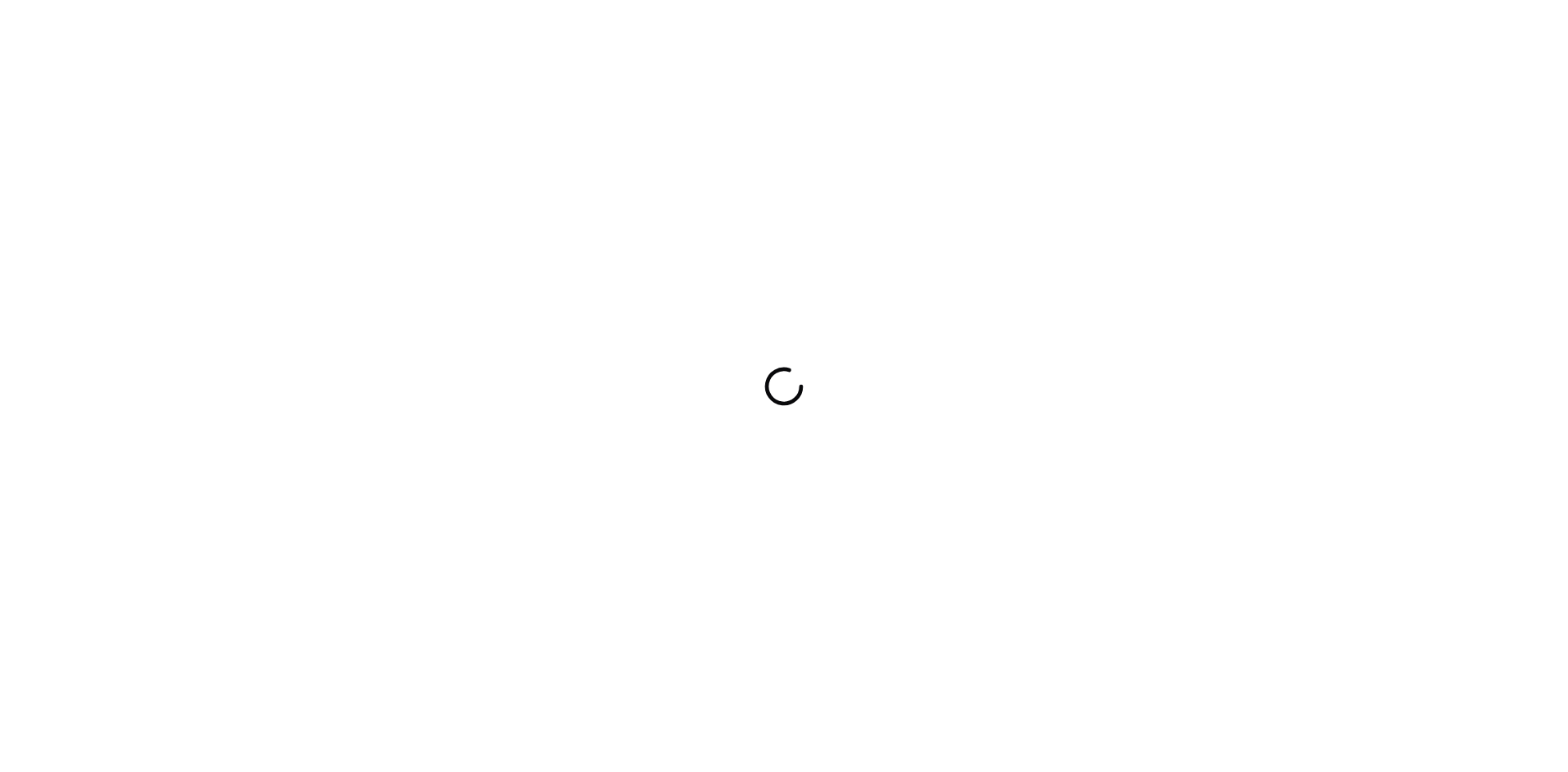
click at [0, 480] on div at bounding box center [784, 386] width 1568 height 772
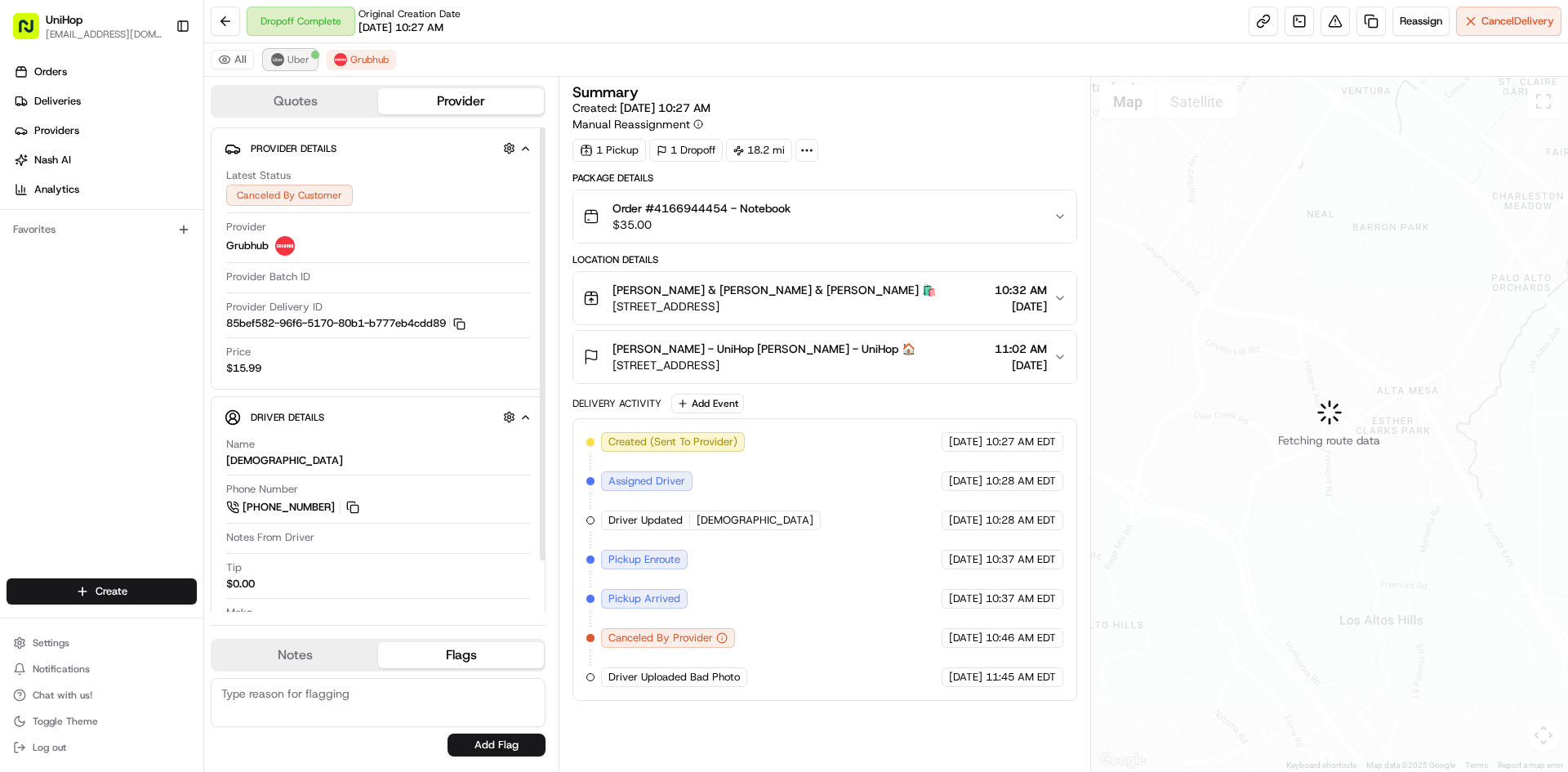
click at [296, 62] on span "Uber" at bounding box center [299, 59] width 22 height 13
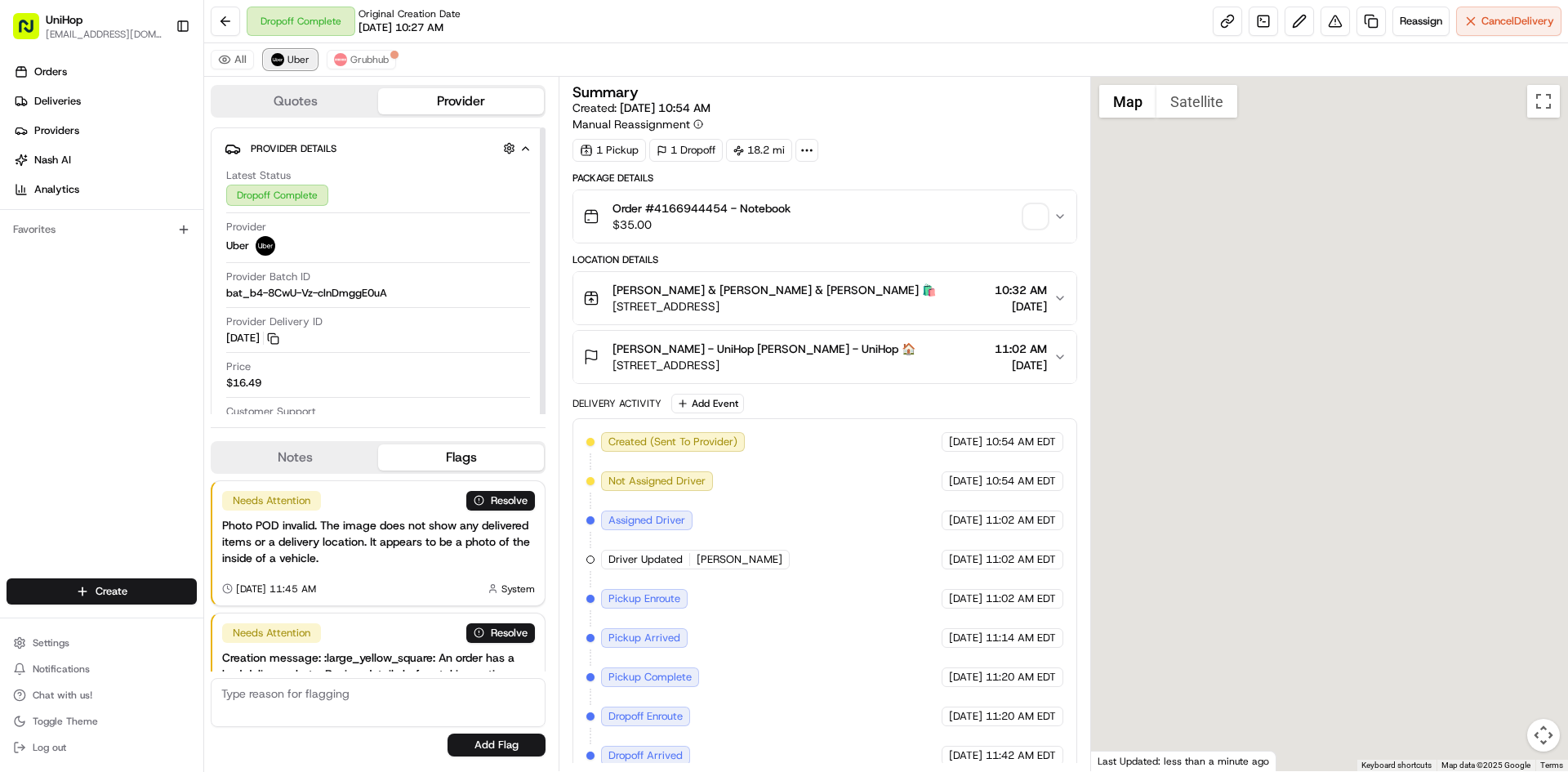
click at [295, 62] on span "Uber" at bounding box center [299, 59] width 22 height 13
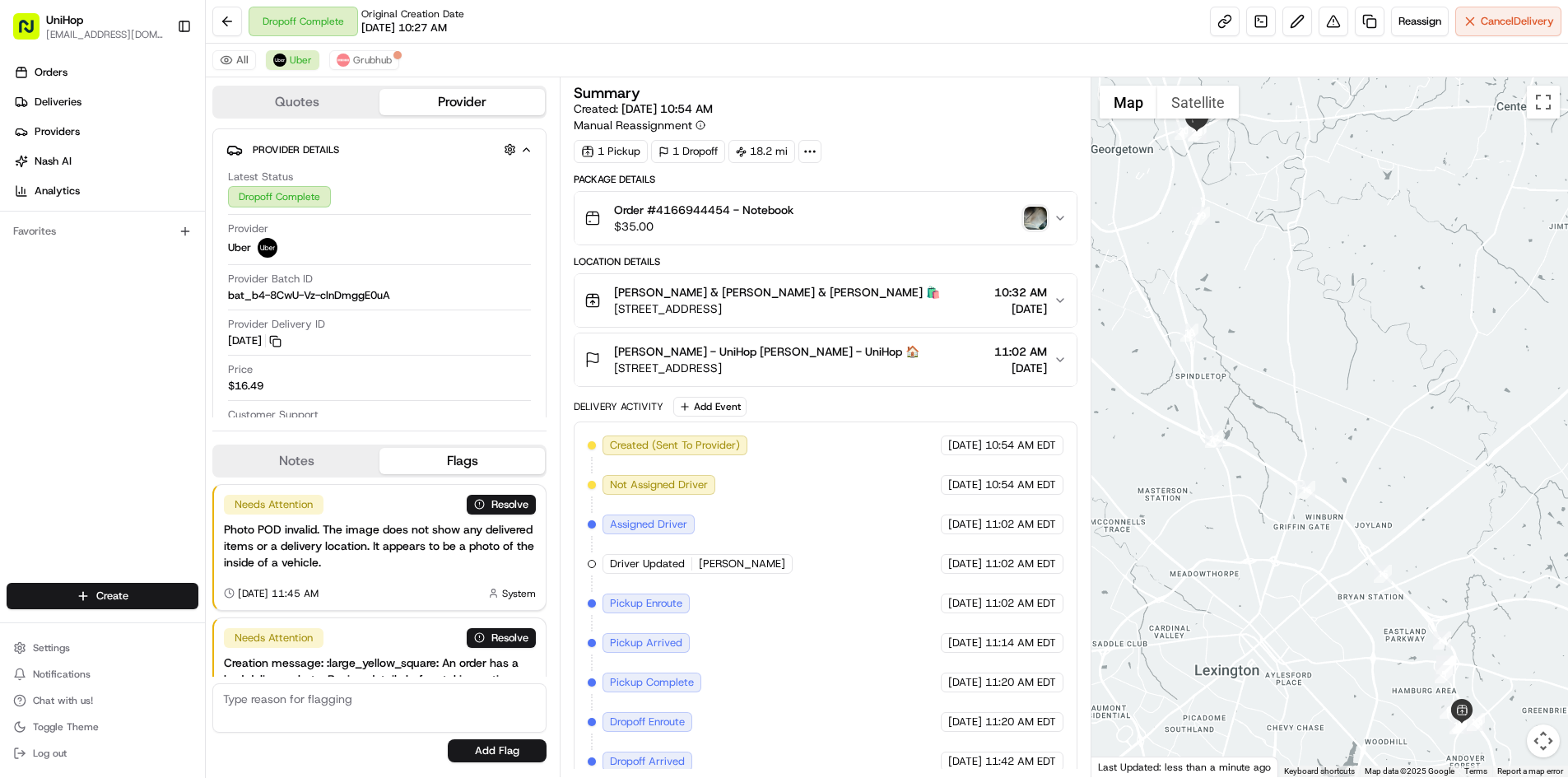
click at [1031, 221] on img "button" at bounding box center [1035, 218] width 23 height 23
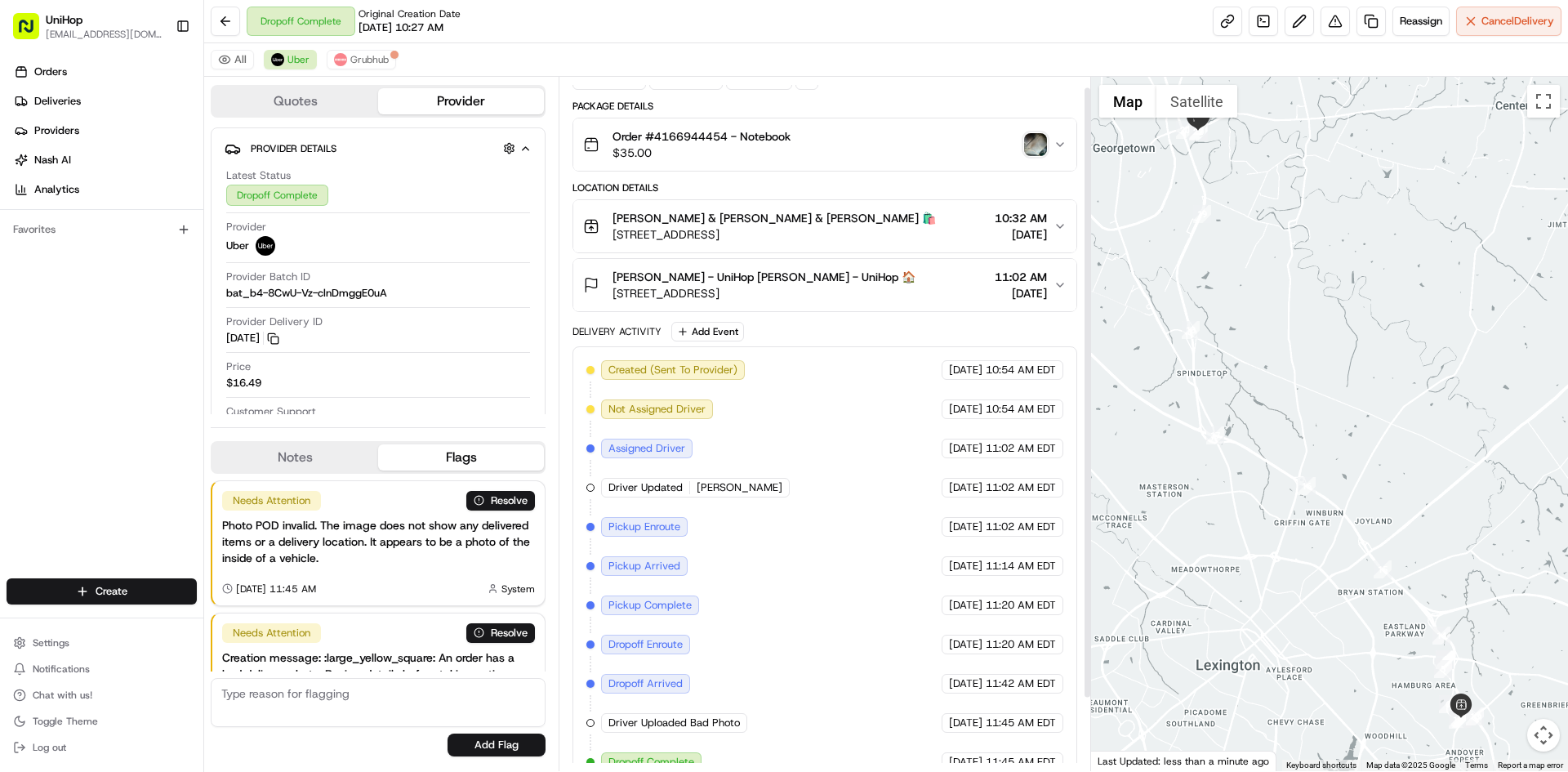
scroll to position [95, 0]
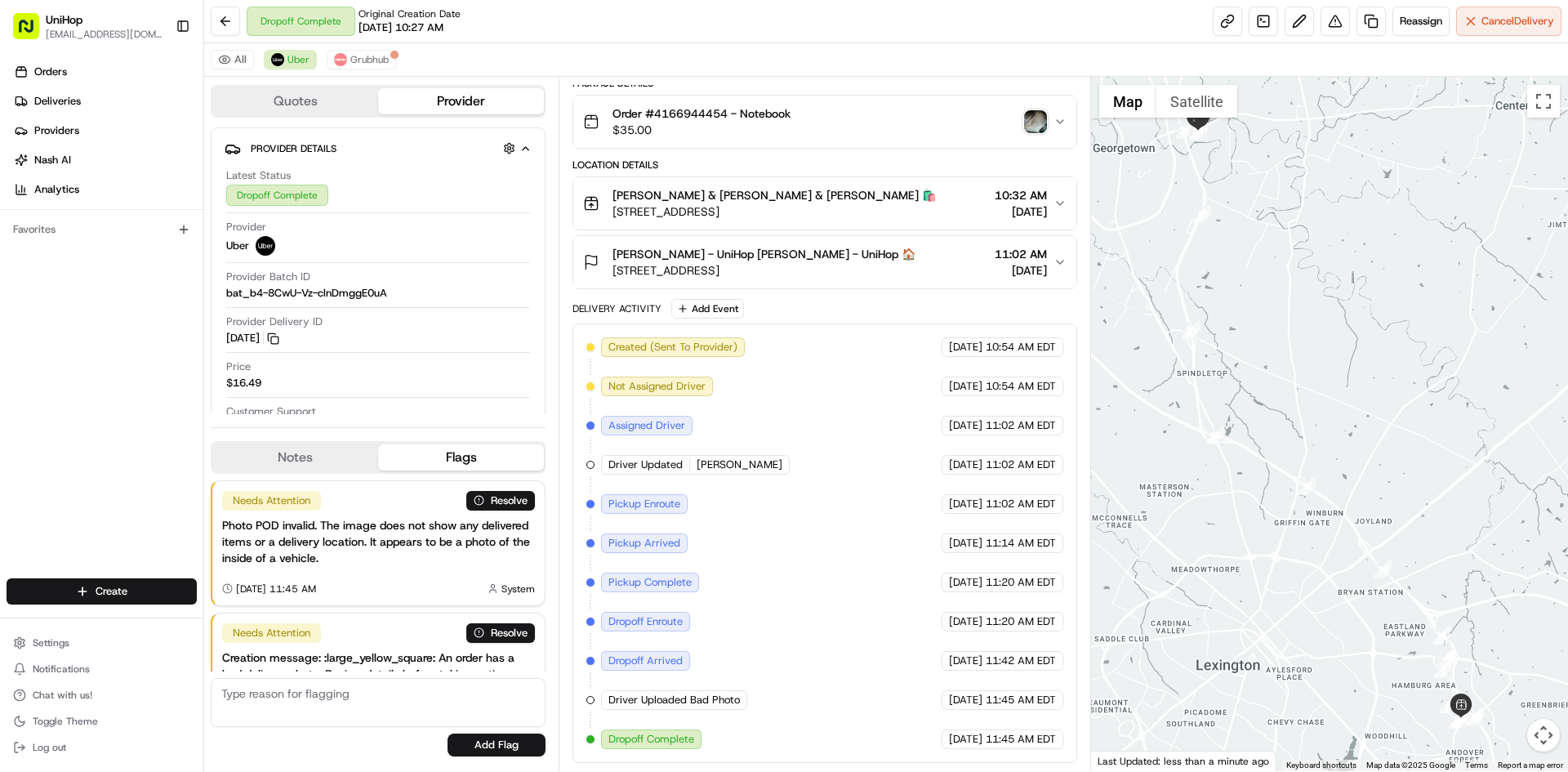
click at [339, 460] on button "Notes" at bounding box center [295, 457] width 166 height 26
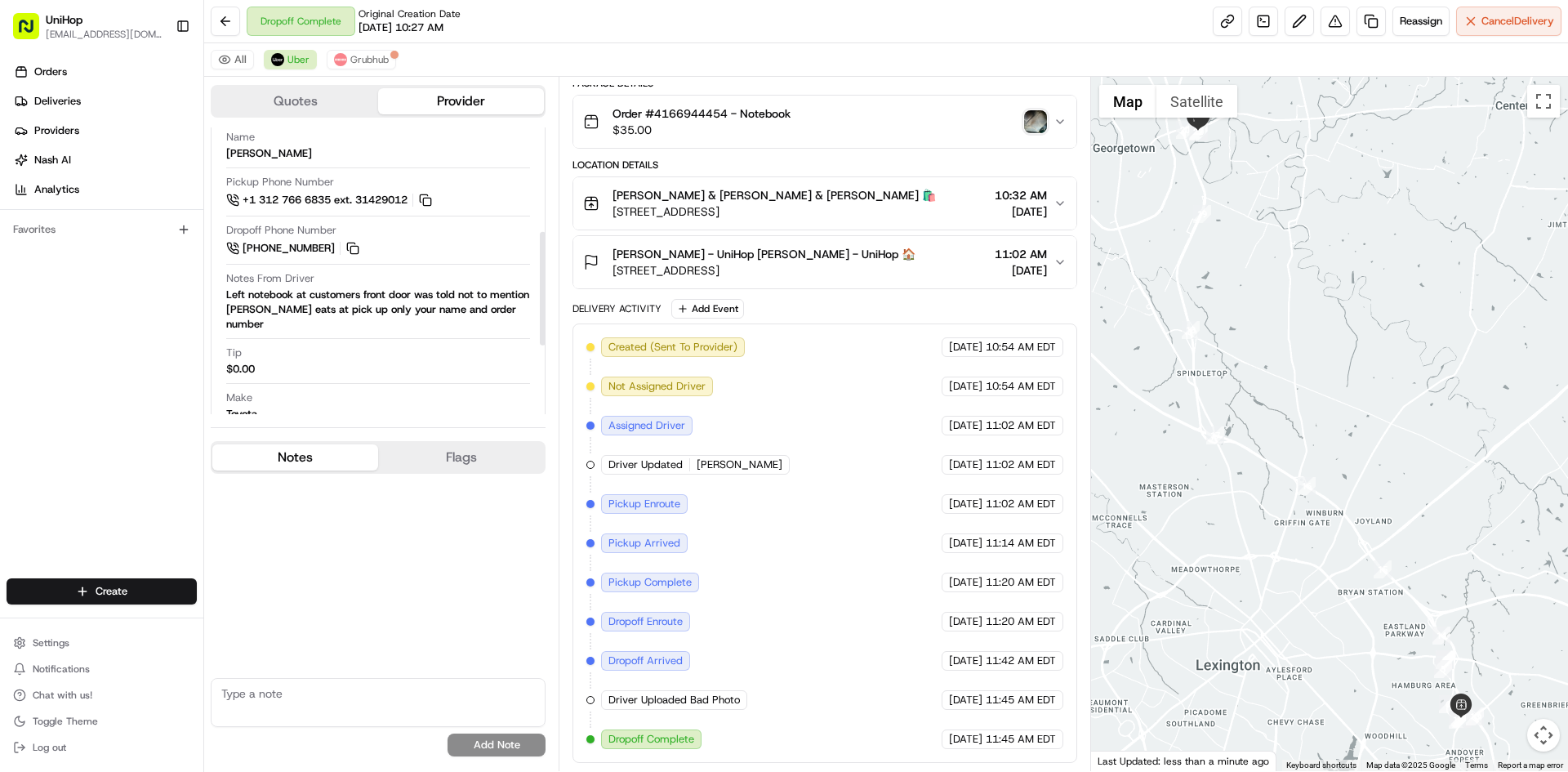
scroll to position [409, 0]
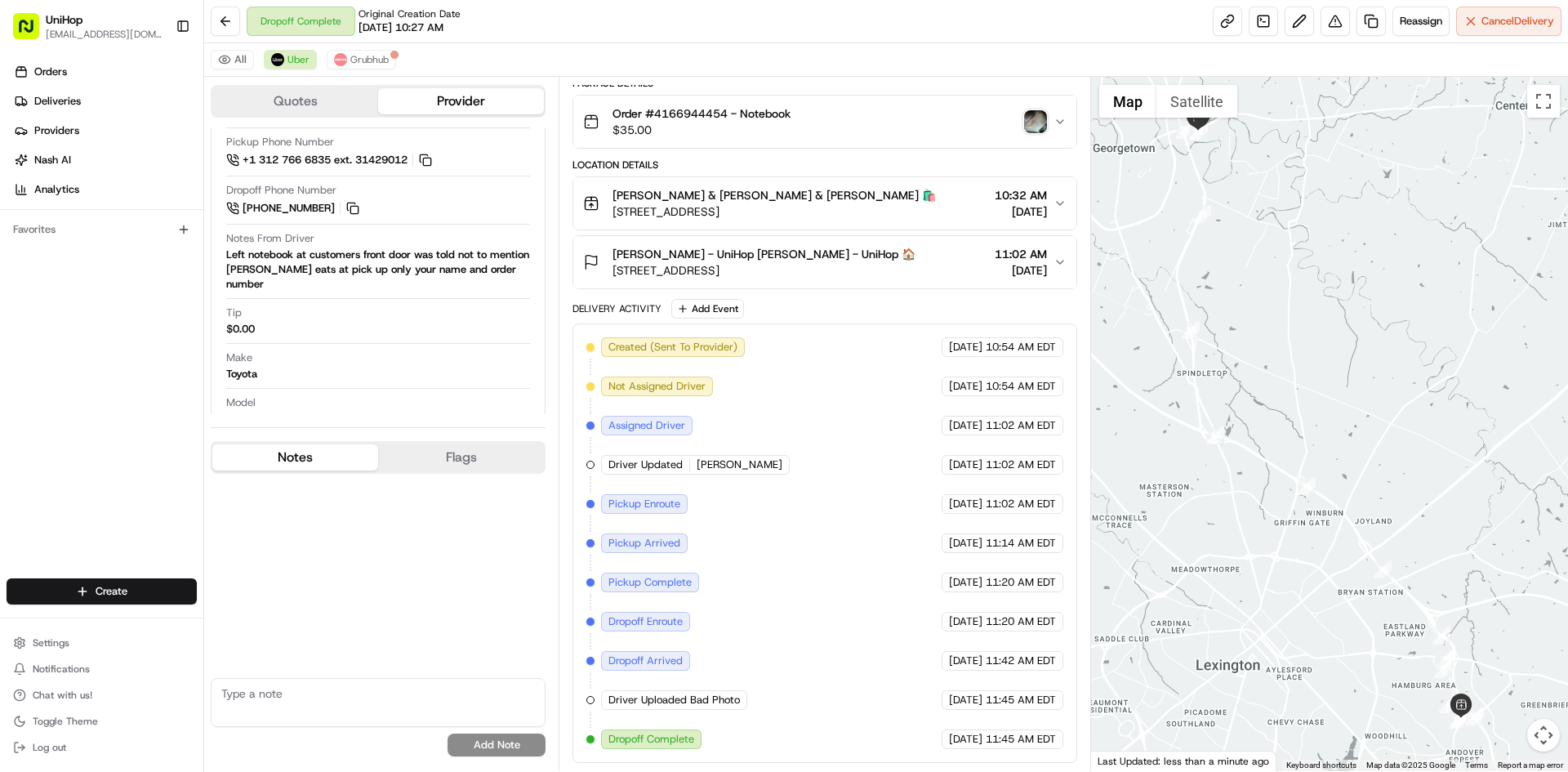
click at [100, 419] on div "Orders Deliveries Providers [PERSON_NAME] Analytics Favorites" at bounding box center [102, 321] width 204 height 536
click at [1038, 133] on div "Order #4166944454 - Notebook $35.00" at bounding box center [818, 121] width 470 height 33
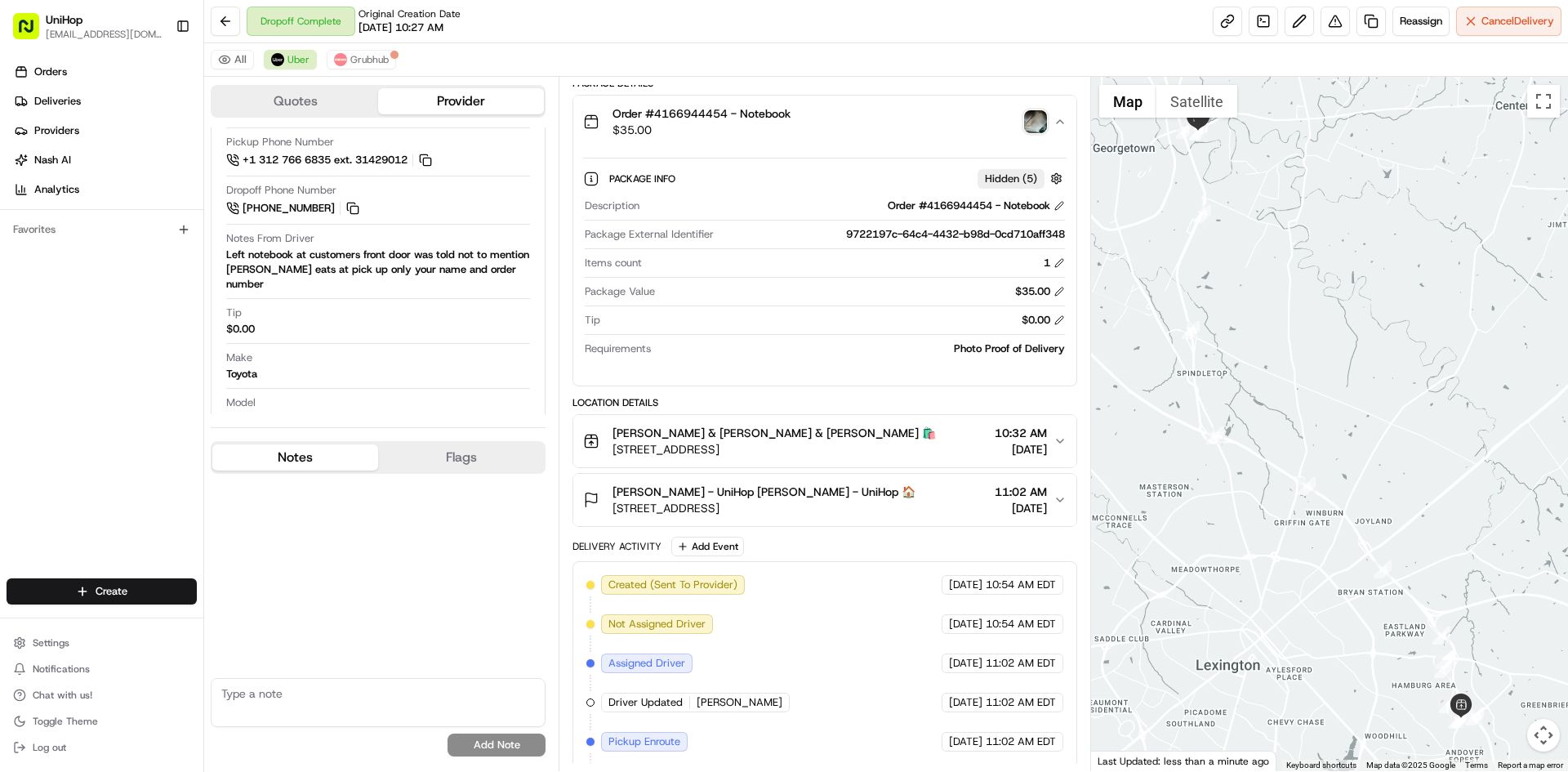
click at [1038, 131] on img "button" at bounding box center [1035, 121] width 23 height 23
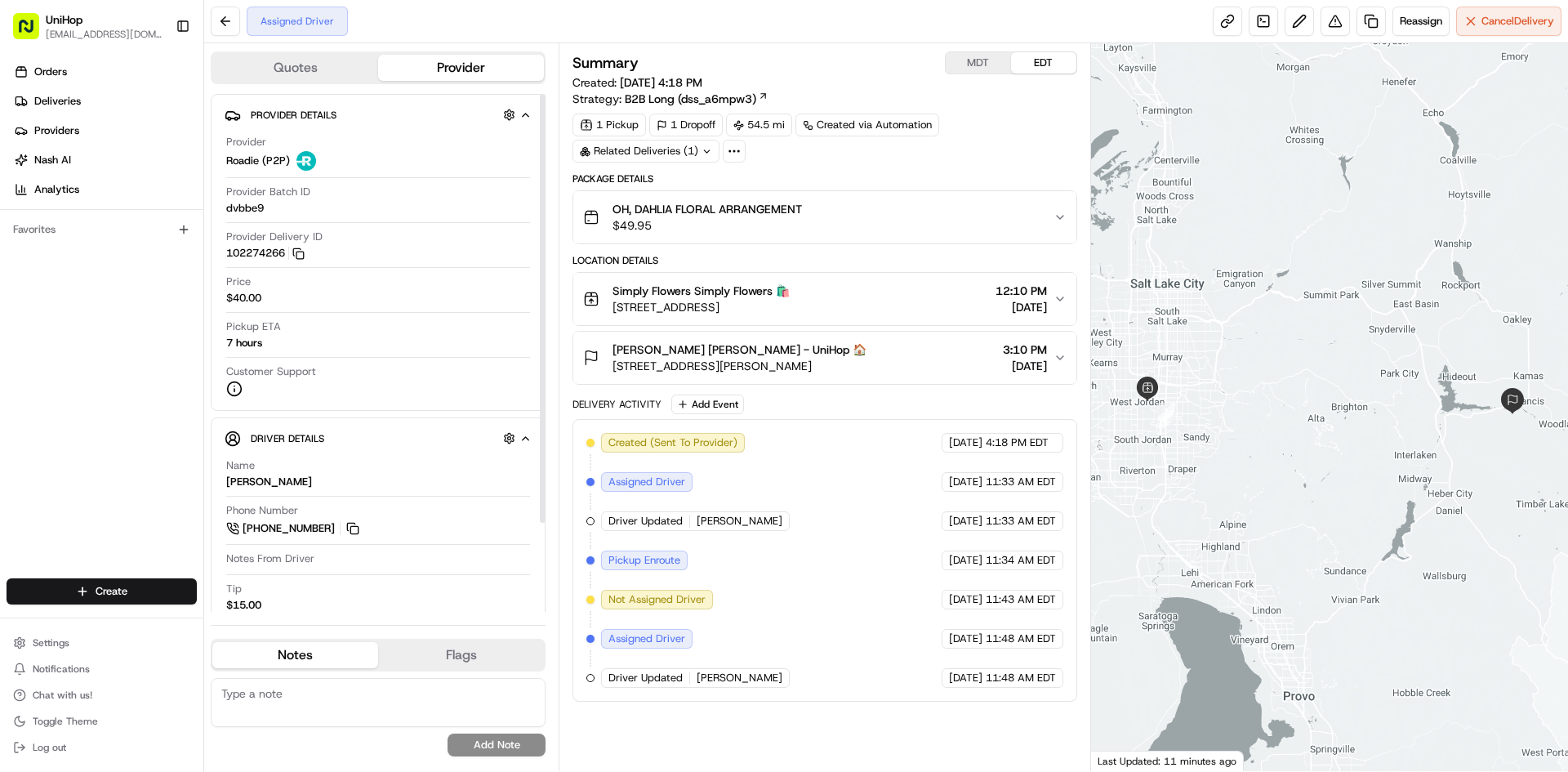
click at [0, 336] on div "Orders Deliveries Providers [PERSON_NAME] Analytics Favorites" at bounding box center [102, 321] width 204 height 536
drag, startPoint x: 646, startPoint y: 307, endPoint x: 706, endPoint y: 308, distance: 60.0
click at [706, 308] on span "[STREET_ADDRESS]" at bounding box center [700, 307] width 177 height 16
click at [669, 310] on span "[STREET_ADDRESS]" at bounding box center [700, 307] width 177 height 16
drag, startPoint x: 663, startPoint y: 308, endPoint x: 676, endPoint y: 308, distance: 13.0
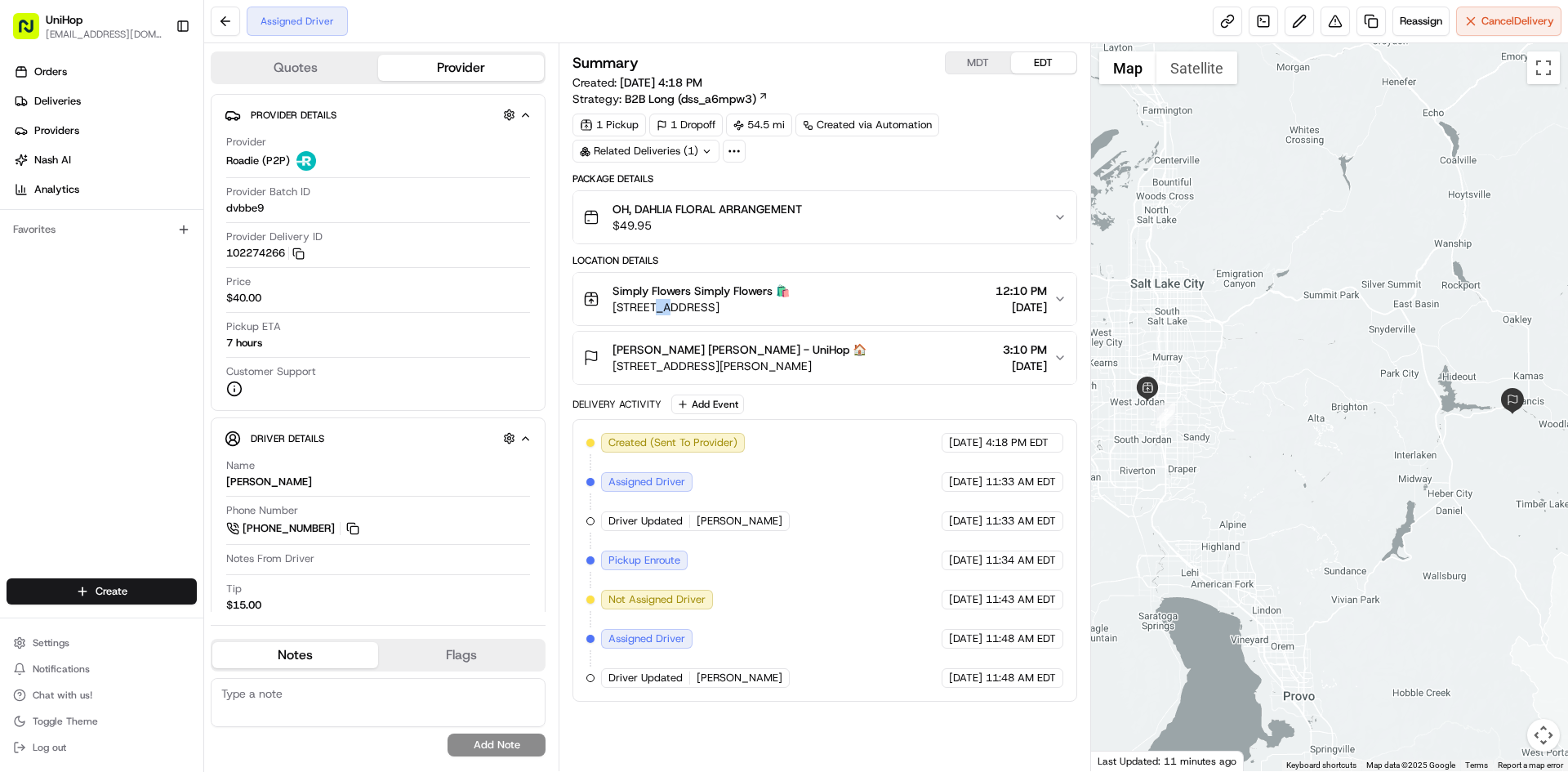
click at [676, 308] on span "[STREET_ADDRESS]" at bounding box center [700, 307] width 177 height 16
click at [667, 308] on span "[STREET_ADDRESS]" at bounding box center [700, 307] width 177 height 16
drag, startPoint x: 611, startPoint y: 310, endPoint x: 852, endPoint y: 315, distance: 241.1
click at [790, 315] on div "Simply Flowers Simply Flowers 🛍️ [STREET_ADDRESS]" at bounding box center [687, 299] width 207 height 33
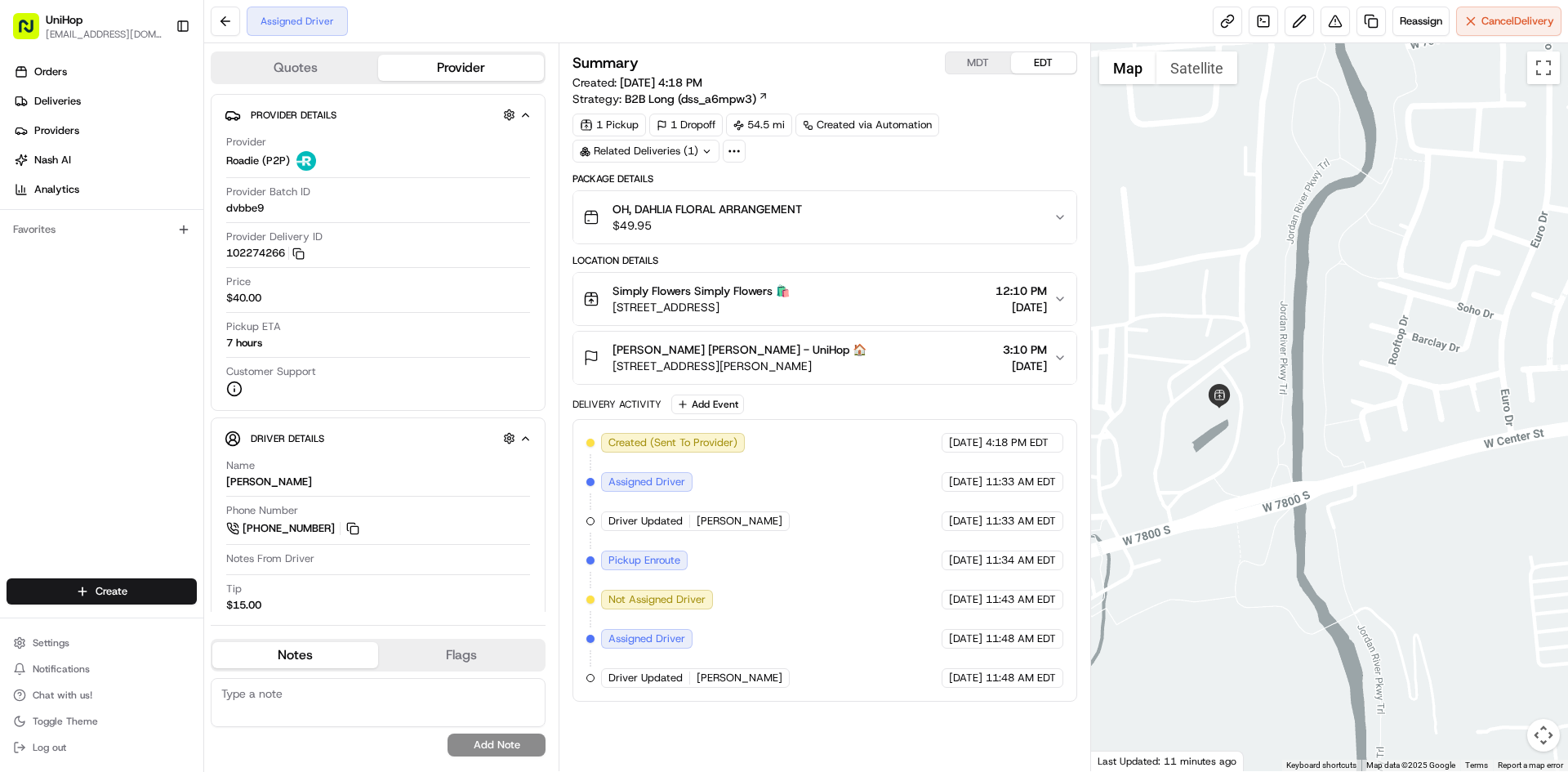
drag, startPoint x: 1189, startPoint y: 413, endPoint x: 1266, endPoint y: 404, distance: 77.5
click at [1253, 408] on div at bounding box center [1330, 407] width 477 height 728
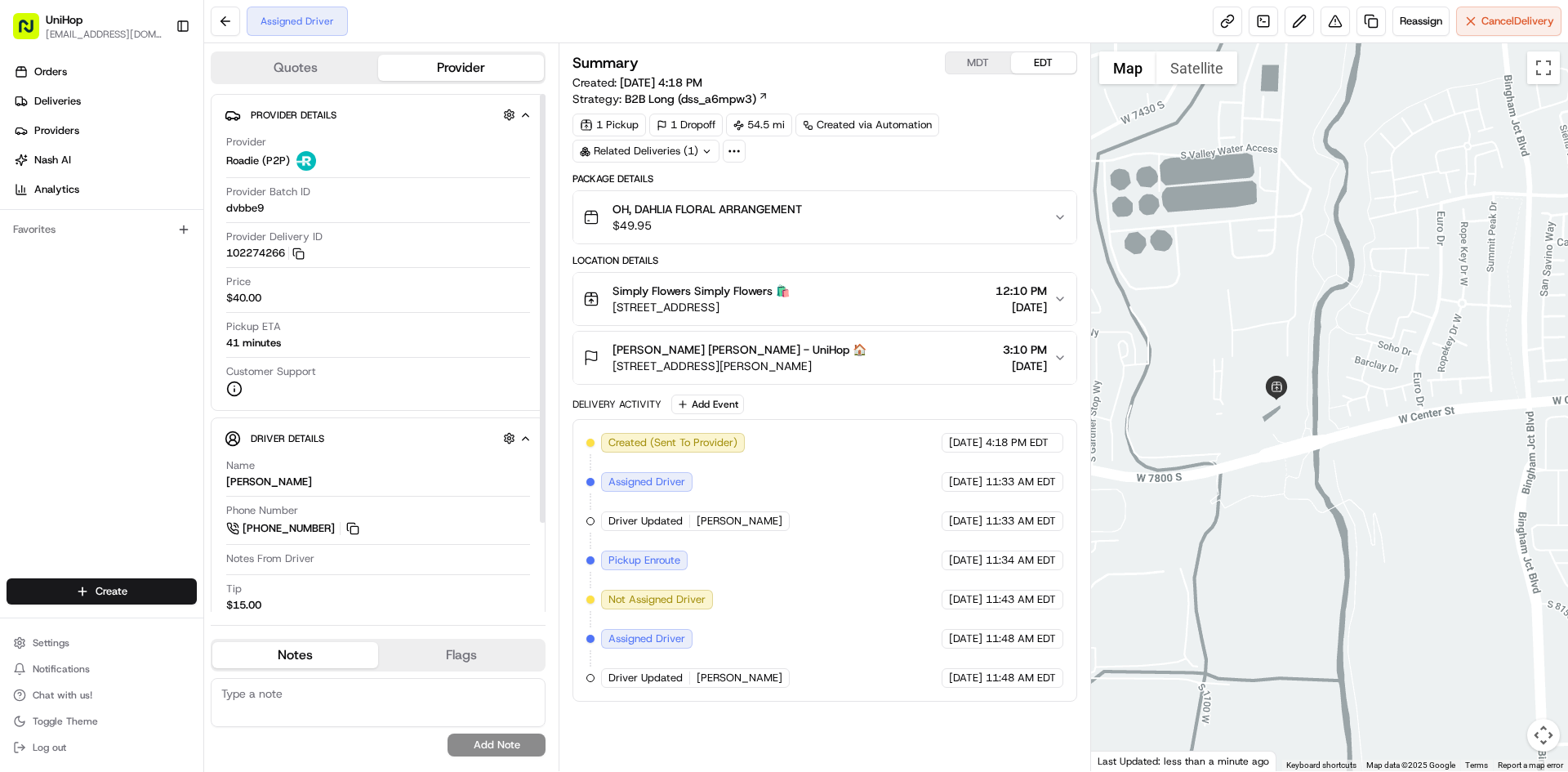
click at [92, 386] on div "Orders Deliveries Providers [PERSON_NAME] Analytics Favorites" at bounding box center [102, 321] width 204 height 536
drag, startPoint x: 649, startPoint y: 310, endPoint x: 853, endPoint y: 314, distance: 204.0
click at [790, 314] on span "[STREET_ADDRESS]" at bounding box center [700, 307] width 177 height 16
copy span "W [STREET_ADDRESS]"
drag, startPoint x: 80, startPoint y: 405, endPoint x: 106, endPoint y: 405, distance: 26.0
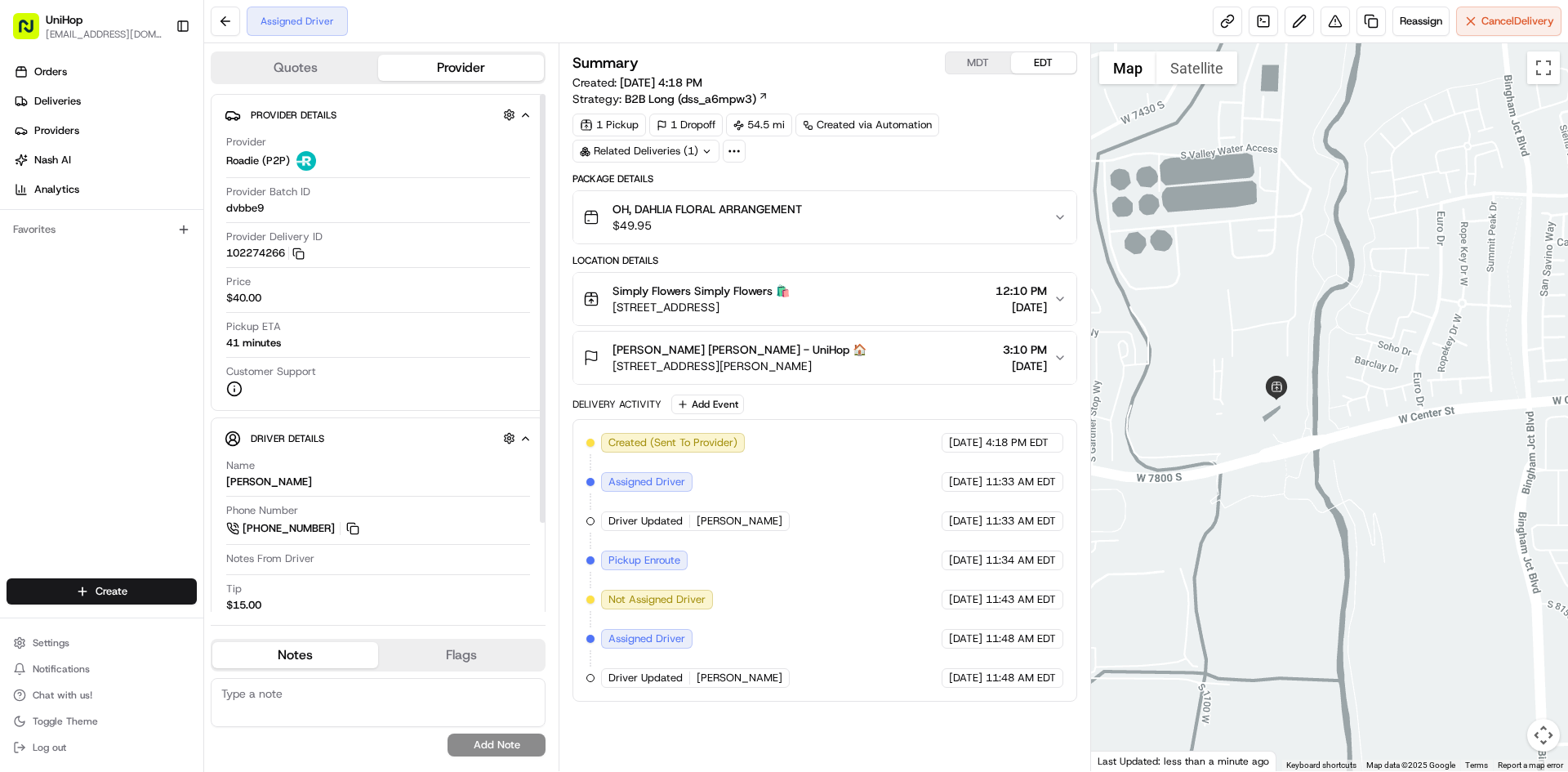
click at [87, 405] on div "Orders Deliveries Providers [PERSON_NAME] Analytics Favorites" at bounding box center [102, 321] width 204 height 536
drag, startPoint x: 259, startPoint y: 480, endPoint x: 280, endPoint y: 463, distance: 27.0
click at [226, 478] on div "[PERSON_NAME]" at bounding box center [269, 482] width 86 height 14
copy div "Wonny"
drag, startPoint x: 82, startPoint y: 407, endPoint x: 770, endPoint y: 382, distance: 688.5
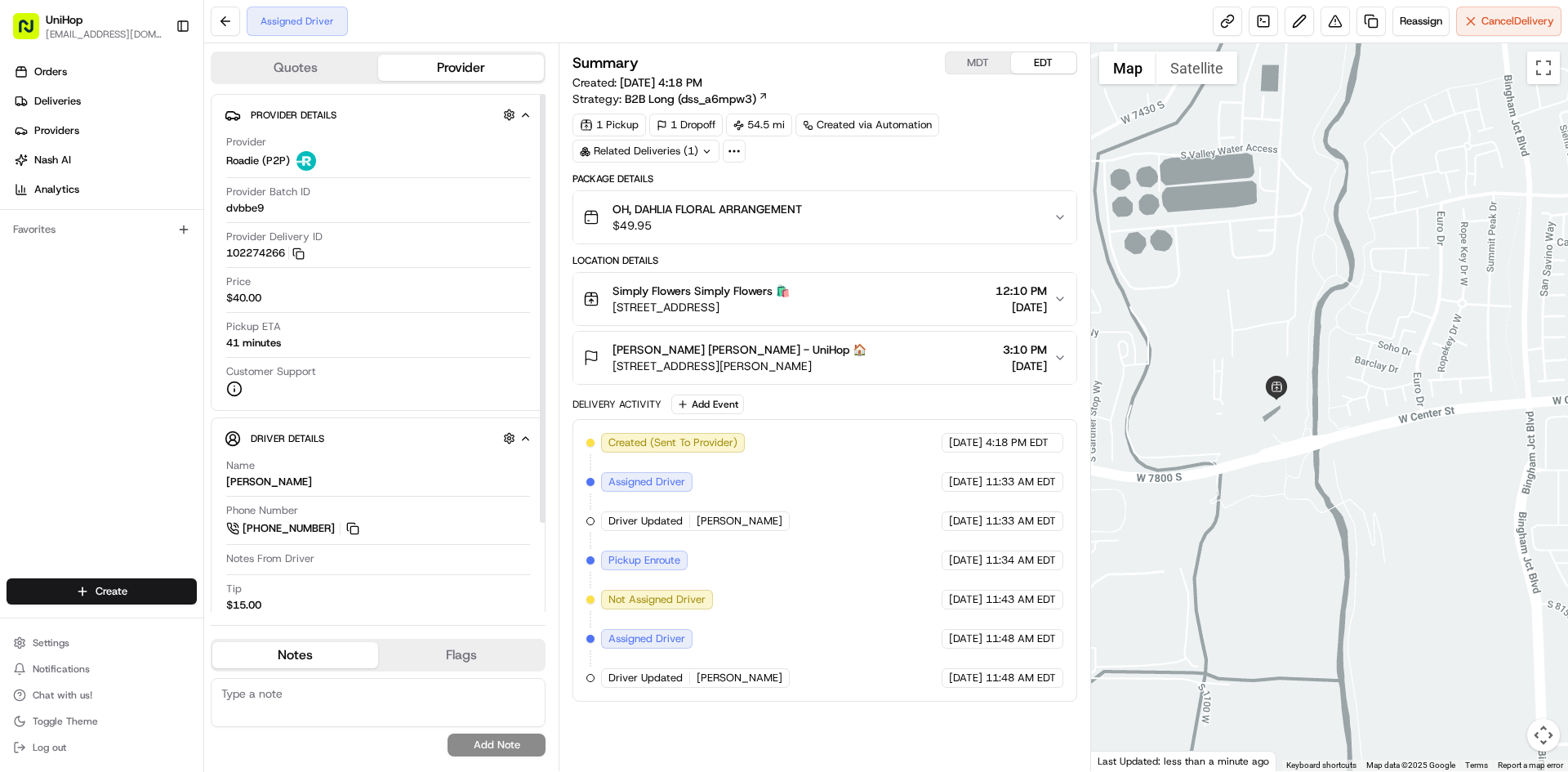
click at [92, 407] on div "Orders Deliveries Providers [PERSON_NAME] Analytics Favorites" at bounding box center [102, 321] width 204 height 536
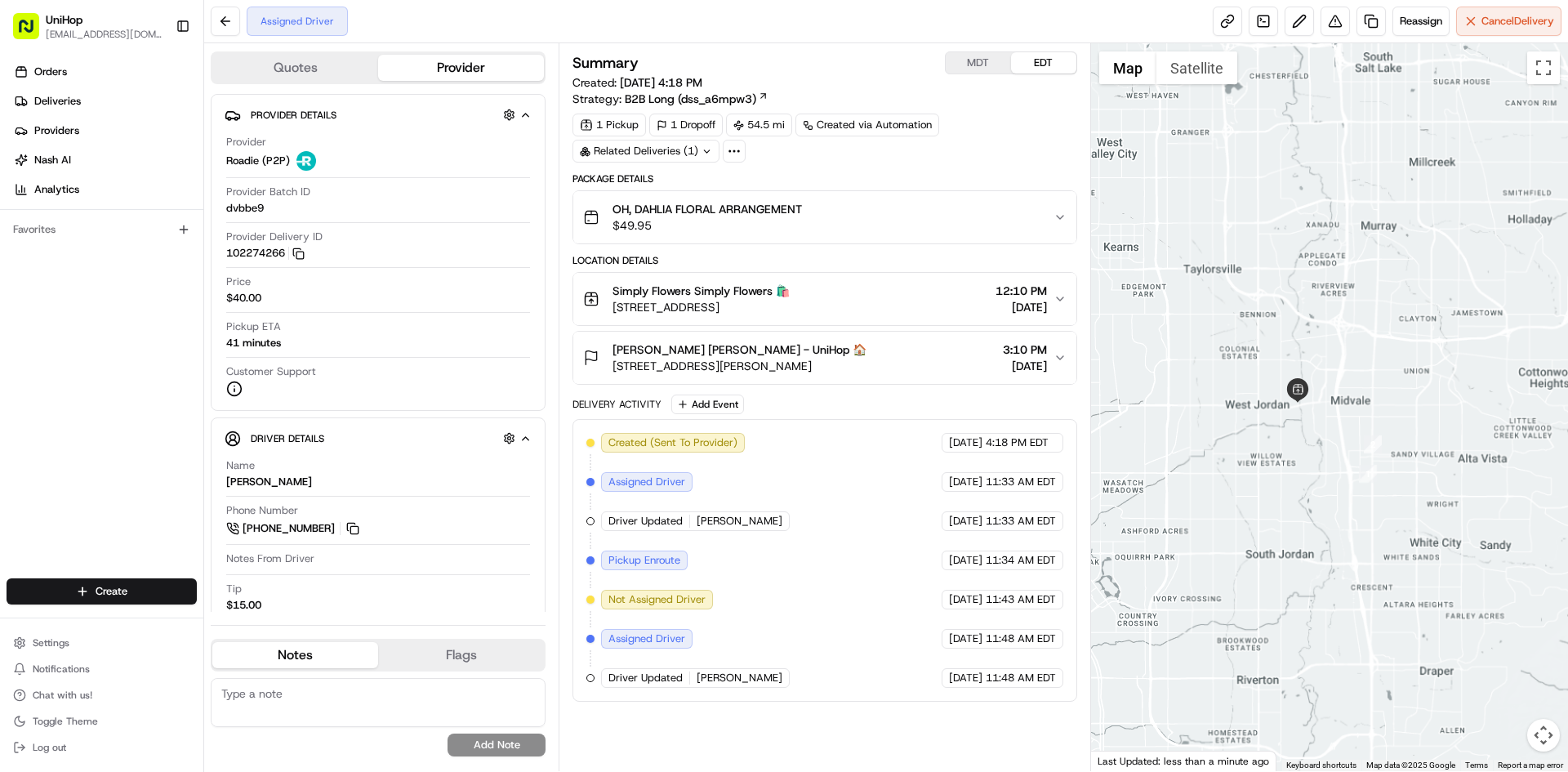
drag, startPoint x: 1358, startPoint y: 403, endPoint x: 1318, endPoint y: 402, distance: 40.0
click at [1326, 403] on div at bounding box center [1330, 407] width 477 height 728
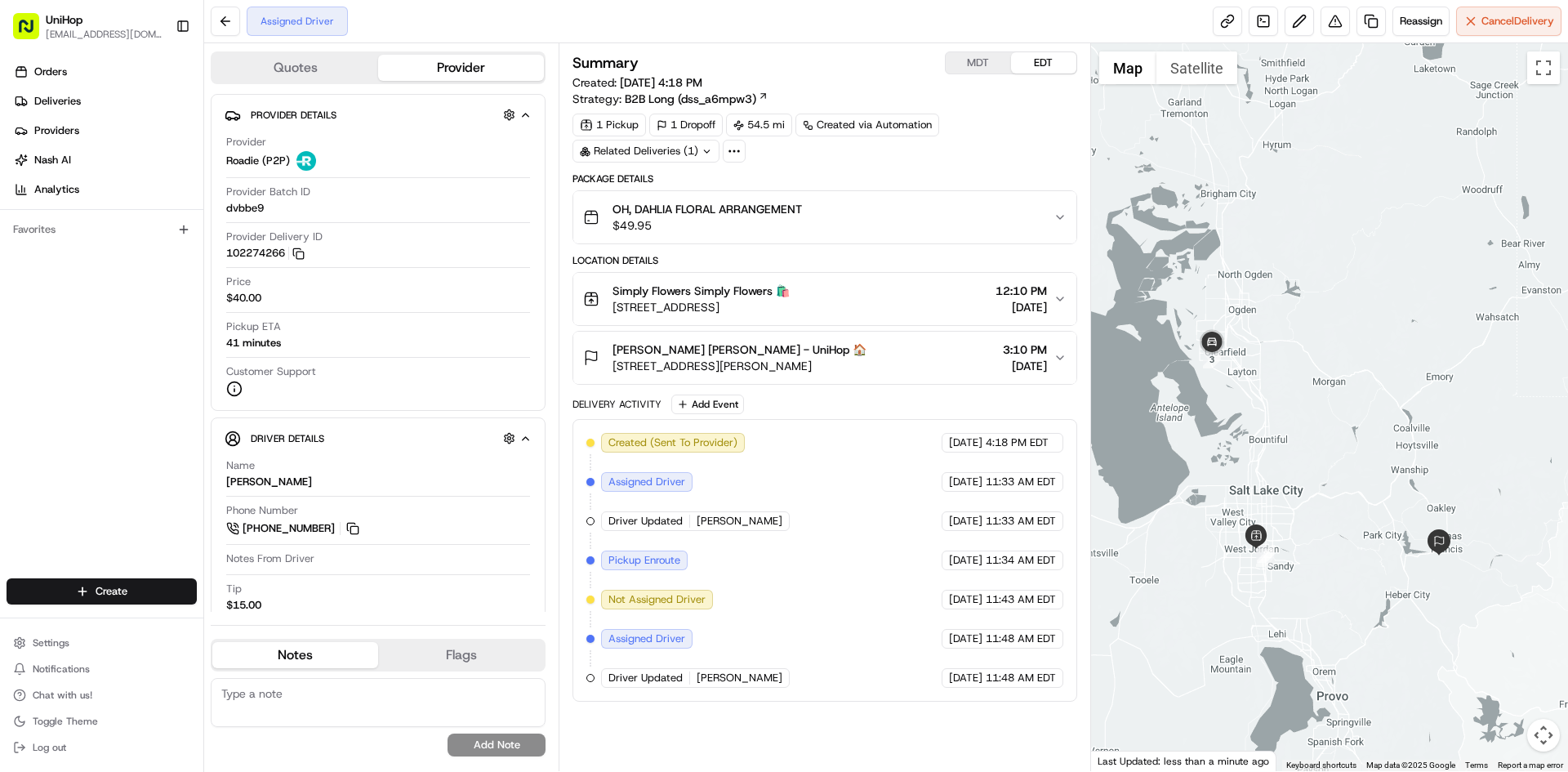
drag, startPoint x: 1365, startPoint y: 310, endPoint x: 1324, endPoint y: 397, distance: 96.2
click at [1324, 397] on div at bounding box center [1330, 407] width 477 height 728
